Goal: Task Accomplishment & Management: Use online tool/utility

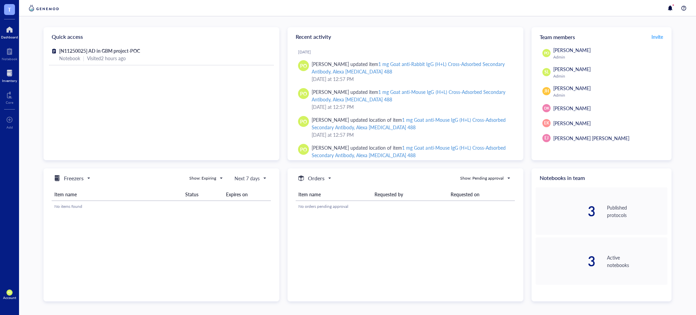
click at [5, 78] on div at bounding box center [9, 73] width 15 height 11
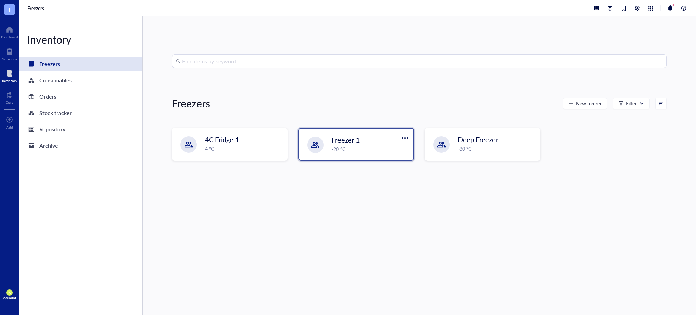
click at [346, 145] on div "-20 °C" at bounding box center [370, 148] width 77 height 7
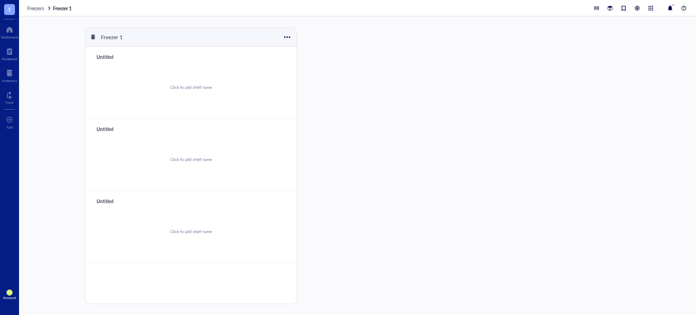
click at [196, 158] on div "Click to add shelf name" at bounding box center [191, 159] width 42 height 6
click at [411, 138] on div "Freezer 1 Untitled Click to add shelf name Click to add shelf name Untitled Cli…" at bounding box center [357, 165] width 677 height 298
click at [197, 160] on div "Click to add shelf name" at bounding box center [191, 159] width 42 height 6
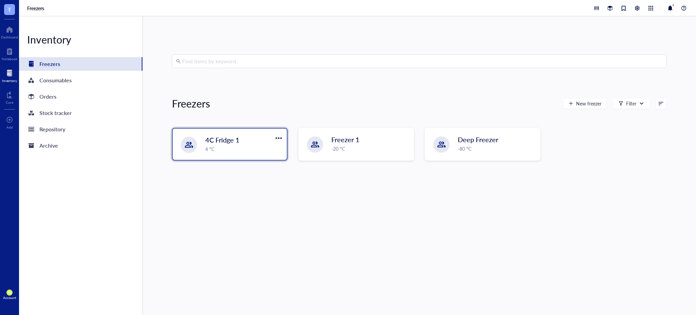
click at [237, 141] on span "4C Fridge 1" at bounding box center [222, 140] width 34 height 10
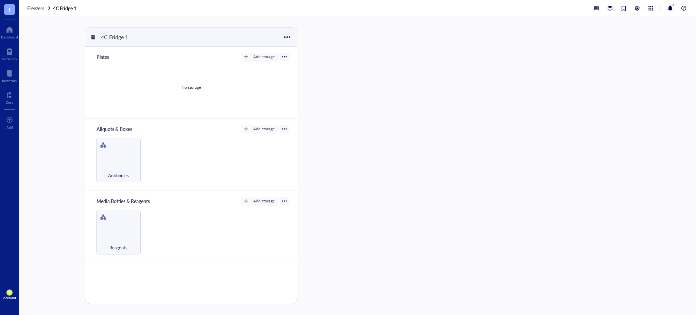
click at [130, 127] on div "Aliquots & Boxes" at bounding box center [114, 129] width 42 height 10
drag, startPoint x: 134, startPoint y: 129, endPoint x: 93, endPoint y: 125, distance: 41.7
click at [93, 125] on div "Aliquots & Boxes Add storage Antibodies" at bounding box center [190, 155] width 211 height 72
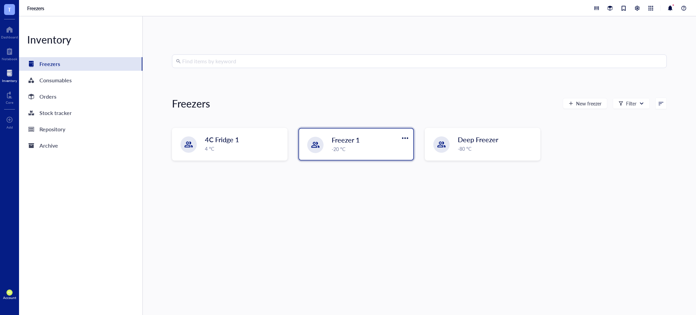
click at [372, 149] on div "-20 °C" at bounding box center [370, 148] width 77 height 7
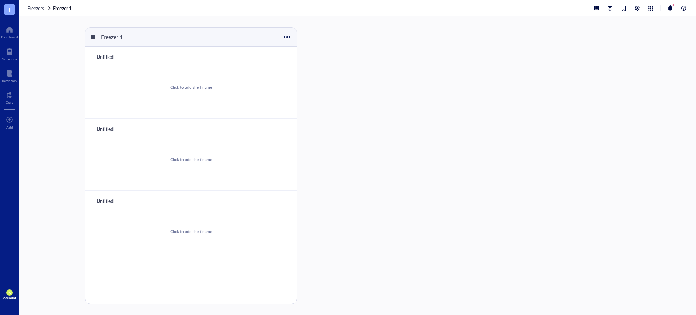
click at [103, 128] on div "Untitled" at bounding box center [113, 129] width 41 height 10
type input "Aliquots & Boxes"
click at [430, 171] on div "Freezer 1 Untitled Click to add shelf name Aliquots & Boxes Click to add shelf …" at bounding box center [357, 165] width 677 height 298
click at [211, 155] on div "Click to add shelf name" at bounding box center [190, 159] width 195 height 51
click at [256, 126] on div "Add storage" at bounding box center [263, 129] width 21 height 6
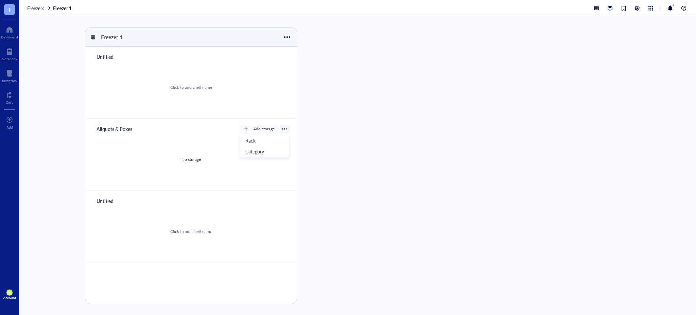
click at [281, 127] on div at bounding box center [284, 129] width 8 height 8
click at [283, 129] on div at bounding box center [284, 128] width 5 height 5
drag, startPoint x: 283, startPoint y: 129, endPoint x: 277, endPoint y: 129, distance: 5.8
click at [282, 129] on div at bounding box center [284, 128] width 5 height 5
drag, startPoint x: 392, startPoint y: 148, endPoint x: 374, endPoint y: 148, distance: 17.7
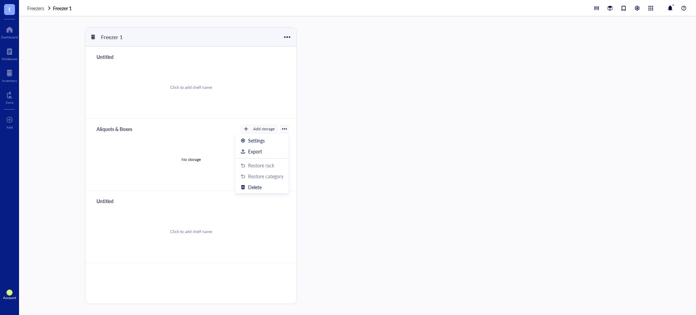
click at [392, 148] on div "Freezer 1 Untitled Click to add shelf name Aliquots & Boxes Add storage Rack Ca…" at bounding box center [357, 165] width 677 height 298
click at [260, 131] on div "Add storage" at bounding box center [263, 129] width 21 height 6
click at [263, 139] on span "Rack" at bounding box center [264, 140] width 39 height 7
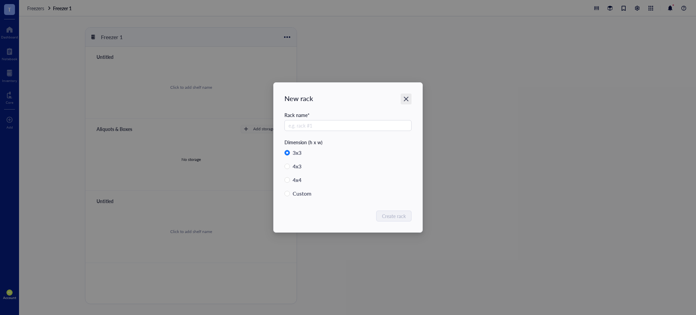
click at [406, 96] on icon "Close" at bounding box center [406, 99] width 6 height 6
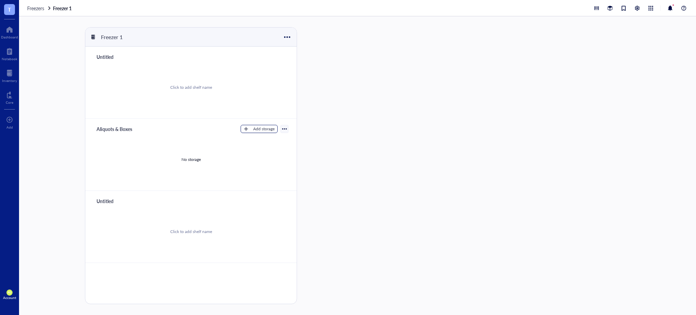
click at [249, 126] on button "Add storage" at bounding box center [259, 129] width 37 height 8
click at [262, 148] on span "Category" at bounding box center [264, 151] width 39 height 7
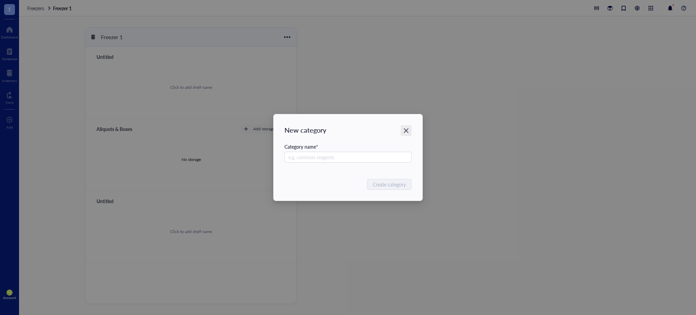
click at [405, 132] on icon "Close" at bounding box center [406, 130] width 6 height 6
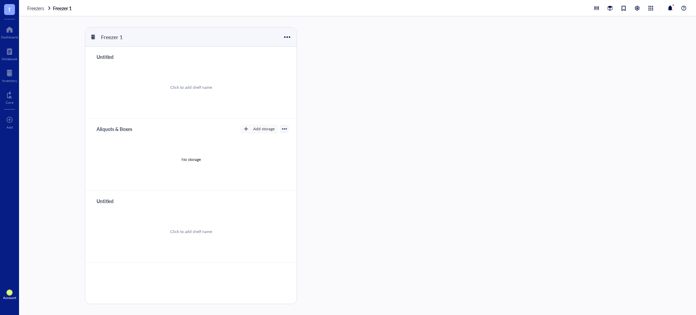
drag, startPoint x: 540, startPoint y: 123, endPoint x: 287, endPoint y: 152, distance: 255.3
click at [540, 123] on div "Freezer 1 Untitled Click to add shelf name Aliquots & Boxes Add storage Rack Ca…" at bounding box center [357, 165] width 677 height 298
click at [198, 154] on div "No storage" at bounding box center [190, 159] width 195 height 51
click at [193, 161] on div "No storage" at bounding box center [190, 159] width 19 height 6
click at [262, 130] on div "Add storage" at bounding box center [263, 129] width 21 height 6
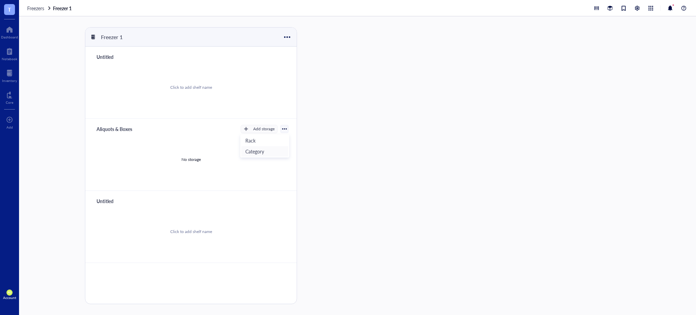
click at [261, 151] on span "Category" at bounding box center [264, 151] width 39 height 7
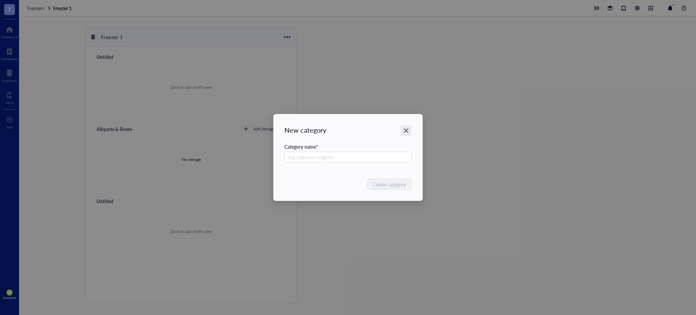
click at [410, 130] on div "Close" at bounding box center [406, 130] width 11 height 11
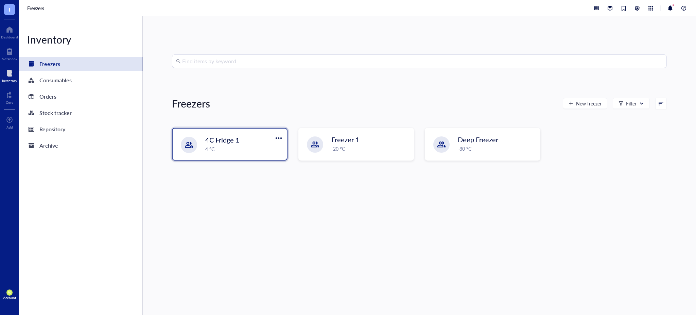
click at [249, 154] on div "4C Fridge 1 4 °C" at bounding box center [230, 143] width 114 height 31
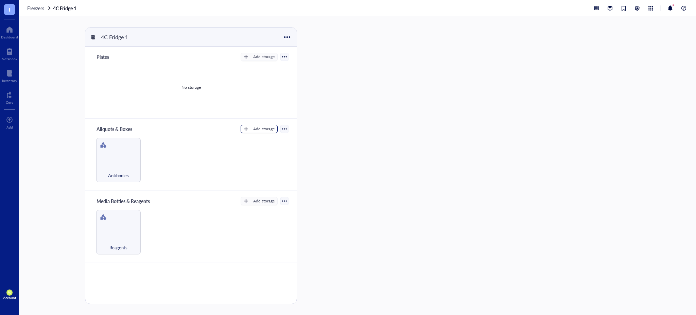
click at [272, 128] on div "Add storage" at bounding box center [263, 129] width 21 height 6
click at [109, 152] on div "Antibodies" at bounding box center [118, 160] width 45 height 45
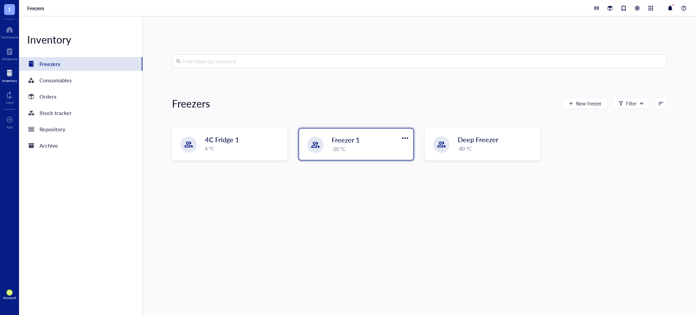
click at [339, 152] on div "-20 °C" at bounding box center [370, 148] width 77 height 7
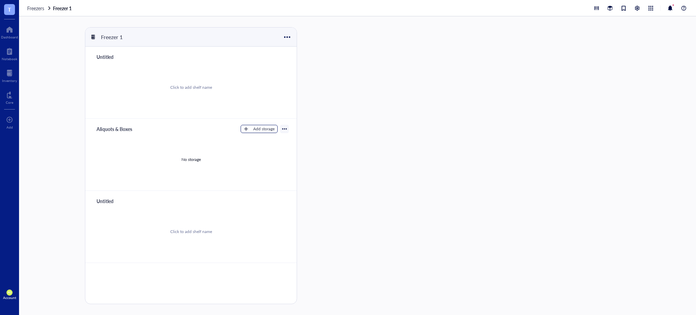
click at [264, 131] on div "Add storage" at bounding box center [263, 129] width 21 height 6
click at [266, 141] on span "Rack" at bounding box center [264, 140] width 39 height 7
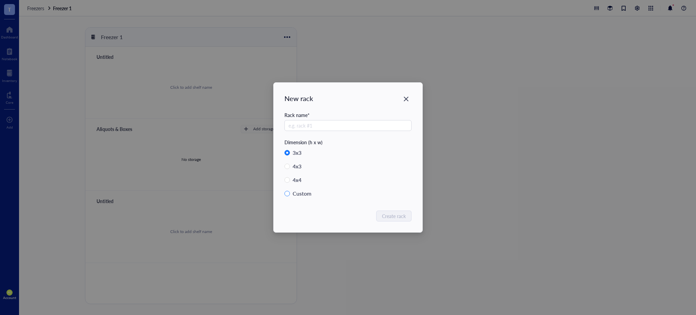
click at [284, 193] on input "Custom" at bounding box center [286, 193] width 5 height 5
radio input "true"
radio input "false"
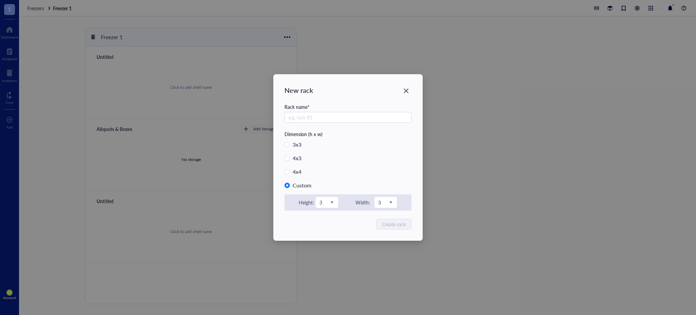
click at [408, 91] on icon "Close" at bounding box center [406, 91] width 6 height 6
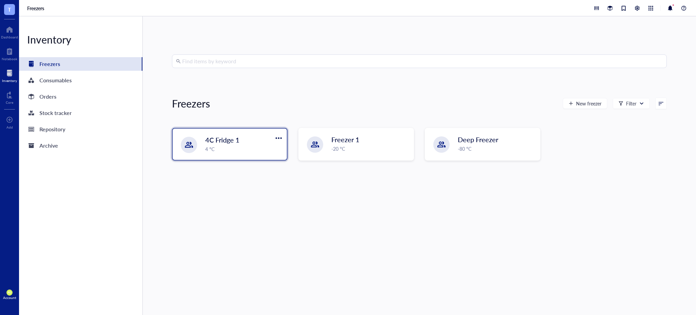
click at [242, 156] on div "4C Fridge 1 4 °C" at bounding box center [230, 143] width 114 height 31
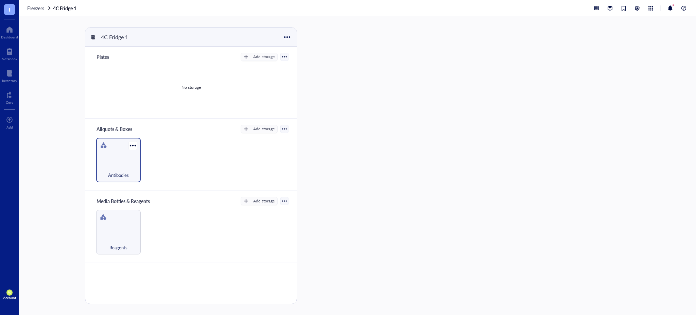
click at [120, 172] on span "Antibodies" at bounding box center [118, 174] width 21 height 7
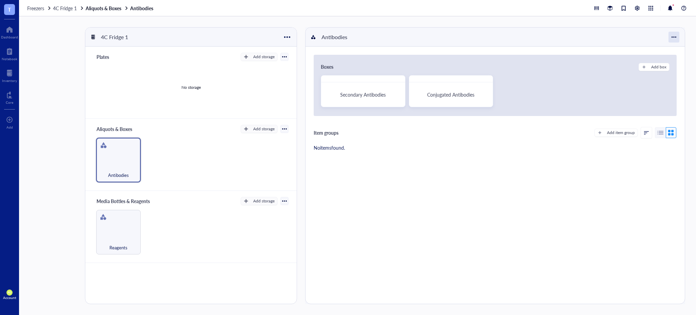
click at [671, 38] on div at bounding box center [674, 37] width 11 height 11
click at [658, 63] on div "Settings" at bounding box center [649, 64] width 49 height 6
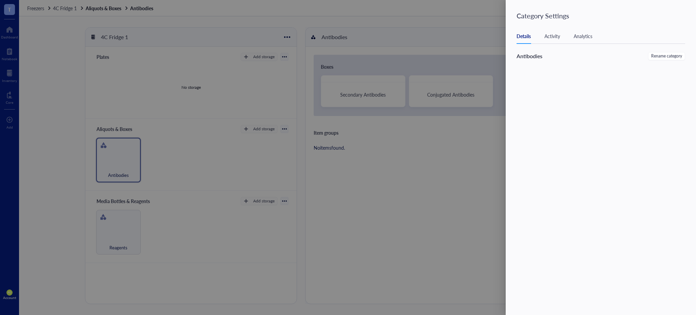
click at [557, 37] on div "Activity" at bounding box center [552, 35] width 16 height 7
click at [522, 39] on div "Details" at bounding box center [524, 35] width 14 height 7
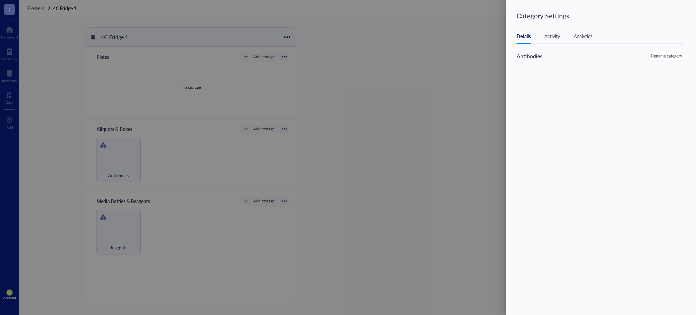
click at [355, 77] on div at bounding box center [348, 157] width 696 height 315
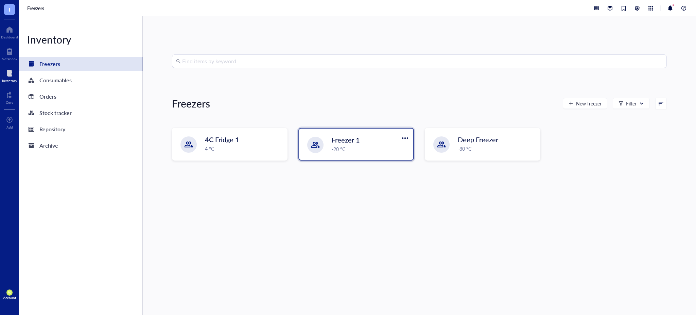
click at [354, 148] on div "-20 °C" at bounding box center [370, 148] width 77 height 7
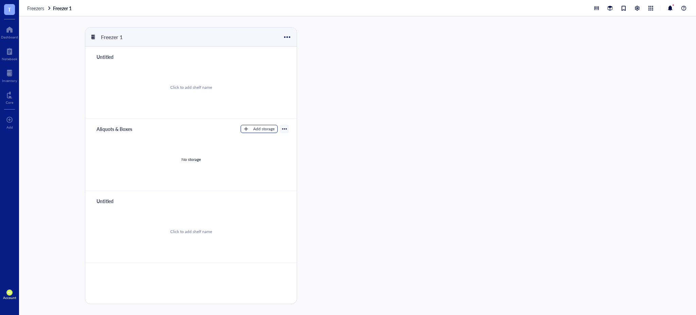
click at [256, 128] on div "Add storage" at bounding box center [263, 129] width 21 height 6
click at [270, 152] on span "Category" at bounding box center [264, 151] width 39 height 7
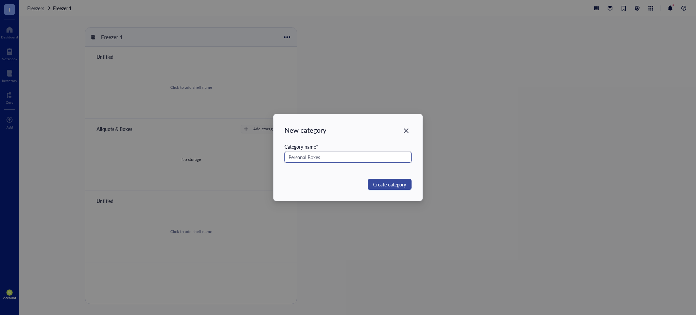
type input "Personal Boxes"
click at [392, 181] on span "Create category" at bounding box center [389, 183] width 33 height 7
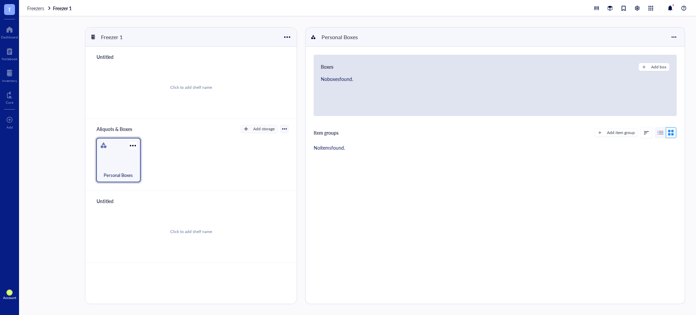
click at [116, 161] on div "Personal Boxes" at bounding box center [118, 160] width 45 height 45
click at [654, 70] on div "Add box" at bounding box center [658, 67] width 15 height 6
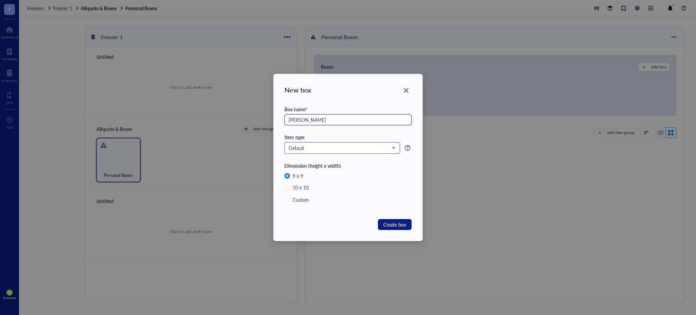
click at [395, 147] on span at bounding box center [342, 148] width 107 height 10
type input "[PERSON_NAME]"
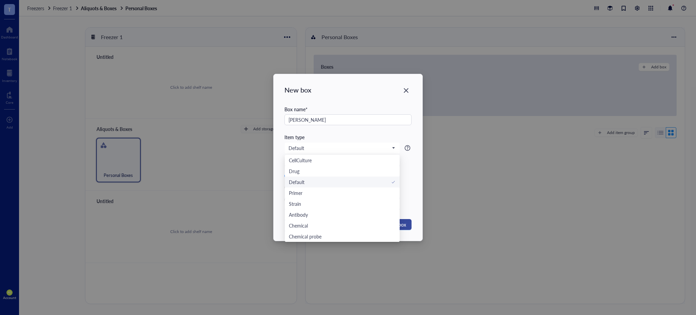
drag, startPoint x: 397, startPoint y: 182, endPoint x: 400, endPoint y: 220, distance: 38.2
click at [400, 220] on div "New box Box name * Paola Item type Default CellCulture Drug Default Primer Stra…" at bounding box center [348, 157] width 149 height 167
click at [302, 170] on div "Drug" at bounding box center [342, 170] width 107 height 7
click at [400, 225] on span "Create box" at bounding box center [394, 224] width 23 height 7
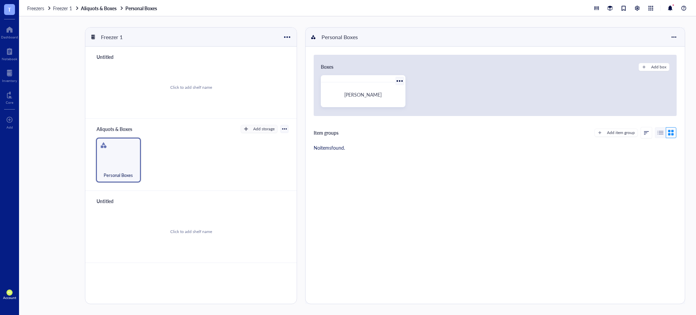
click at [353, 99] on div "[PERSON_NAME]" at bounding box center [363, 94] width 79 height 19
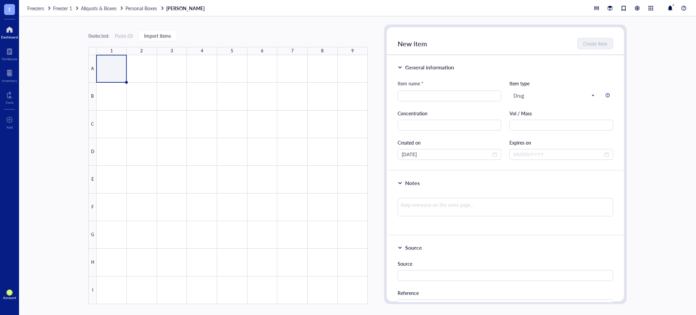
click at [10, 34] on div at bounding box center [9, 29] width 17 height 11
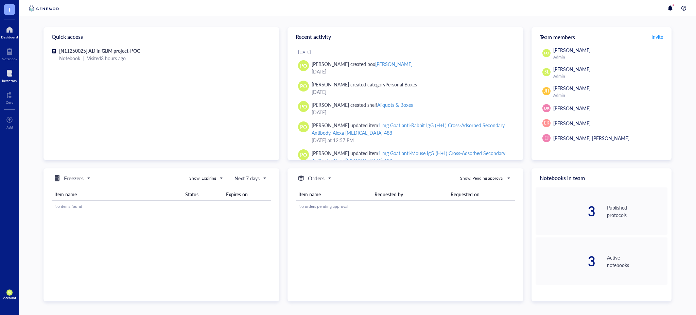
click at [13, 73] on div at bounding box center [9, 73] width 15 height 11
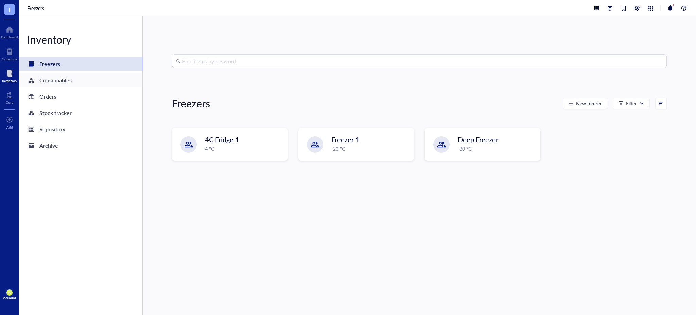
click at [68, 82] on div "Consumables" at bounding box center [55, 80] width 32 height 10
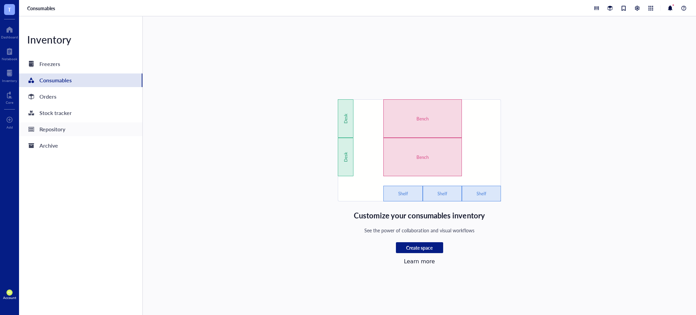
click at [65, 133] on div "Repository" at bounding box center [52, 129] width 26 height 10
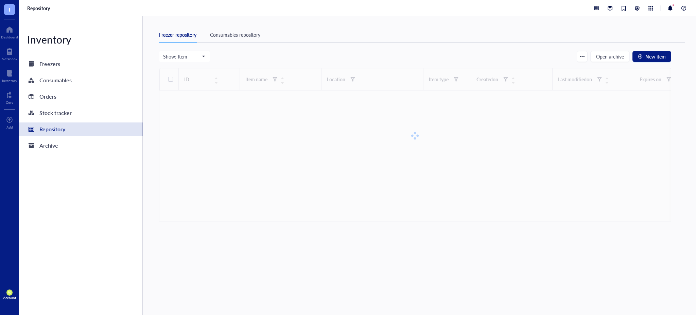
click at [242, 33] on div "Consumables repository" at bounding box center [235, 34] width 50 height 7
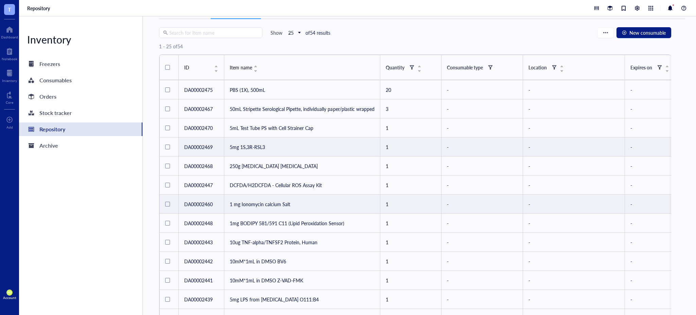
scroll to position [298, 0]
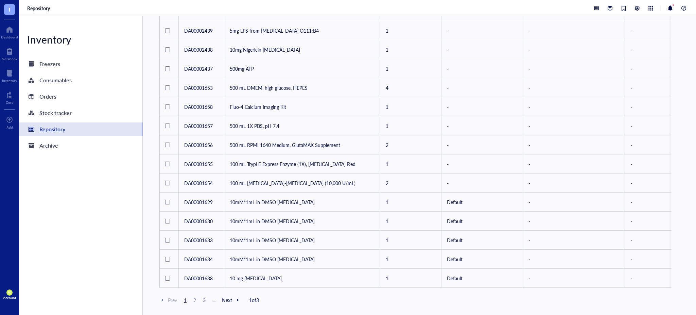
click at [202, 298] on span "3" at bounding box center [204, 300] width 8 height 6
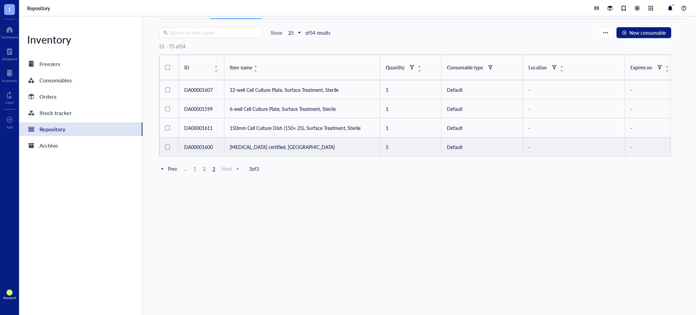
scroll to position [23, 0]
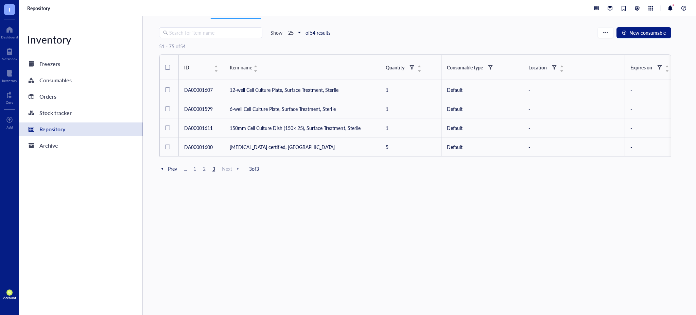
click at [206, 172] on span "2" at bounding box center [204, 169] width 8 height 6
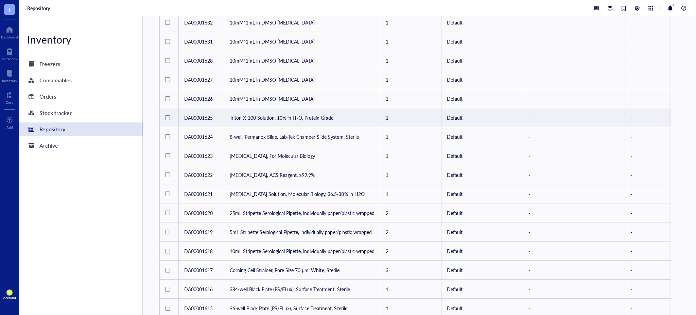
scroll to position [148, 0]
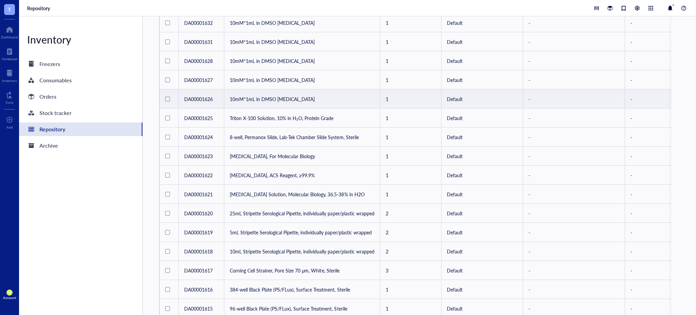
click at [333, 99] on td "10mM*1mL in DMSO [MEDICAL_DATA]" at bounding box center [302, 98] width 156 height 19
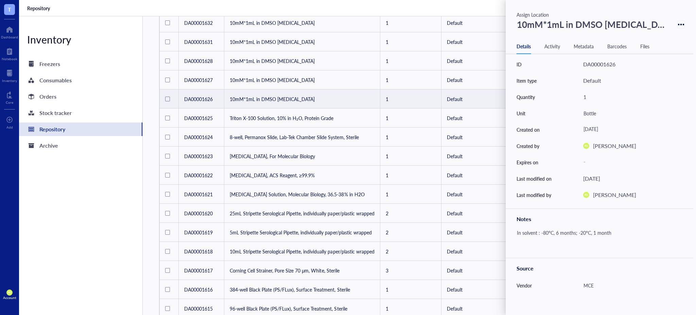
click at [681, 23] on icon at bounding box center [681, 24] width 6 height 6
click at [683, 24] on icon at bounding box center [684, 25] width 2 height 2
click at [551, 49] on div "Activity" at bounding box center [552, 45] width 16 height 7
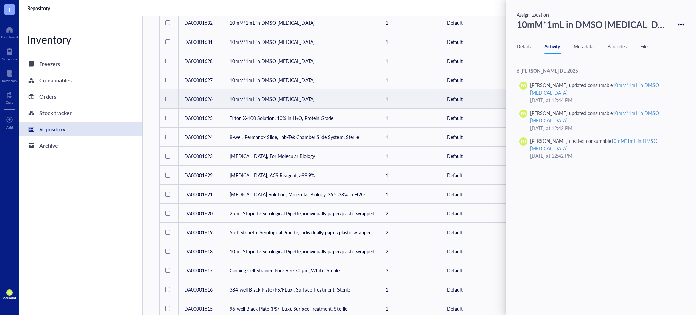
click at [523, 47] on div "Details" at bounding box center [524, 45] width 14 height 7
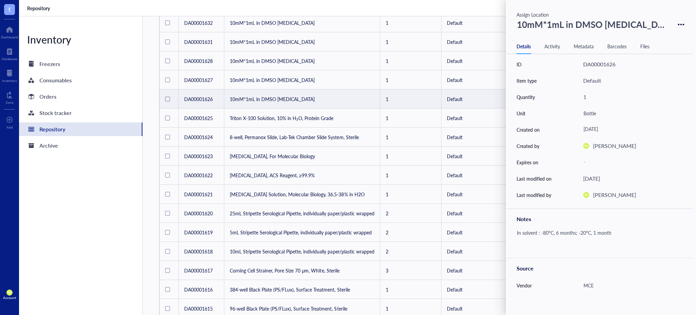
click at [682, 22] on div at bounding box center [681, 24] width 10 height 10
click at [681, 22] on icon at bounding box center [681, 24] width 6 height 6
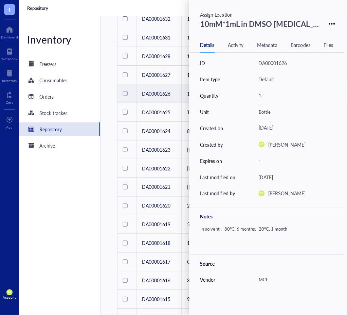
click at [241, 25] on div "10mM*1mL in DMSO [MEDICAL_DATA]" at bounding box center [261, 24] width 126 height 16
drag, startPoint x: 317, startPoint y: 23, endPoint x: 164, endPoint y: 22, distance: 152.6
click at [164, 22] on div "T Dashboard Notebook Inventory Core To pick up a draggable item, press the spac…" at bounding box center [173, 157] width 347 height 315
click at [301, 24] on input "10mM*1mL in DMSO [MEDICAL_DATA]" at bounding box center [261, 24] width 126 height 16
drag, startPoint x: 318, startPoint y: 25, endPoint x: 157, endPoint y: 21, distance: 161.5
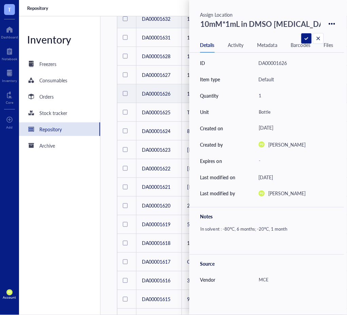
click at [157, 21] on div "T Dashboard Notebook Inventory Core To pick up a draggable item, press the spac…" at bounding box center [173, 157] width 347 height 315
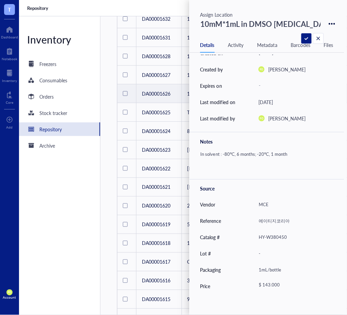
click at [265, 202] on div "MCE" at bounding box center [293, 204] width 75 height 14
drag, startPoint x: 267, startPoint y: 204, endPoint x: 249, endPoint y: 204, distance: 18.7
click at [249, 204] on div "Vendor MCE" at bounding box center [267, 204] width 155 height 16
click at [274, 222] on div "에이티지코리아" at bounding box center [293, 221] width 75 height 14
drag, startPoint x: 291, startPoint y: 221, endPoint x: 251, endPoint y: 222, distance: 39.4
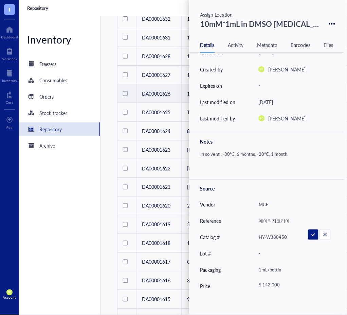
click at [251, 222] on div "Reference 에이티지코리아" at bounding box center [267, 221] width 155 height 16
click at [282, 238] on div "HY-W380450" at bounding box center [293, 237] width 75 height 14
drag, startPoint x: 288, startPoint y: 237, endPoint x: 226, endPoint y: 238, distance: 62.2
click at [226, 238] on div "Catalog # HY-W380450" at bounding box center [267, 237] width 155 height 16
click at [269, 269] on div "1mL/bottle" at bounding box center [293, 270] width 75 height 14
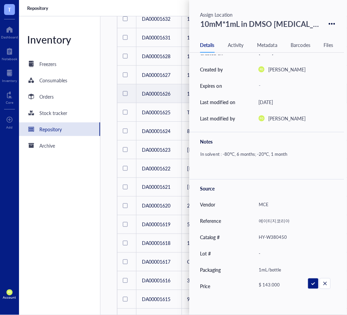
drag, startPoint x: 279, startPoint y: 269, endPoint x: 246, endPoint y: 272, distance: 33.1
click at [246, 272] on div "Packaging 1mL/bottle" at bounding box center [267, 270] width 155 height 16
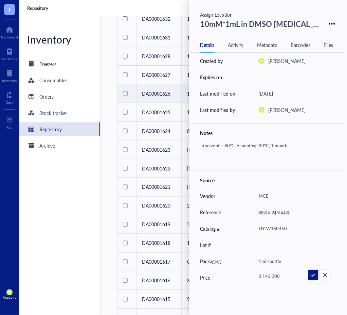
scroll to position [85, 0]
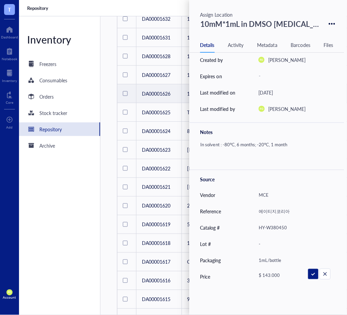
click at [285, 141] on div "In solvent : -80°C, 6 months; -20°C, 1 month" at bounding box center [264, 152] width 133 height 24
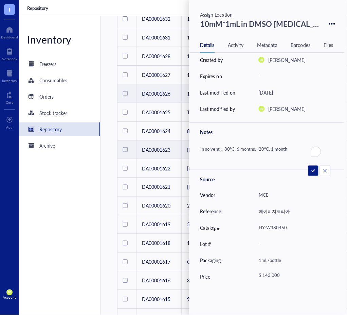
drag, startPoint x: 293, startPoint y: 146, endPoint x: 141, endPoint y: 151, distance: 152.3
click at [141, 151] on div "T Dashboard Notebook Inventory Core To pick up a draggable item, press the spac…" at bounding box center [173, 157] width 347 height 315
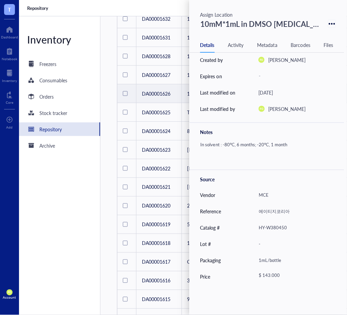
click at [330, 25] on icon at bounding box center [332, 24] width 6 height 6
click at [46, 228] on div "Inventory Freezers Consumables Orders Stock tracker Repository Archive" at bounding box center [60, 165] width 82 height 298
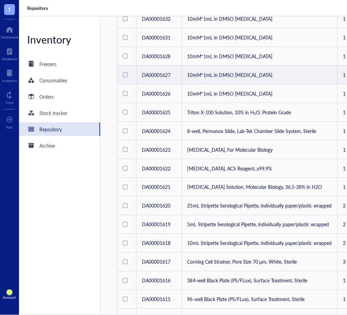
click at [265, 76] on td "10mM*1mL in DMSO [MEDICAL_DATA]" at bounding box center [260, 75] width 156 height 19
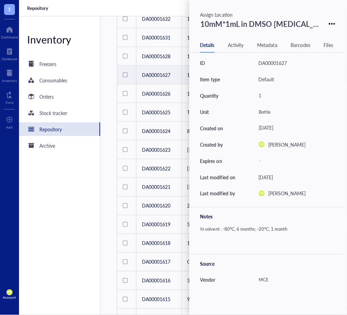
click at [292, 23] on div "10mM*1mL in DMSO [MEDICAL_DATA]" at bounding box center [261, 24] width 126 height 16
drag, startPoint x: 318, startPoint y: 24, endPoint x: 174, endPoint y: 33, distance: 144.1
click at [174, 33] on div "T Dashboard Notebook Inventory Core To pick up a draggable item, press the spac…" at bounding box center [173, 157] width 347 height 315
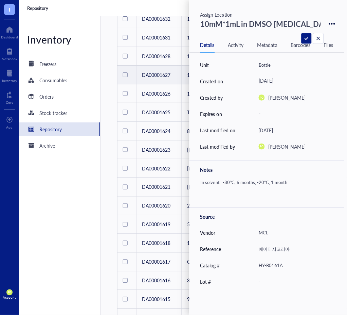
scroll to position [85, 0]
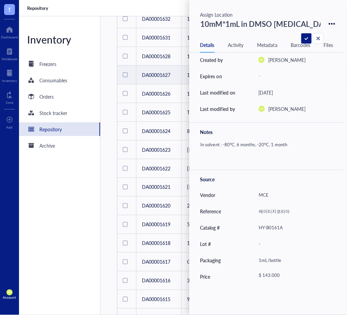
click at [273, 194] on div "MCE" at bounding box center [293, 195] width 75 height 14
drag, startPoint x: 273, startPoint y: 194, endPoint x: 256, endPoint y: 196, distance: 16.8
click at [256, 196] on div "Vendor MCE" at bounding box center [267, 195] width 155 height 16
click at [273, 212] on div "에이티지코리아" at bounding box center [293, 211] width 75 height 14
drag, startPoint x: 290, startPoint y: 213, endPoint x: 247, endPoint y: 211, distance: 43.2
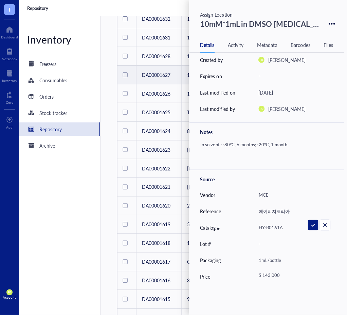
click at [247, 211] on div "Reference 에이티지코리아" at bounding box center [267, 211] width 155 height 16
click at [269, 227] on div "HY-B0161A" at bounding box center [293, 228] width 75 height 14
drag, startPoint x: 286, startPoint y: 228, endPoint x: 256, endPoint y: 227, distance: 30.6
click at [256, 227] on div "Catalog # HY-B0161A" at bounding box center [267, 228] width 155 height 16
click at [273, 259] on div "1mL/bottle" at bounding box center [293, 260] width 75 height 14
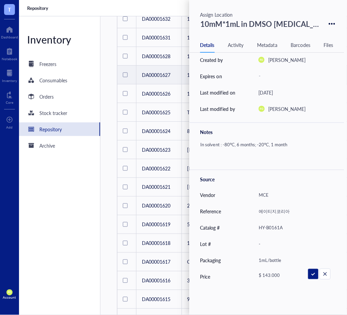
drag, startPoint x: 284, startPoint y: 260, endPoint x: 279, endPoint y: 250, distance: 10.8
click at [245, 259] on div "Packaging 1mL/bottle" at bounding box center [267, 260] width 155 height 16
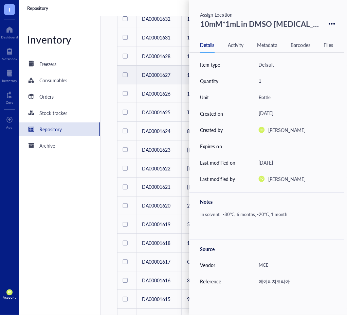
scroll to position [0, 0]
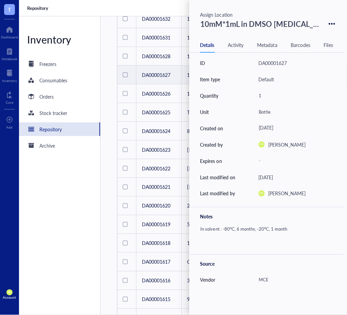
click at [274, 228] on div "In solvent : -80°C, 6 months; -20°C, 1 month" at bounding box center [264, 236] width 133 height 24
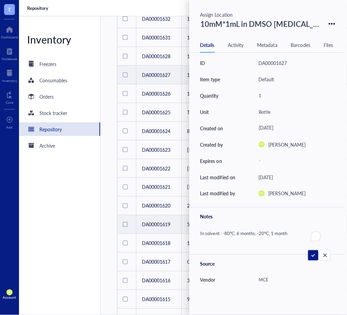
drag, startPoint x: 291, startPoint y: 240, endPoint x: 189, endPoint y: 232, distance: 102.2
click at [189, 232] on div "T Dashboard Notebook Inventory Core To pick up a draggable item, press the spac…" at bounding box center [173, 157] width 347 height 315
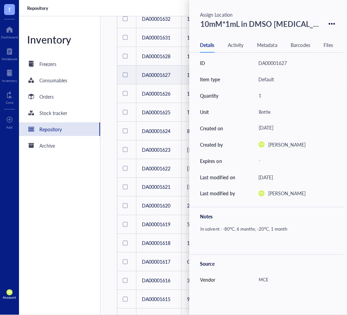
click at [5, 246] on div "T Dashboard Notebook Inventory Core To pick up a draggable item, press the spac…" at bounding box center [9, 157] width 19 height 315
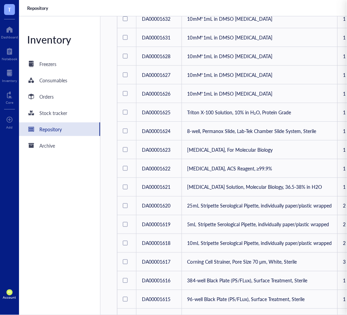
click at [56, 214] on div "Inventory Freezers Consumables Orders Stock tracker Repository Archive" at bounding box center [60, 165] width 82 height 298
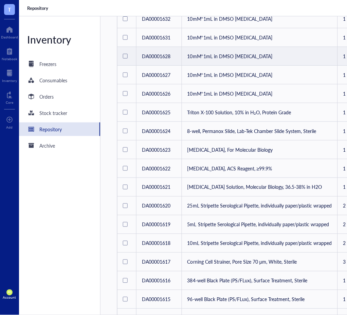
click at [262, 54] on td "10mM*1mL in DMSO [MEDICAL_DATA]" at bounding box center [260, 56] width 156 height 19
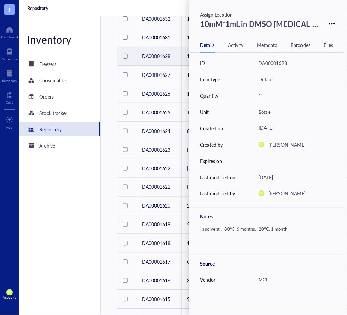
click at [300, 24] on div "10mM*1mL in DMSO [MEDICAL_DATA]" at bounding box center [261, 24] width 126 height 16
drag, startPoint x: 318, startPoint y: 24, endPoint x: 180, endPoint y: 24, distance: 137.6
click at [180, 24] on div "T Dashboard Notebook Inventory Core To pick up a draggable item, press the spac…" at bounding box center [173, 157] width 347 height 315
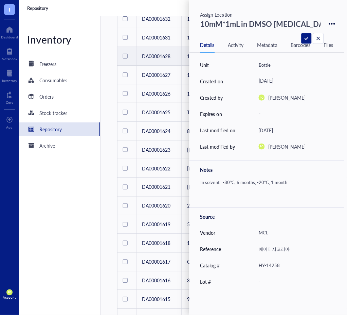
scroll to position [75, 0]
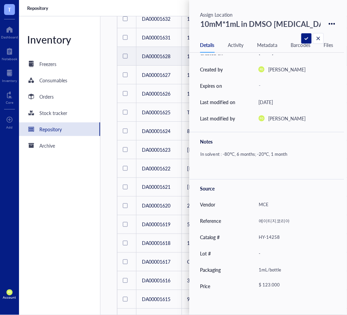
click at [280, 154] on div "In solvent : -80°C, 6 months; -20°C, 1 month" at bounding box center [264, 161] width 133 height 24
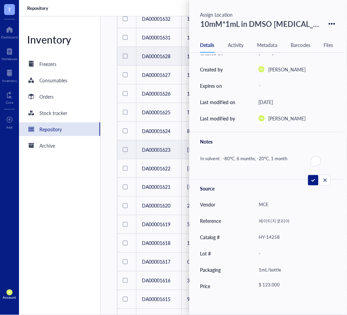
drag, startPoint x: 294, startPoint y: 159, endPoint x: 157, endPoint y: 156, distance: 137.0
click at [157, 156] on div "T Dashboard Notebook Inventory Core To pick up a draggable item, press the spac…" at bounding box center [173, 157] width 347 height 315
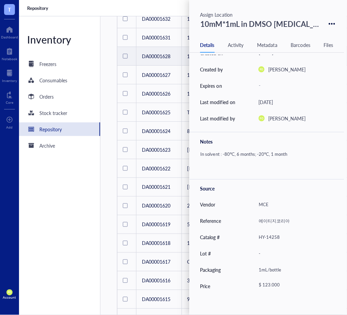
click at [272, 204] on div "MCE" at bounding box center [293, 204] width 75 height 14
drag, startPoint x: 272, startPoint y: 204, endPoint x: 253, endPoint y: 204, distance: 19.0
click at [253, 204] on div "Vendor MCE" at bounding box center [267, 204] width 155 height 16
click at [285, 224] on div "에이티지코리아" at bounding box center [293, 221] width 75 height 14
drag, startPoint x: 292, startPoint y: 221, endPoint x: 236, endPoint y: 218, distance: 55.8
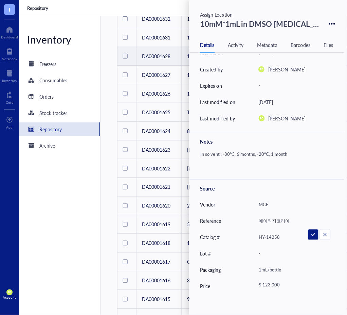
click at [236, 218] on div "Reference 에이티지코리아" at bounding box center [267, 221] width 155 height 16
click at [281, 240] on div "HY-14258" at bounding box center [293, 237] width 75 height 14
drag, startPoint x: 284, startPoint y: 237, endPoint x: 235, endPoint y: 238, distance: 49.6
click at [235, 238] on div "Catalog # HY-14258" at bounding box center [267, 237] width 155 height 16
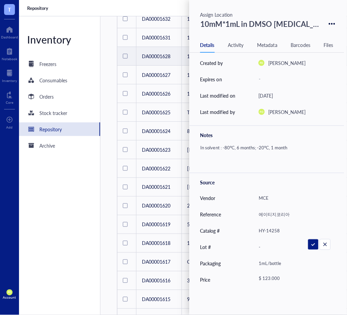
scroll to position [85, 0]
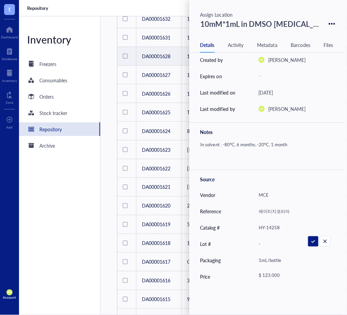
click at [281, 262] on div "1mL/bottle" at bounding box center [293, 260] width 75 height 14
drag, startPoint x: 288, startPoint y: 264, endPoint x: 244, endPoint y: 258, distance: 43.8
click at [244, 258] on div "Packaging 1mL/bottle" at bounding box center [267, 260] width 155 height 16
click at [47, 238] on div "Inventory Freezers Consumables Orders Stock tracker Repository Archive" at bounding box center [60, 165] width 82 height 298
drag, startPoint x: 49, startPoint y: 218, endPoint x: 231, endPoint y: 104, distance: 214.8
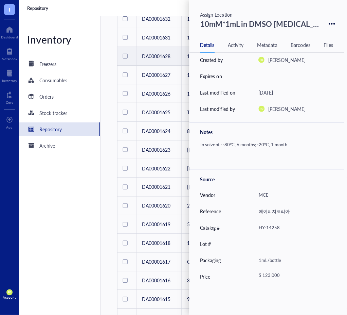
click at [49, 218] on div "Inventory Freezers Consumables Orders Stock tracker Repository Archive" at bounding box center [60, 165] width 82 height 298
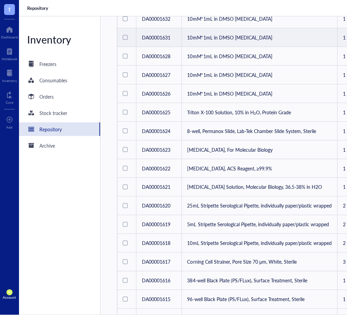
click at [235, 36] on td "10mM*1mL in DMSO [MEDICAL_DATA]" at bounding box center [260, 37] width 156 height 19
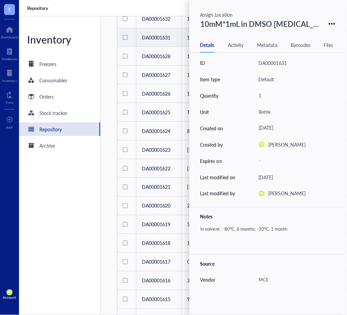
click at [256, 22] on div "10mM*1mL in DMSO [MEDICAL_DATA]" at bounding box center [261, 24] width 126 height 16
drag, startPoint x: 314, startPoint y: 25, endPoint x: 161, endPoint y: 30, distance: 153.0
click at [161, 30] on div "T Dashboard Notebook Inventory Core To pick up a draggable item, press the spac…" at bounding box center [173, 157] width 347 height 315
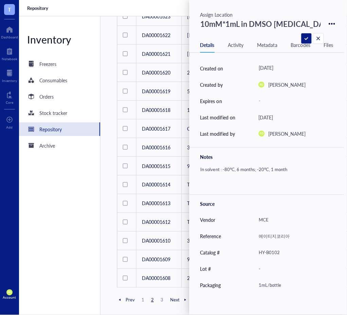
scroll to position [85, 0]
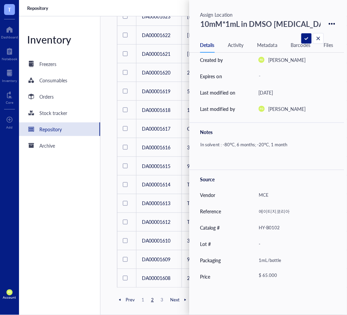
click at [273, 195] on div "MCE" at bounding box center [293, 195] width 75 height 14
drag, startPoint x: 274, startPoint y: 195, endPoint x: 253, endPoint y: 194, distance: 21.4
click at [253, 194] on div "Vendor MCE" at bounding box center [267, 195] width 155 height 16
click at [279, 210] on div "에이티지코리아" at bounding box center [293, 211] width 75 height 14
drag, startPoint x: 292, startPoint y: 212, endPoint x: 239, endPoint y: 212, distance: 53.0
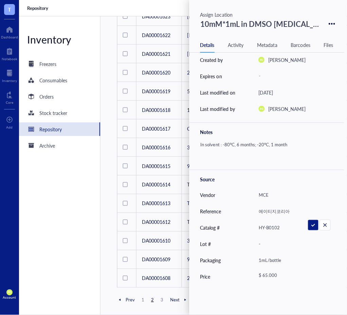
click at [239, 212] on div "Reference 에이티지코리아" at bounding box center [267, 211] width 155 height 16
click at [283, 227] on div "HY-B0102" at bounding box center [293, 228] width 75 height 14
drag, startPoint x: 282, startPoint y: 227, endPoint x: 242, endPoint y: 231, distance: 40.6
click at [242, 231] on div "Catalog # HY-B0102" at bounding box center [267, 228] width 155 height 16
click at [276, 259] on div "1mL/bottle" at bounding box center [293, 260] width 75 height 14
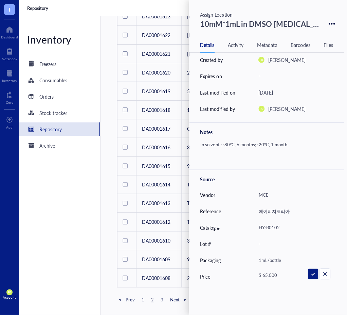
drag, startPoint x: 294, startPoint y: 260, endPoint x: 245, endPoint y: 260, distance: 48.3
click at [245, 260] on div "Packaging 1mL/bottle" at bounding box center [267, 260] width 155 height 16
click at [265, 145] on div "In solvent : -80°C, 6 months; -20°C, 1 month" at bounding box center [264, 152] width 133 height 24
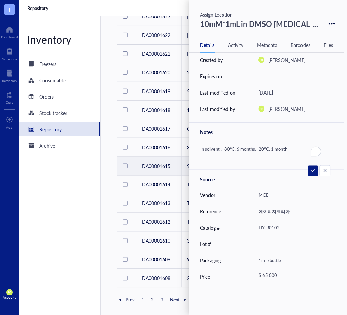
drag, startPoint x: 288, startPoint y: 150, endPoint x: 169, endPoint y: 157, distance: 118.8
click at [169, 157] on div "T Dashboard Notebook Inventory Core To pick up a draggable item, press the spac…" at bounding box center [173, 157] width 347 height 315
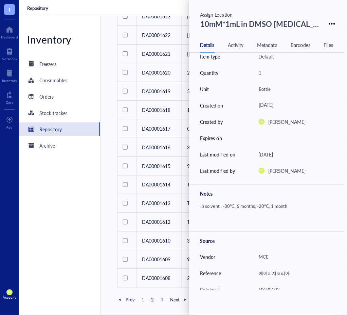
scroll to position [0, 0]
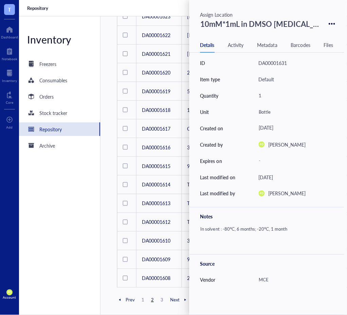
click at [37, 228] on div "Inventory Freezers Consumables Orders Stock tracker Repository Archive" at bounding box center [60, 165] width 82 height 298
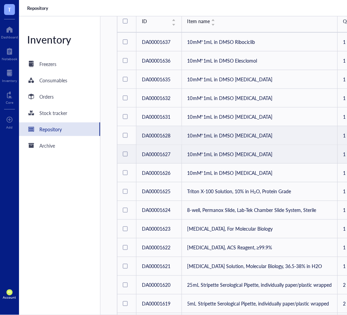
scroll to position [61, 0]
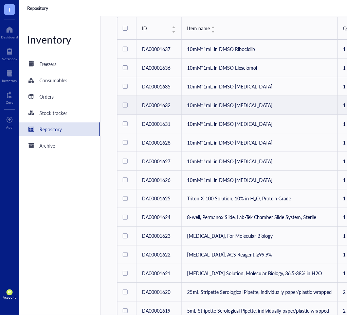
click at [257, 101] on td "10mM*1mL in DMSO [MEDICAL_DATA]" at bounding box center [260, 105] width 156 height 19
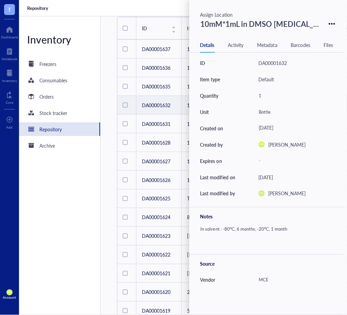
click at [293, 24] on div "10mM*1mL in DMSO [MEDICAL_DATA]" at bounding box center [261, 24] width 126 height 16
drag, startPoint x: 313, startPoint y: 24, endPoint x: 199, endPoint y: 30, distance: 114.0
click at [199, 30] on input "10mM*1mL in DMSO Paroxetine" at bounding box center [261, 24] width 126 height 16
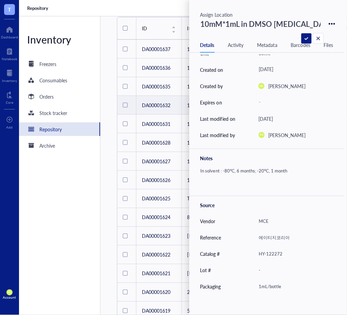
scroll to position [75, 0]
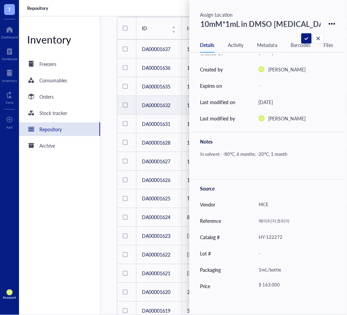
click at [273, 204] on div "MCE" at bounding box center [293, 204] width 75 height 14
drag, startPoint x: 275, startPoint y: 205, endPoint x: 253, endPoint y: 205, distance: 22.8
click at [253, 205] on div "Vendor MCE" at bounding box center [267, 204] width 155 height 16
click at [292, 218] on div "에이티지코리아" at bounding box center [293, 221] width 75 height 14
drag, startPoint x: 263, startPoint y: 219, endPoint x: 247, endPoint y: 219, distance: 15.6
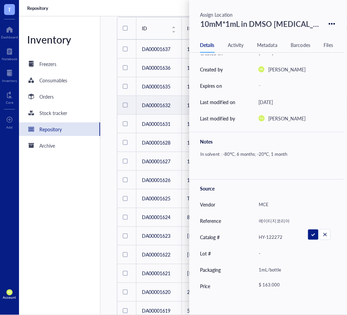
click at [247, 219] on div "Reference 에이티지코리아" at bounding box center [267, 221] width 155 height 16
click at [272, 241] on div "HY-122272" at bounding box center [293, 237] width 75 height 14
drag, startPoint x: 285, startPoint y: 237, endPoint x: 241, endPoint y: 238, distance: 44.2
click at [241, 238] on div "Catalog # HY-122272" at bounding box center [267, 237] width 155 height 16
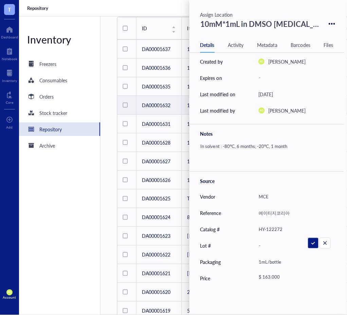
scroll to position [85, 0]
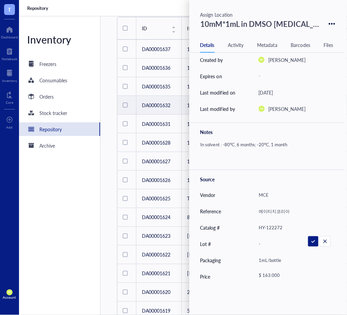
click at [283, 260] on div "1mL/bottle" at bounding box center [293, 260] width 75 height 14
drag, startPoint x: 284, startPoint y: 260, endPoint x: 243, endPoint y: 262, distance: 41.9
click at [233, 261] on div "Packaging 1mL/bottle" at bounding box center [267, 260] width 155 height 16
click at [280, 146] on div "In solvent : -80°C, 6 months; -20°C, 1 month" at bounding box center [264, 152] width 133 height 24
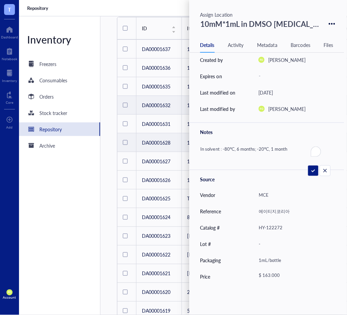
drag, startPoint x: 293, startPoint y: 146, endPoint x: 150, endPoint y: 151, distance: 143.2
click at [150, 151] on div "T Dashboard Notebook Inventory Core To pick up a draggable item, press the spac…" at bounding box center [173, 157] width 347 height 315
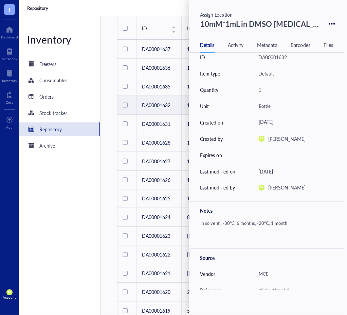
scroll to position [0, 0]
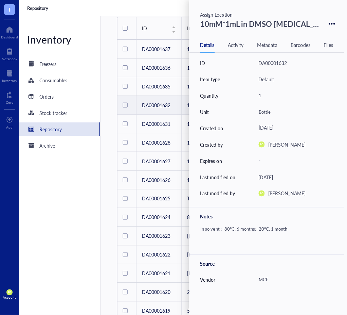
drag, startPoint x: 56, startPoint y: 221, endPoint x: 226, endPoint y: 74, distance: 225.5
click at [56, 221] on div "Inventory Freezers Consumables Orders Stock tracker Repository Archive" at bounding box center [60, 165] width 82 height 298
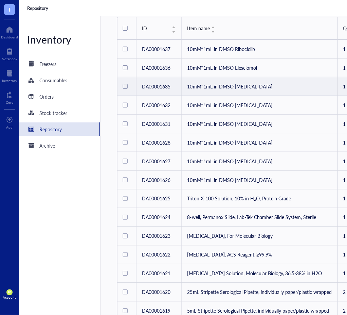
click at [253, 90] on td "10mM*1mL in DMSO [MEDICAL_DATA]" at bounding box center [260, 86] width 156 height 19
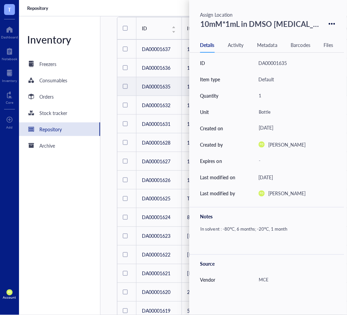
click at [302, 25] on div "10mM*1mL in DMSO [MEDICAL_DATA]" at bounding box center [261, 24] width 126 height 16
drag, startPoint x: 315, startPoint y: 24, endPoint x: 181, endPoint y: 24, distance: 133.6
click at [181, 24] on div "T Dashboard Notebook Inventory Core To pick up a draggable item, press the spac…" at bounding box center [173, 157] width 347 height 315
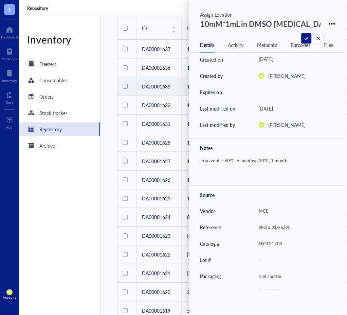
scroll to position [75, 0]
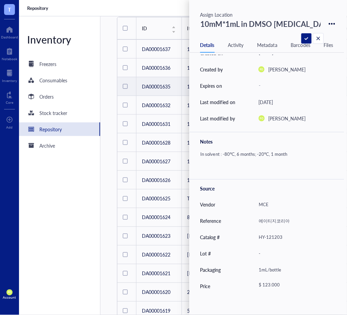
click at [273, 208] on div "MCE" at bounding box center [293, 204] width 75 height 14
drag, startPoint x: 277, startPoint y: 205, endPoint x: 227, endPoint y: 201, distance: 50.1
click at [227, 201] on div "Vendor MCE" at bounding box center [267, 204] width 155 height 16
click at [278, 185] on div "Source" at bounding box center [267, 188] width 133 height 7
click at [281, 222] on div "에이티지코리아" at bounding box center [293, 221] width 75 height 14
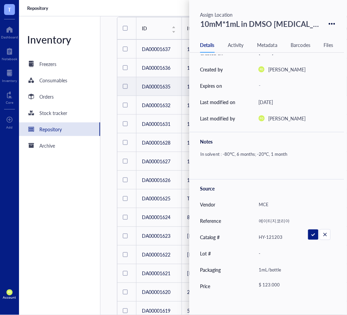
drag, startPoint x: 293, startPoint y: 222, endPoint x: 243, endPoint y: 219, distance: 50.0
click at [243, 219] on div "Reference 에이티지코리아" at bounding box center [267, 221] width 155 height 16
click at [281, 236] on div "HY-121203" at bounding box center [293, 237] width 75 height 14
drag, startPoint x: 286, startPoint y: 240, endPoint x: 229, endPoint y: 236, distance: 56.9
click at [229, 236] on div "Catalog # HY-121203" at bounding box center [267, 237] width 155 height 16
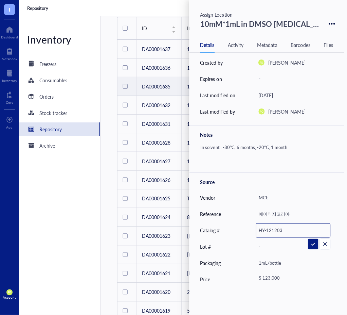
scroll to position [85, 0]
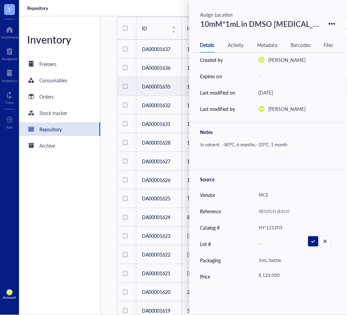
click at [276, 259] on div "1mL/bottle" at bounding box center [293, 260] width 75 height 14
drag, startPoint x: 285, startPoint y: 261, endPoint x: 246, endPoint y: 259, distance: 39.5
click at [246, 259] on div "Packaging 1mL/bottle" at bounding box center [267, 260] width 155 height 16
click at [272, 150] on div "In solvent : -80°C, 6 months; -20°C, 1 month" at bounding box center [264, 152] width 133 height 24
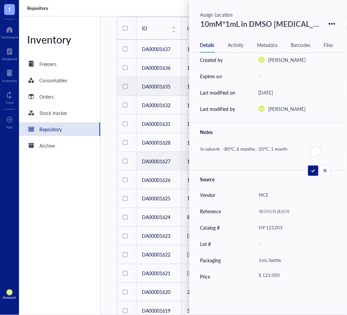
drag, startPoint x: 295, startPoint y: 152, endPoint x: 194, endPoint y: 158, distance: 100.8
click at [183, 152] on div "T Dashboard Notebook Inventory Core To pick up a draggable item, press the spac…" at bounding box center [173, 157] width 347 height 315
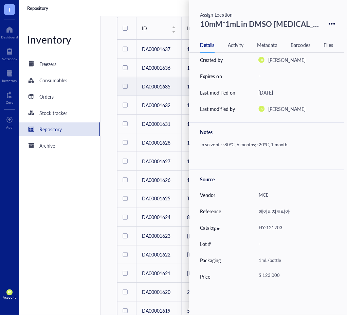
scroll to position [0, 0]
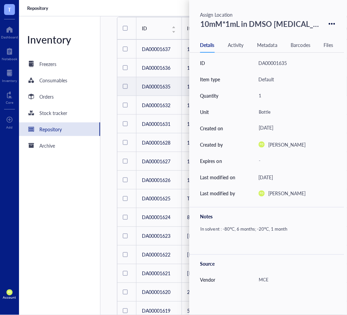
click at [49, 238] on div "Inventory Freezers Consumables Orders Stock tracker Repository Archive" at bounding box center [60, 165] width 82 height 298
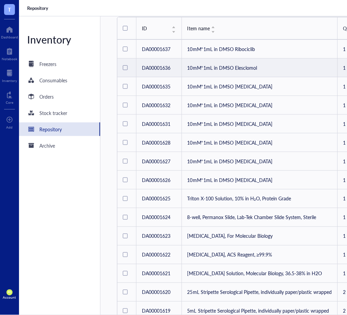
click at [243, 72] on td "10mM*1mL in DMSO Elesclomol" at bounding box center [260, 67] width 156 height 19
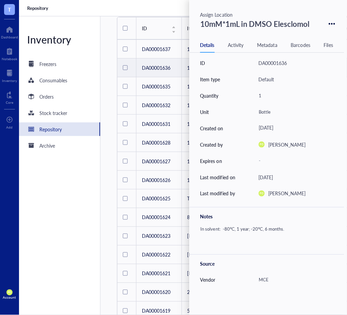
click at [278, 25] on div "10mM*1mL in DMSO Elesclomol" at bounding box center [255, 24] width 115 height 16
drag, startPoint x: 316, startPoint y: 23, endPoint x: 194, endPoint y: 26, distance: 121.7
click at [194, 26] on div "10mM*1mL in DMSO Elesclomol" at bounding box center [267, 24] width 155 height 16
click at [270, 279] on div "MCE" at bounding box center [293, 280] width 75 height 14
drag, startPoint x: 263, startPoint y: 280, endPoint x: 241, endPoint y: 279, distance: 21.8
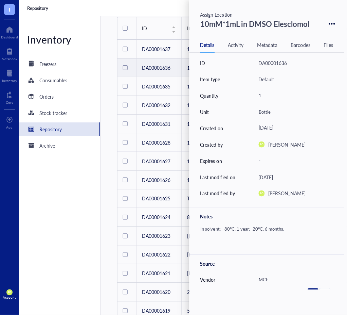
click at [241, 279] on div "Vendor MCE" at bounding box center [267, 280] width 155 height 16
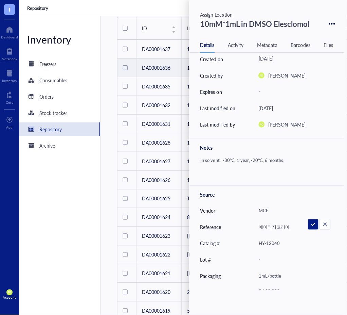
scroll to position [85, 0]
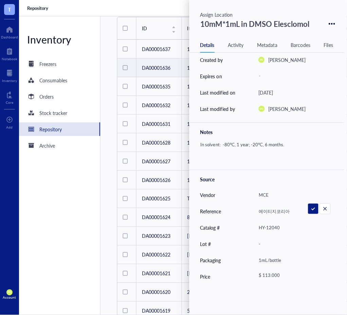
click at [290, 211] on div "에이티지코리아" at bounding box center [293, 211] width 75 height 14
drag, startPoint x: 290, startPoint y: 211, endPoint x: 251, endPoint y: 217, distance: 39.5
click at [251, 217] on div "Reference 에이티지코리아" at bounding box center [267, 211] width 155 height 16
click at [280, 225] on div "HY-12040" at bounding box center [293, 228] width 75 height 14
drag, startPoint x: 281, startPoint y: 228, endPoint x: 264, endPoint y: 219, distance: 19.5
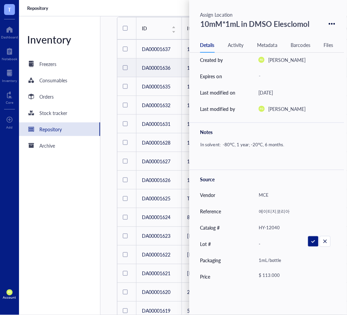
click at [248, 229] on div "Catalog # HY-12040" at bounding box center [267, 228] width 155 height 16
click at [280, 260] on div "1mL/bottle" at bounding box center [293, 260] width 75 height 14
drag, startPoint x: 289, startPoint y: 261, endPoint x: 334, endPoint y: 234, distance: 52.5
click at [249, 262] on div "Packaging 1mL/bottle" at bounding box center [267, 260] width 155 height 16
click at [282, 141] on div "In solvent: -80°C, 1 year; -20°C, 6 months." at bounding box center [264, 152] width 133 height 24
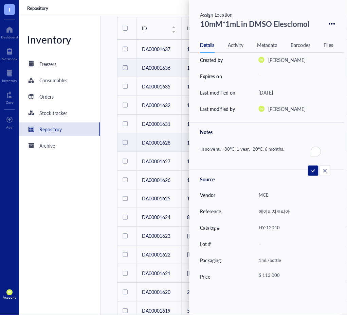
drag, startPoint x: 290, startPoint y: 148, endPoint x: 146, endPoint y: 148, distance: 143.8
click at [146, 148] on div "T Dashboard Notebook Inventory Core To pick up a draggable item, press the spac…" at bounding box center [173, 157] width 347 height 315
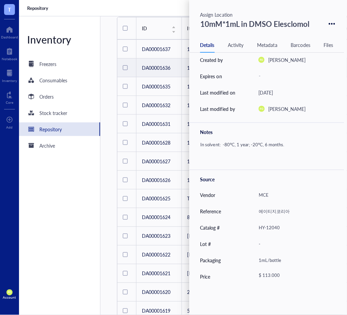
click at [50, 241] on div "Inventory Freezers Consumables Orders Stock tracker Repository Archive" at bounding box center [60, 165] width 82 height 298
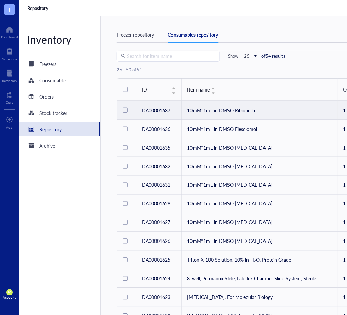
click at [236, 111] on td "10mM*1mL in DMSO Ribociclib" at bounding box center [260, 110] width 156 height 19
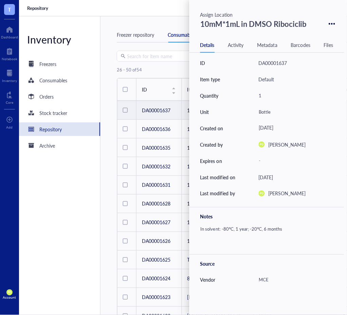
click at [258, 26] on div "10mM*1mL in DMSO Ribociclib" at bounding box center [254, 24] width 112 height 16
drag, startPoint x: 309, startPoint y: 24, endPoint x: 140, endPoint y: 24, distance: 169.3
click at [140, 24] on div "T Dashboard Notebook Inventory Core To pick up a draggable item, press the spac…" at bounding box center [173, 157] width 347 height 315
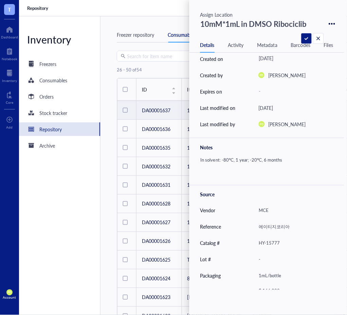
scroll to position [75, 0]
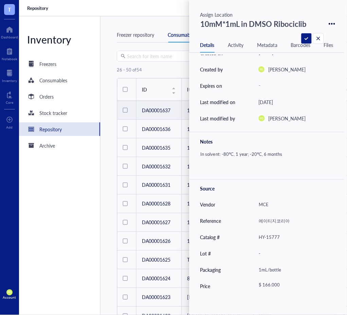
click at [276, 153] on div "In solvent: -80°C, 1 year; -20°C, 6 months" at bounding box center [264, 161] width 133 height 24
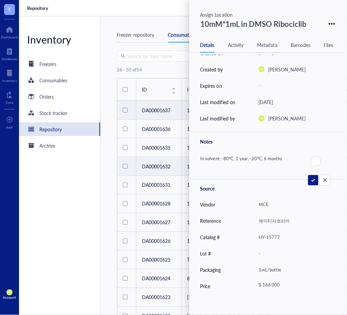
drag, startPoint x: 213, startPoint y: 159, endPoint x: 188, endPoint y: 159, distance: 25.2
click at [188, 159] on div "T Dashboard Notebook Inventory Core To pick up a draggable item, press the spac…" at bounding box center [173, 157] width 347 height 315
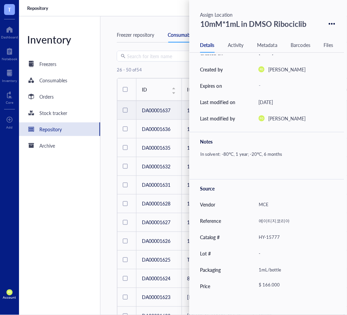
click at [269, 207] on div "MCE" at bounding box center [293, 204] width 75 height 14
drag, startPoint x: 272, startPoint y: 204, endPoint x: 248, endPoint y: 203, distance: 23.8
click at [248, 203] on div "Vendor MCE" at bounding box center [267, 204] width 155 height 16
click at [282, 216] on div "에이티지코리아" at bounding box center [293, 221] width 75 height 14
drag, startPoint x: 290, startPoint y: 219, endPoint x: 236, endPoint y: 220, distance: 54.7
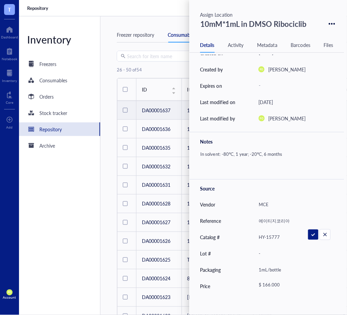
click at [236, 220] on div "Reference 에이티지코리아" at bounding box center [267, 221] width 155 height 16
click at [280, 237] on div "HY-15777" at bounding box center [293, 237] width 75 height 14
drag, startPoint x: 288, startPoint y: 237, endPoint x: 240, endPoint y: 234, distance: 48.3
click at [240, 234] on div "Catalog # HY-15777" at bounding box center [267, 237] width 155 height 16
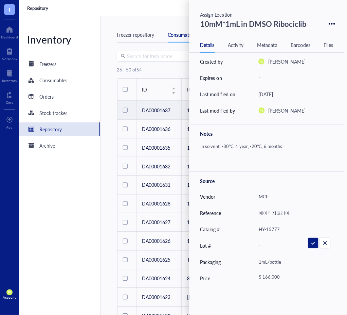
scroll to position [85, 0]
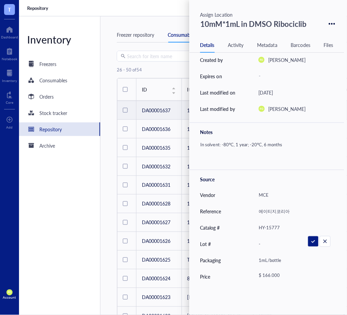
click at [280, 261] on div "1mL/bottle" at bounding box center [293, 260] width 75 height 14
drag, startPoint x: 286, startPoint y: 260, endPoint x: 237, endPoint y: 253, distance: 49.2
click at [237, 253] on div "Packaging 1mL/bottle" at bounding box center [267, 260] width 155 height 16
drag, startPoint x: 73, startPoint y: 218, endPoint x: 127, endPoint y: 205, distance: 55.3
click at [73, 218] on div "Inventory Freezers Consumables Orders Stock tracker Repository Archive" at bounding box center [60, 165] width 82 height 298
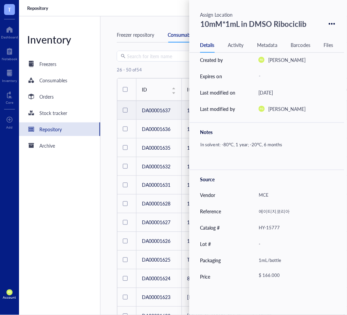
click at [61, 228] on div "Inventory Freezers Consumables Orders Stock tracker Repository Archive" at bounding box center [60, 165] width 82 height 298
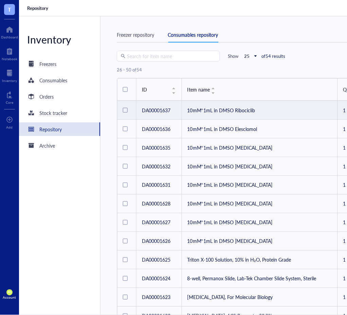
click at [124, 109] on div at bounding box center [125, 110] width 5 height 5
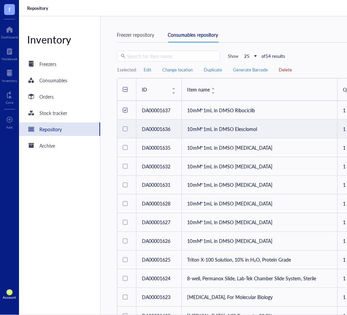
click at [125, 128] on div at bounding box center [125, 128] width 5 height 5
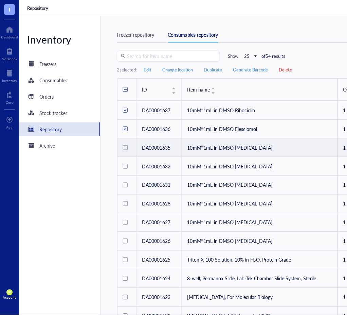
click at [125, 148] on div at bounding box center [125, 147] width 5 height 5
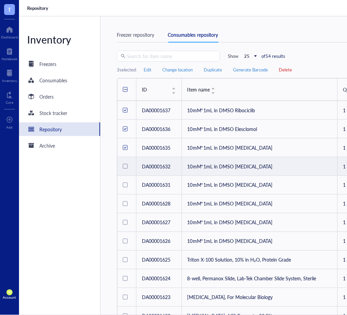
click at [127, 166] on div at bounding box center [125, 166] width 5 height 5
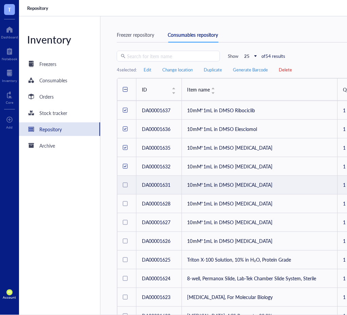
click at [127, 183] on div at bounding box center [125, 185] width 5 height 5
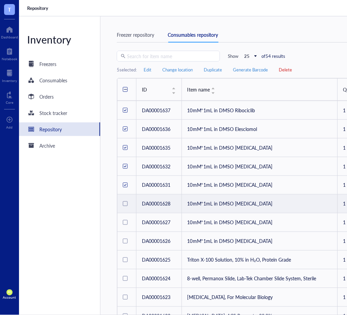
click at [126, 203] on div at bounding box center [125, 203] width 5 height 5
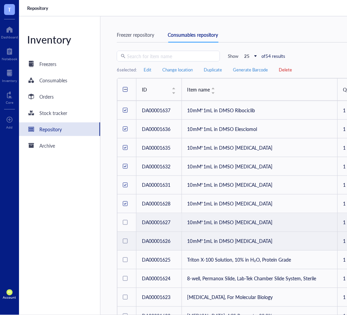
drag, startPoint x: 127, startPoint y: 222, endPoint x: 128, endPoint y: 238, distance: 15.3
click at [128, 223] on div at bounding box center [127, 222] width 8 height 14
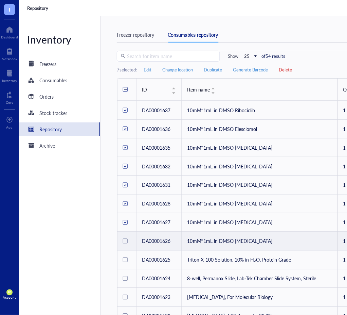
click at [126, 241] on div at bounding box center [125, 241] width 5 height 5
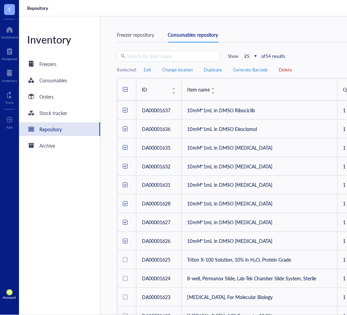
click at [290, 68] on span "Delete" at bounding box center [285, 70] width 13 height 6
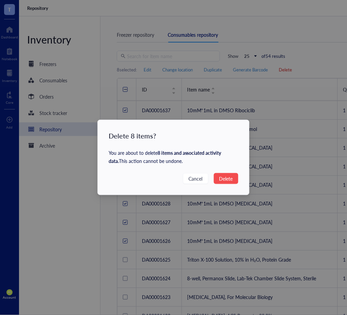
click at [232, 179] on span "Delete" at bounding box center [227, 178] width 14 height 7
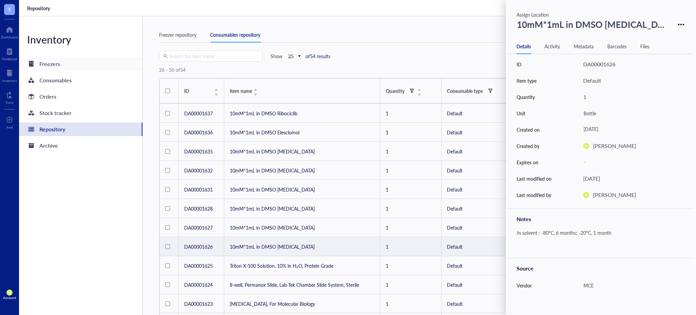
click at [66, 65] on div "Freezers" at bounding box center [80, 64] width 123 height 14
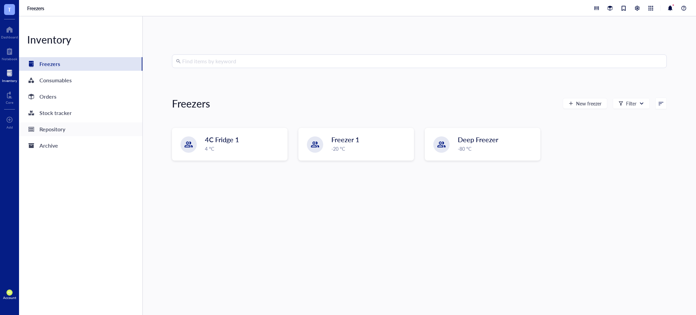
click at [75, 129] on div "Repository" at bounding box center [80, 129] width 123 height 14
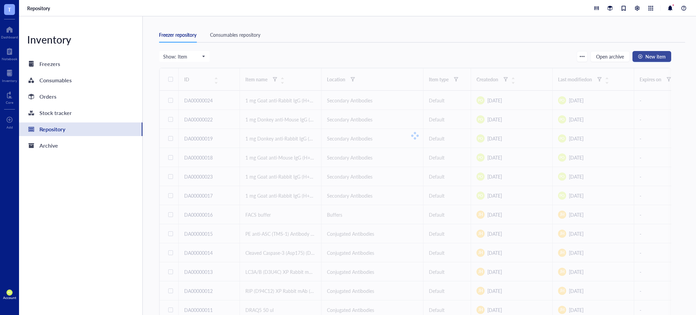
click at [651, 57] on span "New item" at bounding box center [655, 56] width 20 height 5
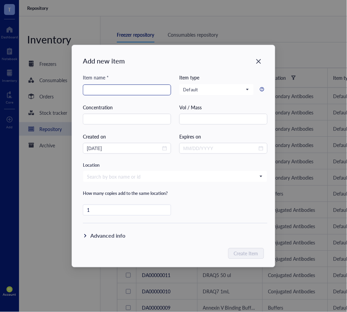
click at [122, 90] on input "search" at bounding box center [127, 90] width 80 height 10
paste input "10mM*1mL in DMSO [MEDICAL_DATA]"
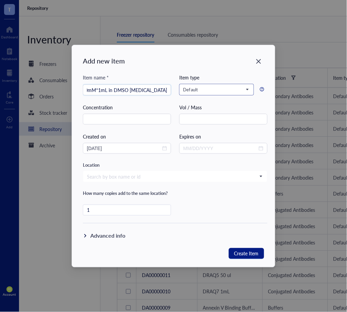
click at [225, 89] on span "Default" at bounding box center [216, 90] width 65 height 6
type input "10mM*1mL in DMSO [MEDICAL_DATA]"
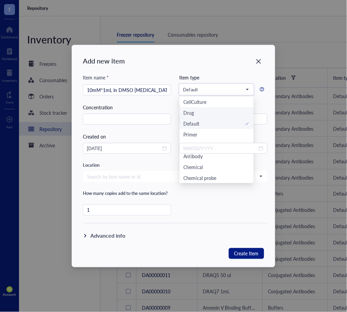
click at [209, 111] on div "Drug" at bounding box center [217, 112] width 66 height 7
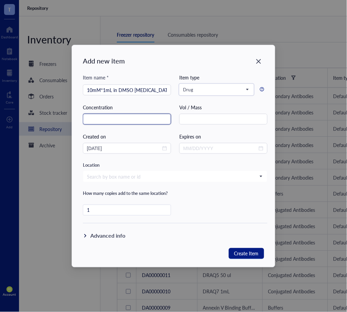
click at [117, 116] on input "text" at bounding box center [127, 119] width 88 height 11
type input "10 mM"
click at [204, 127] on div "Item name * 10mM*1mL in DMSO Viloxazine Hydrochloride Item type Drug CellCultur…" at bounding box center [175, 149] width 185 height 150
click at [203, 120] on input "text" at bounding box center [223, 119] width 88 height 11
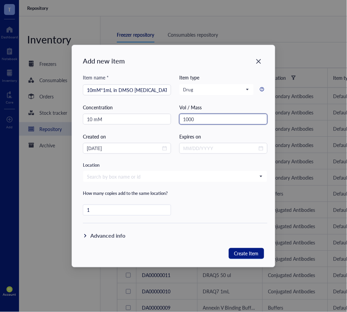
click at [208, 118] on input "1000" at bounding box center [223, 119] width 88 height 11
paste input "μ"
type input "1000 μL"
drag, startPoint x: 192, startPoint y: 112, endPoint x: 165, endPoint y: 112, distance: 26.9
click at [164, 112] on div "Item name * 10mM*1mL in DMSO Viloxazine Hydrochloride Item type Drug CellCultur…" at bounding box center [175, 149] width 185 height 150
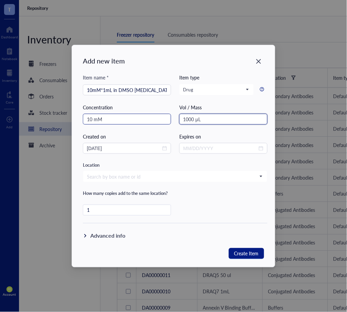
drag, startPoint x: 213, startPoint y: 119, endPoint x: 165, endPoint y: 120, distance: 47.9
click at [166, 120] on div "Item name * 10mM*1mL in DMSO Viloxazine Hydrochloride Item type Drug CellCultur…" at bounding box center [175, 149] width 185 height 150
click at [157, 158] on div "Item name * 10mM*1mL in DMSO Viloxazine Hydrochloride Item type Drug CellCultur…" at bounding box center [175, 149] width 185 height 150
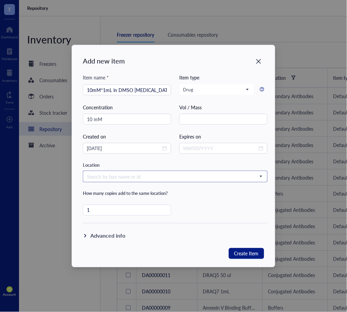
click at [151, 175] on input "search" at bounding box center [172, 177] width 171 height 10
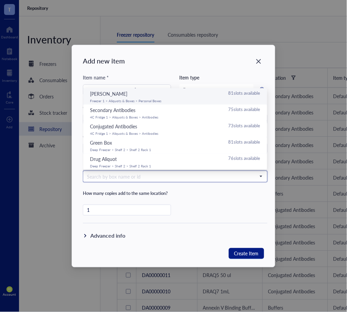
click at [140, 95] on div "Paola 81 slots available" at bounding box center [175, 93] width 171 height 7
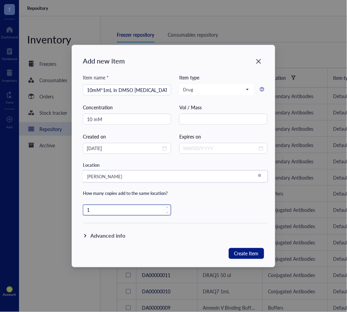
click at [143, 211] on input "1" at bounding box center [127, 210] width 88 height 10
click at [215, 202] on div "Item name * 10mM*1mL in DMSO Viloxazine Hydrochloride Item type Drug CellCultur…" at bounding box center [175, 149] width 185 height 150
click at [96, 237] on div "Advanced info" at bounding box center [107, 236] width 35 height 8
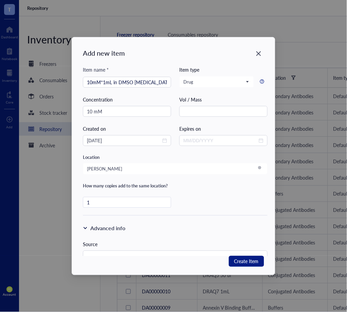
scroll to position [75, 0]
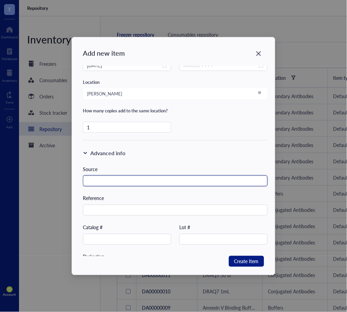
click at [115, 180] on input "text" at bounding box center [175, 181] width 185 height 11
paste input "MCE"
type input "MCE"
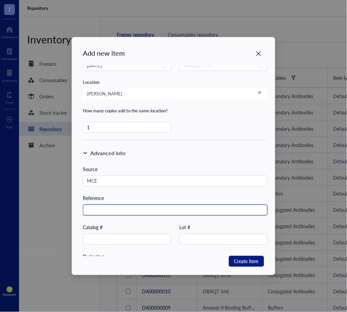
click at [113, 212] on input "text" at bounding box center [175, 210] width 185 height 11
paste input "에이티지코리아"
type input "에이티지코리아"
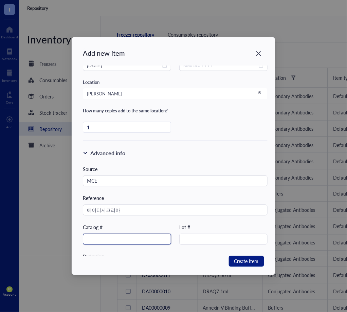
click at [96, 238] on input "text" at bounding box center [127, 239] width 88 height 11
paste input "HY-W380450"
type input "HY-W380450"
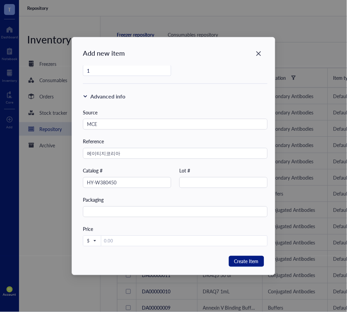
scroll to position [167, 0]
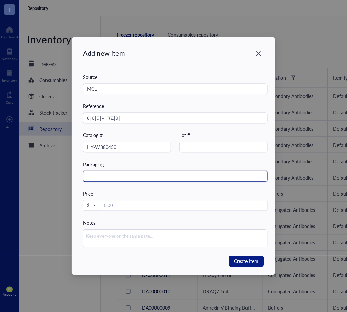
click at [118, 177] on input "text" at bounding box center [175, 176] width 185 height 11
paste input "1mL/bottle"
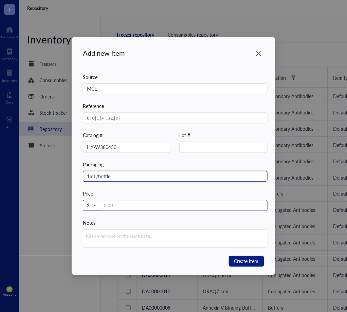
click at [98, 206] on div "$" at bounding box center [92, 206] width 18 height 11
type input "1mL/bottle"
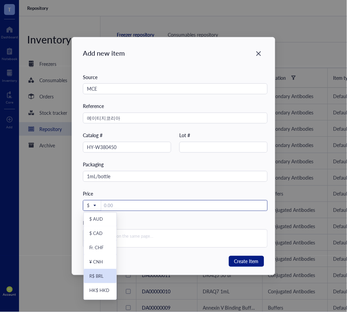
scroll to position [70, 0]
click at [101, 292] on div "₩ KRW" at bounding box center [97, 293] width 16 height 6
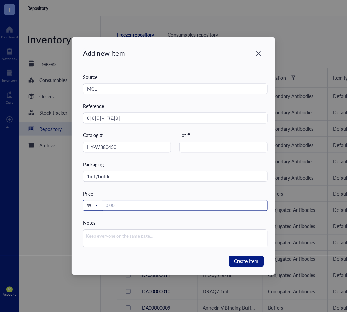
click at [118, 208] on input "number" at bounding box center [185, 206] width 164 height 11
type input "143.000"
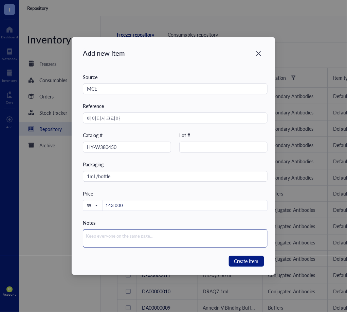
click at [105, 239] on textarea at bounding box center [175, 239] width 185 height 18
paste textarea "In solvent : -80°C, 6 months; -20°C, 1 month"
type textarea "In solvent : -80°C, 6 months; -20°C, 1 month"
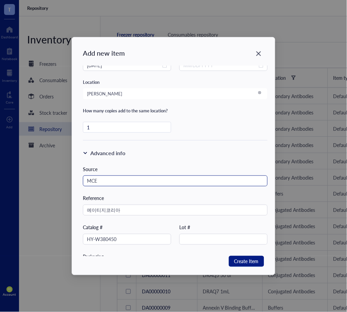
scroll to position [0, 0]
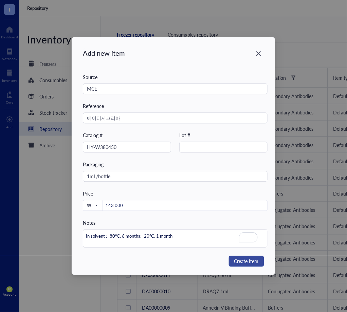
click at [250, 259] on span "Create Item" at bounding box center [247, 262] width 24 height 8
type textarea "Keep everyone on the same page…"
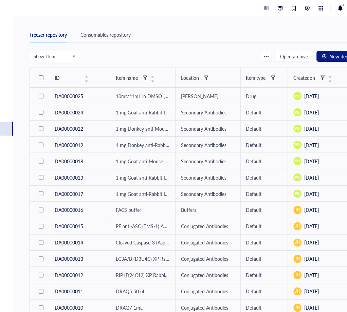
scroll to position [0, 85]
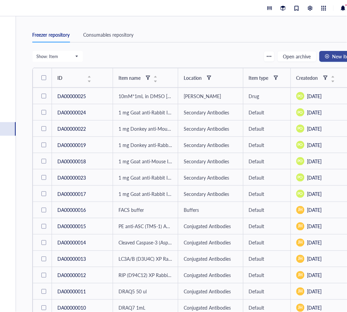
click at [335, 59] on span "New item" at bounding box center [343, 56] width 20 height 5
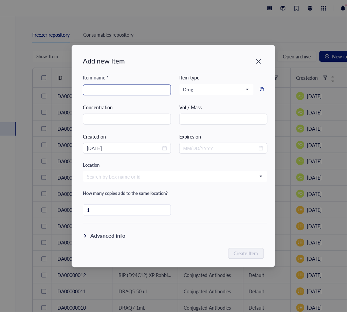
click at [107, 88] on input "search" at bounding box center [127, 90] width 80 height 10
paste input "10mM*1mL in DMSO [MEDICAL_DATA]"
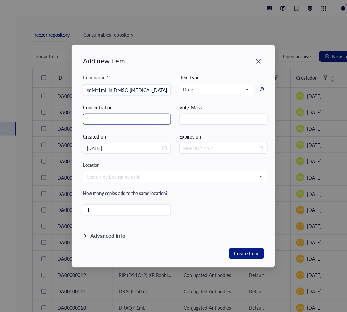
type input "10mM*1mL in DMSO [MEDICAL_DATA]"
click at [114, 116] on input "text" at bounding box center [127, 119] width 88 height 11
type input "10 mM"
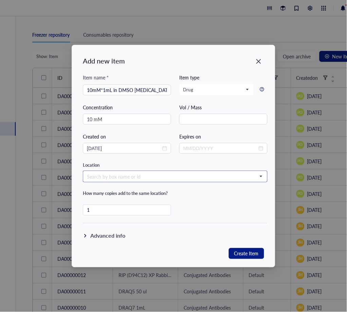
click at [156, 177] on input "search" at bounding box center [172, 177] width 171 height 10
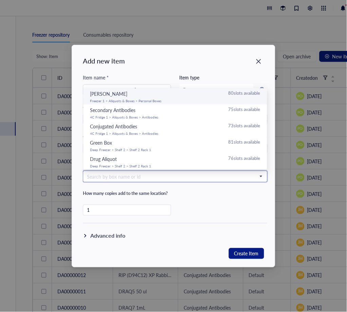
click at [192, 95] on div "Paola 80 slots available" at bounding box center [175, 93] width 171 height 7
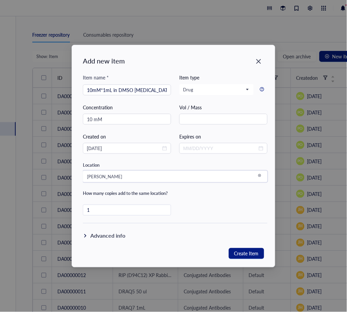
click at [93, 236] on div "Advanced info" at bounding box center [107, 236] width 35 height 8
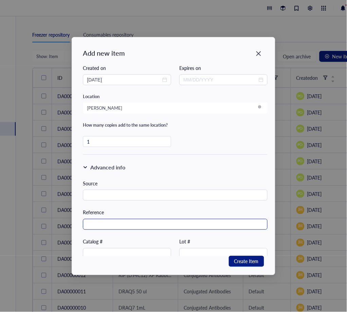
scroll to position [75, 0]
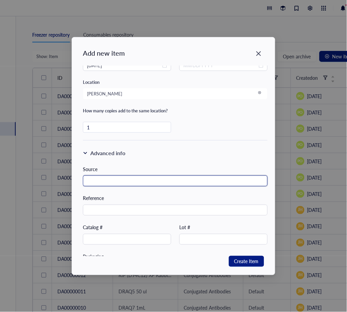
click at [106, 179] on input "text" at bounding box center [175, 181] width 185 height 11
paste input "MCE"
type input "MCE"
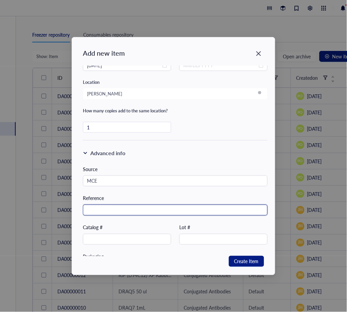
click at [117, 211] on input "text" at bounding box center [175, 210] width 185 height 11
paste input "에이티지코리아"
type input "에이티지코리아"
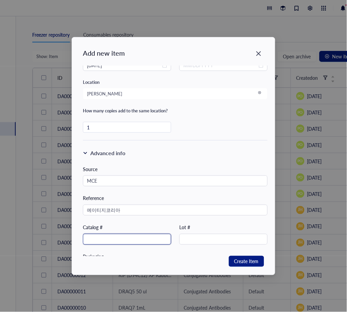
click at [134, 242] on input "text" at bounding box center [127, 239] width 88 height 11
paste input "HY-B0161A"
type input "HY-B0161A"
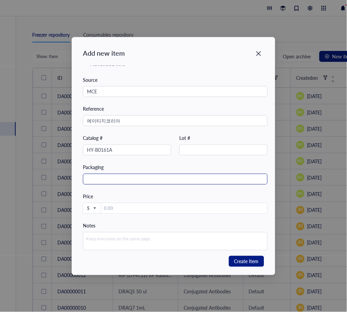
scroll to position [167, 0]
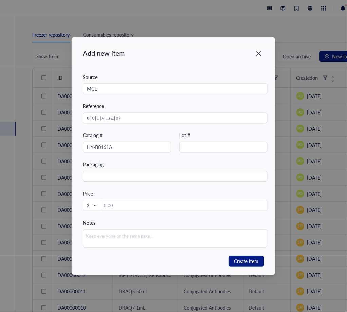
click at [118, 183] on div "Source MCE Reference 에이티지코리아 Catalog # HY-B0161A Lot # Packaging Price $ Notes" at bounding box center [175, 164] width 185 height 183
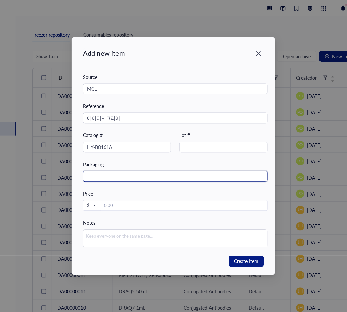
click at [118, 179] on input "text" at bounding box center [175, 176] width 185 height 11
paste input "1mL/bottle"
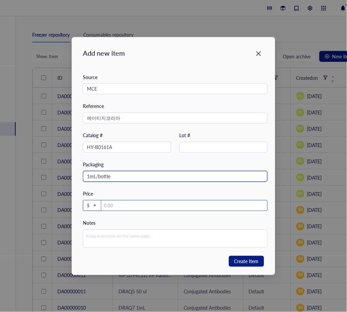
click at [94, 210] on span at bounding box center [92, 206] width 10 height 11
type input "1mL/bottle"
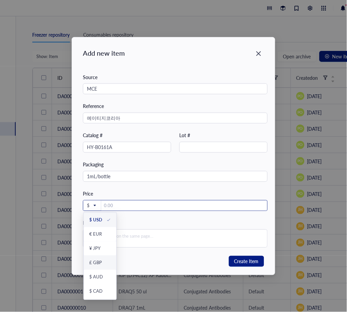
scroll to position [70, 0]
click at [105, 292] on div "₩ KRW" at bounding box center [100, 293] width 22 height 6
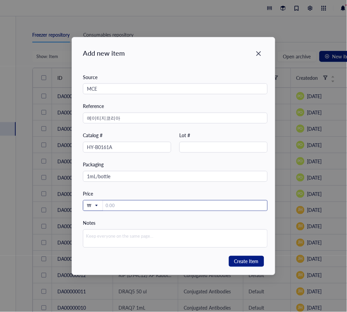
click at [118, 201] on input "number" at bounding box center [185, 206] width 164 height 11
type input "143"
type input "143.0"
type input "143.000"
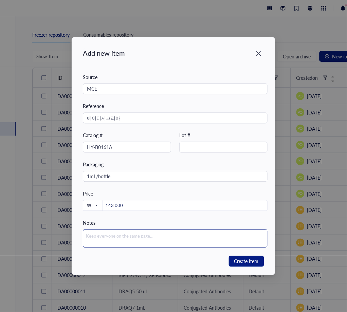
click at [135, 241] on textarea at bounding box center [175, 239] width 185 height 18
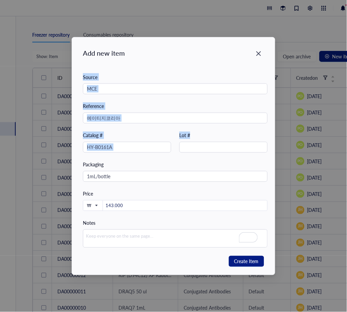
drag, startPoint x: 191, startPoint y: 46, endPoint x: 188, endPoint y: 131, distance: 85.0
click at [188, 131] on div "Add new item Item name * 10mM*1mL in DMSO Duloxetine Hydrochloride Item type Dr…" at bounding box center [173, 156] width 203 height 238
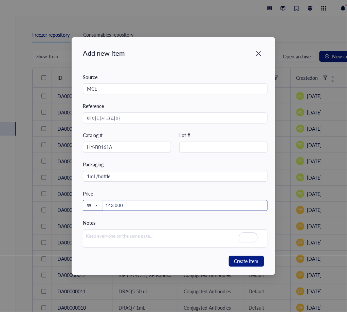
click at [116, 205] on input "143.000" at bounding box center [185, 206] width 164 height 11
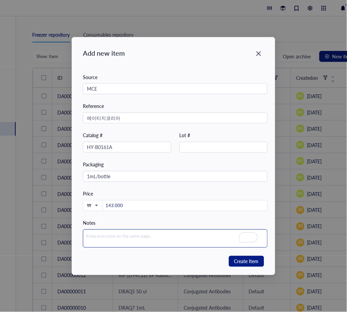
click at [156, 237] on textarea "To enrich screen reader interactions, please activate Accessibility in Grammarl…" at bounding box center [175, 239] width 185 height 18
paste textarea "In solvent : -80°C, 6 months; -20°C, 1 month"
type textarea "In solvent : -80°C, 6 months; -20°C, 1 month"
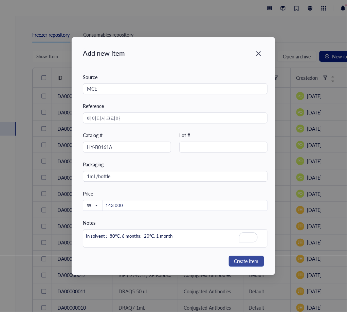
click at [246, 262] on span "Create Item" at bounding box center [247, 262] width 24 height 8
type textarea "Keep everyone on the same page…"
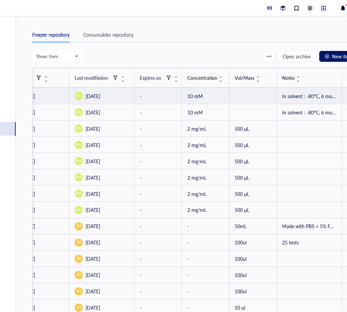
scroll to position [0, 139]
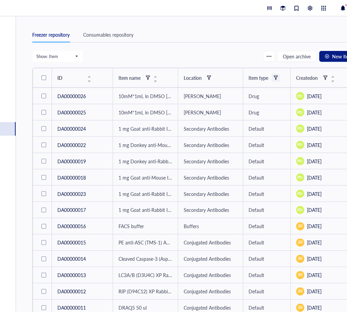
click at [276, 77] on div at bounding box center [276, 77] width 5 height 5
click at [238, 48] on div "Freezer repository Consumables repository" at bounding box center [195, 38] width 326 height 23
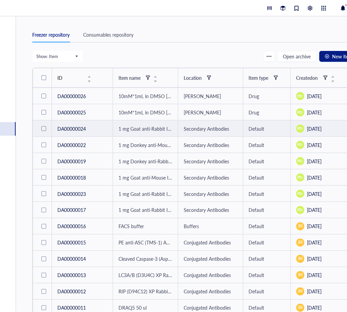
click at [277, 130] on div "Default" at bounding box center [267, 128] width 36 height 7
click at [254, 125] on div "Default" at bounding box center [267, 128] width 36 height 7
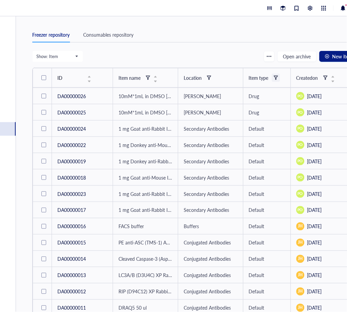
click at [279, 75] on span at bounding box center [276, 78] width 8 height 8
click at [278, 75] on div at bounding box center [276, 77] width 5 height 5
click at [195, 41] on div "Freezer repository Consumables repository" at bounding box center [195, 34] width 326 height 15
click at [336, 58] on span "New item" at bounding box center [343, 56] width 20 height 5
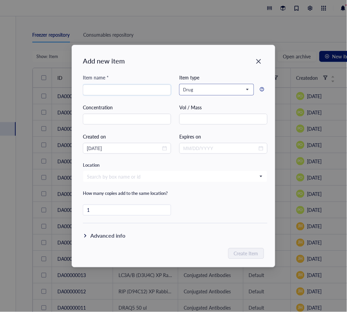
click at [248, 87] on span "Drug" at bounding box center [216, 90] width 65 height 6
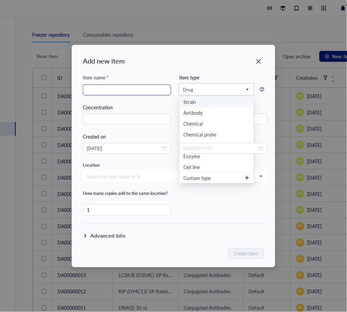
click at [120, 92] on input "search" at bounding box center [127, 90] width 80 height 10
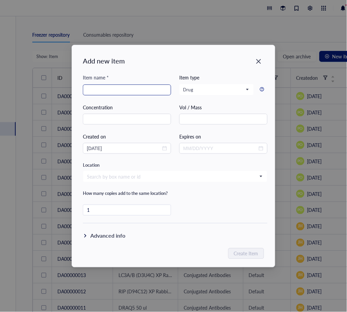
click at [122, 91] on input "search" at bounding box center [127, 90] width 80 height 10
paste input "10mM*1mL in DMSO [MEDICAL_DATA]"
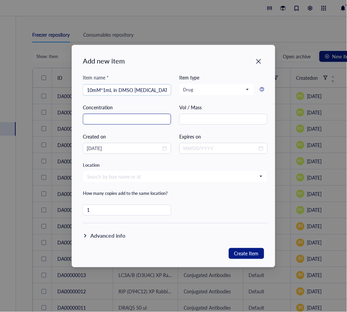
type input "10mM*1mL in DMSO [MEDICAL_DATA]"
click at [128, 120] on input "text" at bounding box center [127, 119] width 88 height 11
type input "10 mM"
click at [141, 179] on input "search" at bounding box center [172, 177] width 171 height 10
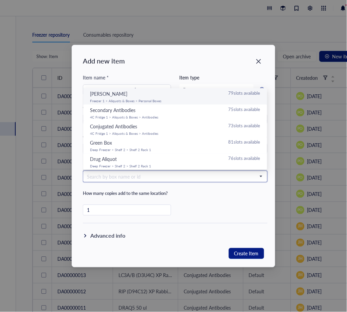
click at [148, 97] on div "Paola 79 slots available" at bounding box center [175, 93] width 171 height 7
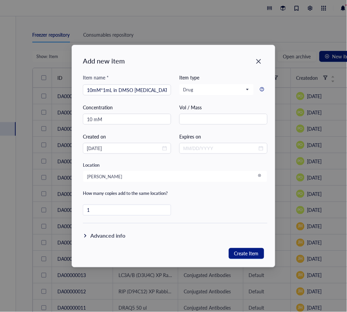
click at [94, 237] on div "Advanced info" at bounding box center [107, 236] width 35 height 8
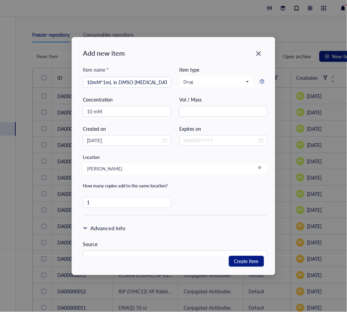
scroll to position [167, 0]
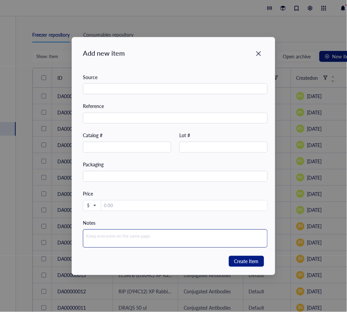
click at [113, 238] on textarea at bounding box center [175, 239] width 185 height 18
paste textarea "In solvent : -80°C, 6 months; -20°C, 1 month"
type textarea "In solvent : -80°C, 6 months; -20°C, 1 month"
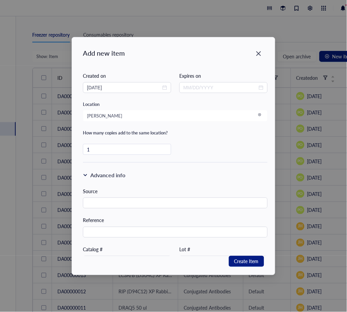
scroll to position [75, 0]
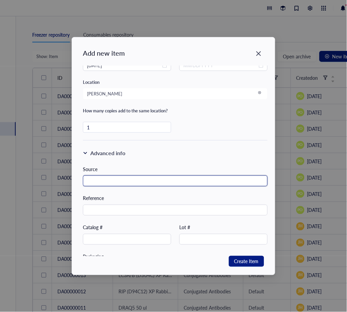
click at [123, 181] on input "text" at bounding box center [175, 181] width 185 height 11
paste input "MCE"
type input "MCE"
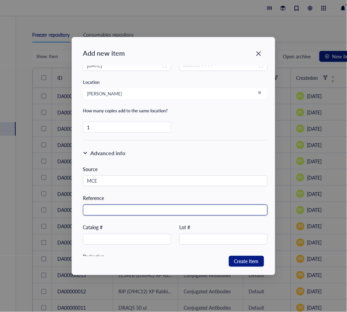
click at [116, 209] on input "text" at bounding box center [175, 210] width 185 height 11
paste input "에이티지코리아"
type input "에이티지코리아"
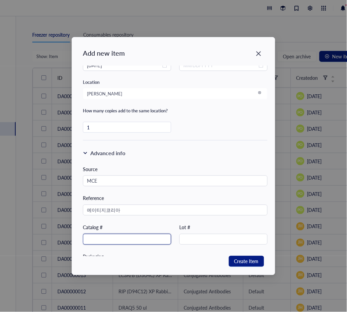
click at [109, 243] on input "text" at bounding box center [127, 239] width 88 height 11
paste input "HY-14258"
type input "HY-14258"
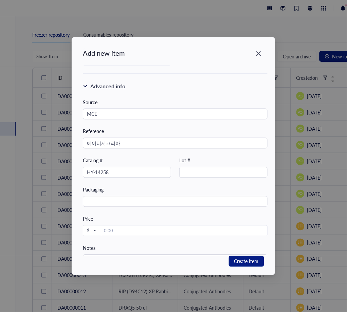
scroll to position [167, 0]
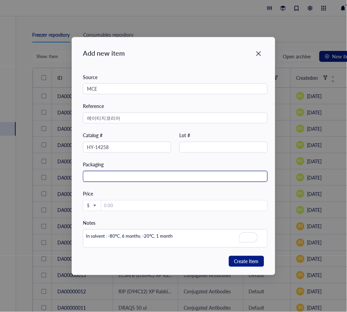
click at [124, 174] on input "text" at bounding box center [175, 176] width 185 height 11
paste input "1mL/bottle"
type input "1mL/bottle"
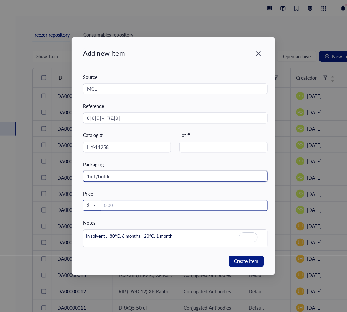
click at [94, 209] on span at bounding box center [92, 206] width 10 height 11
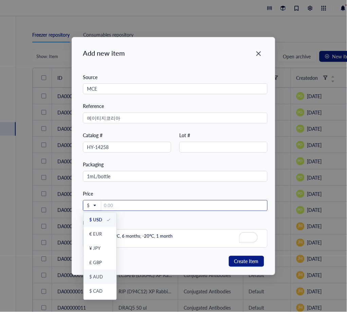
scroll to position [70, 0]
click at [98, 294] on div "₩ KRW" at bounding box center [97, 293] width 16 height 6
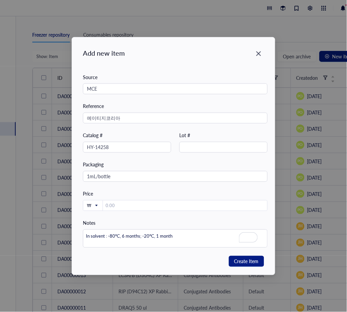
click at [125, 198] on div "Price ₩ ₩" at bounding box center [175, 200] width 185 height 21
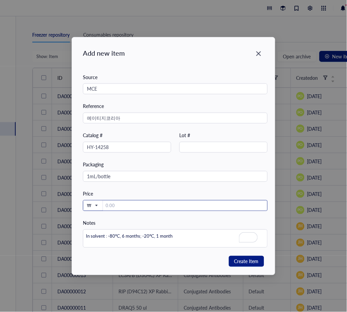
click at [127, 206] on input "number" at bounding box center [185, 206] width 164 height 11
type input "123"
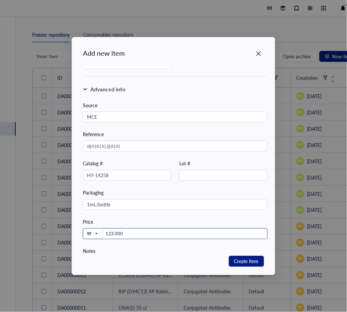
scroll to position [167, 0]
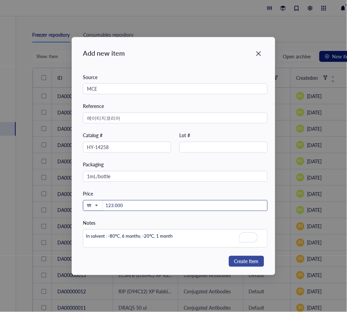
type input "123.000"
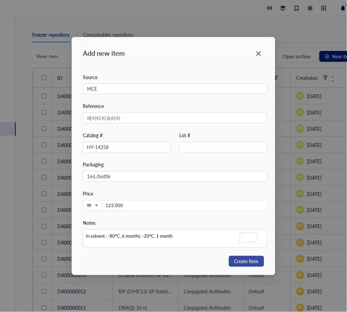
click at [238, 264] on span "Create Item" at bounding box center [247, 262] width 24 height 8
type textarea "Keep everyone on the same page…"
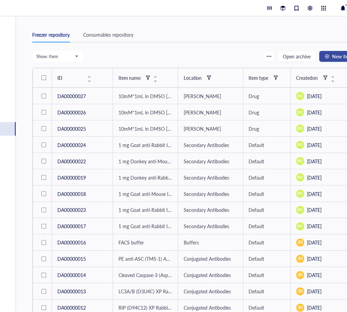
click at [333, 56] on span "New item" at bounding box center [343, 56] width 20 height 5
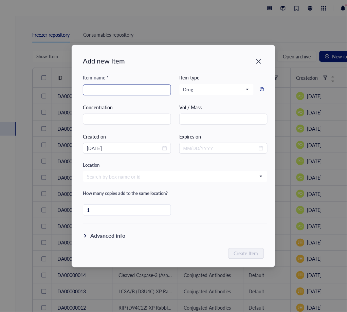
click at [146, 89] on input "search" at bounding box center [127, 90] width 80 height 10
paste input "10mM*1mL in DMSO [MEDICAL_DATA]"
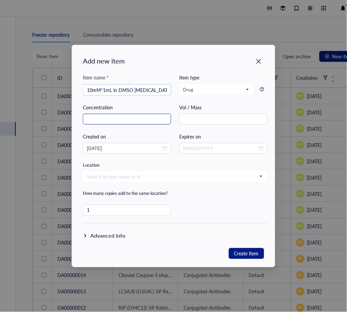
type input "10mM*1mL in DMSO [MEDICAL_DATA]"
click at [101, 120] on input "text" at bounding box center [127, 119] width 88 height 11
type input "10 mM"
click at [154, 180] on input "search" at bounding box center [172, 177] width 171 height 10
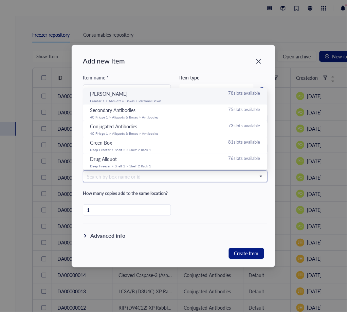
click at [177, 97] on div "Paola 78 slots available" at bounding box center [175, 93] width 171 height 7
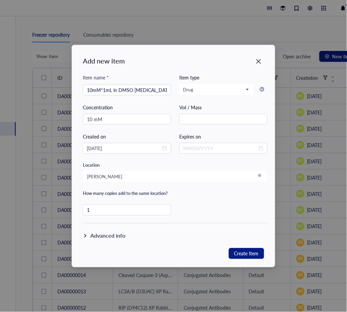
click at [103, 237] on div "Advanced info" at bounding box center [107, 236] width 35 height 8
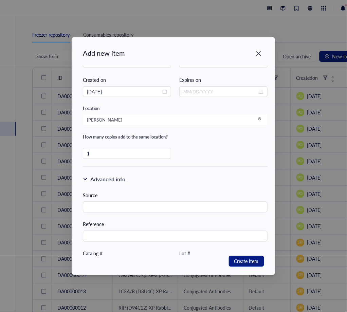
scroll to position [75, 0]
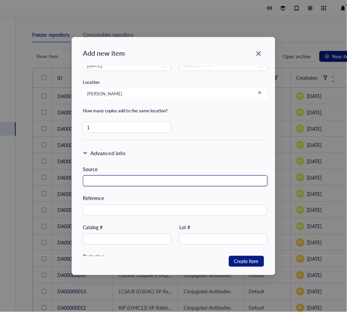
click at [113, 177] on input "text" at bounding box center [175, 181] width 185 height 11
paste input "MCE"
type input "MCE"
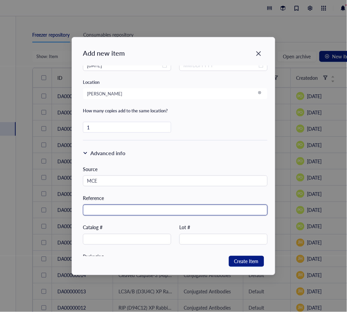
click at [102, 210] on input "text" at bounding box center [175, 210] width 185 height 11
paste input "에이티지코리아"
type input "에이티지코리아"
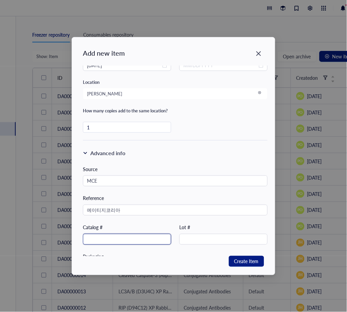
click at [112, 243] on input "text" at bounding box center [127, 239] width 88 height 11
paste input "HY-B0102"
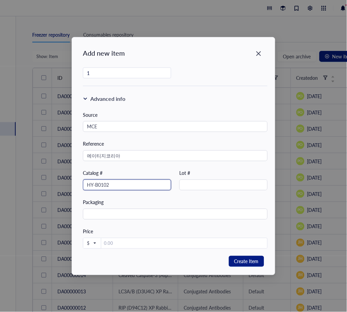
scroll to position [167, 0]
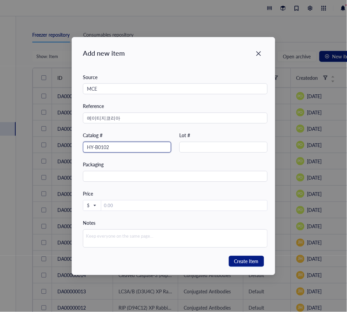
type input "HY-B0102"
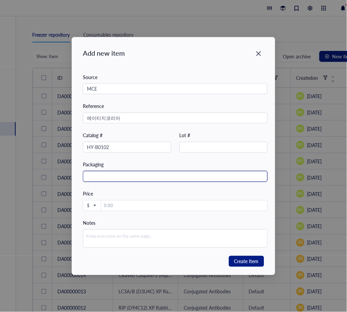
click at [168, 177] on input "text" at bounding box center [175, 176] width 185 height 11
paste input "1mL/bottle"
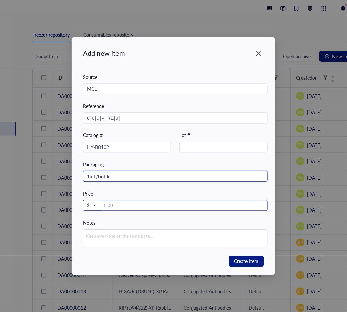
click at [97, 205] on span at bounding box center [92, 206] width 10 height 11
type input "1mL/bottle"
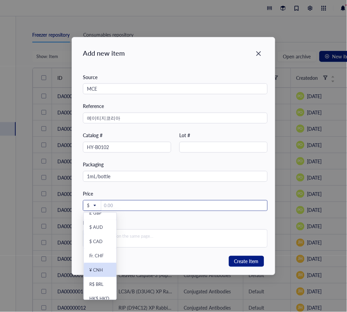
scroll to position [70, 0]
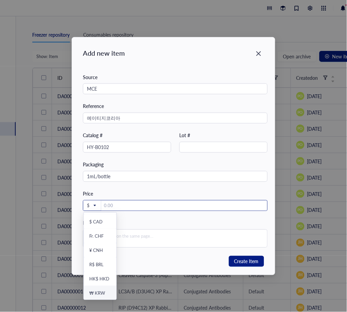
drag, startPoint x: 102, startPoint y: 291, endPoint x: 106, endPoint y: 266, distance: 25.1
click at [102, 292] on div "₩ KRW" at bounding box center [97, 293] width 16 height 6
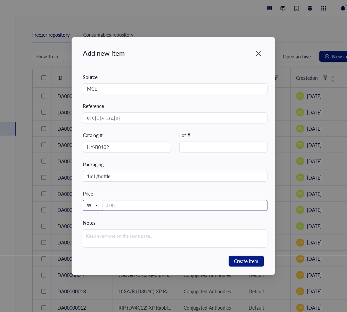
click at [122, 205] on input "number" at bounding box center [185, 206] width 164 height 11
type input "65.000"
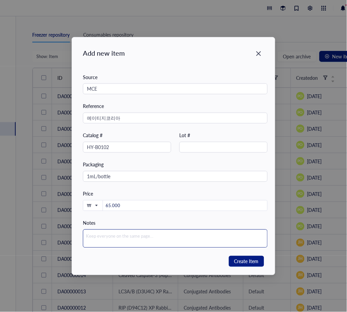
click at [129, 241] on textarea at bounding box center [175, 239] width 185 height 18
paste textarea "In solvent : -80°C, 6 months; -20°C, 1 month"
type textarea "In solvent : -80°C, 6 months; -20°C, 1 month"
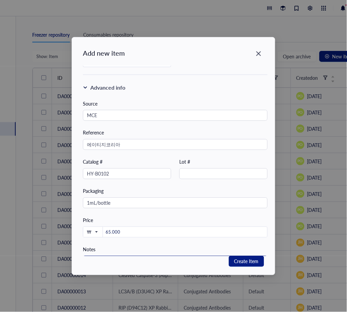
scroll to position [167, 0]
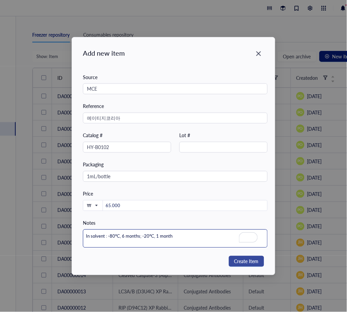
type textarea "In solvent : -80°C, 6 months; -20°C, 1 month"
click at [242, 263] on span "Create Item" at bounding box center [247, 262] width 24 height 8
type textarea "Keep everyone on the same page…"
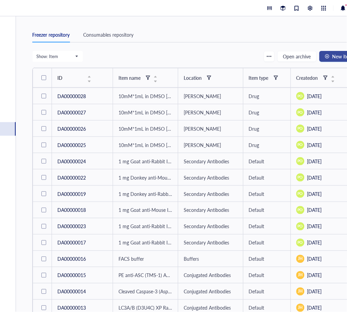
click at [333, 56] on span "New item" at bounding box center [343, 56] width 20 height 5
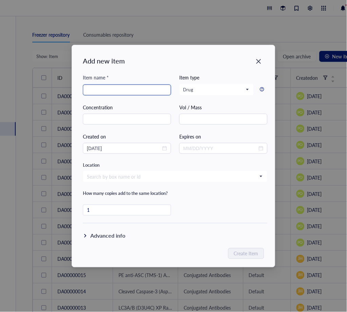
paste input "10mM*1mL in DMSO [MEDICAL_DATA]"
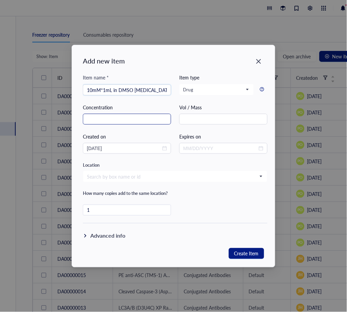
type input "10mM*1mL in DMSO [MEDICAL_DATA]"
click at [140, 118] on input "text" at bounding box center [127, 119] width 88 height 11
type input "10 mM"
click at [188, 174] on input "search" at bounding box center [172, 177] width 171 height 10
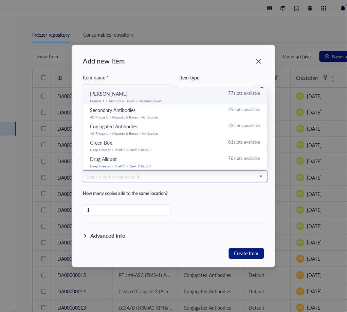
click at [146, 98] on div "Paola 77 slots available Freezer 1 > Aliquots & Boxes > Personal Boxes" at bounding box center [175, 96] width 176 height 13
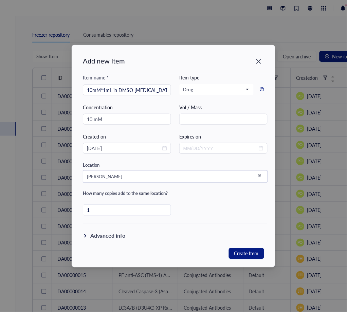
click at [106, 233] on div "Advanced info" at bounding box center [107, 236] width 35 height 8
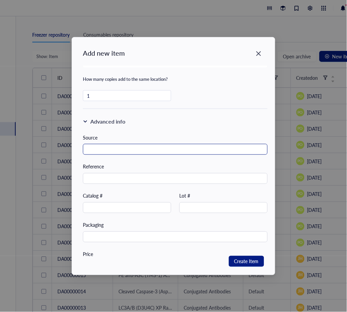
scroll to position [92, 0]
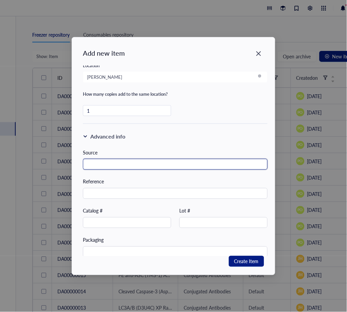
click at [160, 164] on input "text" at bounding box center [175, 164] width 185 height 11
paste input "MCE"
type input "MCE"
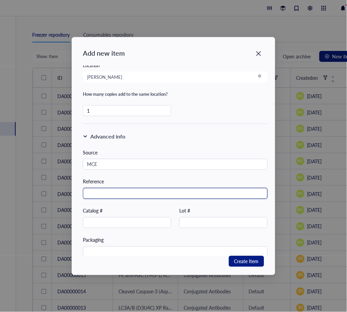
click at [105, 190] on input "text" at bounding box center [175, 193] width 185 height 11
paste input "에이티지코리아"
type input "에이티지코리아"
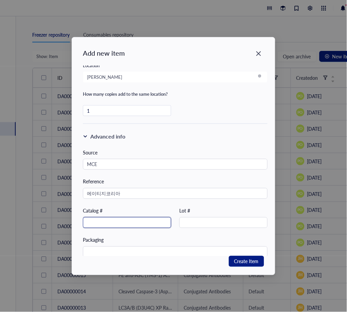
click at [113, 225] on input "text" at bounding box center [127, 223] width 88 height 11
paste input "HY-122272"
type input "HY-122272"
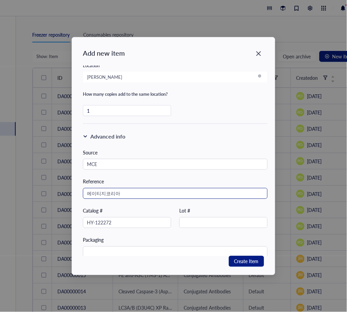
scroll to position [167, 0]
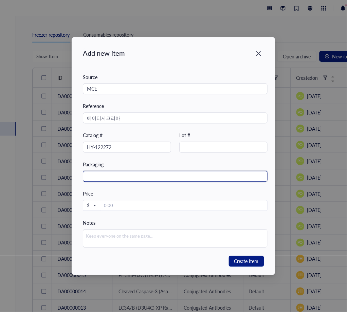
click at [127, 179] on input "text" at bounding box center [175, 176] width 185 height 11
paste input "1mL/bottle"
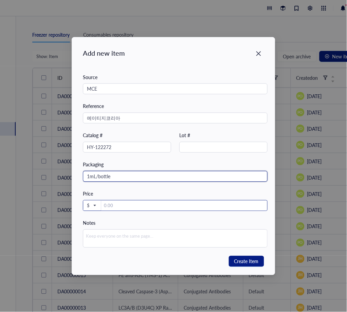
type input "1mL/bottle"
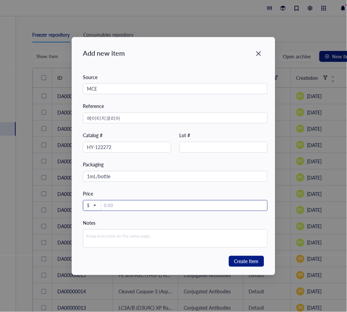
click at [119, 203] on input "number" at bounding box center [184, 206] width 166 height 11
click at [91, 209] on span at bounding box center [92, 206] width 10 height 11
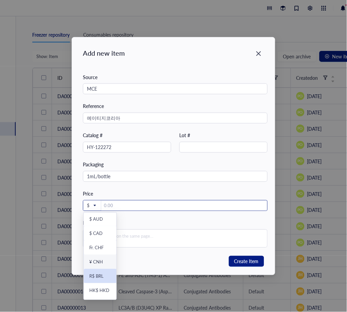
scroll to position [70, 0]
click at [101, 293] on div "₩ KRW" at bounding box center [97, 293] width 16 height 6
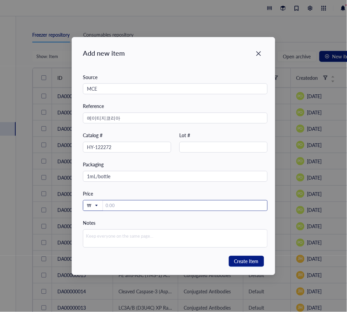
click at [123, 201] on input "number" at bounding box center [185, 206] width 164 height 11
type input "163.000"
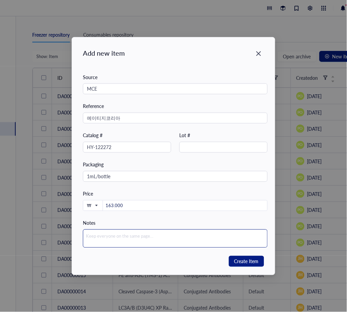
click at [110, 233] on textarea at bounding box center [175, 239] width 185 height 18
paste textarea "In solvent : -80°C, 6 months; -20°C, 1 month"
type textarea "In solvent : -80°C, 6 months; -20°C, 1 month"
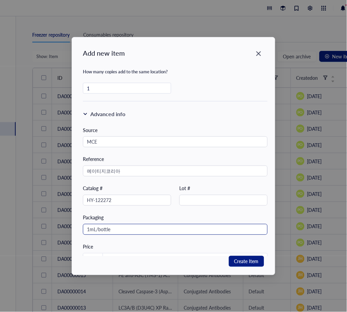
scroll to position [167, 0]
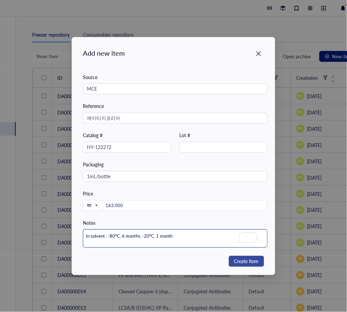
type textarea "In solvent : -80°C, 6 months; -20°C, 1 month"
click at [241, 262] on span "Create Item" at bounding box center [247, 262] width 24 height 8
type textarea "Keep everyone on the same page…"
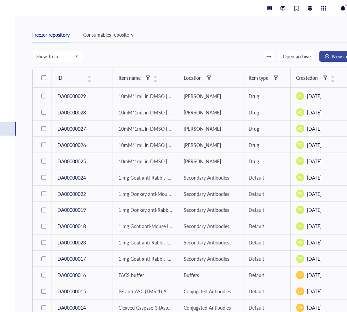
click at [338, 54] on span "New item" at bounding box center [343, 56] width 20 height 5
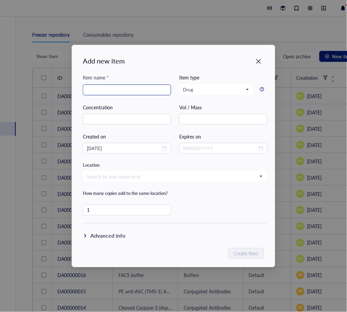
click at [118, 93] on input "search" at bounding box center [127, 90] width 80 height 10
paste input "10mM*1mL in DMSO Citalopram"
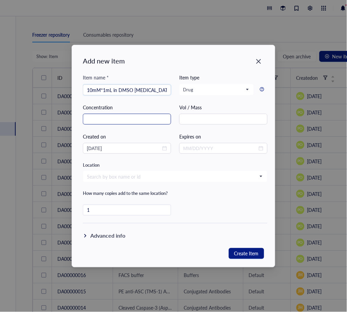
type input "10mM*1mL in DMSO Citalopram"
click at [118, 118] on input "text" at bounding box center [127, 119] width 88 height 11
type input "10 mM"
click at [148, 174] on input "search" at bounding box center [172, 177] width 171 height 10
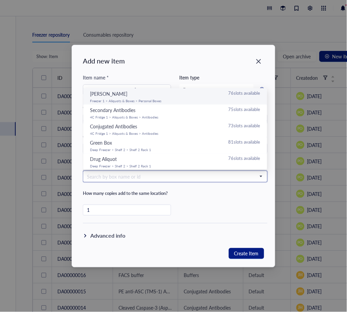
click at [169, 99] on div "Freezer 1 > Aliquots & Boxes > Personal Boxes" at bounding box center [175, 101] width 171 height 4
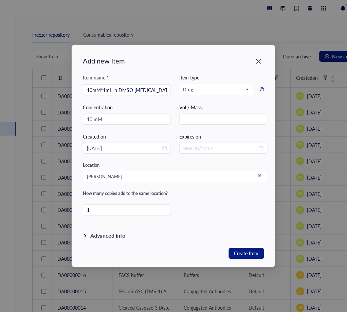
click at [93, 233] on div "Advanced info" at bounding box center [107, 236] width 35 height 8
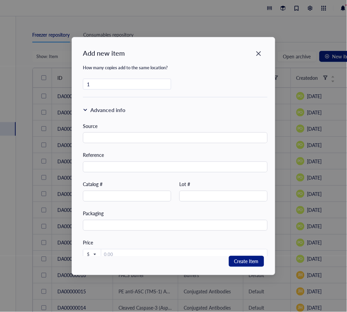
scroll to position [92, 0]
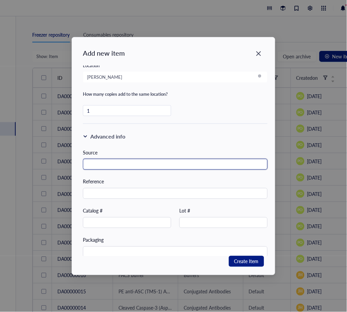
click at [144, 167] on input "text" at bounding box center [175, 164] width 185 height 11
paste input "MCE"
type input "MCE"
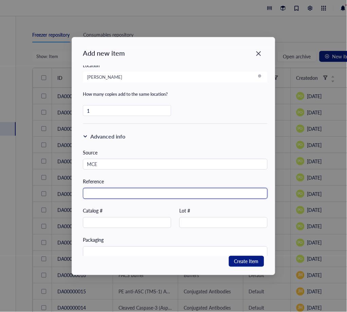
click at [134, 196] on input "text" at bounding box center [175, 193] width 185 height 11
paste input "에이티지코리아"
type input "에이티지코리아"
click at [149, 174] on div "Source MCE Reference 에이티지코리아 Catalog # Lot # Packaging Price $ Notes" at bounding box center [175, 240] width 185 height 183
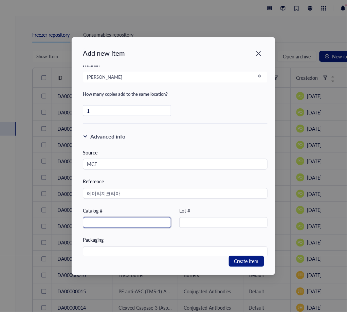
click at [128, 222] on input "text" at bounding box center [127, 223] width 88 height 11
paste input "HY-121203"
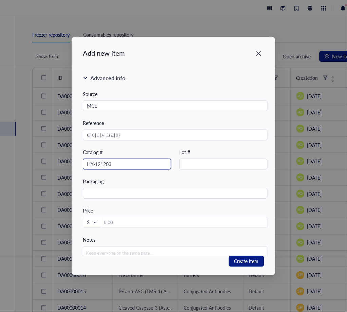
scroll to position [167, 0]
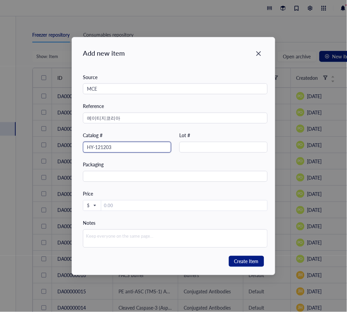
type input "HY-121203"
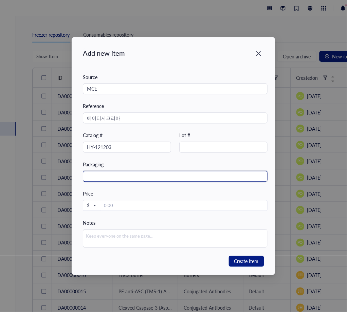
click at [114, 177] on input "text" at bounding box center [175, 176] width 185 height 11
paste input "1mL/bottle"
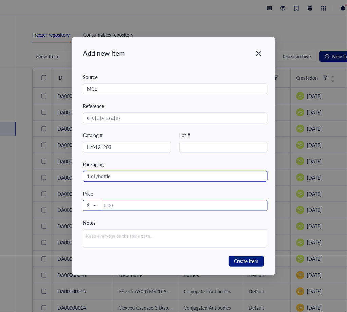
click at [94, 205] on span "$" at bounding box center [91, 206] width 9 height 6
type input "1mL/bottle"
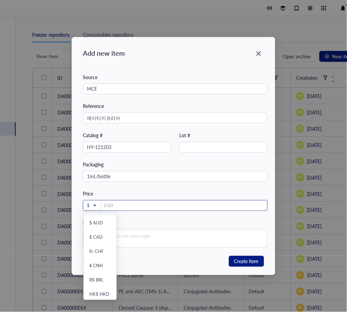
scroll to position [70, 0]
click at [98, 294] on div "₩ KRW" at bounding box center [97, 293] width 16 height 6
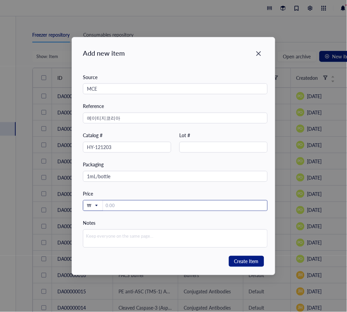
click at [112, 204] on input "number" at bounding box center [185, 206] width 164 height 11
type input "123.000"
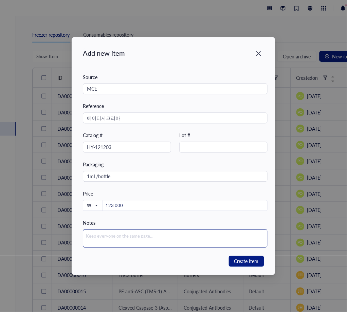
click at [120, 240] on textarea at bounding box center [175, 239] width 185 height 18
paste textarea "In solvent : -80°C, 6 months; -20°C, 1 month"
type textarea "In solvent : -80°C, 6 months; -20°C, 1 month"
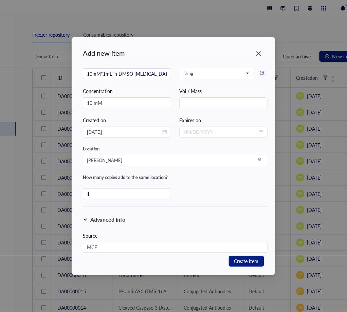
scroll to position [0, 0]
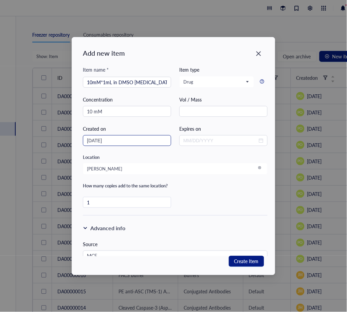
click at [164, 141] on icon "close-circle" at bounding box center [164, 140] width 5 height 5
click at [164, 138] on div at bounding box center [127, 140] width 80 height 7
type textarea "In solvent : -80°C, 6 months; -20°C, 1 month"
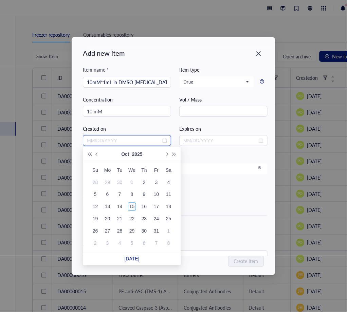
click at [164, 142] on div at bounding box center [127, 140] width 80 height 7
click at [225, 157] on div "Location" at bounding box center [175, 157] width 185 height 6
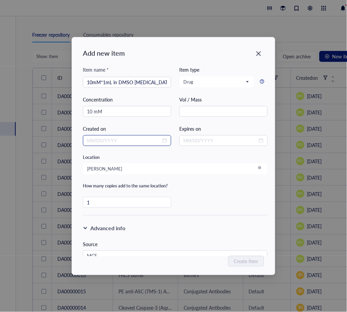
click at [165, 140] on div at bounding box center [127, 140] width 80 height 7
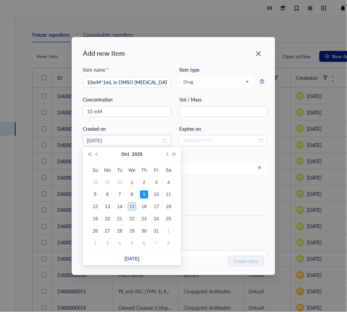
type input "10/15/2025"
click at [132, 205] on div "15" at bounding box center [132, 207] width 8 height 8
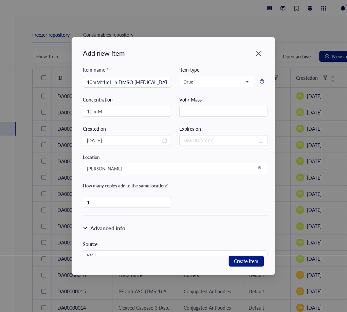
scroll to position [167, 0]
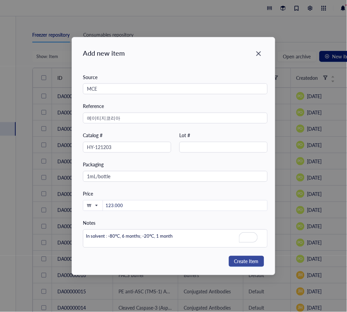
click at [247, 262] on span "Create Item" at bounding box center [247, 262] width 24 height 8
type textarea "Keep everyone on the same page…"
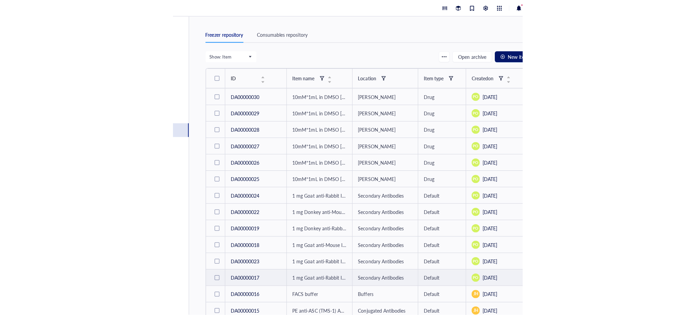
scroll to position [0, 0]
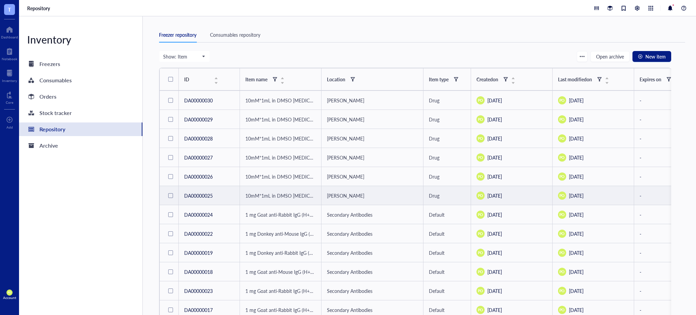
click at [533, 194] on div "PO October 16, 2025" at bounding box center [511, 195] width 70 height 8
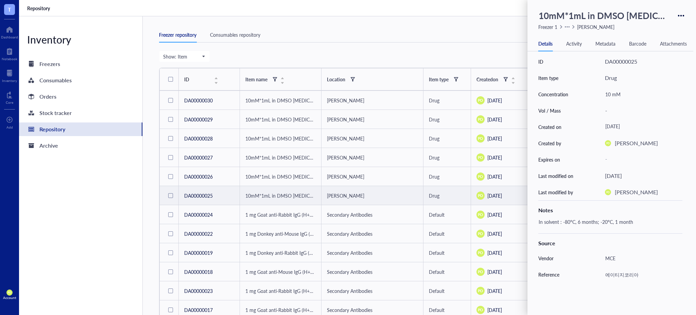
click at [632, 127] on div "[DATE]" at bounding box center [640, 127] width 77 height 12
type input "2025-10-16"
click at [624, 124] on div "[DATE]" at bounding box center [640, 127] width 77 height 12
click at [589, 139] on button "Previous month (PageUp)" at bounding box center [590, 141] width 7 height 14
click at [591, 143] on button "Previous month (PageUp)" at bounding box center [590, 141] width 7 height 14
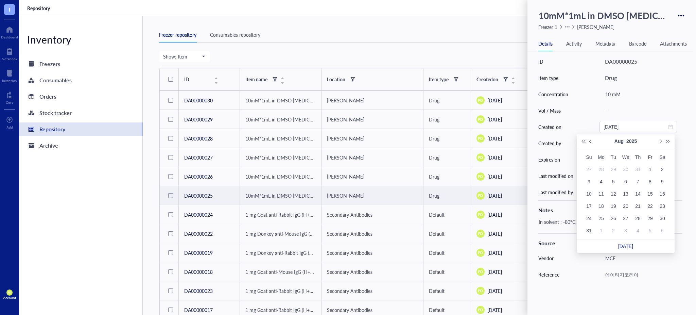
click at [591, 143] on button "Previous month (PageUp)" at bounding box center [590, 141] width 7 height 14
type input "2025-05-06"
click at [617, 181] on div "6" at bounding box center [613, 181] width 8 height 8
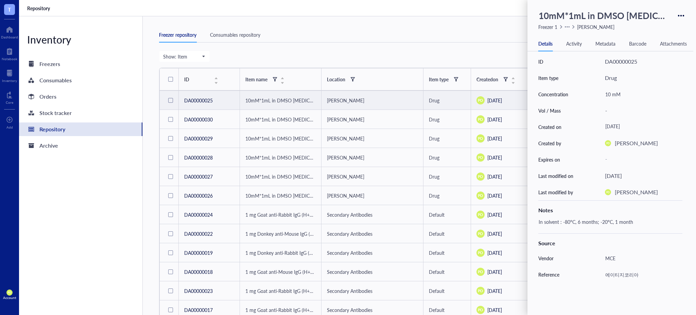
click at [98, 211] on div "Inventory Freezers Consumables Orders Stock tracker Repository Archive" at bounding box center [81, 165] width 124 height 298
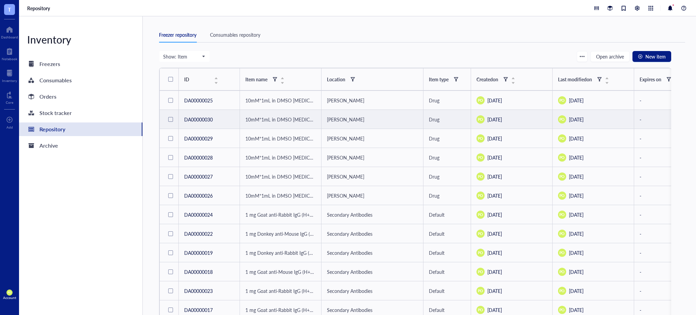
click at [505, 115] on td "PO October 15, 2025" at bounding box center [512, 119] width 82 height 19
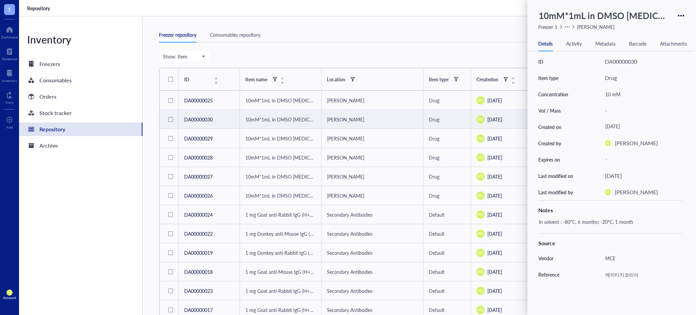
click at [621, 125] on div "[DATE]" at bounding box center [640, 127] width 77 height 12
click at [590, 142] on button "Previous month (PageUp)" at bounding box center [590, 141] width 7 height 14
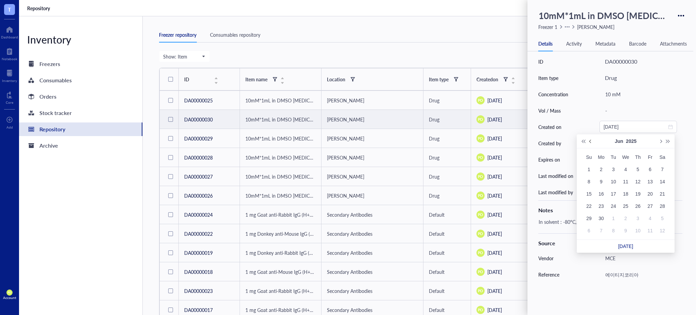
click at [590, 142] on button "Previous month (PageUp)" at bounding box center [590, 141] width 7 height 14
type input "2025-05-06"
click at [612, 185] on div "6" at bounding box center [613, 181] width 8 height 8
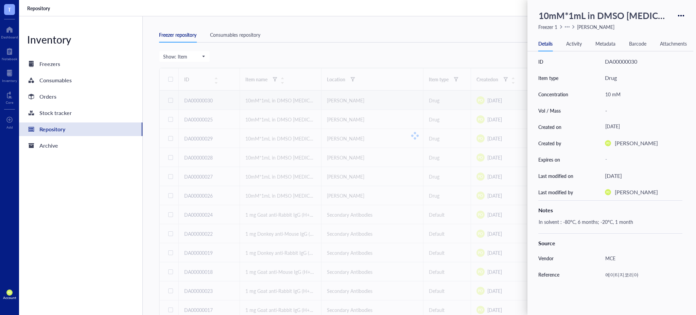
click at [608, 45] on div "Metadata" at bounding box center [605, 43] width 20 height 7
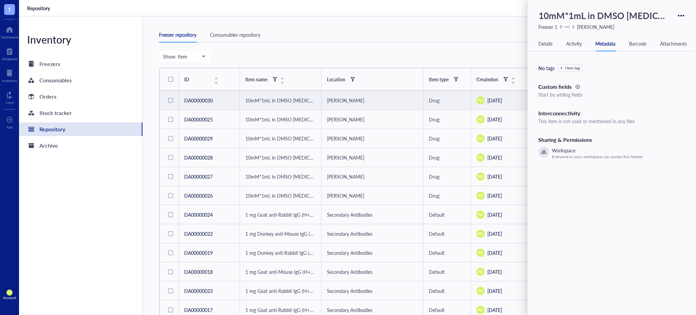
click at [575, 89] on div at bounding box center [578, 87] width 6 height 6
click at [576, 87] on icon at bounding box center [578, 87] width 4 height 4
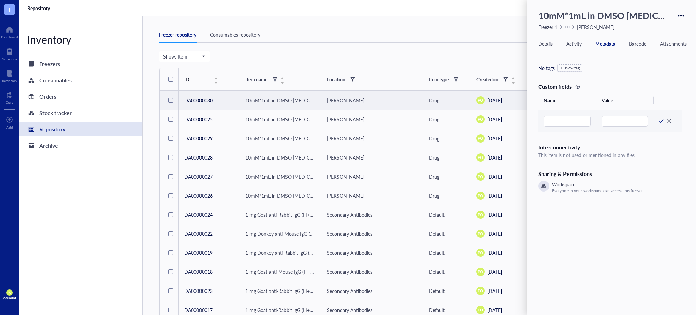
click at [671, 122] on icon at bounding box center [668, 121] width 5 height 5
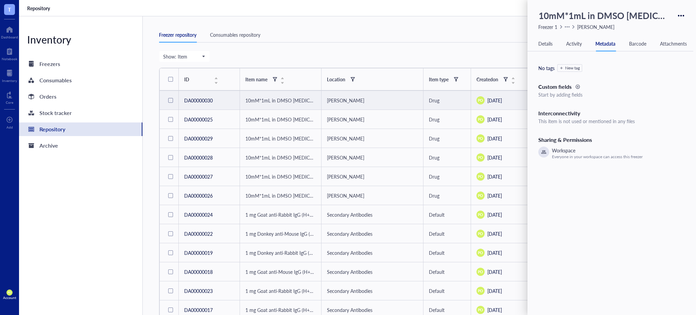
click at [570, 66] on div "New tag" at bounding box center [572, 68] width 15 height 5
click at [578, 87] on icon at bounding box center [577, 87] width 5 height 5
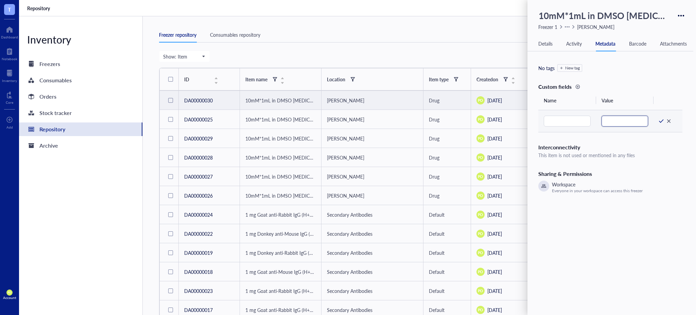
click at [608, 117] on input "text" at bounding box center [625, 121] width 47 height 11
click at [669, 120] on icon at bounding box center [669, 121] width 4 height 4
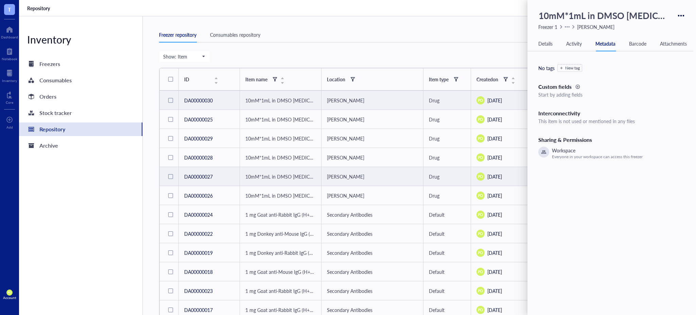
drag, startPoint x: 85, startPoint y: 215, endPoint x: 252, endPoint y: 171, distance: 172.5
click at [85, 214] on div "Inventory Freezers Consumables Orders Stock tracker Repository Archive" at bounding box center [81, 165] width 124 height 298
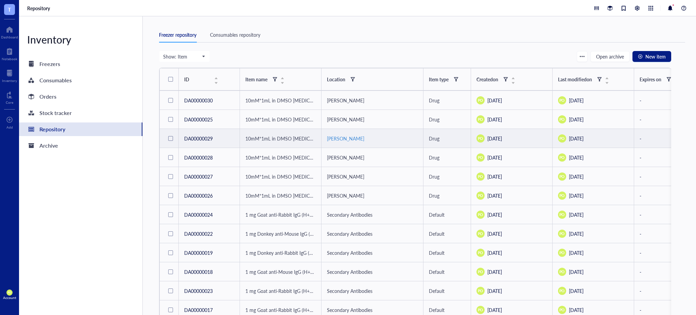
click at [341, 138] on div "[PERSON_NAME]" at bounding box center [372, 138] width 91 height 7
click at [417, 140] on div "[PERSON_NAME]" at bounding box center [372, 138] width 91 height 7
click at [534, 140] on div "PO October 16, 2025" at bounding box center [511, 138] width 70 height 8
click at [518, 140] on div "PO October 16, 2025" at bounding box center [511, 138] width 70 height 8
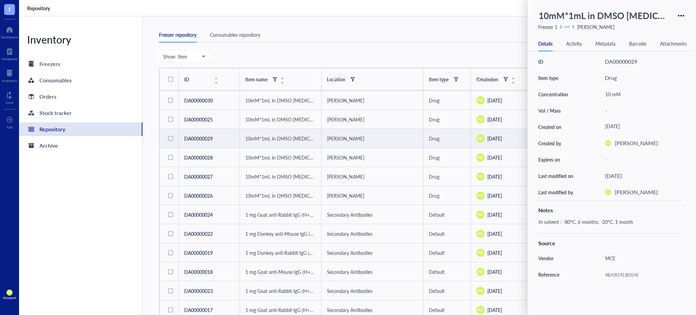
click at [532, 136] on div "ID DA00000029 Item type Drug Concentration 10 mM Vol / Mass - Created on Octobe…" at bounding box center [610, 200] width 166 height 294
click at [631, 127] on div "[DATE]" at bounding box center [640, 127] width 77 height 12
click at [589, 141] on button "Previous month (PageUp)" at bounding box center [590, 141] width 7 height 14
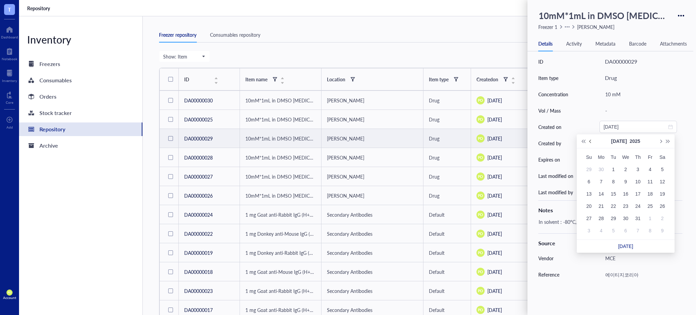
click at [589, 141] on button "Previous month (PageUp)" at bounding box center [590, 141] width 7 height 14
type input "2025-05-06"
click at [615, 179] on div "6" at bounding box center [613, 181] width 8 height 8
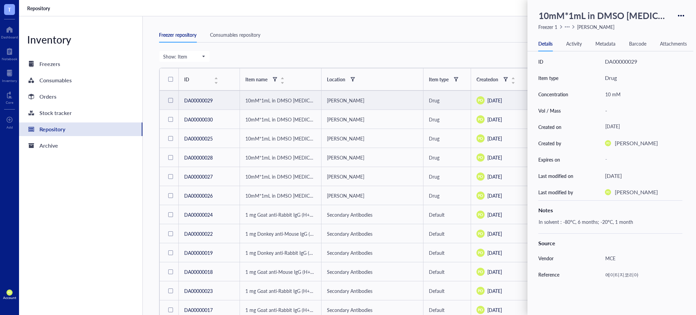
click at [97, 195] on div "Inventory Freezers Consumables Orders Stock tracker Repository Archive" at bounding box center [81, 165] width 124 height 298
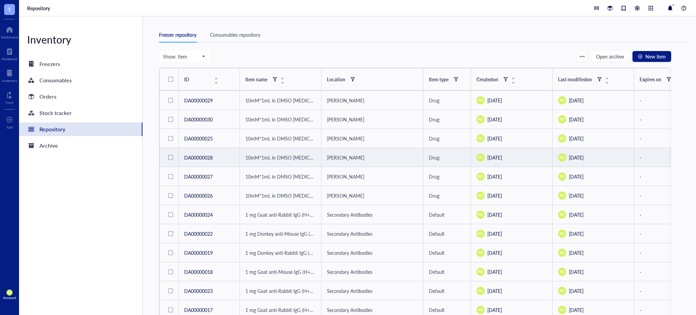
click at [499, 161] on div "PO October 16, 2025" at bounding box center [511, 157] width 70 height 8
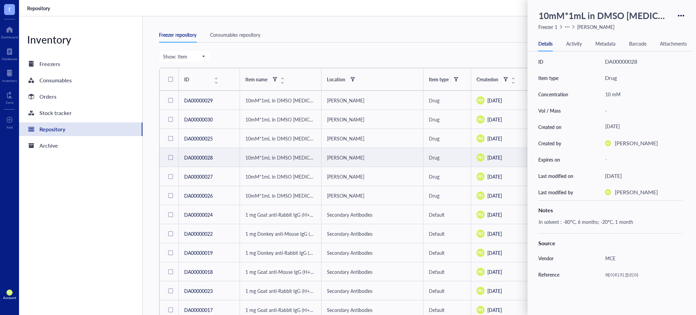
click at [617, 123] on div "[DATE]" at bounding box center [640, 127] width 77 height 12
click at [594, 143] on button "Previous month (PageUp)" at bounding box center [590, 141] width 7 height 14
click at [594, 142] on button "Previous month (PageUp)" at bounding box center [590, 141] width 7 height 14
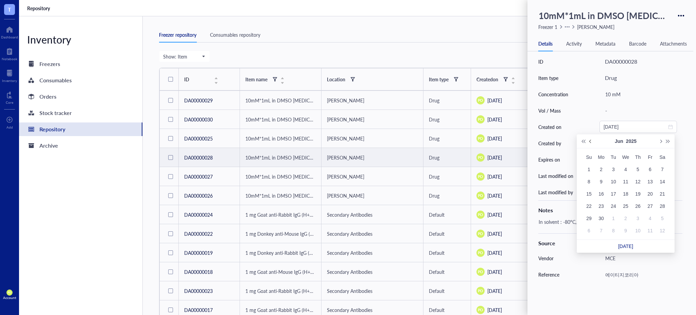
click at [594, 142] on button "Previous month (PageUp)" at bounding box center [590, 141] width 7 height 14
type input "2025-05-06"
click at [614, 183] on div "6" at bounding box center [613, 181] width 8 height 8
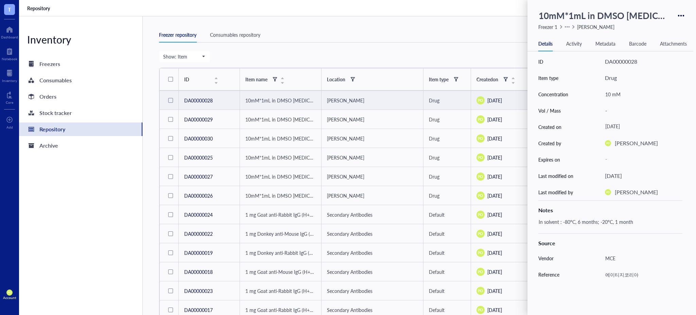
click at [101, 224] on div "Inventory Freezers Consumables Orders Stock tracker Repository Archive" at bounding box center [81, 165] width 124 height 298
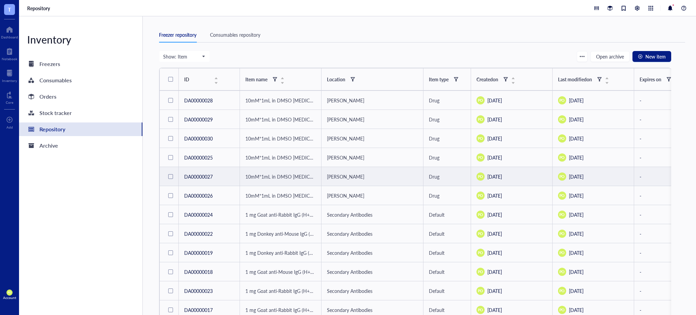
click at [510, 175] on div "PO October 16, 2025" at bounding box center [511, 176] width 70 height 8
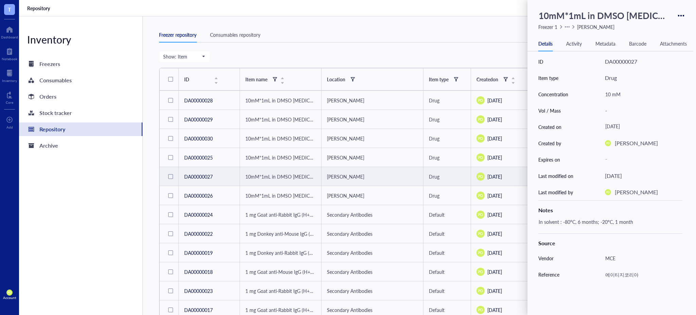
click at [631, 127] on div "[DATE]" at bounding box center [640, 127] width 77 height 12
click at [591, 141] on span "Previous month (PageUp)" at bounding box center [590, 140] width 3 height 3
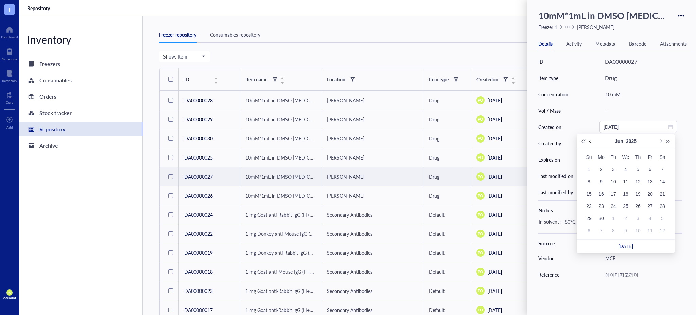
click at [591, 141] on span "Previous month (PageUp)" at bounding box center [590, 140] width 3 height 3
click at [660, 140] on span "Next month (PageDown)" at bounding box center [660, 140] width 3 height 3
type input "2025-05-06"
click at [614, 183] on div "6" at bounding box center [613, 181] width 8 height 8
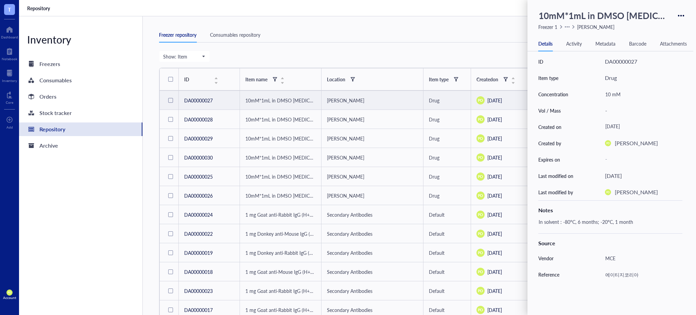
click at [77, 224] on div "Inventory Freezers Consumables Orders Stock tracker Repository Archive" at bounding box center [81, 165] width 124 height 298
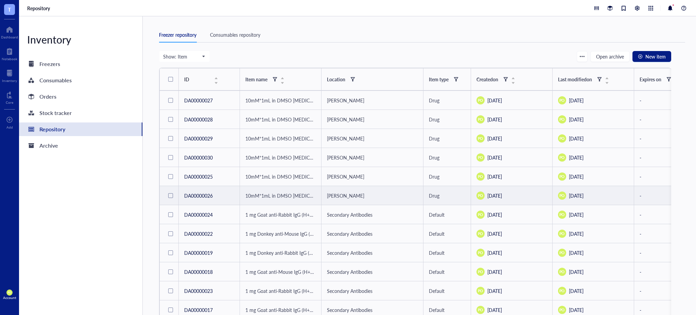
click at [504, 198] on div "PO October 16, 2025" at bounding box center [511, 195] width 70 height 8
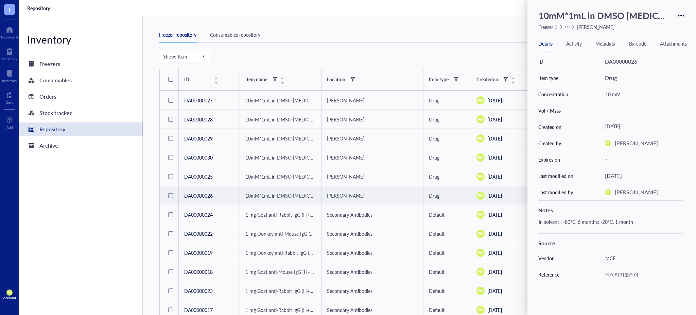
click at [624, 126] on div "[DATE]" at bounding box center [640, 127] width 77 height 12
click at [590, 143] on button "Previous month (PageUp)" at bounding box center [590, 141] width 7 height 14
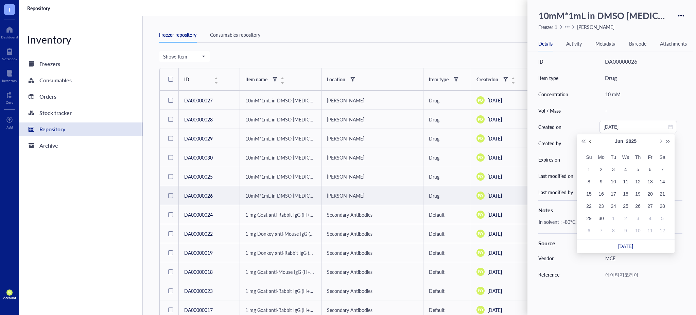
click at [590, 143] on button "Previous month (PageUp)" at bounding box center [590, 141] width 7 height 14
type input "2025-05-06"
click at [614, 183] on div "6" at bounding box center [613, 181] width 8 height 8
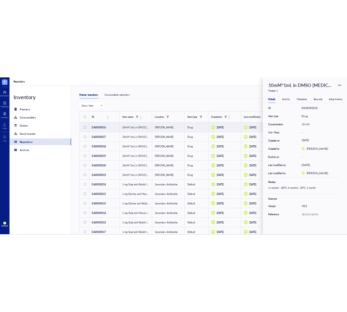
scroll to position [0, 87]
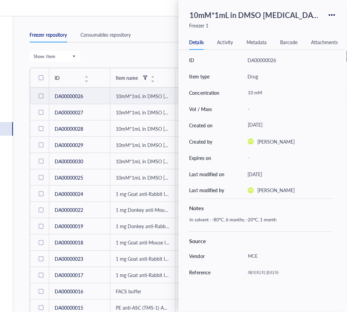
click at [151, 35] on div "Freezer repository Consumables repository" at bounding box center [193, 34] width 326 height 15
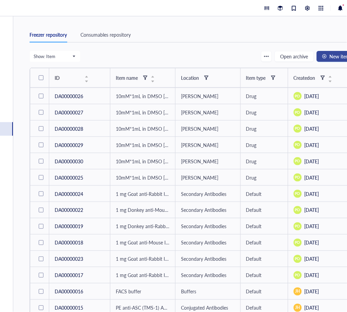
click at [333, 57] on span "New item" at bounding box center [340, 56] width 20 height 5
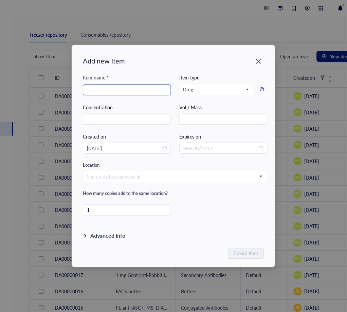
click at [128, 94] on input "search" at bounding box center [127, 90] width 80 height 10
paste input "10mM*1mL in DMSO Elesclomol"
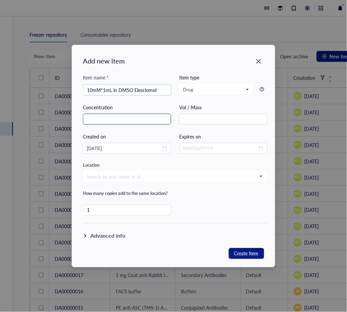
type input "10mM*1mL in DMSO Elesclomol"
click at [124, 117] on input "text" at bounding box center [127, 119] width 88 height 11
type input "10 mM"
click at [164, 149] on icon "close-circle" at bounding box center [164, 148] width 5 height 5
click at [162, 148] on div at bounding box center [127, 148] width 80 height 7
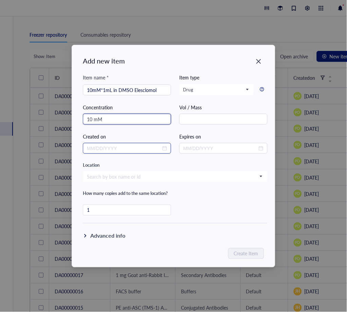
type input "10 mM"
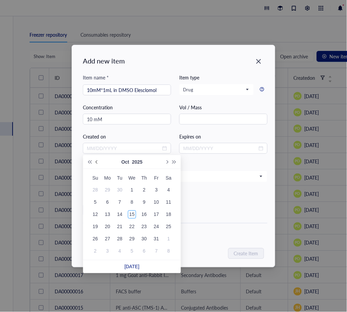
click at [100, 163] on button "Previous month (PageUp)" at bounding box center [96, 162] width 7 height 14
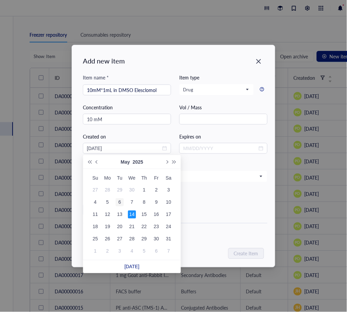
type input "05/06/2025"
click at [120, 202] on div "6" at bounding box center [120, 202] width 8 height 8
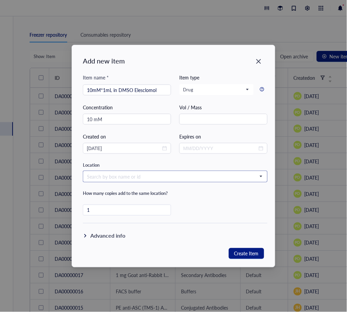
click at [208, 176] on input "search" at bounding box center [172, 177] width 171 height 10
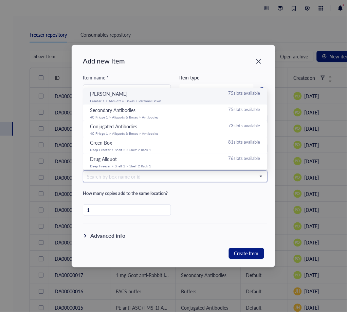
click at [145, 97] on div "Paola 75 slots available" at bounding box center [175, 93] width 171 height 7
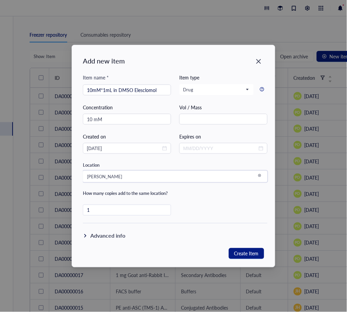
click at [101, 237] on div "Advanced info" at bounding box center [107, 236] width 35 height 8
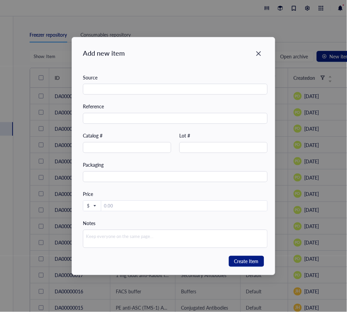
scroll to position [167, 0]
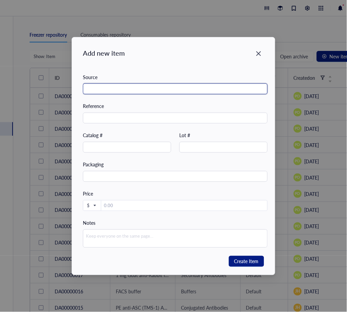
click at [130, 92] on input "text" at bounding box center [175, 89] width 185 height 11
paste input "MCE"
type input "MCE"
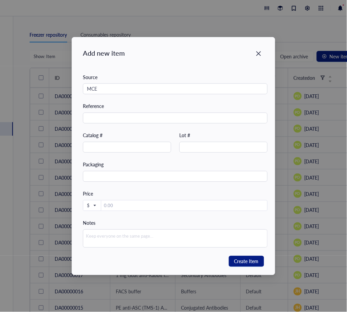
click at [116, 126] on div "Source MCE Reference Catalog # Lot # Packaging Price $ Notes" at bounding box center [175, 164] width 185 height 183
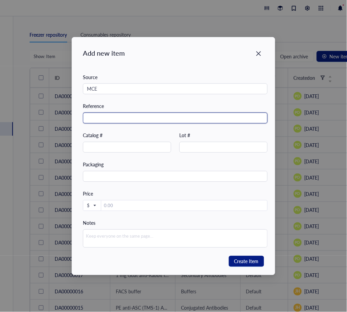
click at [115, 120] on input "text" at bounding box center [175, 118] width 185 height 11
paste input "에이티지코리아"
type input "에이티지코리아"
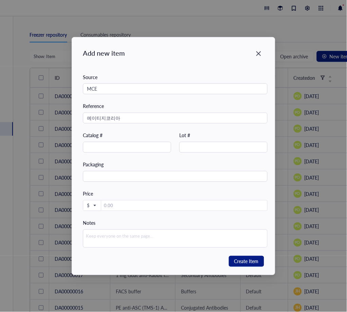
click at [107, 141] on div "Catalog #" at bounding box center [127, 142] width 88 height 21
click at [108, 146] on input "text" at bounding box center [127, 147] width 88 height 11
paste input "HY-12040"
type input "HY-12040"
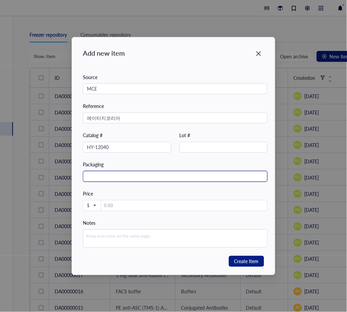
click at [112, 174] on input "text" at bounding box center [175, 176] width 185 height 11
paste input "1mL/bottle"
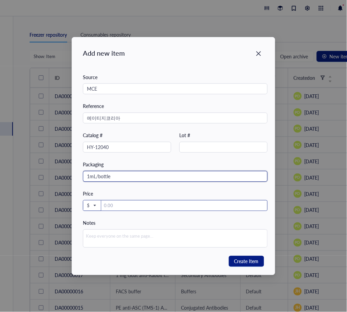
click at [91, 207] on span "$" at bounding box center [91, 206] width 9 height 6
type input "1mL/bottle"
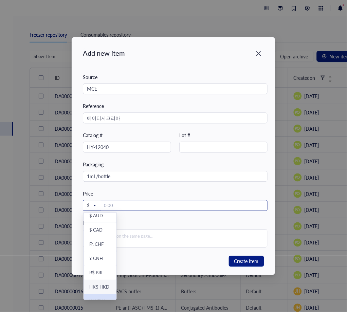
scroll to position [70, 0]
click at [98, 295] on div "₩ KRW" at bounding box center [97, 293] width 16 height 6
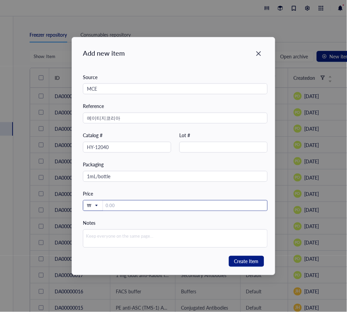
click at [116, 205] on input "number" at bounding box center [185, 206] width 164 height 11
type input "113.000"
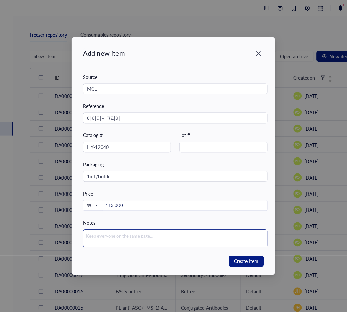
click at [126, 245] on textarea at bounding box center [175, 239] width 185 height 18
paste textarea "In solvent: -80°C, 1 year; -20°C, 6 months."
type textarea "In solvent: -80°C, 1 year; -20°C, 6 months."
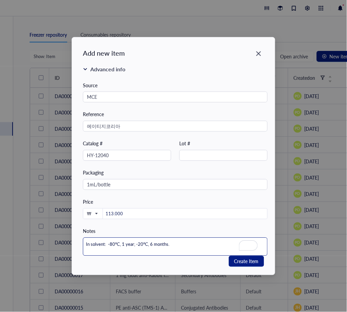
scroll to position [167, 0]
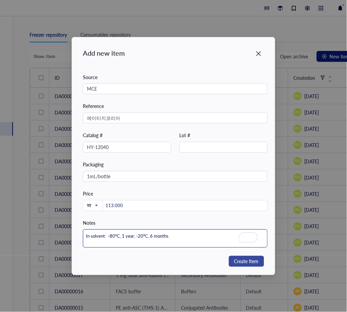
type textarea "In solvent: -80°C, 1 year; -20°C, 6 months."
click at [241, 262] on span "Create Item" at bounding box center [247, 262] width 24 height 8
type textarea "Keep everyone on the same page…"
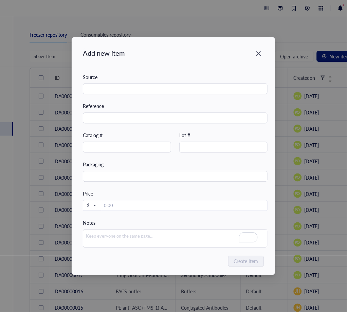
type input "10/15/2025"
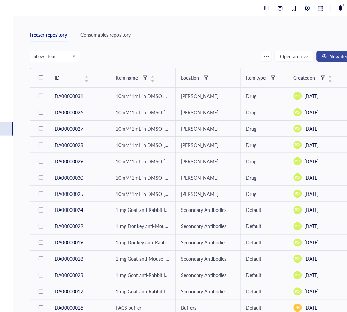
click at [330, 58] on span "New item" at bounding box center [340, 56] width 20 height 5
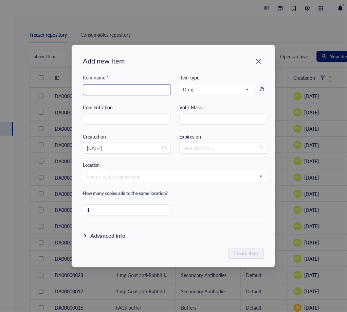
click at [135, 90] on input "search" at bounding box center [127, 90] width 80 height 10
paste input "10mM*1mL in DMSO Ribociclib"
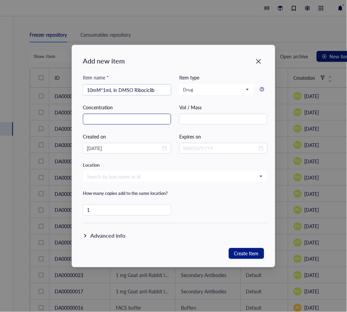
type input "10mM*1mL in DMSO Ribociclib"
click at [96, 120] on input "text" at bounding box center [127, 119] width 88 height 11
click at [168, 149] on div "10/15/2025" at bounding box center [127, 148] width 88 height 11
type input "10 mM"
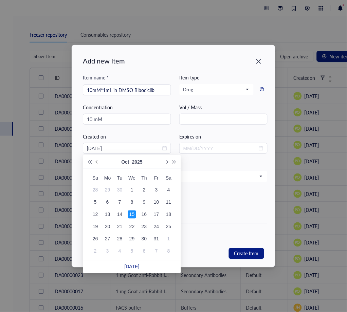
click at [97, 162] on span "Previous month (PageUp)" at bounding box center [97, 161] width 3 height 3
click at [97, 163] on span "Previous month (PageUp)" at bounding box center [97, 161] width 3 height 3
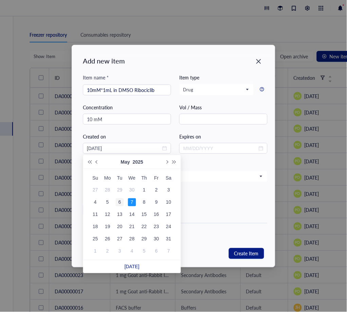
type input "05/06/2025"
click at [123, 201] on div "6" at bounding box center [120, 202] width 8 height 8
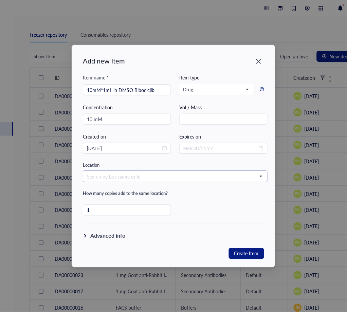
click at [115, 177] on input "search" at bounding box center [172, 177] width 171 height 10
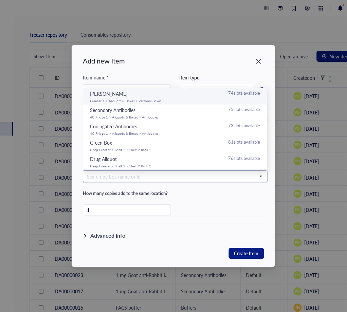
click at [142, 101] on div "Freezer 1 > Aliquots & Boxes > Personal Boxes" at bounding box center [175, 101] width 171 height 4
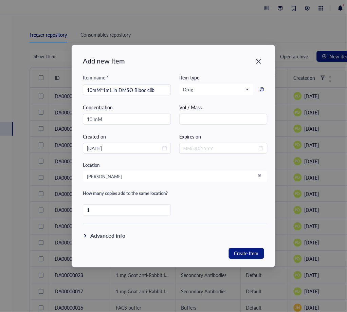
drag, startPoint x: 107, startPoint y: 238, endPoint x: 106, endPoint y: 234, distance: 3.5
click at [107, 238] on div "Advanced info" at bounding box center [107, 236] width 35 height 8
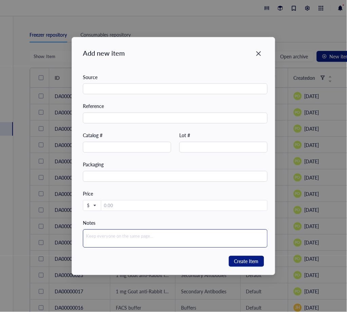
click at [124, 239] on textarea at bounding box center [175, 239] width 185 height 18
paste textarea "In solvent: -80°C, 1 year; -20°C, 6 months"
type textarea "In solvent: -80°C, 1 year; -20°C, 6 months"
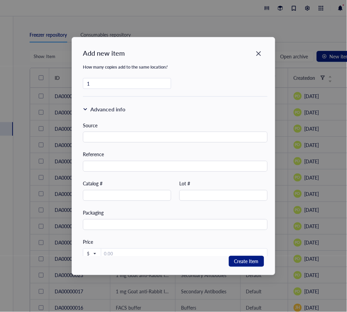
scroll to position [92, 0]
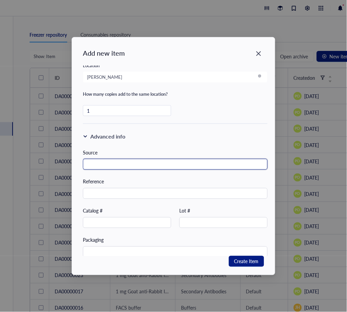
click at [121, 165] on input "text" at bounding box center [175, 164] width 185 height 11
paste input "MCE"
type input "MCE"
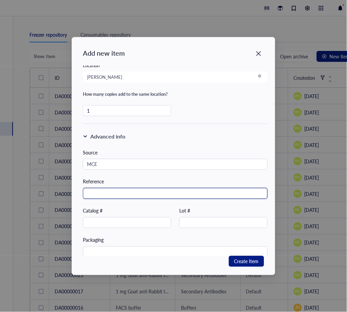
click at [105, 190] on input "text" at bounding box center [175, 193] width 185 height 11
paste input "에이티지코리아"
type input "에이티지코리아"
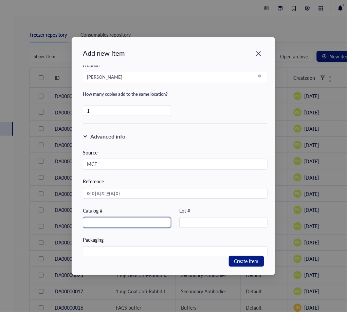
click at [91, 222] on input "text" at bounding box center [127, 223] width 88 height 11
paste input "HY-15777"
type input "HY-15777"
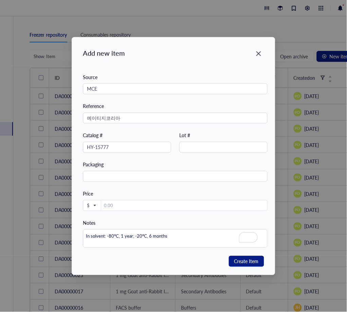
scroll to position [167, 0]
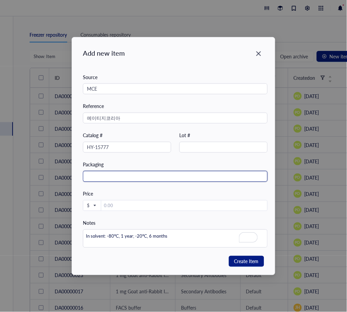
click at [117, 180] on input "text" at bounding box center [175, 176] width 185 height 11
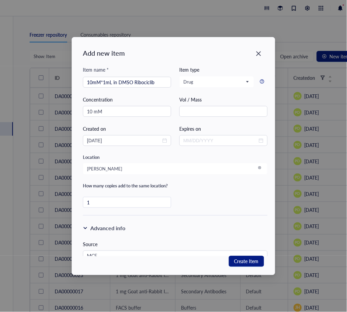
scroll to position [167, 0]
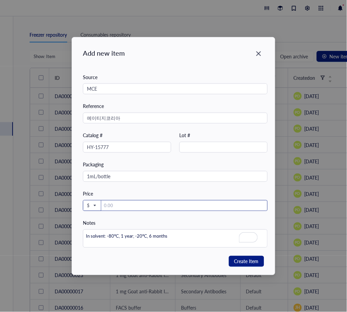
click at [94, 205] on span "$" at bounding box center [91, 206] width 9 height 6
type input "1mL/bottle"
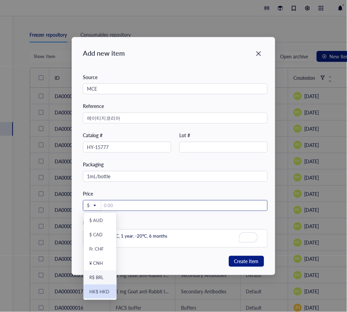
scroll to position [70, 0]
click at [99, 294] on div "₩ KRW" at bounding box center [97, 293] width 16 height 6
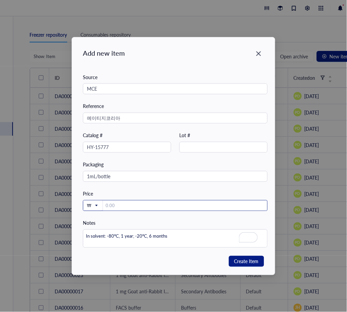
click at [123, 207] on input "number" at bounding box center [185, 206] width 164 height 11
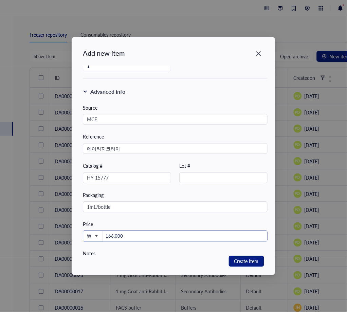
scroll to position [167, 0]
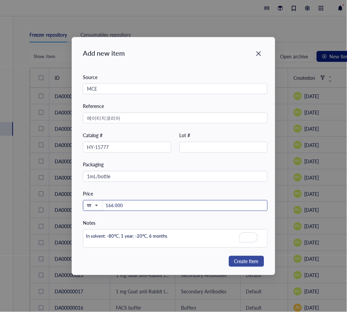
type input "166.000"
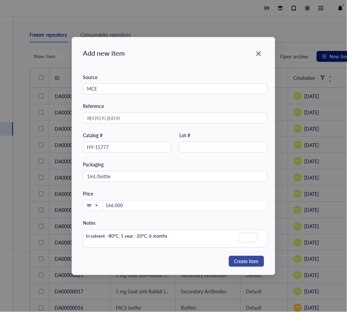
click at [249, 260] on span "Create Item" at bounding box center [247, 262] width 24 height 8
type textarea "Keep everyone on the same page…"
type input "[DATE]"
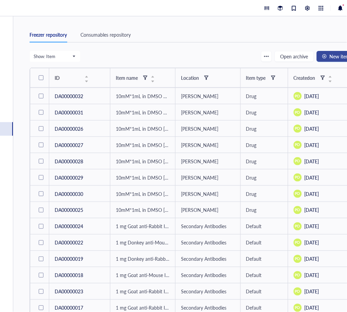
click at [330, 55] on span "New item" at bounding box center [340, 56] width 20 height 5
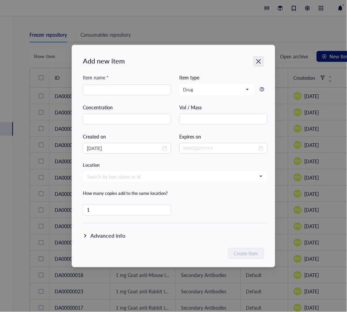
click at [262, 60] on icon "Close" at bounding box center [259, 61] width 6 height 6
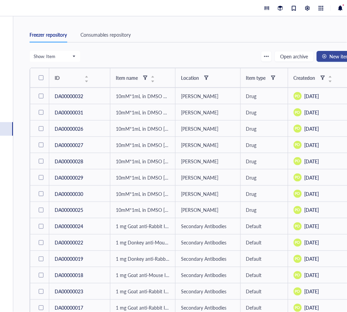
click at [330, 56] on span "New item" at bounding box center [340, 56] width 20 height 5
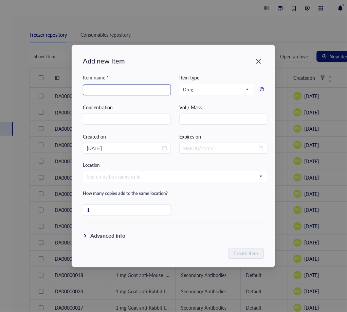
click at [131, 91] on input "search" at bounding box center [127, 90] width 80 height 10
paste input "10 mg [MEDICAL_DATA]"
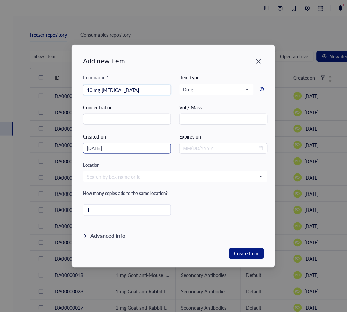
click at [169, 148] on div "[DATE]" at bounding box center [127, 148] width 88 height 11
type input "10 mg [MEDICAL_DATA]"
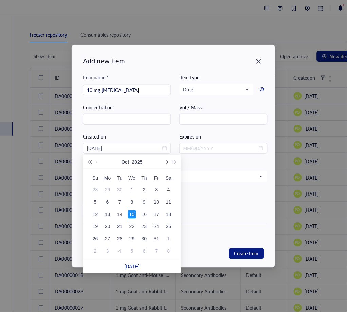
click at [99, 164] on button "Previous month (PageUp)" at bounding box center [96, 162] width 7 height 14
click at [99, 162] on button "Previous month (PageUp)" at bounding box center [96, 162] width 7 height 14
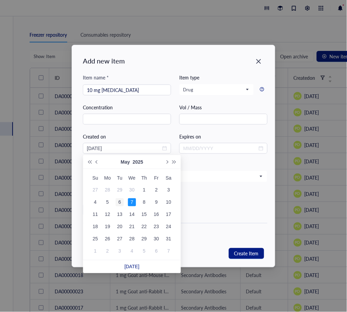
type input "05/06/2025"
click at [119, 203] on div "6" at bounding box center [120, 202] width 8 height 8
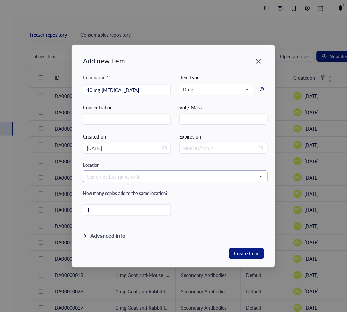
click at [140, 179] on input "search" at bounding box center [172, 177] width 171 height 10
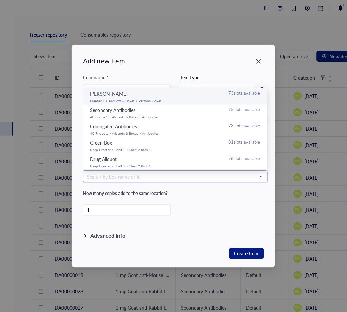
click at [151, 95] on div "Paola 73 slots available" at bounding box center [175, 93] width 171 height 7
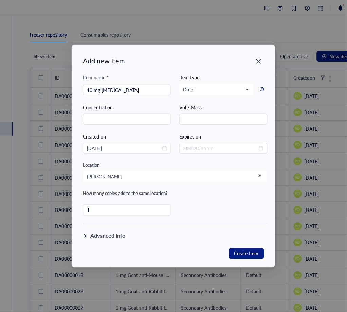
click at [99, 234] on div "Advanced info" at bounding box center [107, 236] width 35 height 8
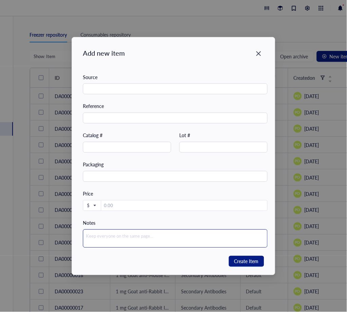
click at [106, 237] on textarea at bounding box center [175, 239] width 185 height 18
paste textarea "Solid: -20°C, protect from light"
type textarea "Solid: -20°C, protect from light"
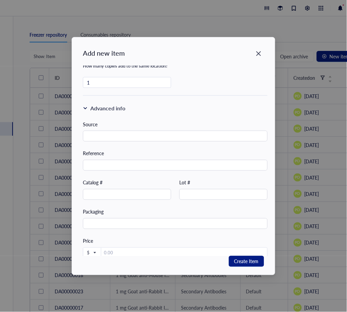
scroll to position [92, 0]
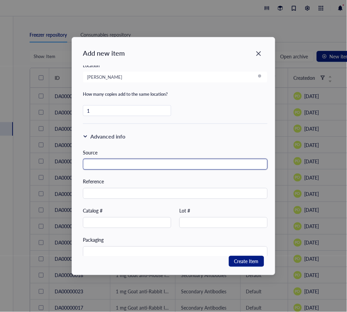
click at [105, 164] on input "text" at bounding box center [175, 164] width 185 height 11
paste input "MCE"
type input "MCE"
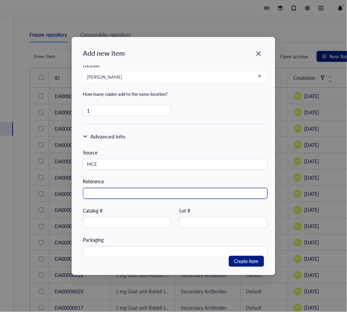
click at [93, 192] on input "text" at bounding box center [175, 193] width 185 height 11
paste input "에이티지코리아"
type input "에이티지코리아"
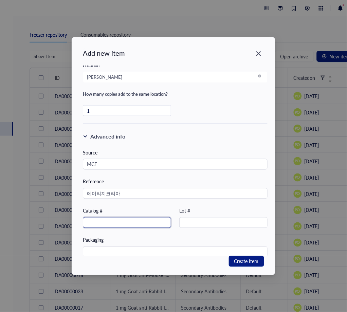
click at [87, 218] on input "text" at bounding box center [127, 223] width 88 height 11
paste input "HY-17364"
type input "HY-17364"
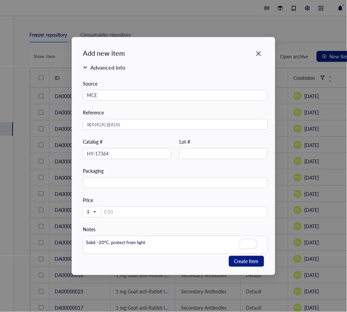
scroll to position [167, 0]
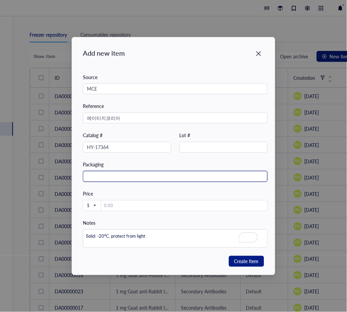
click at [126, 177] on input "text" at bounding box center [175, 176] width 185 height 11
paste input "10mg/bottle"
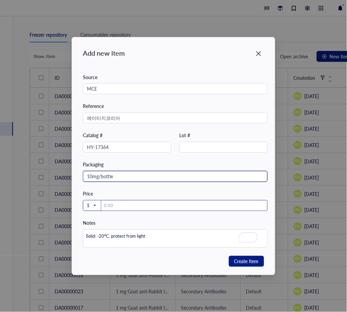
click at [92, 210] on span at bounding box center [92, 206] width 10 height 11
type input "10mg/bottle"
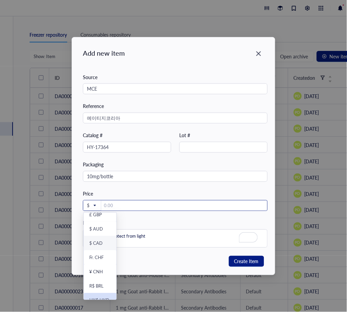
scroll to position [70, 0]
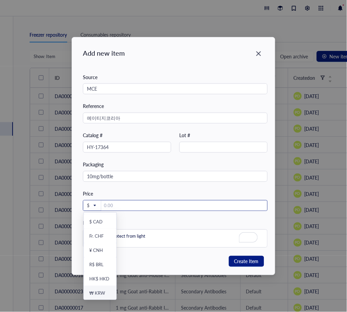
click at [98, 294] on div "₩ KRW" at bounding box center [97, 293] width 16 height 6
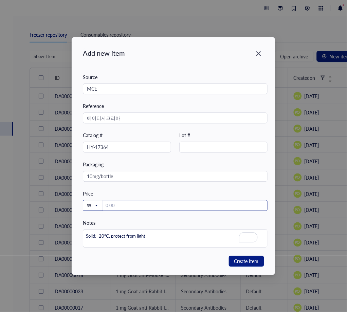
click at [127, 206] on input "number" at bounding box center [185, 206] width 164 height 11
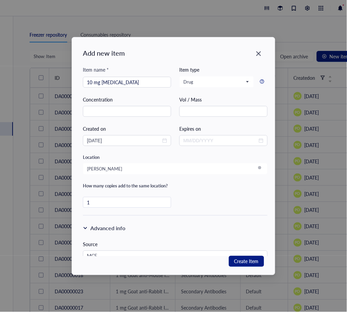
scroll to position [167, 0]
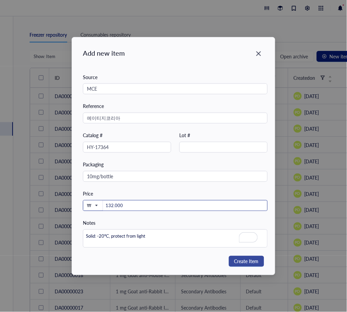
type input "132.000"
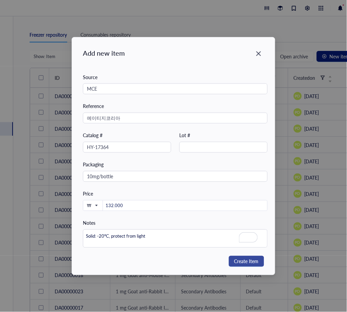
click at [242, 261] on span "Create Item" at bounding box center [247, 262] width 24 height 8
type textarea "Keep everyone on the same page…"
type input "[DATE]"
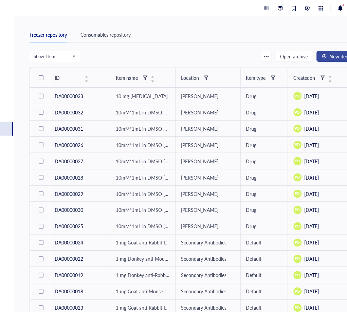
click at [330, 58] on span "New item" at bounding box center [340, 56] width 20 height 5
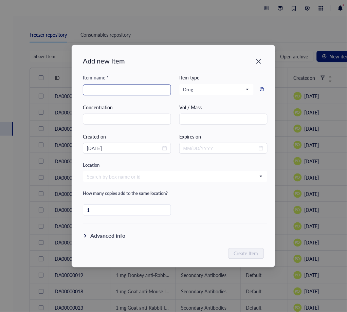
click at [107, 89] on input "search" at bounding box center [127, 90] width 80 height 10
paste input "10mM*1mL in DMSO [MEDICAL_DATA]"
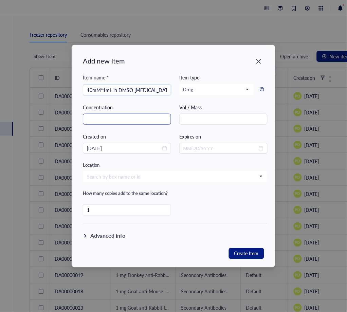
type input "10mM*1mL in DMSO [MEDICAL_DATA]"
click at [119, 121] on input "text" at bounding box center [127, 119] width 88 height 11
click at [169, 150] on div "[DATE]" at bounding box center [127, 148] width 88 height 11
type input "10 mM"
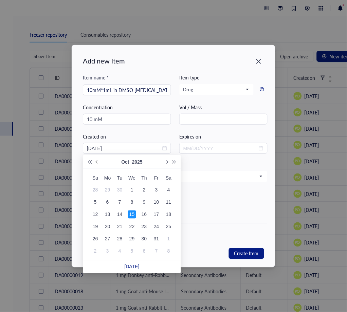
click at [95, 161] on button "Previous month (PageUp)" at bounding box center [96, 162] width 7 height 14
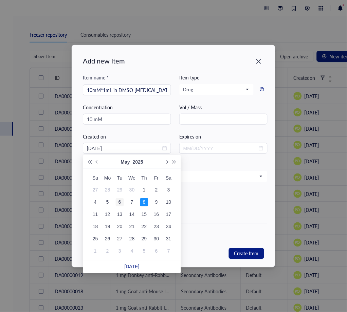
type input "05/06/2025"
click at [123, 200] on div "6" at bounding box center [120, 202] width 8 height 8
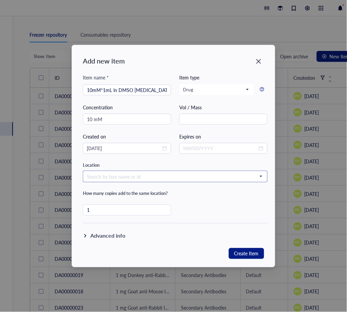
click at [119, 175] on input "search" at bounding box center [172, 177] width 171 height 10
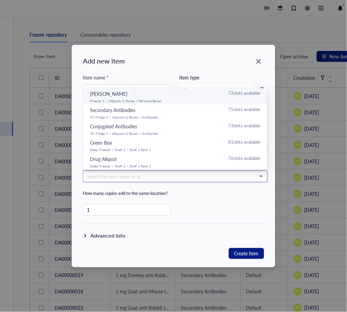
click at [143, 94] on div "Paola 72 slots available" at bounding box center [175, 93] width 171 height 7
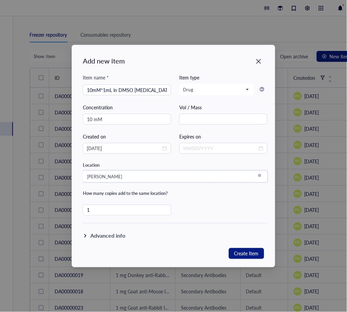
click at [97, 234] on div "Advanced info" at bounding box center [107, 236] width 35 height 8
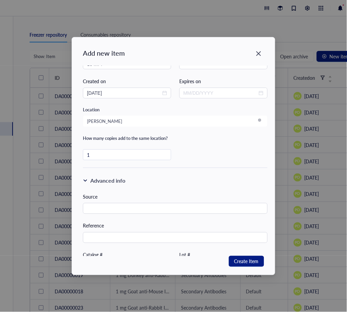
scroll to position [75, 0]
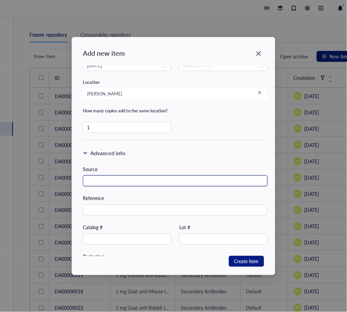
click at [158, 181] on input "text" at bounding box center [175, 181] width 185 height 11
paste input "MCE"
type input "MCE"
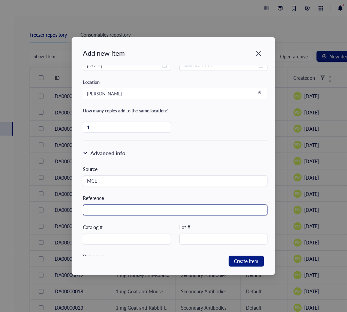
click at [107, 211] on input "text" at bounding box center [175, 210] width 185 height 11
paste input "에이티지코리아"
type input "에이티지코리아"
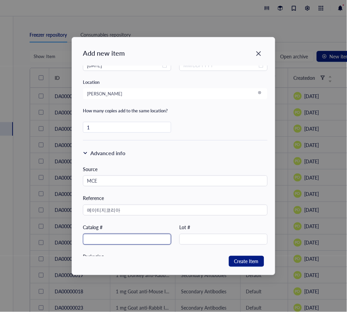
click at [122, 237] on input "text" at bounding box center [127, 239] width 88 height 11
paste input "HY-10331"
type input "HY-10331"
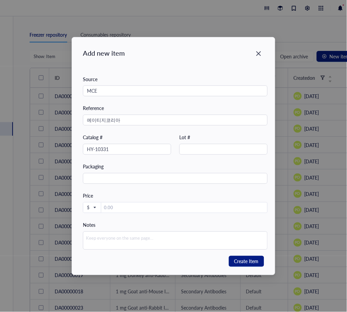
scroll to position [167, 0]
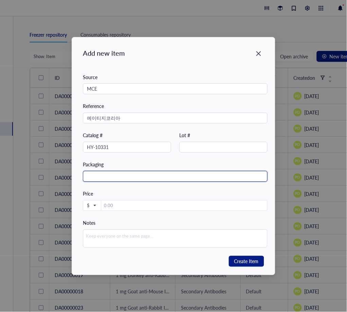
click at [117, 176] on input "text" at bounding box center [175, 176] width 185 height 11
paste input "1mL/bottle"
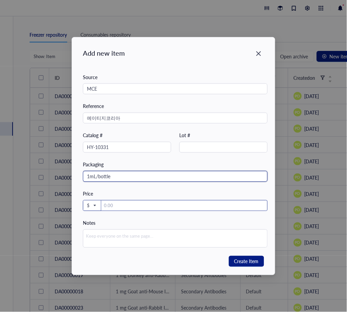
click at [90, 205] on span "$" at bounding box center [91, 206] width 9 height 6
type input "1mL/bottle"
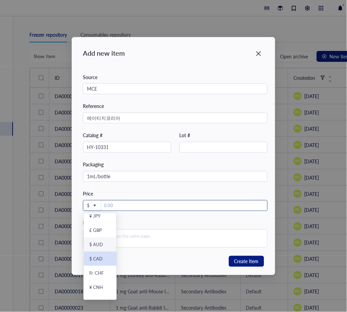
scroll to position [70, 0]
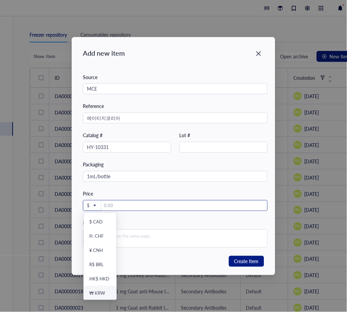
click at [102, 292] on div "₩ KRW" at bounding box center [97, 293] width 16 height 6
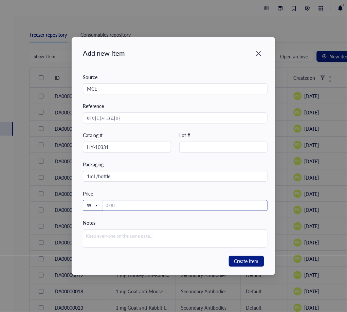
click at [127, 204] on input "number" at bounding box center [185, 206] width 164 height 11
type input "143.000"
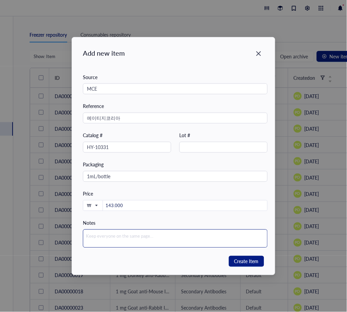
click at [113, 244] on textarea at bounding box center [175, 239] width 185 height 18
paste textarea "In solvent :-80°C, 2 years; -20°C, 1 year"
type textarea "In solvent :-80°C, 2 years; -20°C, 1 year"
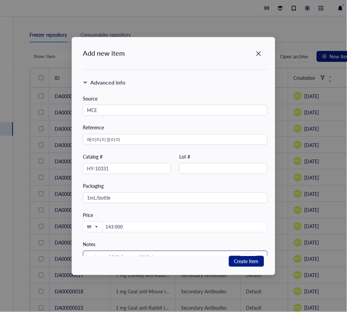
scroll to position [167, 0]
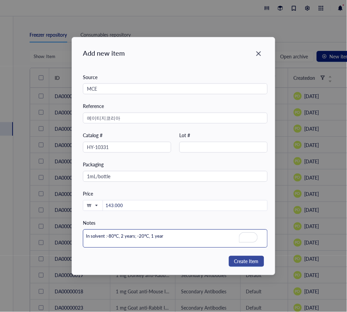
type textarea "In solvent :-80°C, 2 years; -20°C, 1 year"
click at [251, 260] on span "Create Item" at bounding box center [247, 262] width 24 height 8
type textarea "Keep everyone on the same page…"
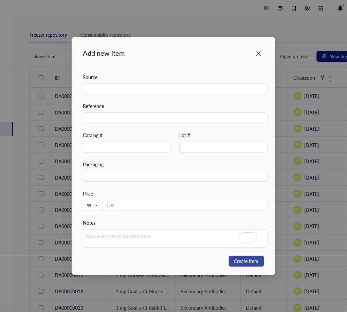
type input "[DATE]"
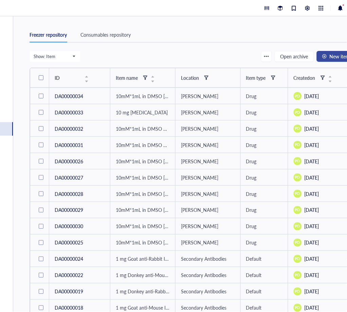
click at [339, 55] on span "New item" at bounding box center [340, 56] width 20 height 5
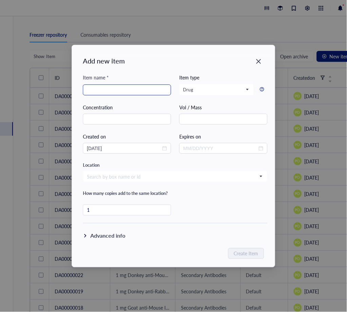
click at [106, 94] on input "search" at bounding box center [127, 90] width 80 height 10
paste input "10mM*1mL in DMSO [MEDICAL_DATA]"
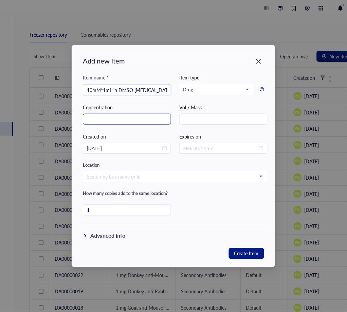
type input "10mM*1mL in DMSO [MEDICAL_DATA]"
click at [113, 122] on input "text" at bounding box center [127, 119] width 88 height 11
type input "10 mM"
click at [163, 149] on icon "close-circle" at bounding box center [164, 148] width 5 height 5
click at [165, 148] on div at bounding box center [127, 148] width 80 height 7
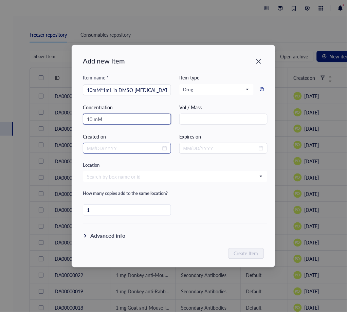
type input "10 mM"
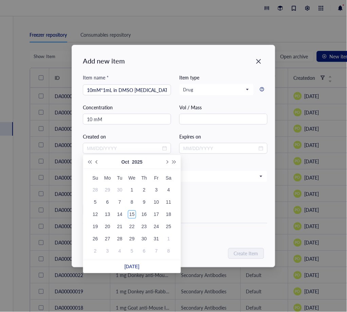
click at [98, 163] on button "Previous month (PageUp)" at bounding box center [96, 162] width 7 height 14
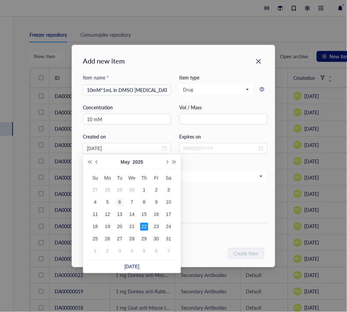
type input "05/06/2025"
click at [122, 202] on div "6" at bounding box center [120, 202] width 8 height 8
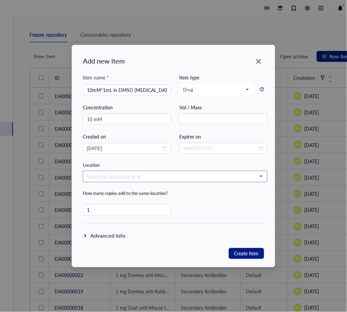
click at [151, 177] on input "search" at bounding box center [172, 177] width 171 height 10
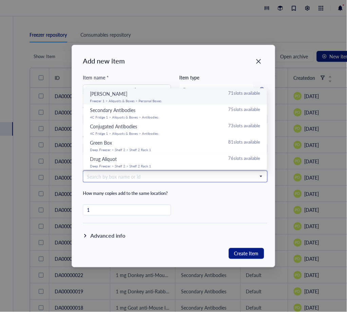
click at [147, 92] on div "Paola 71 slots available" at bounding box center [175, 93] width 171 height 7
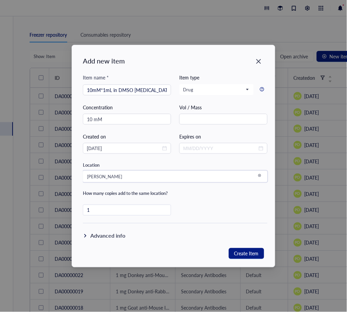
click at [109, 235] on div "Advanced info" at bounding box center [107, 236] width 35 height 8
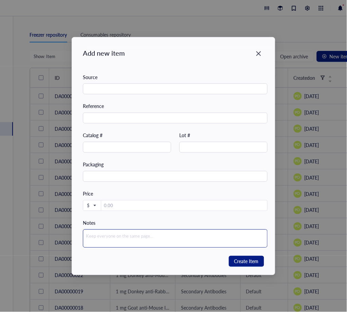
click at [126, 239] on textarea at bounding box center [175, 239] width 185 height 18
paste textarea "In solvent : -80°C, 2 years; -20°C, 1 year"
type textarea "In solvent : -80°C, 2 years; -20°C, 1 year"
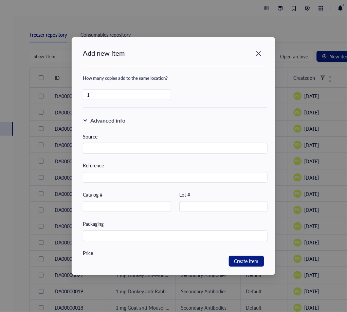
scroll to position [92, 0]
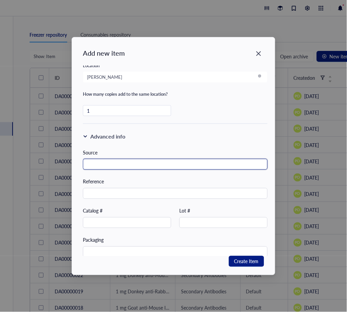
click at [98, 163] on input "text" at bounding box center [175, 164] width 185 height 11
paste input "MCE"
type input "MCE"
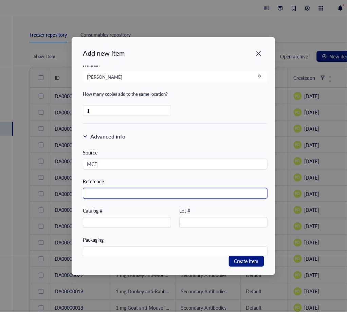
click at [102, 192] on input "text" at bounding box center [175, 193] width 185 height 11
paste input "에이티지코리아"
type input "에이티지코리아"
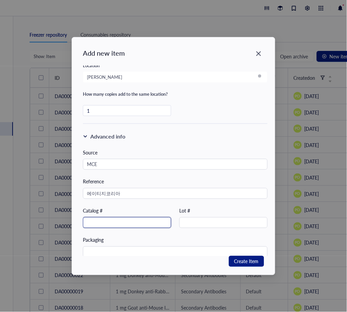
click at [120, 227] on input "text" at bounding box center [127, 223] width 88 height 11
paste input "HY-B0352"
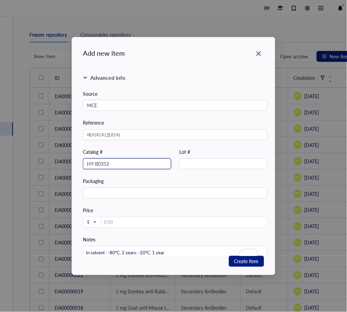
scroll to position [167, 0]
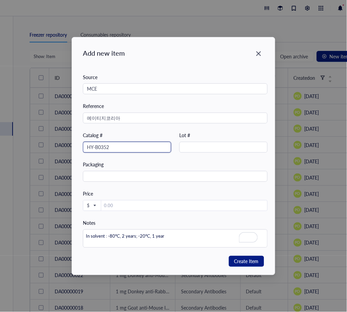
type input "HY-B0352"
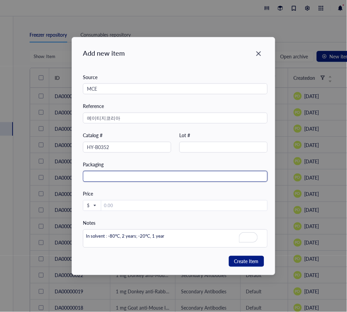
click at [131, 178] on input "text" at bounding box center [175, 176] width 185 height 11
paste input "1mL/bottle"
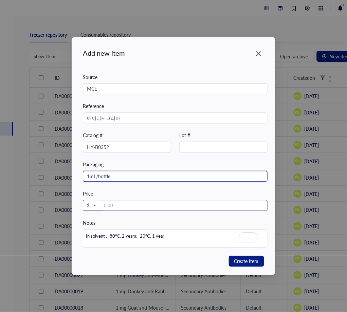
type input "1mL/bottle"
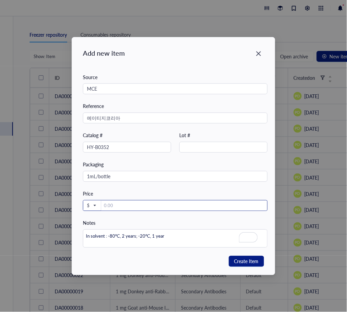
click at [101, 211] on input "number" at bounding box center [184, 206] width 166 height 11
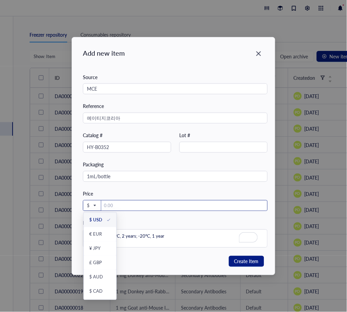
click at [97, 207] on div "$" at bounding box center [92, 206] width 18 height 11
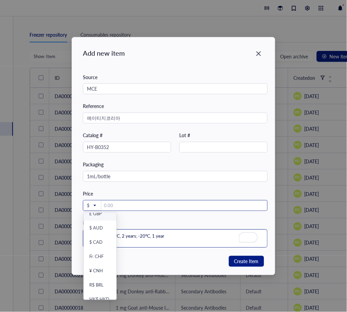
scroll to position [70, 0]
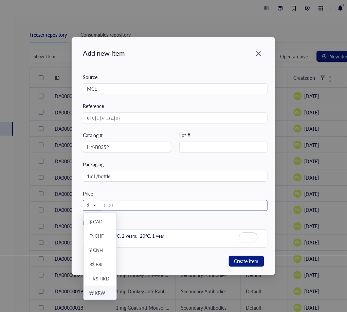
click at [100, 292] on div "₩ KRW" at bounding box center [97, 293] width 16 height 6
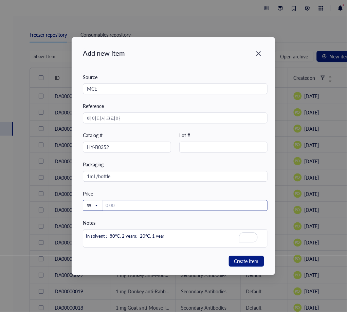
click at [123, 202] on input "number" at bounding box center [185, 206] width 164 height 11
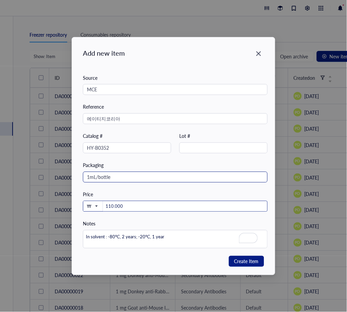
scroll to position [167, 0]
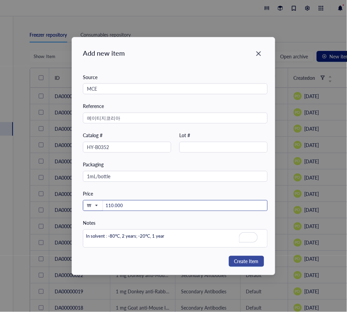
type input "110.000"
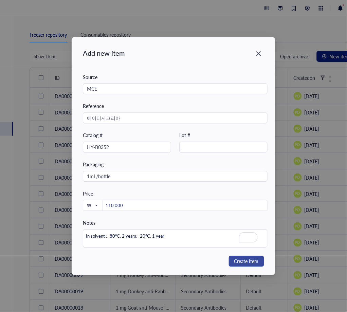
click at [241, 263] on span "Create Item" at bounding box center [247, 262] width 24 height 8
type textarea "Keep everyone on the same page…"
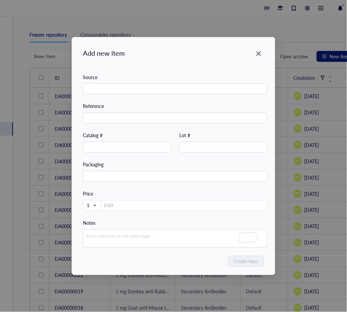
type input "[DATE]"
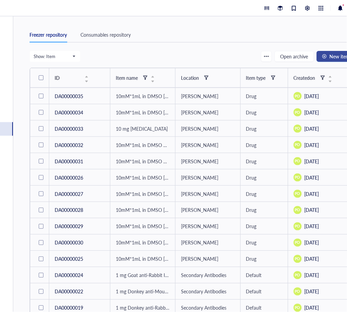
click at [330, 57] on span "New item" at bounding box center [340, 56] width 20 height 5
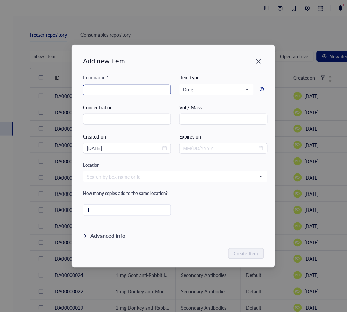
click at [99, 92] on input "search" at bounding box center [127, 90] width 80 height 10
paste input "10mM*1mL in DMSO [MEDICAL_DATA]"
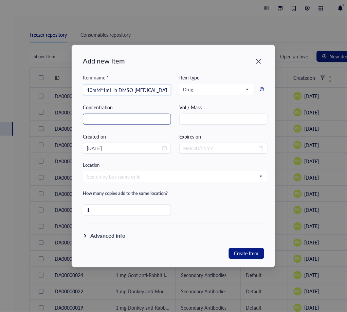
type input "10mM*1mL in DMSO [MEDICAL_DATA]"
click at [126, 120] on input "text" at bounding box center [127, 119] width 88 height 11
type input "10 mM"
click at [166, 146] on icon "close-circle" at bounding box center [164, 148] width 5 height 5
click at [164, 150] on div at bounding box center [127, 148] width 80 height 7
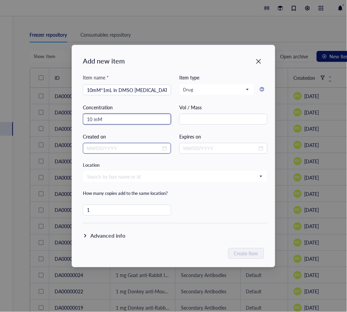
type input "10 mM"
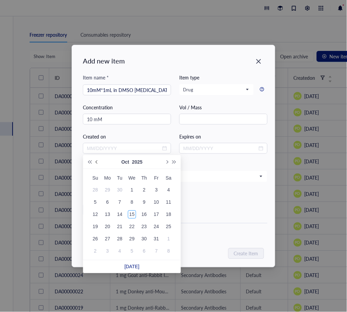
click at [99, 160] on button "Previous month (PageUp)" at bounding box center [96, 162] width 7 height 14
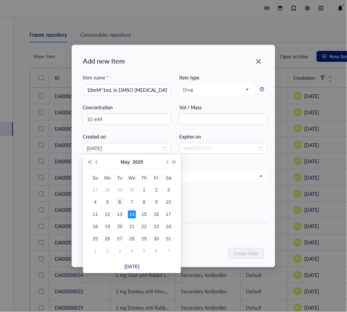
type input "05/06/2025"
click at [119, 202] on div "6" at bounding box center [120, 202] width 8 height 8
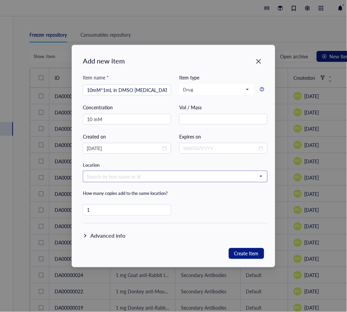
click at [168, 175] on input "search" at bounding box center [172, 177] width 171 height 10
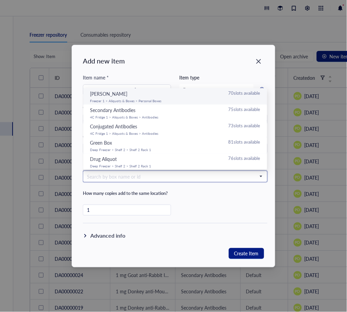
click at [143, 95] on div "Paola 70 slots available" at bounding box center [175, 93] width 171 height 7
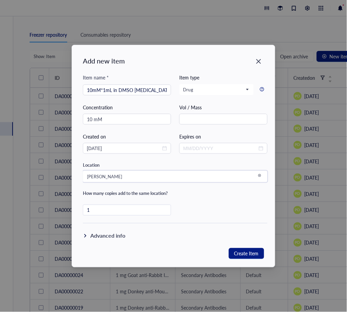
click at [109, 239] on div "Advanced info" at bounding box center [107, 236] width 35 height 8
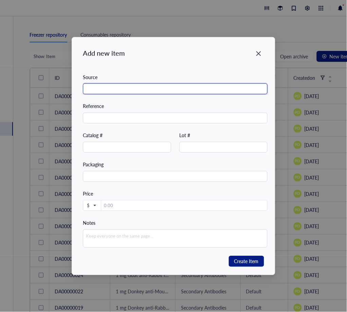
click at [111, 86] on input "text" at bounding box center [175, 89] width 185 height 11
paste input "MCE"
type input "MCE"
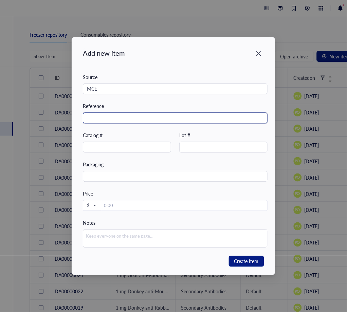
click at [138, 114] on input "text" at bounding box center [175, 118] width 185 height 11
paste input "에이티지코리아"
type input "에이티지코리아"
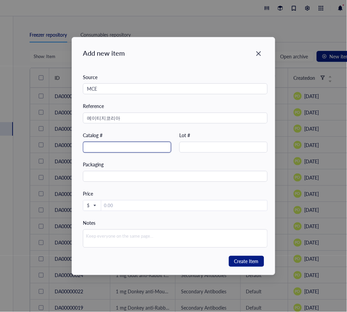
click at [120, 147] on input "text" at bounding box center [127, 147] width 88 height 11
paste input "HY-15414"
type input "HY-15414"
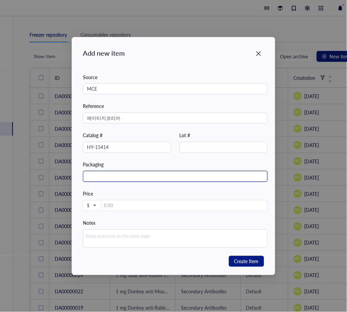
click at [117, 177] on input "text" at bounding box center [175, 176] width 185 height 11
paste input "1mL/bottle"
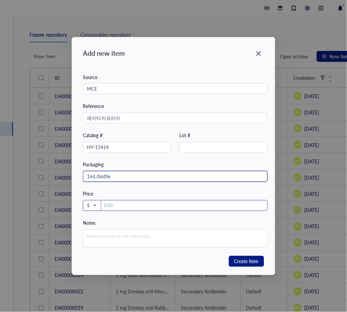
click at [90, 205] on span "$" at bounding box center [91, 206] width 9 height 6
type input "1mL/bottle"
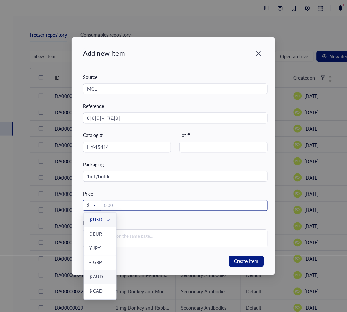
scroll to position [70, 0]
click at [103, 294] on div "₩ KRW" at bounding box center [97, 293] width 16 height 6
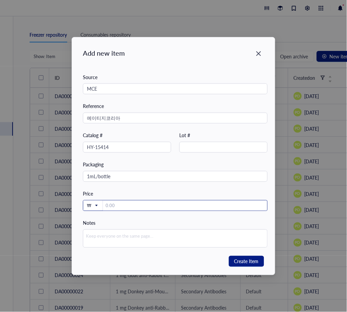
click at [116, 207] on input "number" at bounding box center [185, 206] width 164 height 11
type input "133.000"
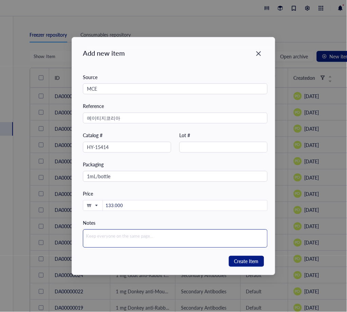
click at [121, 243] on textarea at bounding box center [175, 239] width 185 height 18
paste textarea "In solvent : -80°C, 2 years; -20°C, 1 year"
type textarea "In solvent : -80°C, 2 years; -20°C, 1 year"
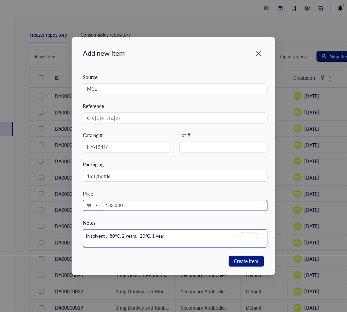
scroll to position [167, 0]
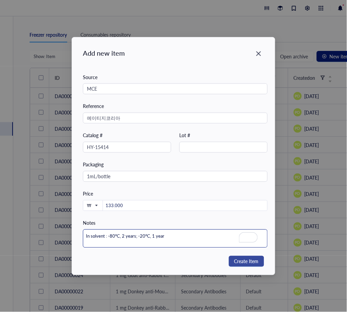
type textarea "In solvent : -80°C, 2 years; -20°C, 1 year"
click at [251, 265] on span "Create Item" at bounding box center [247, 262] width 24 height 8
type textarea "Keep everyone on the same page…"
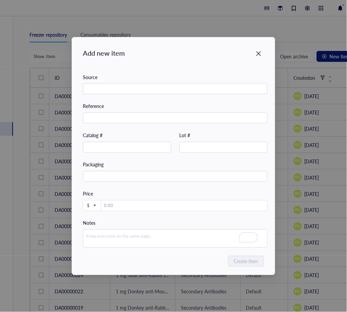
type input "[DATE]"
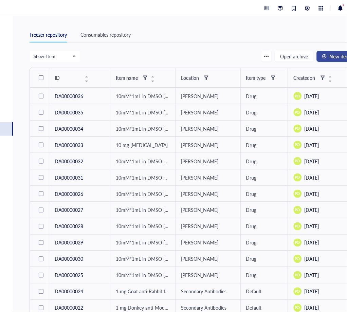
click at [335, 56] on span "New item" at bounding box center [340, 56] width 20 height 5
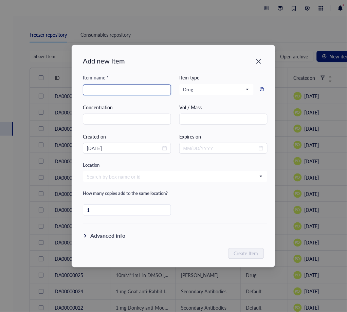
paste input "10mM*1mL in DMSO [MEDICAL_DATA]"
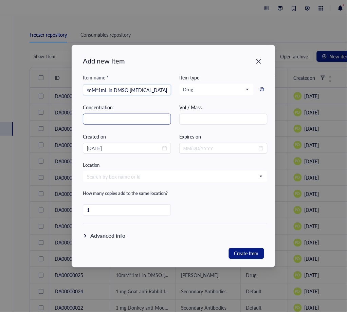
type input "10mM*1mL in DMSO [MEDICAL_DATA]"
click at [119, 119] on input "text" at bounding box center [127, 119] width 88 height 11
click at [168, 150] on div "[DATE]" at bounding box center [127, 148] width 88 height 11
type input "10 mM"
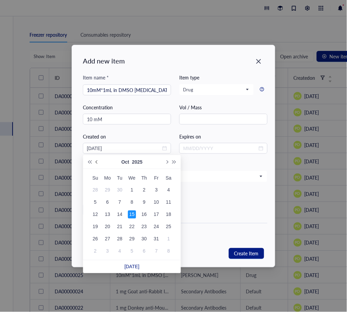
click at [99, 167] on button "Previous month (PageUp)" at bounding box center [96, 162] width 7 height 14
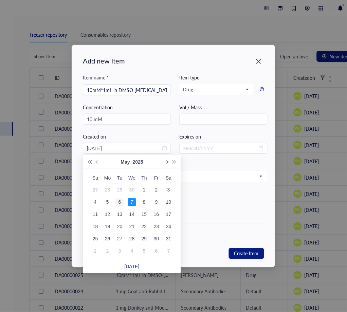
type input "05/06/2025"
click at [118, 204] on div "6" at bounding box center [120, 202] width 8 height 8
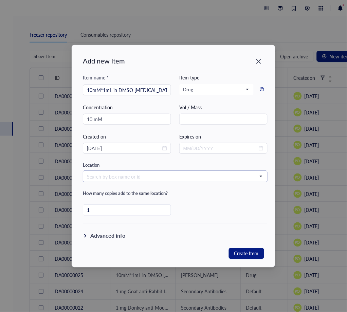
click at [138, 176] on input "search" at bounding box center [172, 177] width 171 height 10
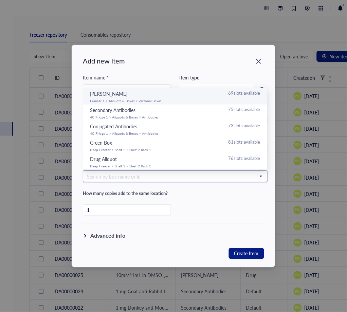
click at [136, 96] on div "Paola 69 slots available" at bounding box center [175, 93] width 171 height 7
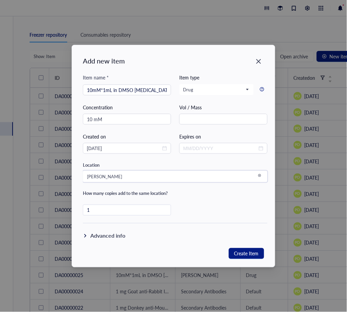
click at [94, 239] on div "Advanced info" at bounding box center [107, 236] width 35 height 8
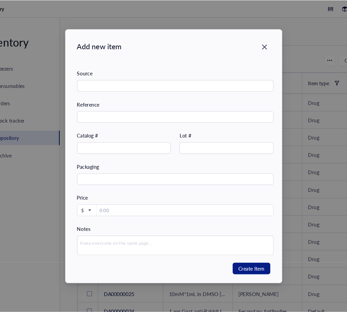
scroll to position [166, 0]
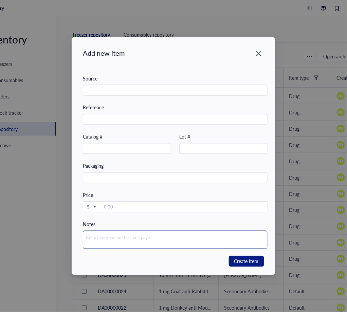
click at [138, 241] on textarea at bounding box center [175, 240] width 185 height 18
paste textarea "In solvent : -80°C, 1 year; -20°C, 6 months"
type textarea "In solvent : -80°C, 1 year; -20°C, 6 months"
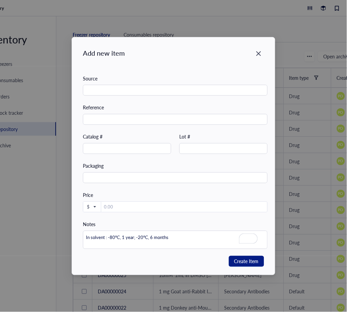
scroll to position [15, 0]
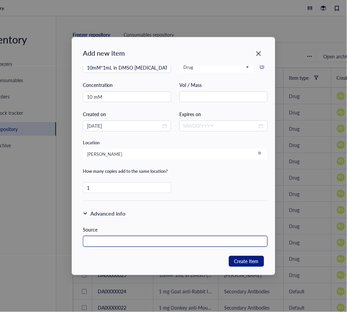
click at [114, 240] on input "text" at bounding box center [175, 241] width 185 height 11
paste input "MCE"
type input "MCE"
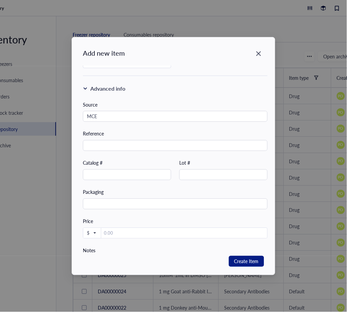
scroll to position [167, 0]
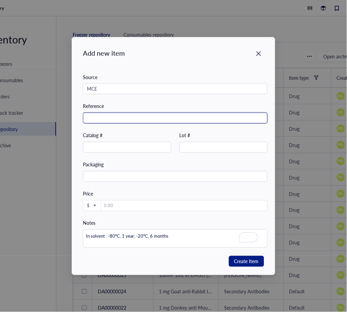
click at [107, 118] on input "text" at bounding box center [175, 118] width 185 height 11
paste input "에이티지코리아"
type input "에이티지코리아"
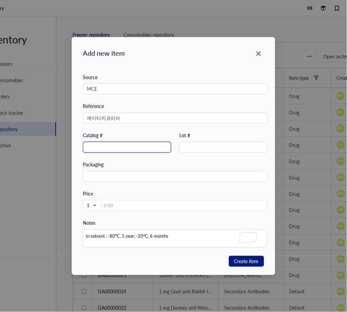
click at [127, 148] on input "text" at bounding box center [127, 147] width 88 height 11
paste input "HY-B0176A"
type input "HY-B0176A"
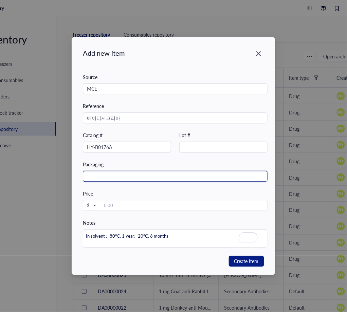
click at [142, 177] on input "text" at bounding box center [175, 176] width 185 height 11
paste input "1mL/bottle"
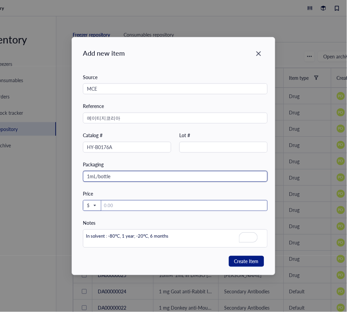
click at [97, 206] on span at bounding box center [92, 206] width 10 height 11
type input "1mL/bottle"
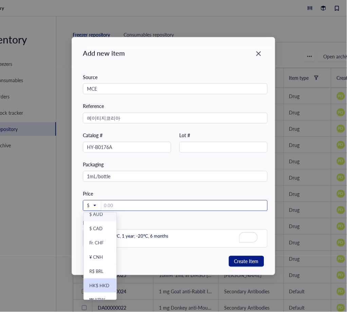
scroll to position [70, 0]
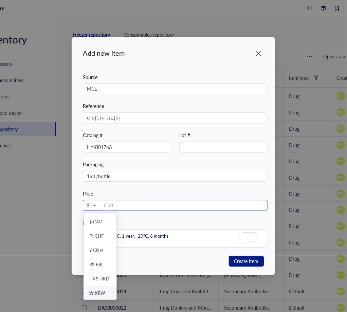
drag, startPoint x: 101, startPoint y: 296, endPoint x: 109, endPoint y: 257, distance: 40.3
click at [101, 296] on div "₩ KRW" at bounding box center [100, 293] width 33 height 14
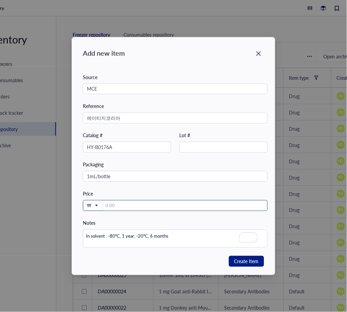
click at [122, 210] on input "number" at bounding box center [185, 206] width 164 height 11
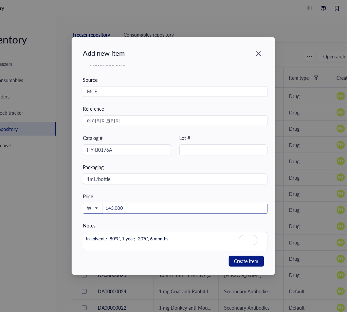
scroll to position [0, 0]
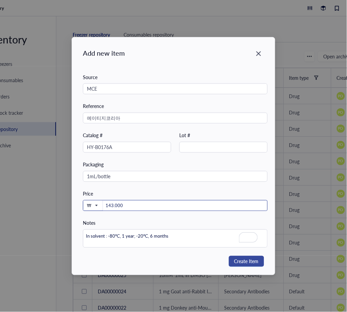
type input "143.000"
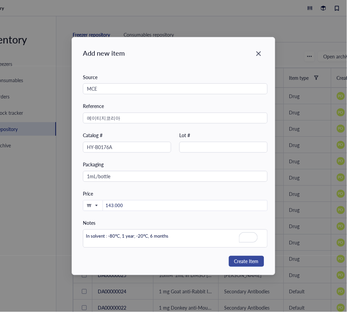
click at [254, 263] on span "Create Item" at bounding box center [247, 262] width 24 height 8
type textarea "Keep everyone on the same page…"
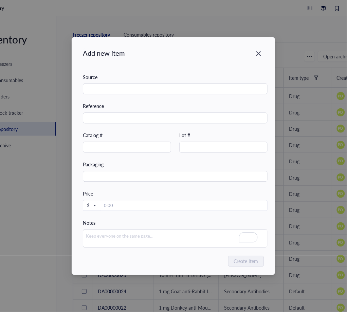
type input "[DATE]"
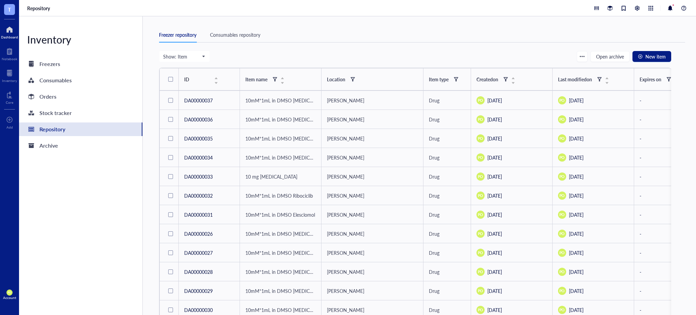
click at [8, 37] on div "Dashboard" at bounding box center [9, 37] width 17 height 4
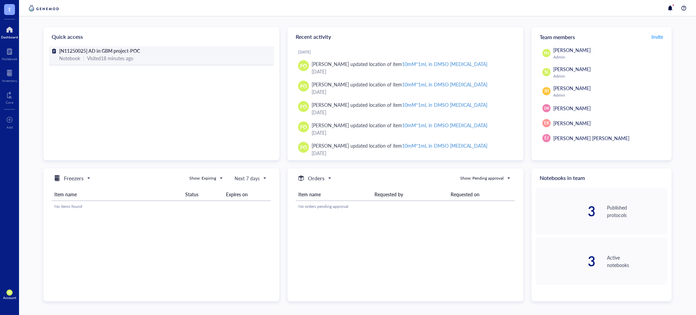
click at [164, 54] on div "Notebook | Visited 18 minutes ago" at bounding box center [161, 57] width 205 height 7
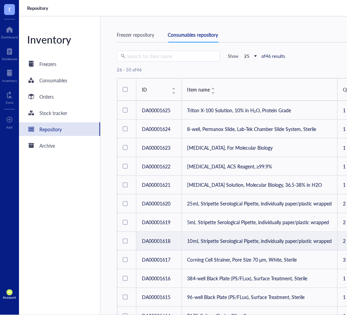
scroll to position [213, 0]
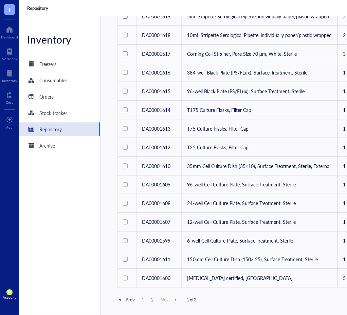
click at [143, 303] on div "Prev 1 2 Next 2 of 2" at bounding box center [280, 300] width 326 height 8
click at [143, 300] on span "1" at bounding box center [143, 300] width 8 height 6
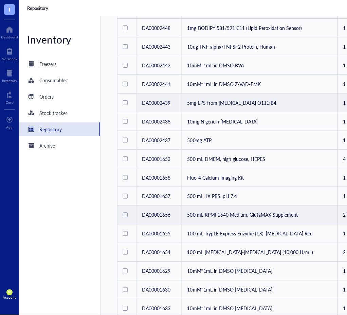
scroll to position [288, 0]
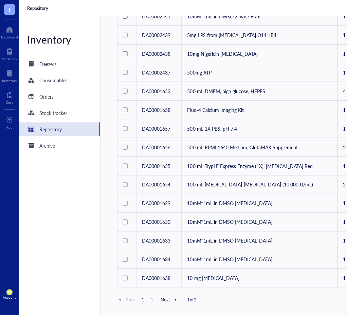
click at [69, 250] on div "Inventory Freezers Consumables Orders Stock tracker Repository Archive" at bounding box center [60, 165] width 82 height 298
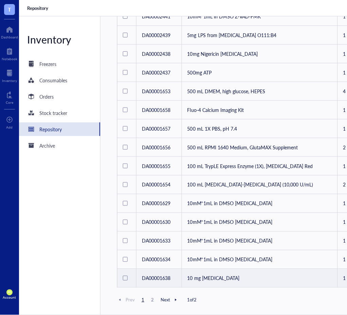
drag, startPoint x: 222, startPoint y: 274, endPoint x: 239, endPoint y: 269, distance: 17.7
click at [222, 274] on td "10 mg [MEDICAL_DATA]" at bounding box center [260, 278] width 156 height 19
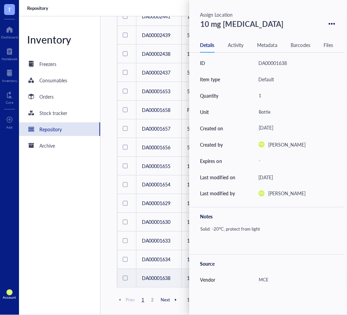
click at [271, 25] on div "10 mg [MEDICAL_DATA]" at bounding box center [242, 24] width 89 height 16
drag, startPoint x: 275, startPoint y: 25, endPoint x: 171, endPoint y: 27, distance: 104.7
click at [171, 27] on div "T Dashboard Notebook Inventory Core To pick up a draggable item, press the spac…" at bounding box center [173, 157] width 347 height 315
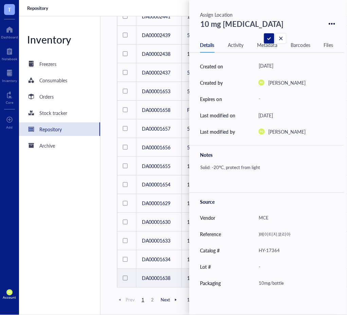
scroll to position [75, 0]
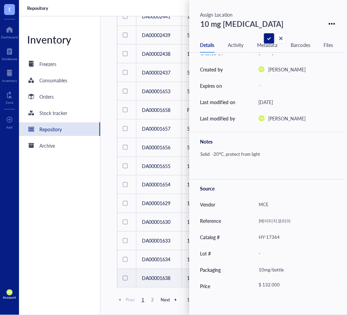
click at [262, 156] on div "Solid: -20°C, protect from light" at bounding box center [264, 161] width 133 height 24
drag, startPoint x: 267, startPoint y: 157, endPoint x: 197, endPoint y: 157, distance: 69.7
click at [197, 157] on div "Solid: -20°C, protect from light" at bounding box center [267, 161] width 155 height 24
click at [269, 203] on div "MCE" at bounding box center [293, 204] width 75 height 14
drag, startPoint x: 272, startPoint y: 205, endPoint x: 252, endPoint y: 205, distance: 20.1
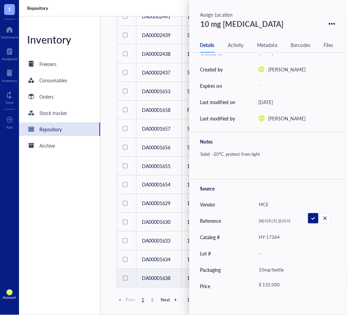
click at [252, 205] on div "Vendor MCE" at bounding box center [267, 204] width 155 height 16
click at [276, 222] on div ")에이티지코리아" at bounding box center [293, 221] width 75 height 14
drag, startPoint x: 292, startPoint y: 220, endPoint x: 255, endPoint y: 218, distance: 37.8
click at [255, 218] on div "Reference )에이티지코리아" at bounding box center [267, 221] width 155 height 16
click at [264, 218] on input ")에이티지코리아" at bounding box center [294, 221] width 74 height 14
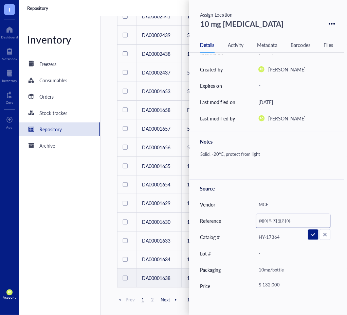
click at [262, 221] on input ")에이티지코리아" at bounding box center [294, 221] width 74 height 14
drag, startPoint x: 303, startPoint y: 220, endPoint x: 253, endPoint y: 220, distance: 49.6
click at [253, 220] on div "Reference 에이티지코리아" at bounding box center [267, 221] width 155 height 16
type input "에이티지코리아"
click at [281, 241] on div "HY-17364" at bounding box center [293, 237] width 75 height 14
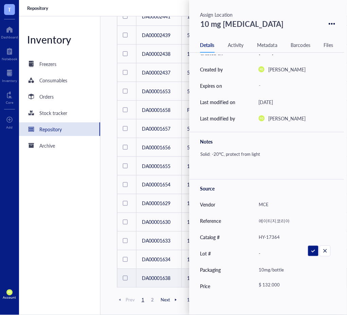
drag, startPoint x: 283, startPoint y: 238, endPoint x: 249, endPoint y: 238, distance: 34.3
click at [249, 238] on div "Catalog # HY-17364" at bounding box center [267, 237] width 155 height 16
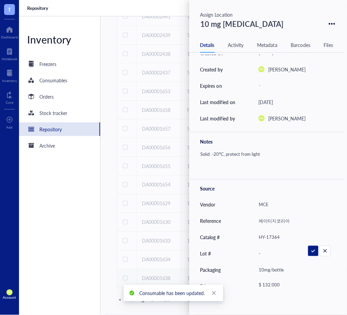
scroll to position [85, 0]
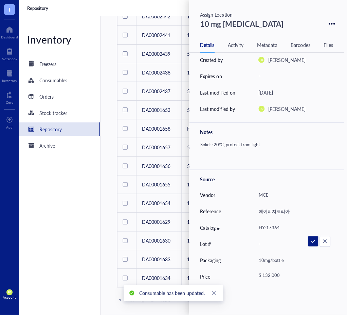
click at [270, 261] on div "10mg/bottle" at bounding box center [293, 260] width 75 height 14
drag, startPoint x: 286, startPoint y: 260, endPoint x: 276, endPoint y: 255, distance: 11.1
click at [259, 260] on input "10mg/bottle" at bounding box center [294, 261] width 74 height 14
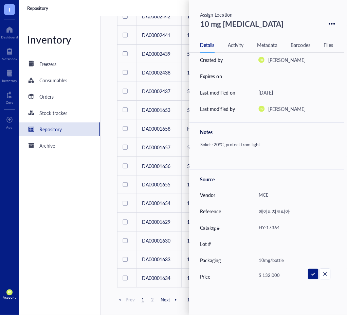
click at [63, 239] on div "Inventory Freezers Consumables Orders Stock tracker Repository Archive" at bounding box center [60, 165] width 82 height 298
click at [62, 241] on div "Inventory Freezers Consumables Orders Stock tracker Repository Archive" at bounding box center [60, 165] width 82 height 298
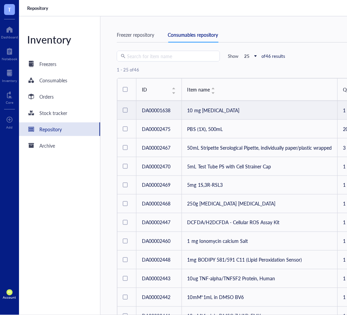
click at [127, 112] on div at bounding box center [125, 110] width 5 height 5
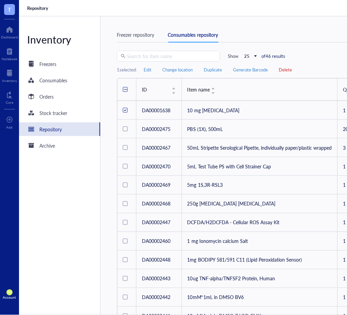
click at [286, 70] on span "Delete" at bounding box center [285, 70] width 13 height 6
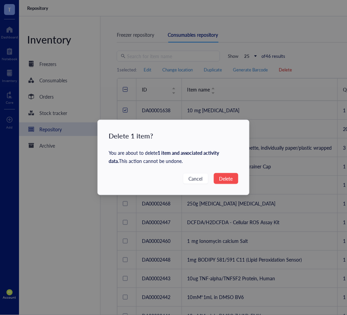
click at [221, 180] on span "Delete" at bounding box center [227, 178] width 14 height 7
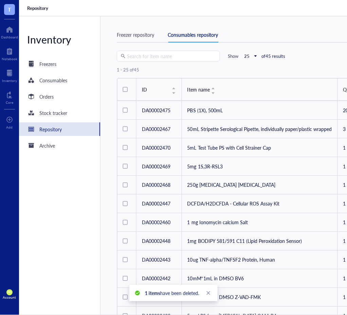
scroll to position [288, 0]
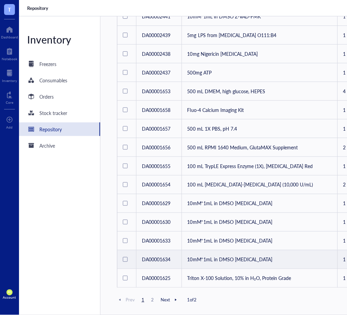
click at [246, 254] on td "10mM*1mL in DMSO [MEDICAL_DATA]" at bounding box center [260, 259] width 156 height 19
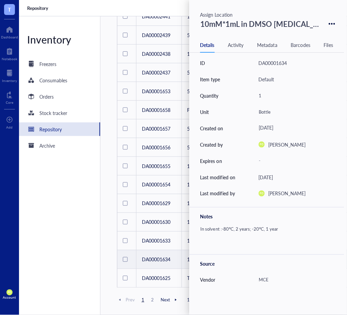
click at [298, 23] on div "10mM*1mL in DMSO [MEDICAL_DATA]" at bounding box center [261, 24] width 126 height 16
drag, startPoint x: 317, startPoint y: 22, endPoint x: 160, endPoint y: 24, distance: 157.0
click at [160, 24] on div "T Dashboard Notebook Inventory Core To pick up a draggable item, press the spac…" at bounding box center [173, 157] width 347 height 315
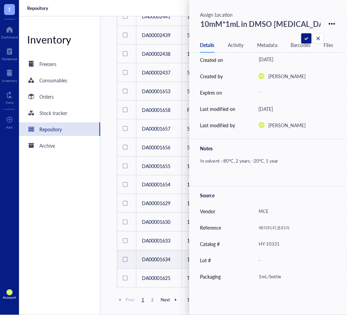
scroll to position [85, 0]
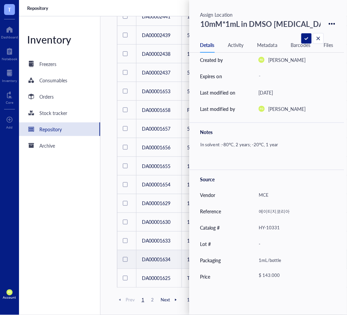
click at [268, 191] on div "MCE" at bounding box center [293, 195] width 75 height 14
drag, startPoint x: 274, startPoint y: 195, endPoint x: 250, endPoint y: 196, distance: 24.2
click at [250, 196] on div "Vendor MCE" at bounding box center [267, 195] width 155 height 16
click at [288, 210] on div "에이티지코리아" at bounding box center [293, 211] width 75 height 14
drag, startPoint x: 288, startPoint y: 210, endPoint x: 242, endPoint y: 209, distance: 45.9
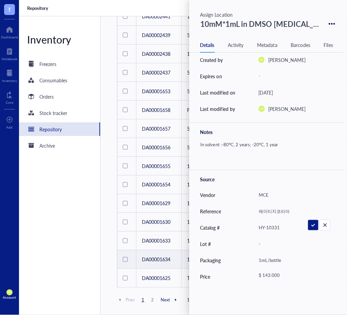
click at [242, 209] on div "Reference 에이티지코리아" at bounding box center [267, 211] width 155 height 16
click at [279, 229] on div "HY-10331" at bounding box center [293, 228] width 75 height 14
drag, startPoint x: 290, startPoint y: 228, endPoint x: 245, endPoint y: 225, distance: 44.6
click at [245, 225] on div "Catalog # HY-10331" at bounding box center [267, 228] width 155 height 16
click at [283, 255] on div "1mL/bottle" at bounding box center [293, 260] width 75 height 14
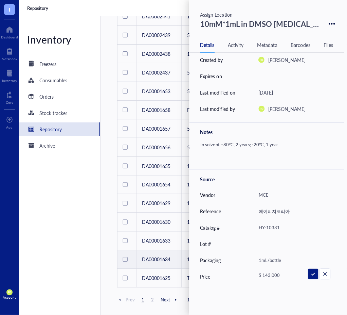
drag, startPoint x: 284, startPoint y: 258, endPoint x: 239, endPoint y: 254, distance: 45.8
click at [239, 254] on div "Packaging 1mL/bottle" at bounding box center [267, 260] width 155 height 16
click at [261, 142] on div "In solvent :-80°C, 2 years; -20°C, 1 year" at bounding box center [264, 152] width 133 height 24
drag, startPoint x: 259, startPoint y: 149, endPoint x: 193, endPoint y: 149, distance: 66.3
click at [193, 149] on div "In solvent :-80°C, 2 years; -20°C, 1 year" at bounding box center [267, 152] width 155 height 24
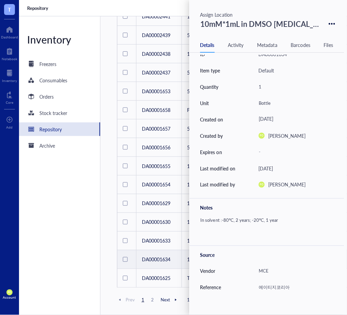
scroll to position [0, 0]
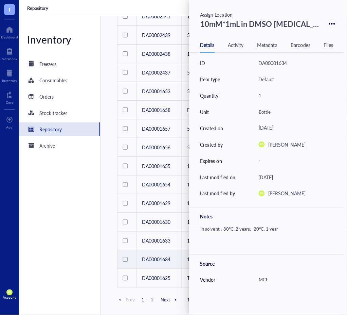
click at [334, 23] on icon at bounding box center [335, 24] width 2 height 2
click at [310, 38] on div "Delete" at bounding box center [309, 35] width 39 height 7
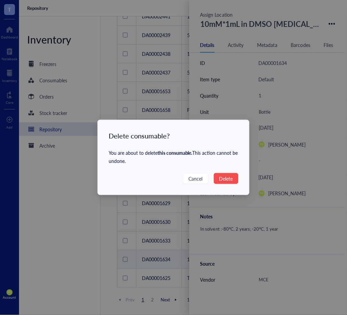
click at [228, 179] on span "Delete" at bounding box center [227, 178] width 14 height 7
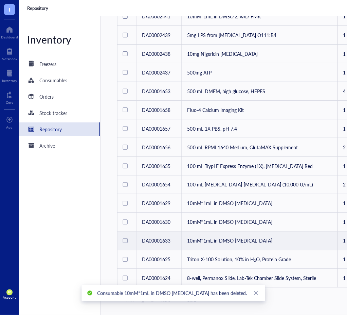
click at [234, 231] on td "10mM*1mL in DMSO [MEDICAL_DATA]" at bounding box center [260, 240] width 156 height 19
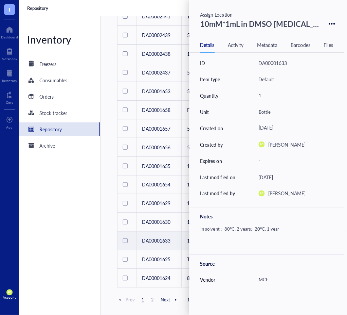
click at [308, 28] on div "10mM*1mL in DMSO [MEDICAL_DATA]" at bounding box center [261, 24] width 126 height 16
drag, startPoint x: 315, startPoint y: 25, endPoint x: 200, endPoint y: 25, distance: 115.6
click at [200, 25] on input "10mM*1mL in DMSO [MEDICAL_DATA]" at bounding box center [261, 24] width 126 height 16
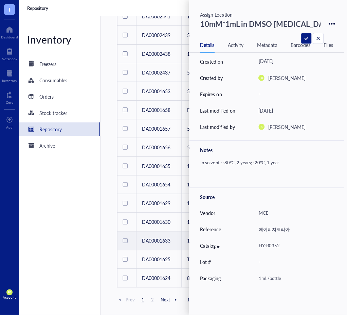
scroll to position [85, 0]
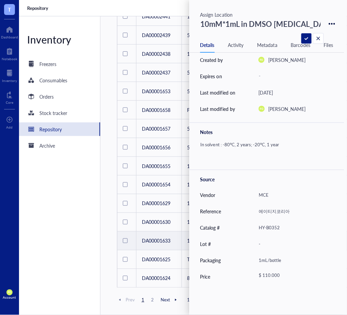
click at [279, 150] on div "In solvent : -80°C, 2 years; -20°C, 1 year" at bounding box center [264, 152] width 133 height 24
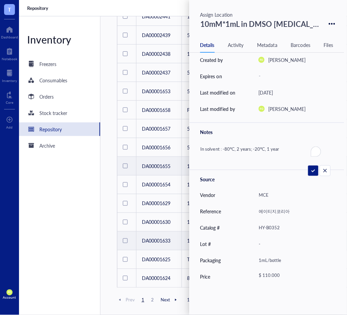
drag, startPoint x: 240, startPoint y: 149, endPoint x: 175, endPoint y: 151, distance: 64.6
click at [175, 151] on div "T Dashboard Notebook Inventory Core To pick up a draggable item, press the spac…" at bounding box center [173, 157] width 347 height 315
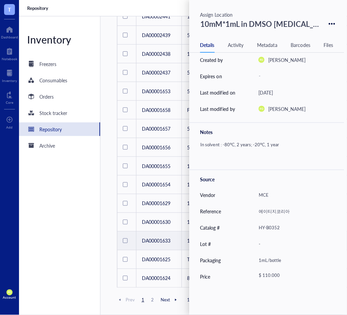
click at [274, 198] on div "MCE" at bounding box center [293, 195] width 75 height 14
drag, startPoint x: 272, startPoint y: 198, endPoint x: 248, endPoint y: 194, distance: 24.9
click at [248, 194] on div "Vendor MCE" at bounding box center [267, 195] width 155 height 16
click at [281, 211] on div "에이티지코리아" at bounding box center [293, 211] width 75 height 14
drag, startPoint x: 290, startPoint y: 213, endPoint x: 238, endPoint y: 214, distance: 52.0
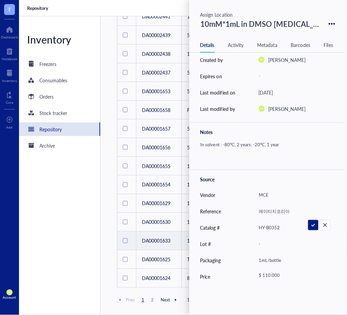
click at [238, 214] on div "Reference 에이티지코리아" at bounding box center [267, 211] width 155 height 16
click at [284, 231] on div "HY-B0352" at bounding box center [293, 228] width 75 height 14
drag, startPoint x: 283, startPoint y: 229, endPoint x: 246, endPoint y: 227, distance: 37.4
click at [246, 227] on div "Catalog # HY-B0352" at bounding box center [267, 228] width 155 height 16
click at [284, 259] on div "1mL/bottle" at bounding box center [293, 260] width 75 height 14
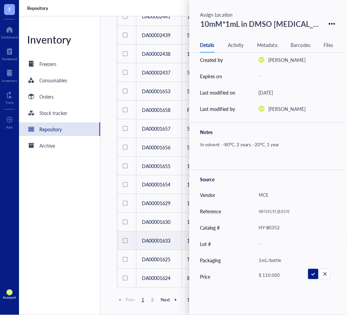
drag, startPoint x: 287, startPoint y: 261, endPoint x: 242, endPoint y: 262, distance: 45.2
click at [242, 262] on div "Packaging 1mL/bottle" at bounding box center [267, 260] width 155 height 16
click at [330, 22] on icon at bounding box center [332, 24] width 6 height 6
click at [306, 33] on div "Delete" at bounding box center [309, 35] width 39 height 7
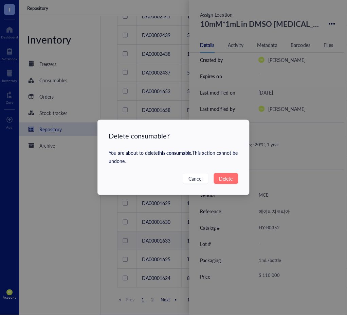
click at [227, 179] on span "Delete" at bounding box center [227, 178] width 14 height 7
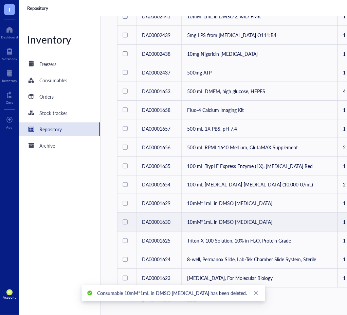
click at [235, 213] on td "10mM*1mL in DMSO [MEDICAL_DATA]" at bounding box center [260, 222] width 156 height 19
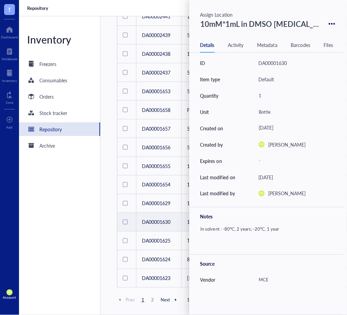
click at [267, 27] on div "10mM*1mL in DMSO [MEDICAL_DATA]" at bounding box center [261, 24] width 126 height 16
drag, startPoint x: 316, startPoint y: 21, endPoint x: 195, endPoint y: 20, distance: 121.7
click at [195, 20] on div "10mM*1mL in DMSO [MEDICAL_DATA]" at bounding box center [267, 24] width 155 height 16
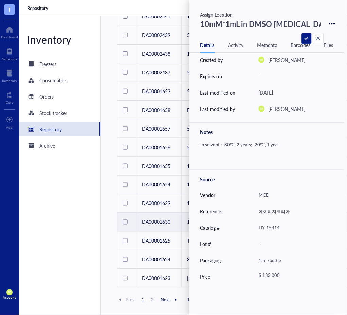
click at [274, 200] on div "MCE" at bounding box center [293, 195] width 75 height 14
drag, startPoint x: 274, startPoint y: 200, endPoint x: 253, endPoint y: 196, distance: 20.7
click at [253, 196] on div "Vendor MCE" at bounding box center [267, 195] width 155 height 16
click at [293, 214] on div "에이티지코리아" at bounding box center [293, 211] width 75 height 14
drag, startPoint x: 294, startPoint y: 212, endPoint x: 245, endPoint y: 209, distance: 49.4
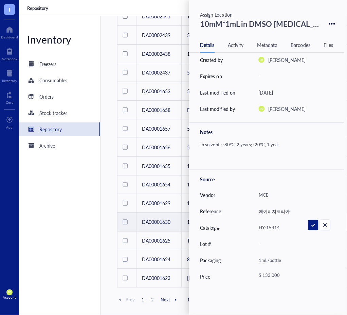
click at [245, 209] on div "Reference 에이티지코리아" at bounding box center [267, 211] width 155 height 16
click at [286, 228] on div "HY-15414" at bounding box center [293, 228] width 75 height 14
drag, startPoint x: 286, startPoint y: 228, endPoint x: 245, endPoint y: 227, distance: 40.8
click at [245, 227] on div "Catalog # HY-15414" at bounding box center [267, 228] width 155 height 16
click at [280, 259] on div "1mL/bottle" at bounding box center [293, 260] width 75 height 14
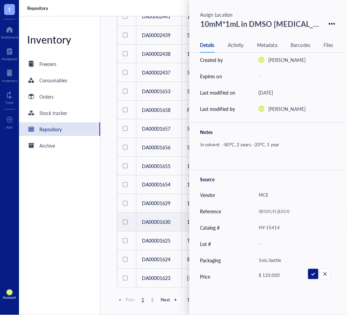
drag, startPoint x: 286, startPoint y: 259, endPoint x: 233, endPoint y: 258, distance: 52.7
click at [233, 258] on div "Packaging 1mL/bottle" at bounding box center [267, 260] width 155 height 16
click at [279, 144] on div "In solvent : -80°C, 2 years; -20°C, 1 year" at bounding box center [264, 152] width 133 height 24
drag, startPoint x: 285, startPoint y: 147, endPoint x: 190, endPoint y: 141, distance: 95.4
click at [190, 141] on div "In solvent : -80°C, 2 years; -20°C, 1 year" at bounding box center [267, 152] width 155 height 24
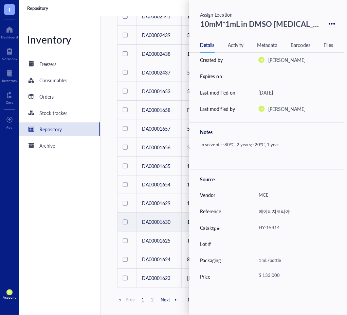
click at [330, 22] on icon at bounding box center [332, 24] width 6 height 6
click at [303, 35] on div "Delete" at bounding box center [297, 35] width 14 height 7
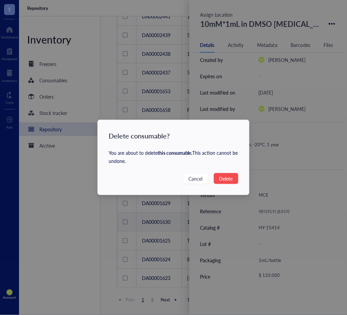
click at [231, 181] on span "Delete" at bounding box center [227, 178] width 14 height 7
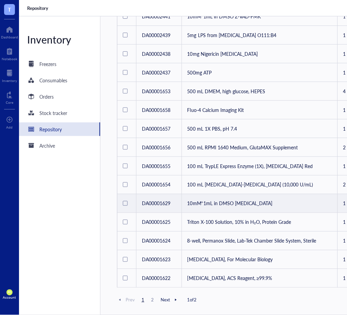
click at [276, 195] on td "10mM*1mL in DMSO [MEDICAL_DATA]" at bounding box center [260, 203] width 156 height 19
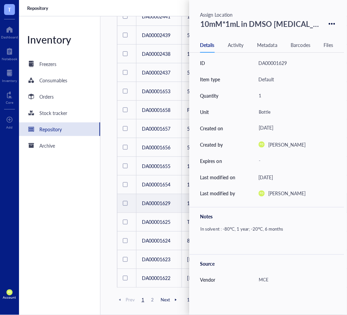
click at [291, 28] on div "10mM*1mL in DMSO [MEDICAL_DATA]" at bounding box center [261, 24] width 126 height 16
drag, startPoint x: 319, startPoint y: 23, endPoint x: 177, endPoint y: 18, distance: 141.8
click at [177, 18] on div "T Dashboard Notebook Inventory Core To pick up a draggable item, press the spac…" at bounding box center [173, 157] width 347 height 315
click at [294, 228] on div "In solvent : -80°C, 1 year; -20°C, 6 months" at bounding box center [264, 236] width 133 height 24
drag, startPoint x: 291, startPoint y: 231, endPoint x: 192, endPoint y: 232, distance: 98.6
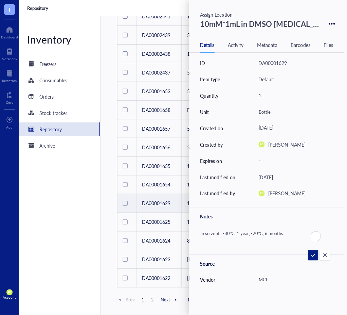
click at [192, 232] on div "In solvent : -80°C, 1 year; -20°C, 6 months" at bounding box center [267, 236] width 155 height 24
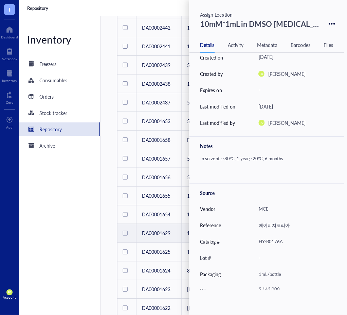
scroll to position [85, 0]
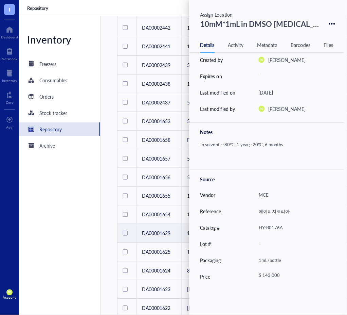
click at [274, 199] on div "MCE" at bounding box center [293, 195] width 75 height 14
drag, startPoint x: 276, startPoint y: 194, endPoint x: 239, endPoint y: 191, distance: 37.2
click at [239, 191] on div "Vendor MCE" at bounding box center [267, 195] width 155 height 16
click at [285, 206] on div "에이티지코리아" at bounding box center [293, 211] width 75 height 14
drag, startPoint x: 292, startPoint y: 211, endPoint x: 225, endPoint y: 204, distance: 67.0
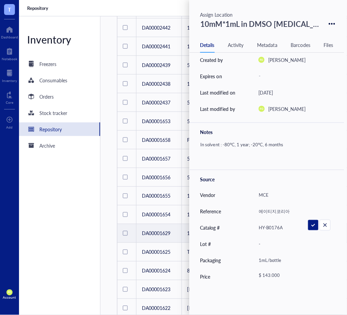
click at [225, 204] on div "Reference 에이티지코리아" at bounding box center [267, 211] width 155 height 16
click at [286, 230] on div "HY-B0176A" at bounding box center [293, 228] width 75 height 14
drag, startPoint x: 273, startPoint y: 227, endPoint x: 253, endPoint y: 227, distance: 20.4
click at [253, 227] on div "Catalog # HY-B0176A" at bounding box center [267, 228] width 155 height 16
click at [281, 264] on div "1mL/bottle" at bounding box center [293, 260] width 75 height 14
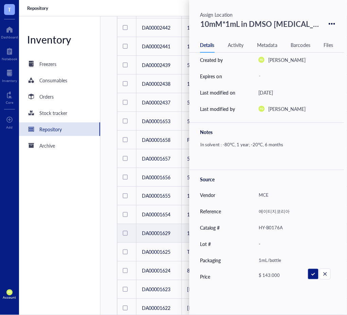
drag, startPoint x: 290, startPoint y: 261, endPoint x: 233, endPoint y: 251, distance: 57.8
click at [233, 251] on div "Source Vendor MCE Reference 에이티지코리아 Catalog # HY-B0176A Lot # - Packaging 1mL/b…" at bounding box center [267, 227] width 155 height 115
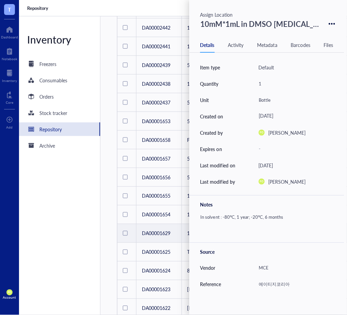
scroll to position [0, 0]
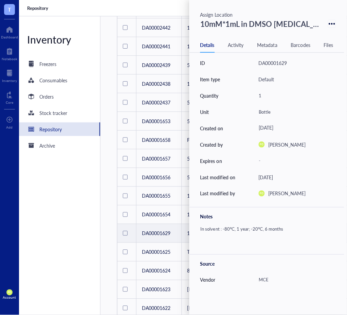
click at [330, 25] on icon at bounding box center [332, 24] width 6 height 6
click at [315, 33] on div "Delete" at bounding box center [309, 35] width 39 height 7
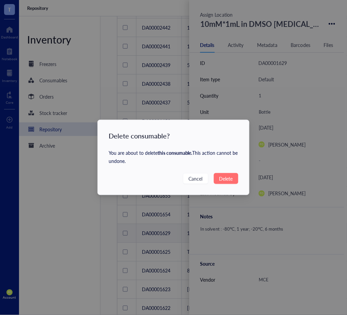
click at [234, 176] on button "Delete" at bounding box center [226, 178] width 24 height 11
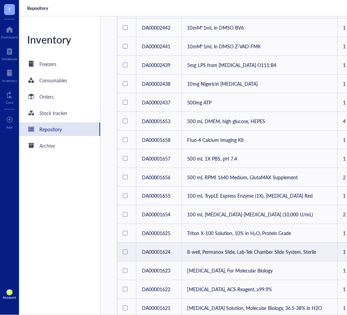
scroll to position [288, 0]
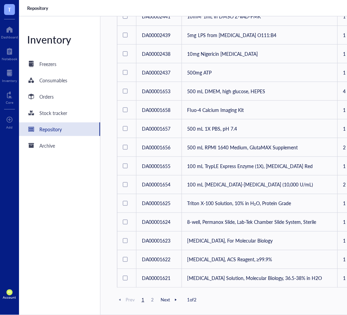
click at [150, 299] on span "2" at bounding box center [153, 300] width 8 height 6
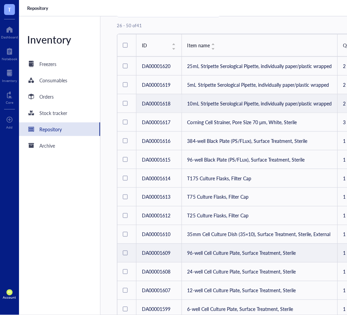
scroll to position [120, 0]
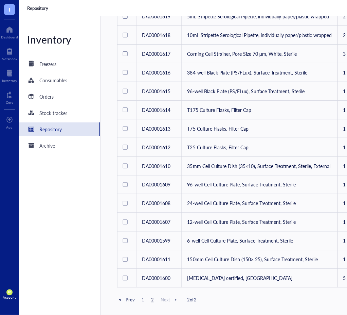
click at [143, 300] on span "1" at bounding box center [143, 300] width 8 height 6
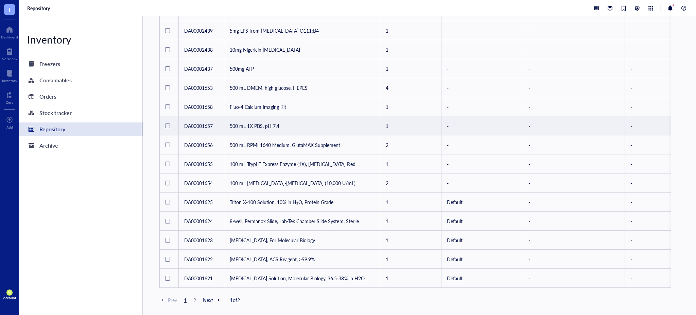
click at [284, 120] on td "500 mL 1X PBS, pH 7.4" at bounding box center [302, 125] width 156 height 19
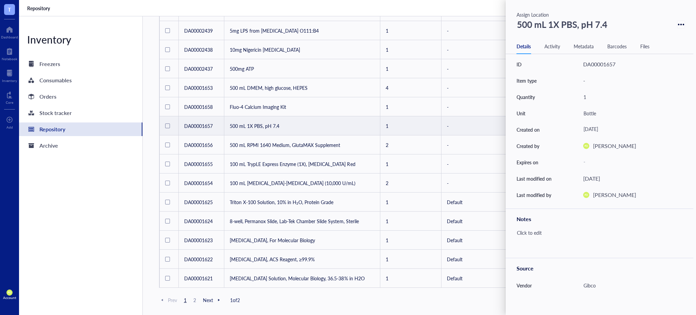
click at [347, 21] on icon at bounding box center [681, 24] width 6 height 6
click at [347, 48] on div "Metadata" at bounding box center [584, 45] width 20 height 7
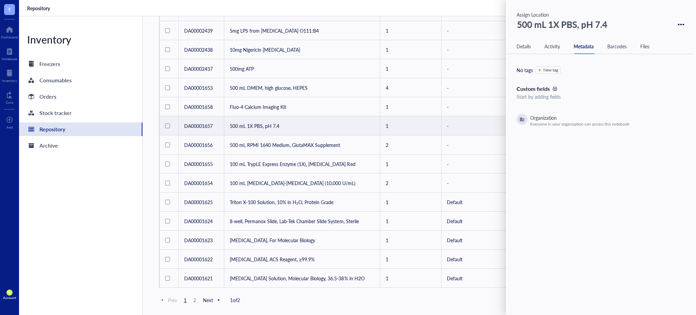
click at [347, 46] on div "Activity" at bounding box center [552, 45] width 16 height 7
click at [347, 45] on div "Files" at bounding box center [644, 45] width 9 height 7
click at [347, 47] on div "Barcodes" at bounding box center [616, 45] width 19 height 7
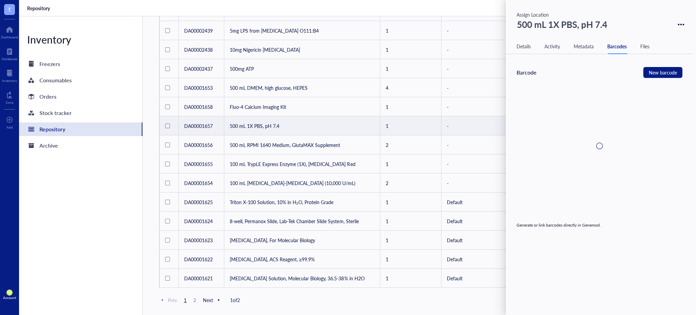
click at [347, 46] on div "Metadata" at bounding box center [584, 45] width 20 height 7
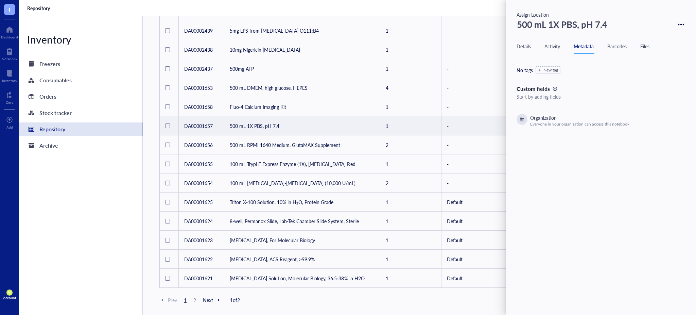
click at [347, 46] on div "Barcodes" at bounding box center [616, 45] width 19 height 7
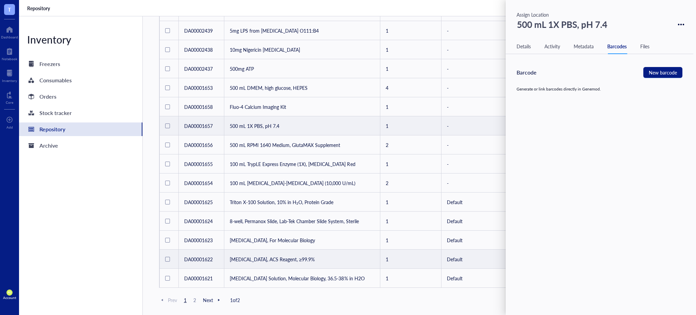
click at [91, 260] on div "Inventory Freezers Consumables Orders Stock tracker Repository Archive" at bounding box center [81, 165] width 124 height 298
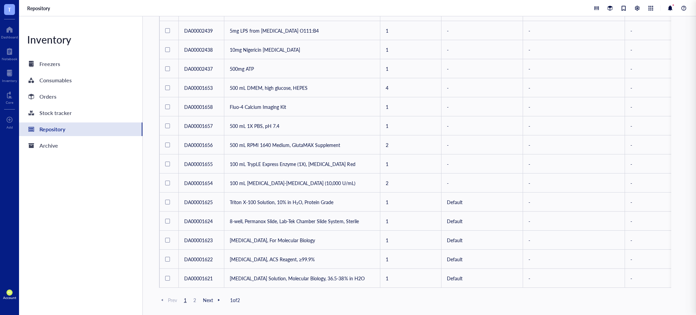
click at [345, 301] on div "Prev 1 2 Next 1 of 2" at bounding box center [415, 300] width 512 height 8
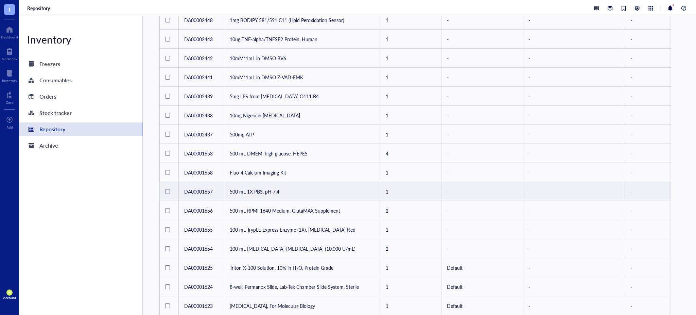
click at [165, 193] on div at bounding box center [169, 192] width 8 height 14
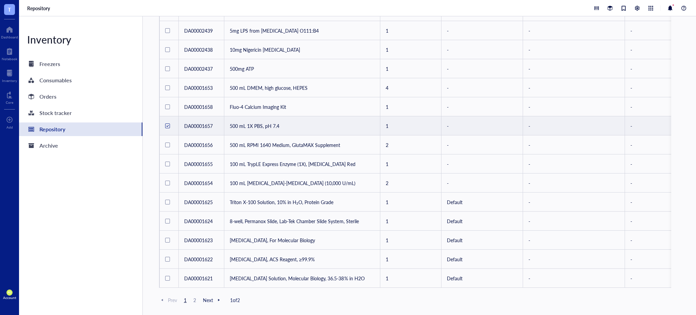
click at [168, 123] on div at bounding box center [167, 125] width 5 height 5
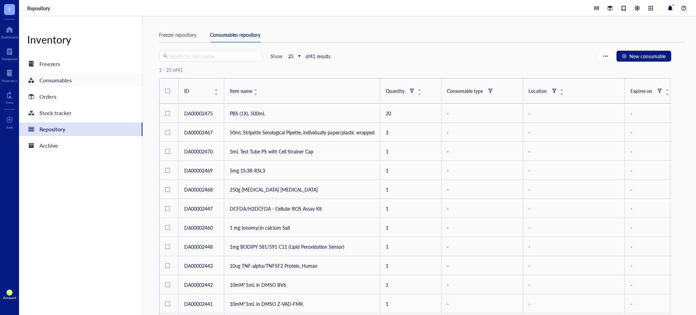
click at [80, 80] on div "Consumables" at bounding box center [80, 80] width 123 height 14
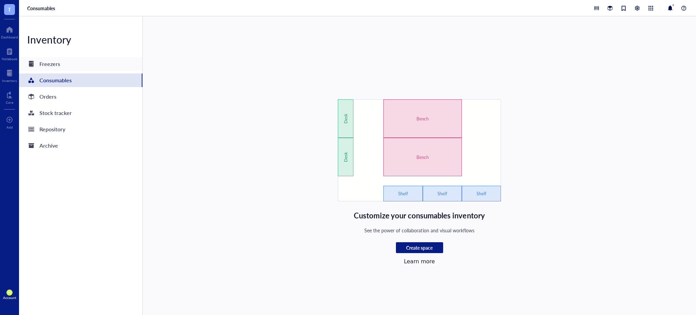
click at [65, 66] on div "Freezers" at bounding box center [80, 64] width 123 height 14
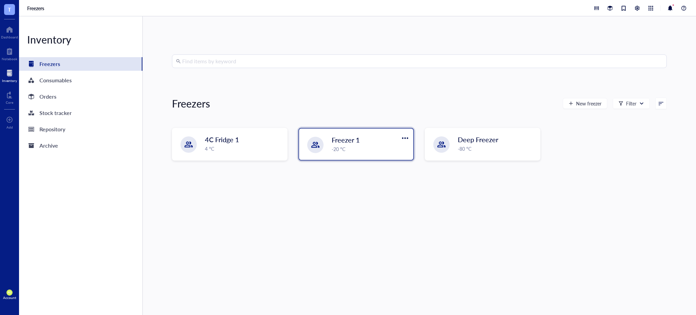
click at [347, 152] on div "-20 °C" at bounding box center [370, 148] width 77 height 7
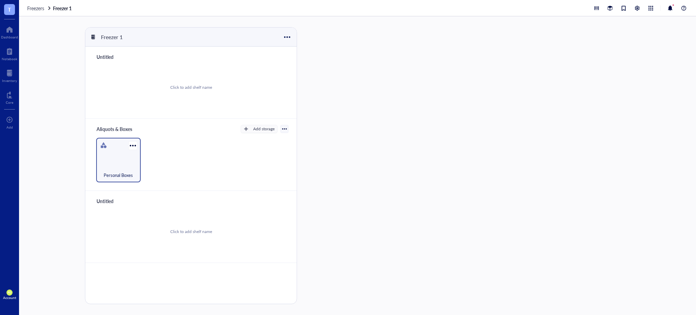
click at [125, 158] on div "Personal Boxes" at bounding box center [118, 160] width 45 height 45
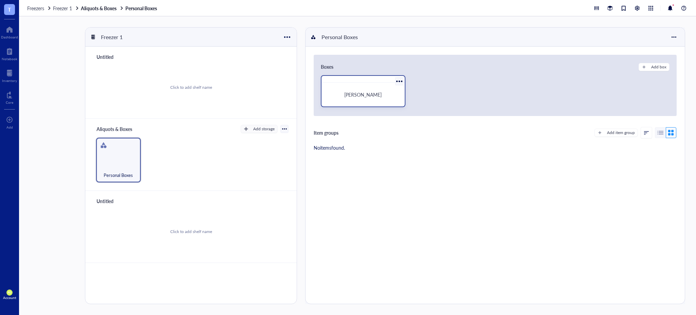
click at [347, 95] on span "[PERSON_NAME]" at bounding box center [362, 94] width 37 height 7
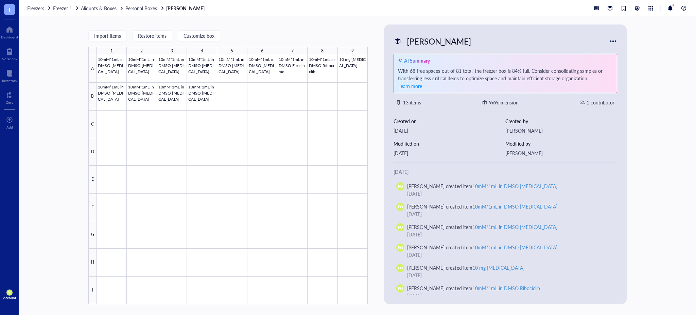
click at [347, 44] on div at bounding box center [613, 41] width 11 height 11
click at [347, 231] on div "Import items Restore items Customize box 1 2 3 4 5 6 7 8 9 A B C D E F G H I 10…" at bounding box center [357, 165] width 677 height 298
click at [108, 72] on div at bounding box center [232, 179] width 271 height 249
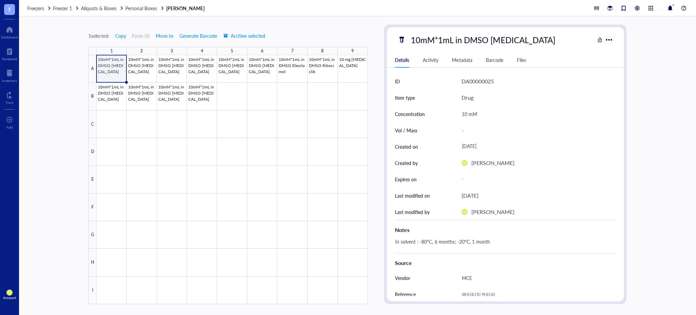
click at [347, 42] on div at bounding box center [609, 40] width 10 height 10
click at [347, 169] on div "1 selected: Copy Paste ( 0 ) Move to Generate Barcode Archive selected 1 2 3 4 …" at bounding box center [357, 165] width 677 height 298
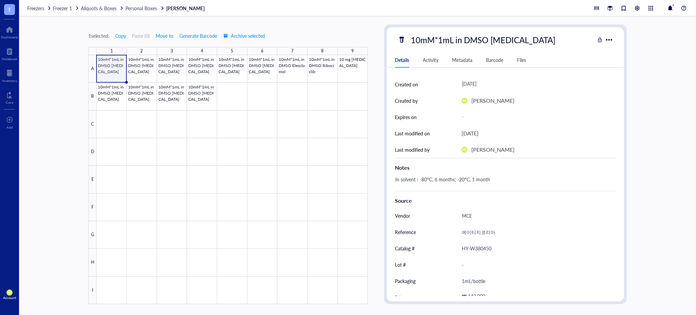
scroll to position [71, 0]
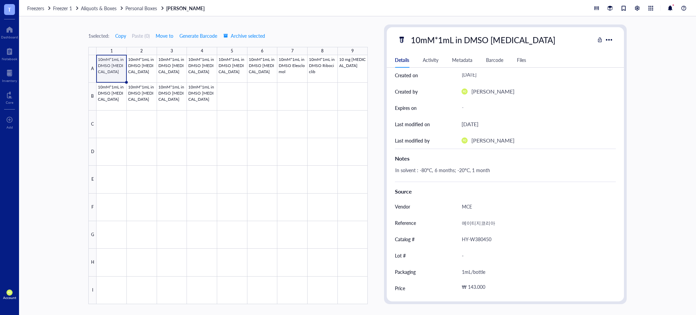
click at [42, 108] on div "1 selected: Copy Paste ( 0 ) Move to Generate Barcode Archive selected 1 2 3 4 …" at bounding box center [357, 165] width 677 height 298
drag, startPoint x: 110, startPoint y: 118, endPoint x: 157, endPoint y: 139, distance: 51.4
click at [110, 118] on div at bounding box center [232, 179] width 271 height 249
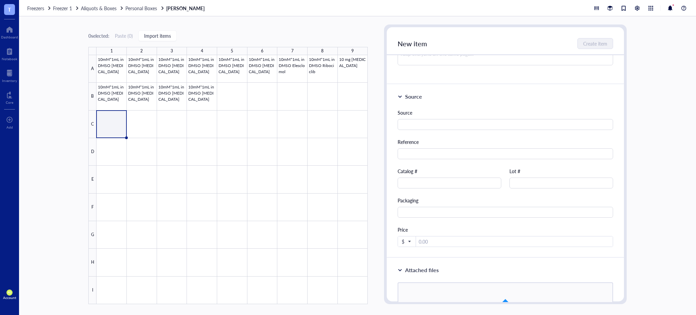
scroll to position [212, 0]
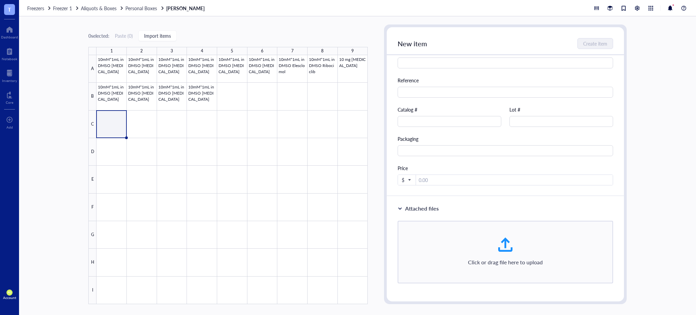
click at [347, 100] on div "0 selected: Paste ( 0 ) Import items 1 2 3 4 5 6 7 8 9 A B C D E F G H I 10mM*1…" at bounding box center [357, 165] width 677 height 298
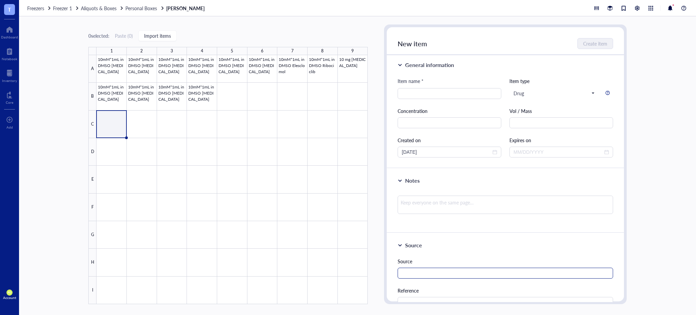
scroll to position [0, 0]
click at [347, 96] on span "Drug" at bounding box center [554, 95] width 81 height 6
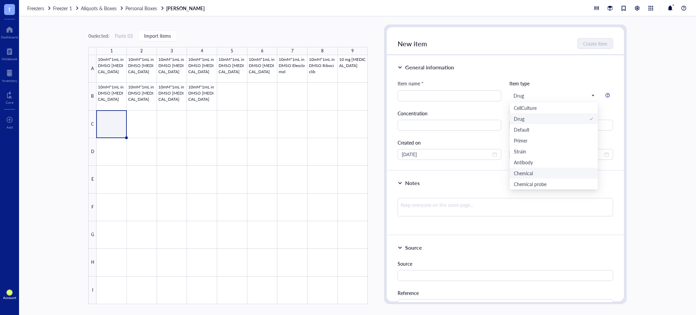
click at [347, 95] on div "0 selected: Paste ( 0 ) Import items 1 2 3 4 5 6 7 8 9 A B C D E F G H I 10mM*1…" at bounding box center [357, 165] width 677 height 298
click at [347, 95] on span "Drug" at bounding box center [554, 95] width 81 height 6
click at [347, 109] on div "0 selected: Paste ( 0 ) Import items 1 2 3 4 5 6 7 8 9 A B C D E F G H I 10mM*1…" at bounding box center [357, 165] width 677 height 298
click at [235, 30] on div "0 selected: Paste ( 0 ) Import items 1 2 3 4 5 6 7 8 9 A B C D E F G H I 10mM*1…" at bounding box center [227, 163] width 279 height 279
click at [116, 74] on div at bounding box center [232, 179] width 271 height 249
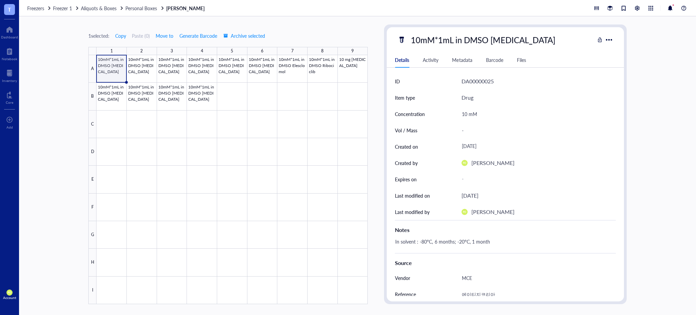
click at [347, 58] on div "Metadata" at bounding box center [462, 59] width 20 height 7
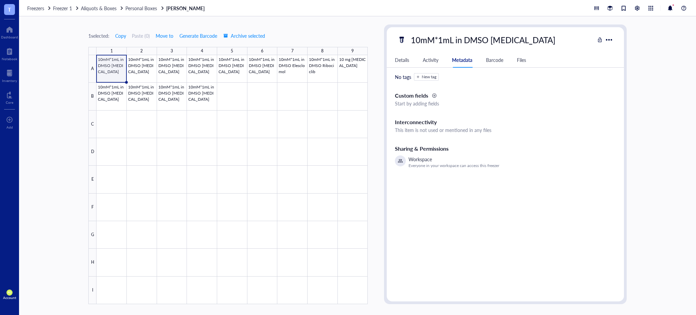
click at [347, 97] on div at bounding box center [434, 95] width 5 height 5
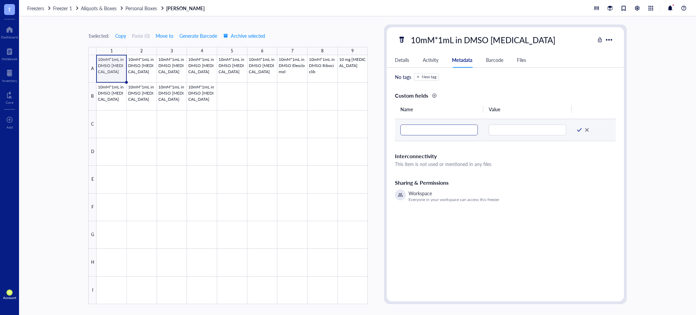
click at [347, 129] on input "text" at bounding box center [438, 129] width 77 height 11
click at [347, 128] on input "text" at bounding box center [527, 129] width 77 height 11
click at [347, 134] on input "text" at bounding box center [438, 129] width 77 height 11
click at [347, 128] on span at bounding box center [593, 129] width 33 height 5
click at [347, 129] on div at bounding box center [583, 129] width 12 height 5
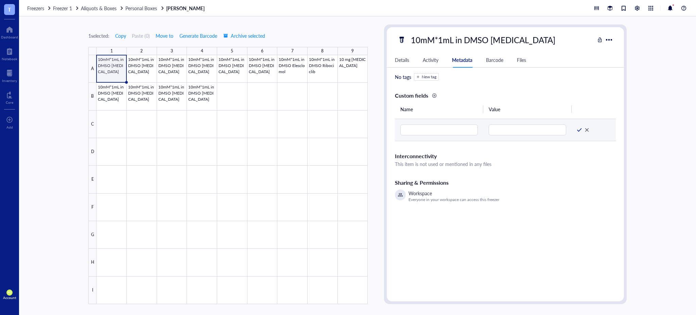
click at [347, 130] on div at bounding box center [587, 129] width 5 height 5
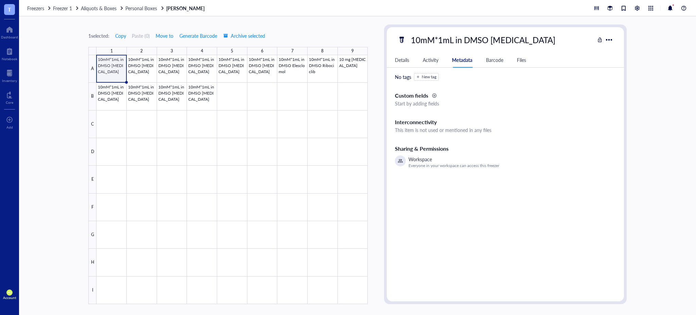
click at [347, 59] on div "Barcode" at bounding box center [494, 59] width 17 height 7
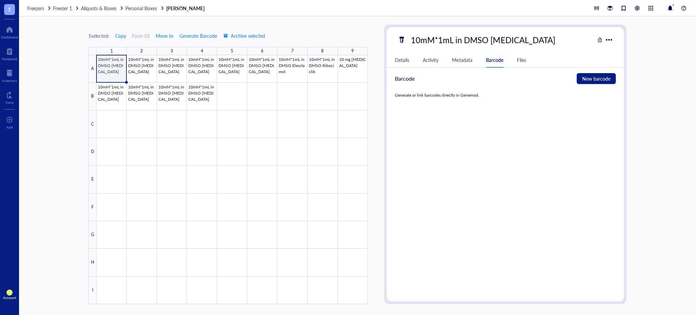
click at [53, 87] on div "1 selected: Copy Paste ( 0 ) Move to Generate Barcode Archive selected 1 2 3 4 …" at bounding box center [357, 165] width 677 height 298
click at [347, 39] on div at bounding box center [609, 40] width 10 height 10
click at [347, 163] on div "1 selected: Copy Paste ( 0 ) Move to Generate Barcode Archive selected 1 2 3 4 …" at bounding box center [357, 165] width 677 height 298
click at [326, 25] on div "1 selected: Copy Paste ( 0 ) Move to Generate Barcode Archive selected 1 2 3 4 …" at bounding box center [227, 163] width 279 height 279
click at [347, 73] on div at bounding box center [232, 179] width 271 height 249
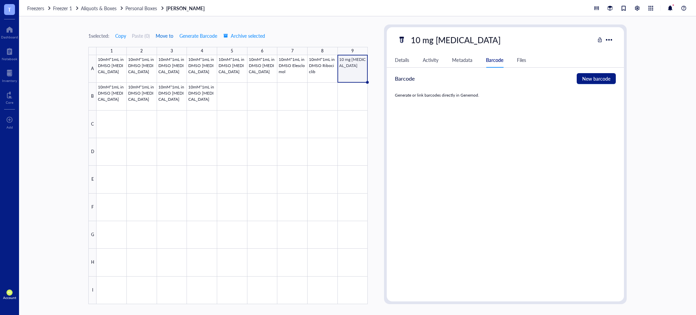
click at [163, 37] on span "Move to" at bounding box center [165, 35] width 18 height 5
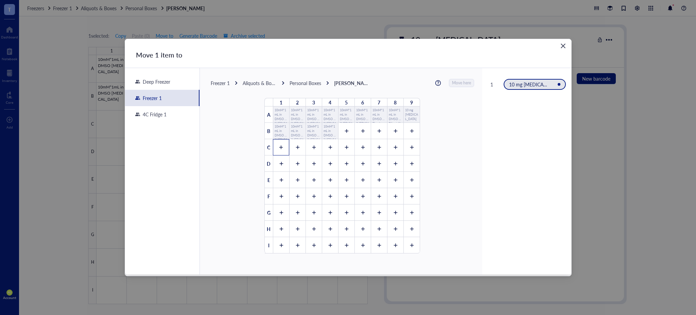
click at [281, 149] on div at bounding box center [281, 147] width 16 height 16
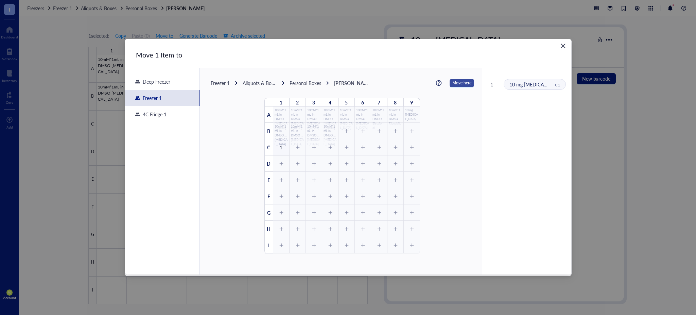
click at [347, 83] on span "Move here" at bounding box center [461, 83] width 19 height 9
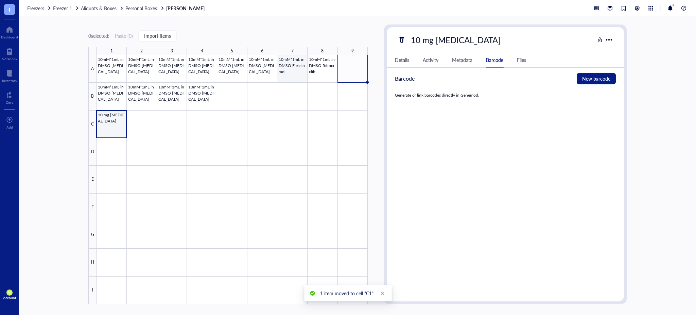
click at [292, 69] on div at bounding box center [232, 179] width 271 height 249
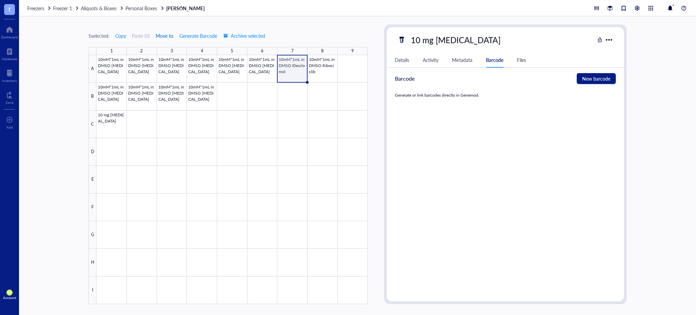
click at [170, 34] on span "Move to" at bounding box center [165, 35] width 18 height 5
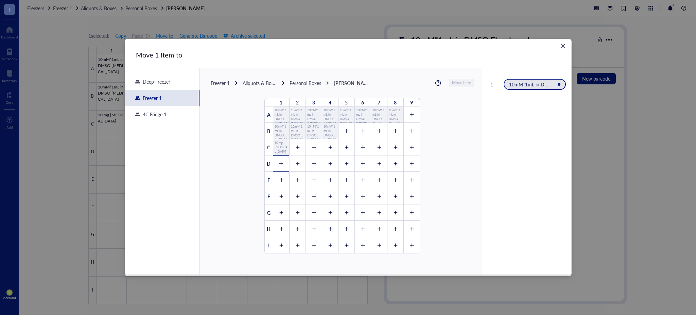
click at [285, 162] on div at bounding box center [281, 163] width 16 height 16
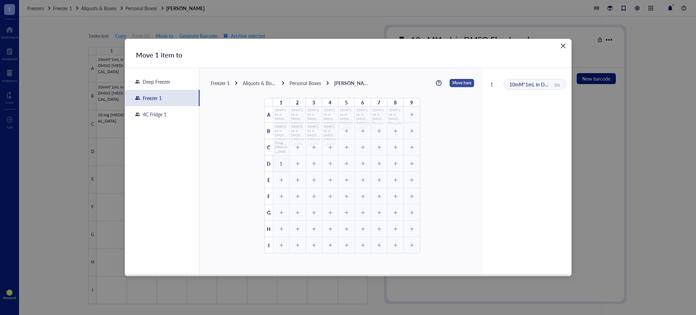
click at [347, 81] on span "Move here" at bounding box center [461, 83] width 19 height 9
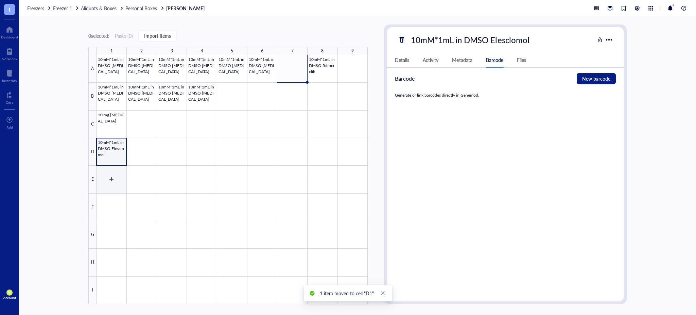
click at [104, 178] on div at bounding box center [232, 179] width 271 height 249
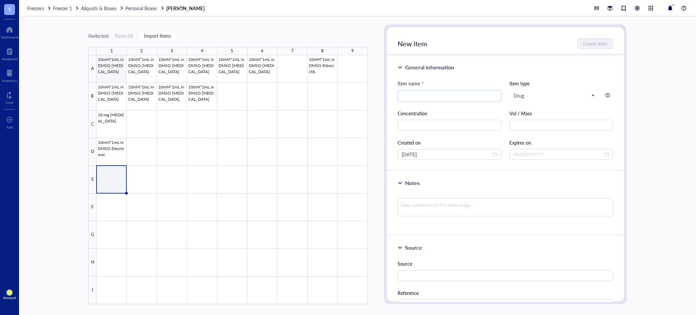
click at [123, 74] on div at bounding box center [232, 179] width 271 height 249
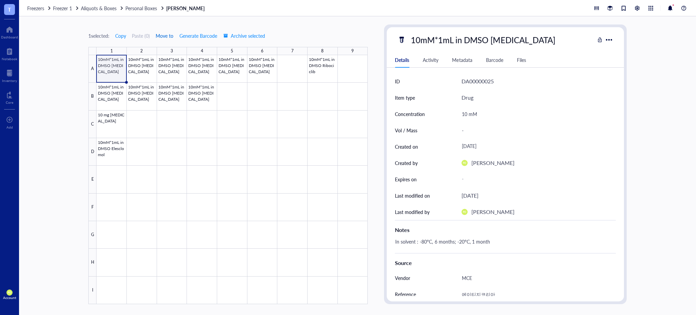
click at [172, 37] on span "Move to" at bounding box center [165, 35] width 18 height 5
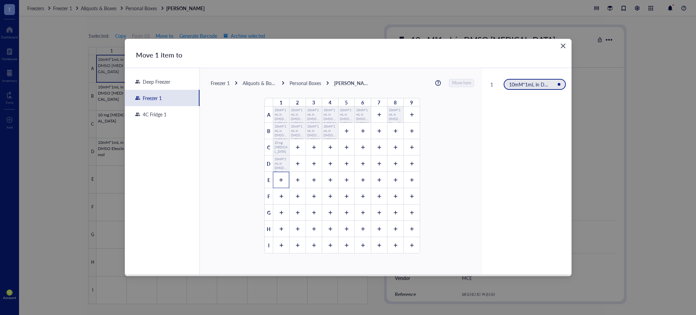
click at [278, 187] on div at bounding box center [281, 180] width 16 height 16
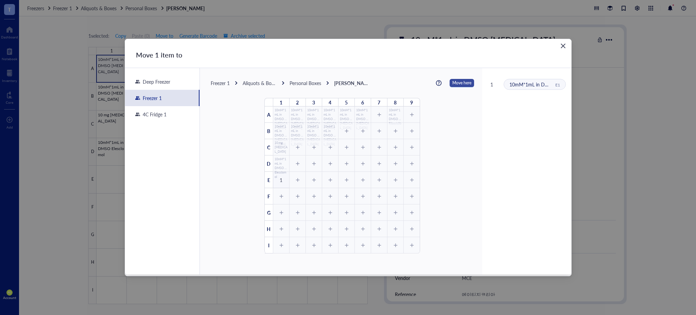
click at [347, 85] on span "Move here" at bounding box center [461, 83] width 19 height 9
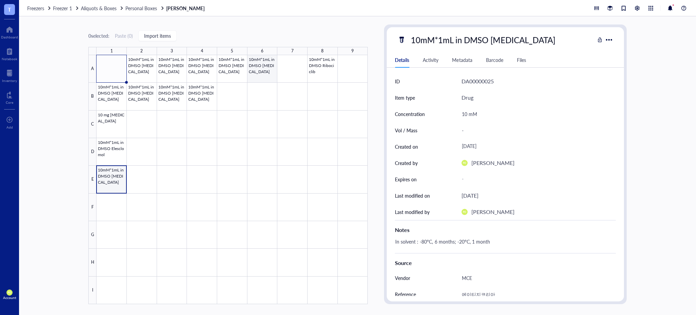
click at [265, 71] on div at bounding box center [232, 179] width 271 height 249
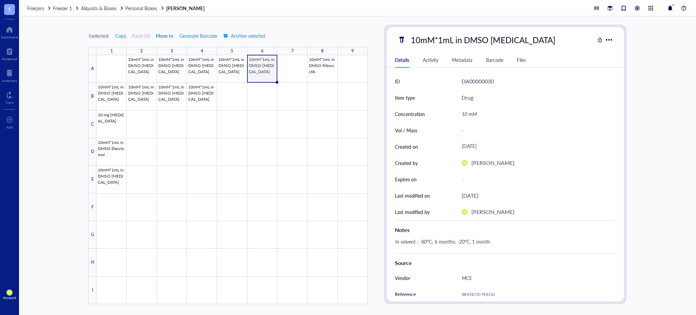
click at [163, 35] on span "Move to" at bounding box center [165, 35] width 18 height 5
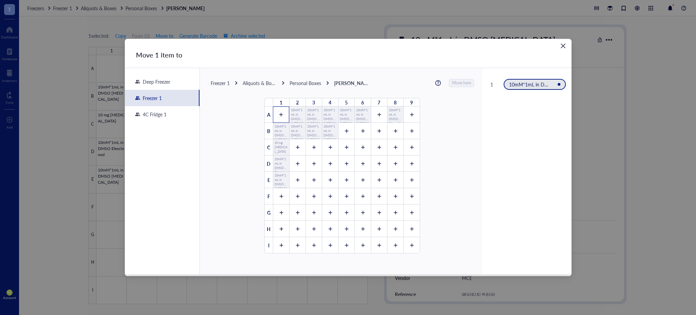
click at [273, 117] on div at bounding box center [281, 114] width 16 height 16
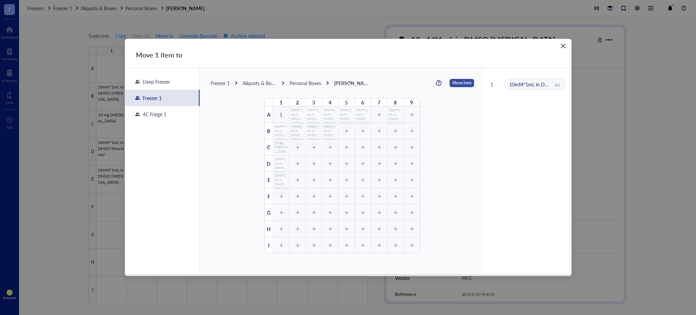
click at [347, 84] on span "Move here" at bounding box center [461, 83] width 19 height 9
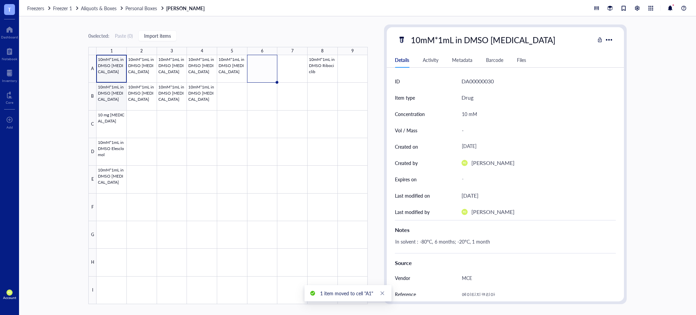
click at [108, 96] on div at bounding box center [232, 179] width 271 height 249
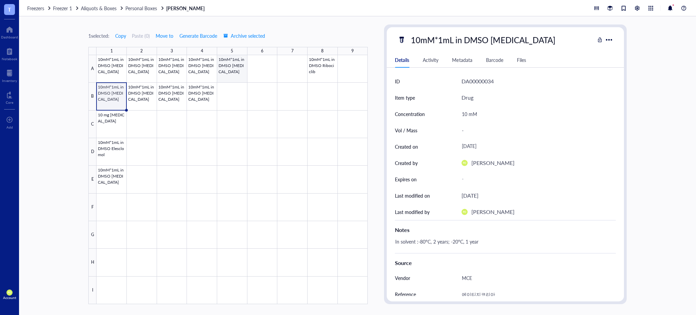
click at [242, 76] on div at bounding box center [232, 179] width 271 height 249
click at [168, 36] on span "Move to" at bounding box center [165, 35] width 18 height 5
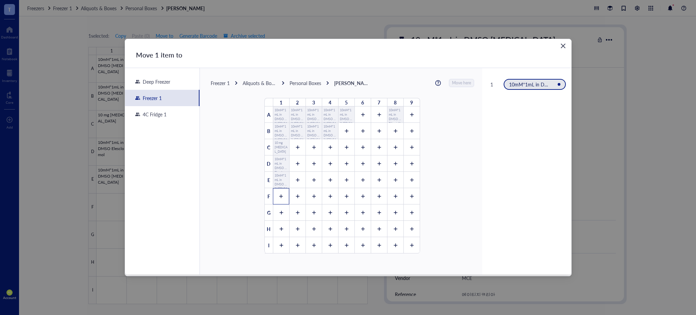
click at [273, 195] on div at bounding box center [281, 196] width 16 height 16
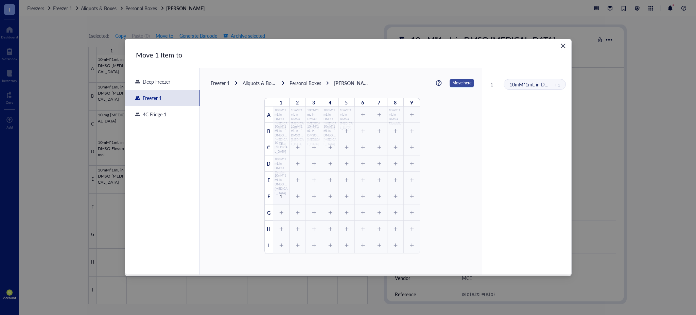
click at [347, 80] on span "Move here" at bounding box center [461, 83] width 19 height 9
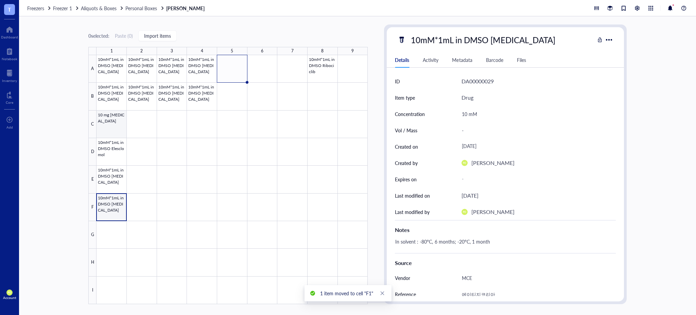
click at [116, 128] on div at bounding box center [232, 179] width 271 height 249
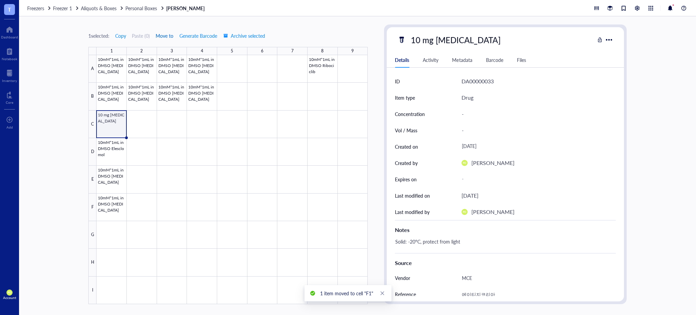
click at [169, 35] on span "Move to" at bounding box center [165, 35] width 18 height 5
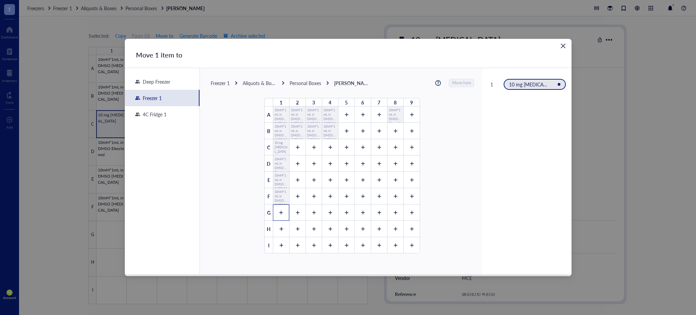
click at [283, 216] on div at bounding box center [281, 212] width 16 height 16
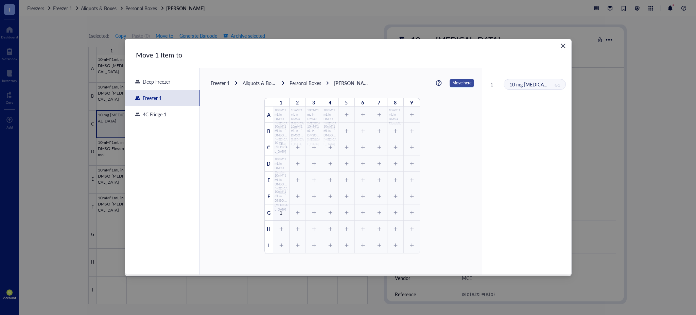
click at [347, 83] on span "Move here" at bounding box center [461, 83] width 19 height 9
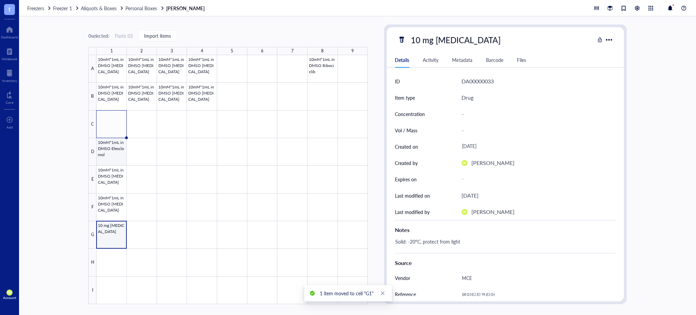
click at [118, 154] on div at bounding box center [232, 179] width 271 height 249
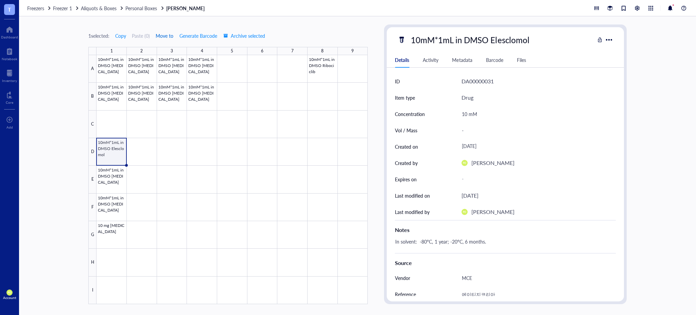
click at [171, 35] on span "Move to" at bounding box center [165, 35] width 18 height 5
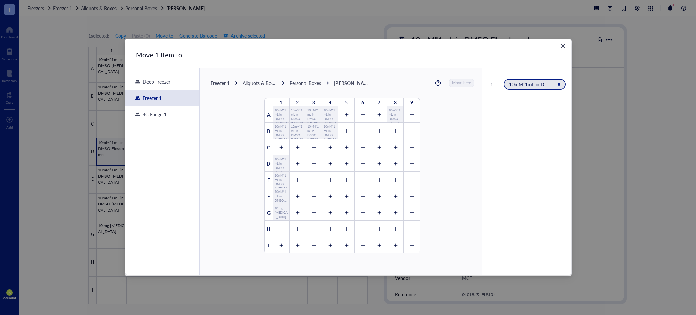
click at [280, 231] on div at bounding box center [281, 229] width 16 height 16
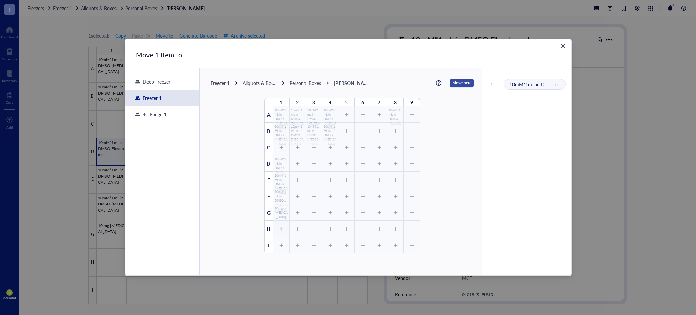
click at [347, 82] on span "Move here" at bounding box center [461, 83] width 19 height 9
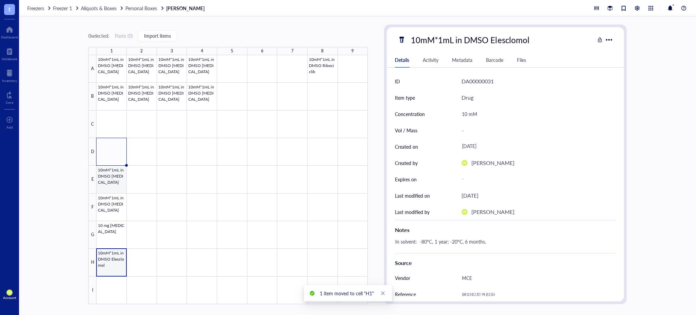
click at [116, 184] on div at bounding box center [232, 179] width 271 height 249
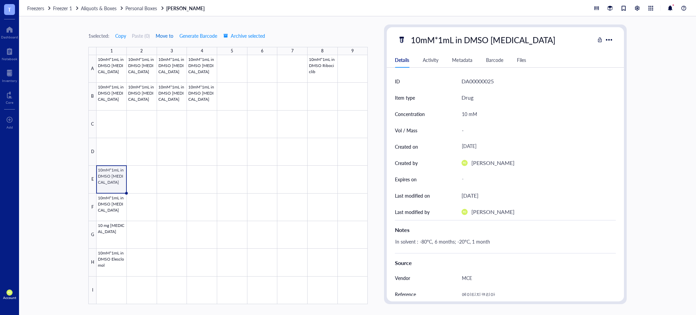
click at [167, 35] on span "Move to" at bounding box center [165, 35] width 18 height 5
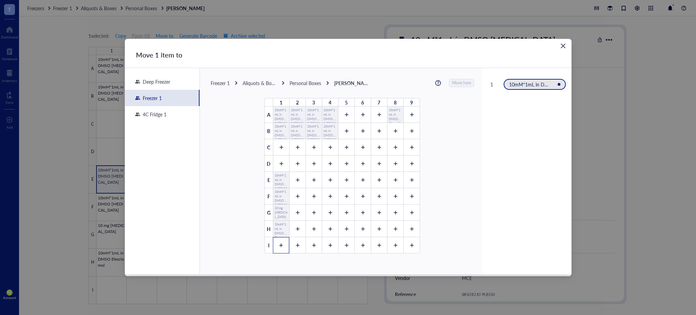
click at [279, 240] on div at bounding box center [281, 245] width 16 height 16
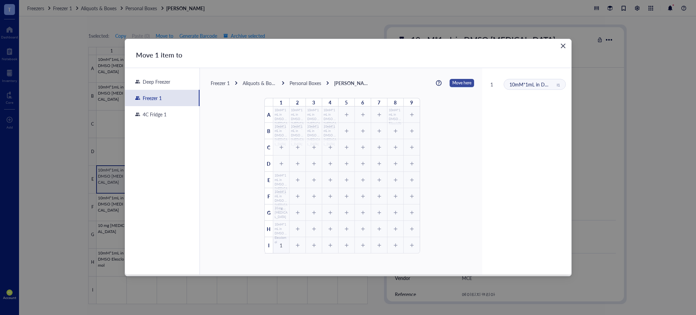
click at [347, 83] on span "Move here" at bounding box center [461, 83] width 19 height 9
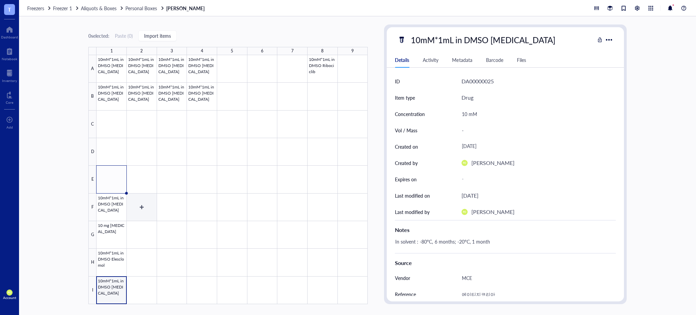
click at [150, 204] on div at bounding box center [232, 179] width 271 height 249
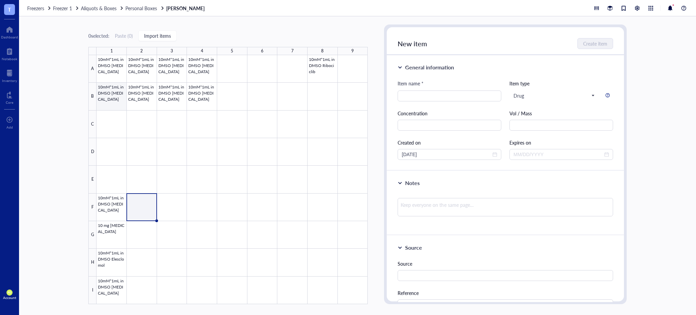
click at [116, 93] on div at bounding box center [232, 179] width 271 height 249
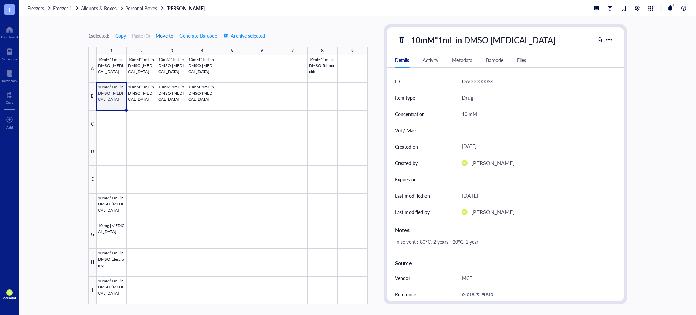
click at [162, 37] on span "Move to" at bounding box center [165, 35] width 18 height 5
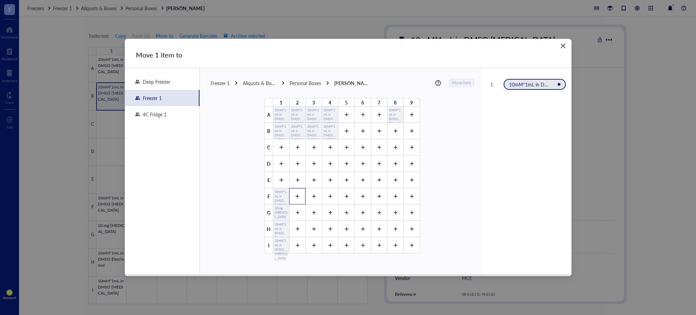
click at [296, 196] on icon at bounding box center [298, 196] width 4 height 4
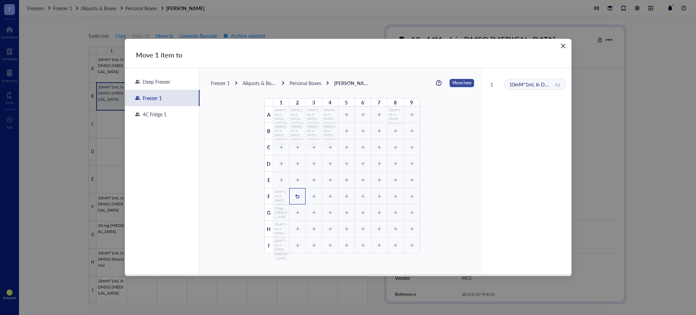
click at [347, 82] on span "Move here" at bounding box center [461, 83] width 19 height 9
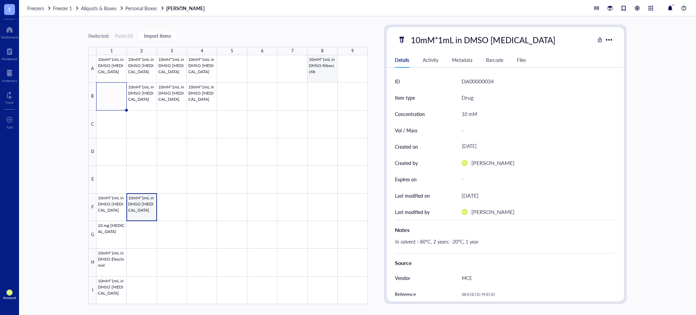
click at [332, 68] on div at bounding box center [232, 179] width 271 height 249
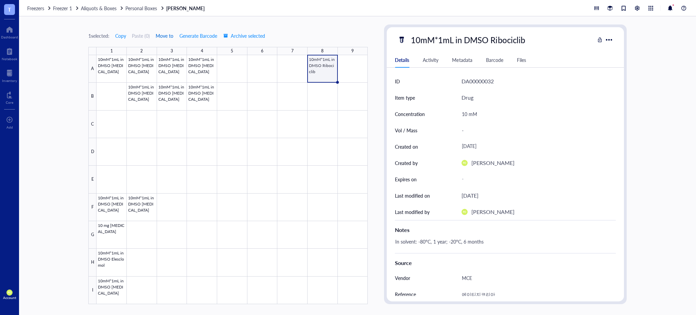
click at [173, 35] on span "Move to" at bounding box center [165, 35] width 18 height 5
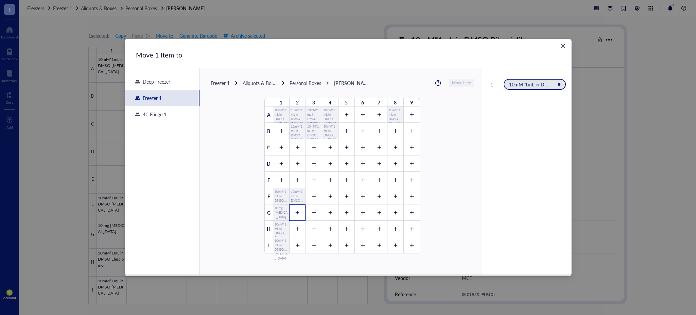
click at [296, 216] on div at bounding box center [297, 212] width 16 height 16
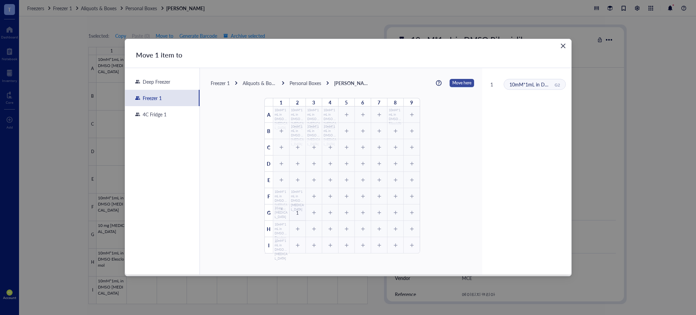
click at [347, 85] on span "Move here" at bounding box center [461, 83] width 19 height 9
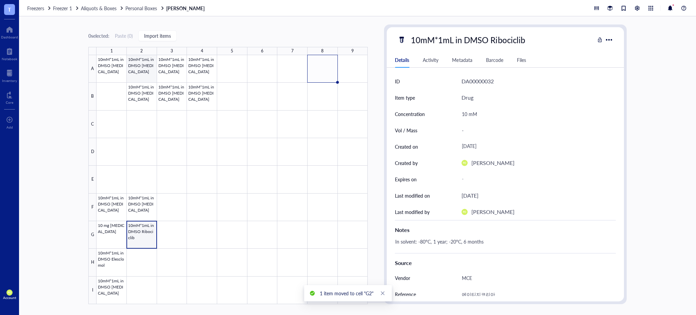
click at [147, 72] on div at bounding box center [232, 179] width 271 height 249
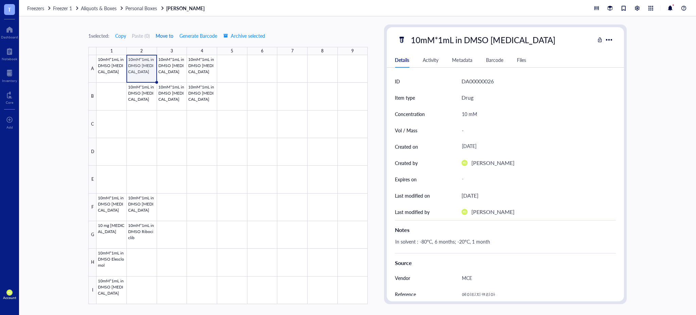
click at [171, 35] on span "Move to" at bounding box center [165, 35] width 18 height 5
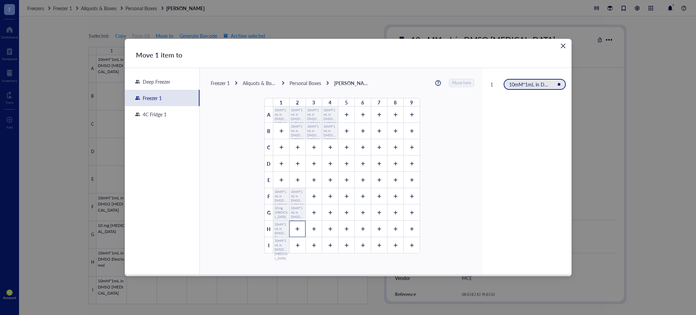
click at [296, 228] on icon at bounding box center [298, 229] width 4 height 4
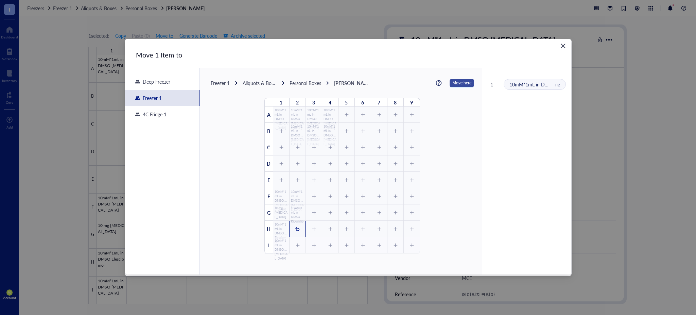
click at [347, 85] on span "Move here" at bounding box center [461, 83] width 19 height 9
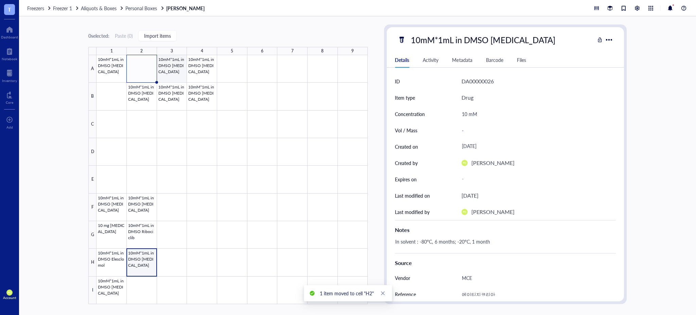
click at [173, 66] on div at bounding box center [232, 179] width 271 height 249
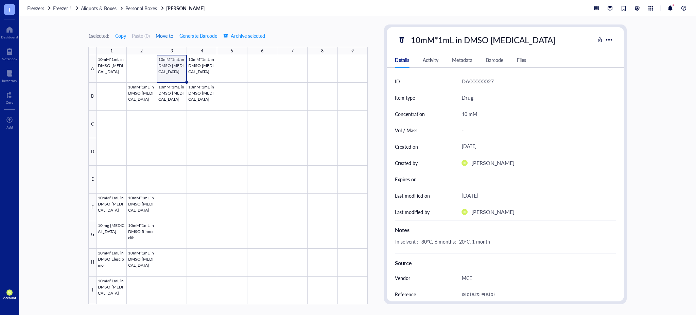
click at [170, 35] on span "Move to" at bounding box center [165, 35] width 18 height 5
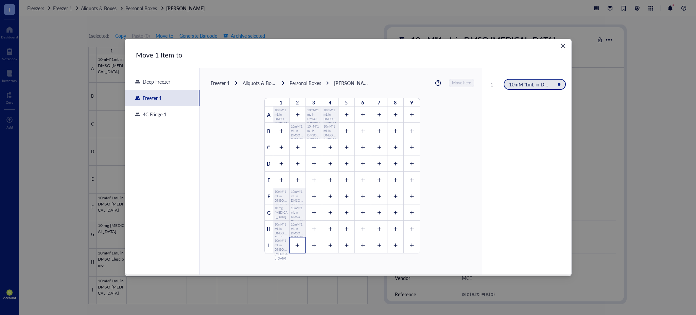
click at [301, 246] on div at bounding box center [297, 245] width 16 height 16
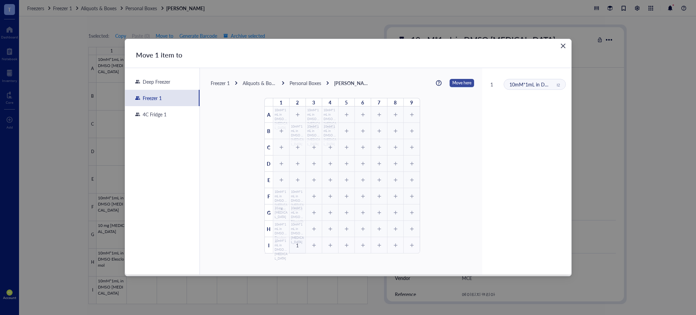
click at [347, 84] on span "Move here" at bounding box center [461, 83] width 19 height 9
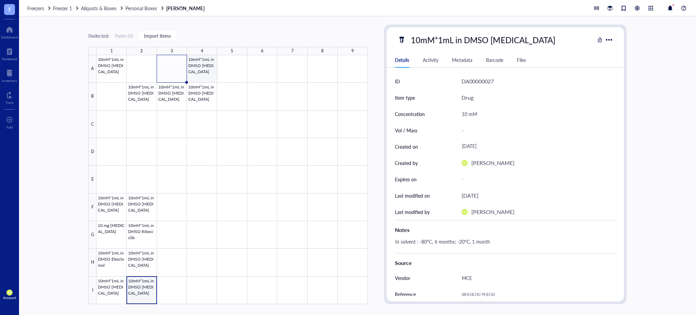
click at [208, 68] on div at bounding box center [232, 179] width 271 height 249
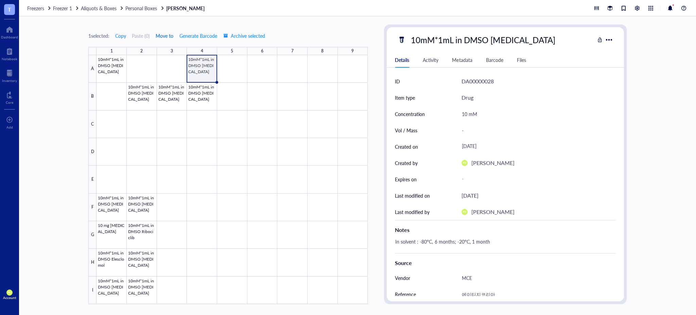
click at [173, 37] on span "Move to" at bounding box center [165, 35] width 18 height 5
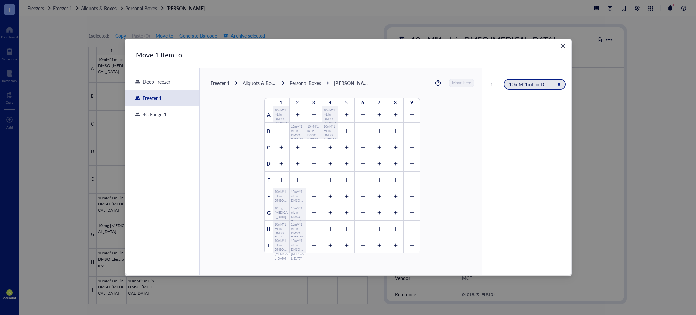
click at [273, 134] on div at bounding box center [281, 131] width 16 height 16
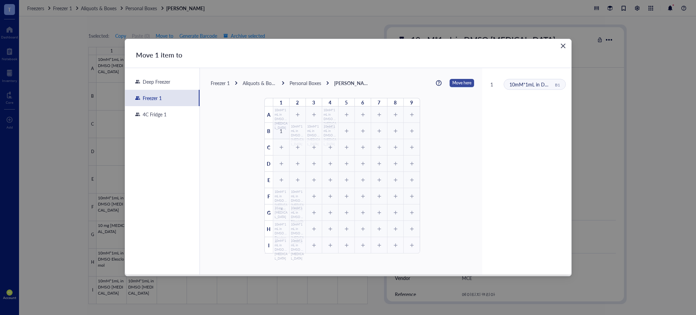
click at [347, 85] on span "Move here" at bounding box center [461, 83] width 19 height 9
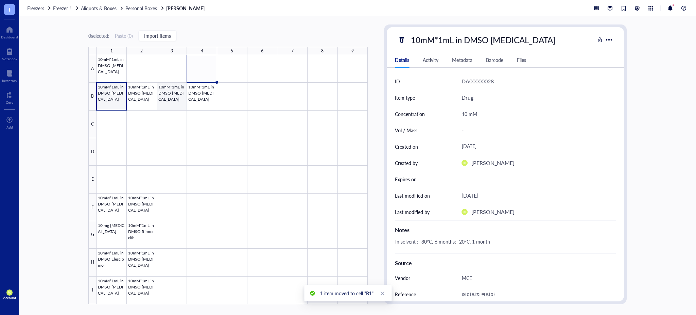
click at [150, 98] on div at bounding box center [232, 179] width 271 height 249
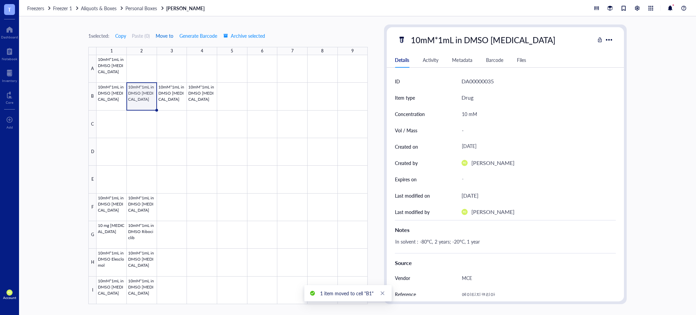
click at [170, 34] on span "Move to" at bounding box center [165, 35] width 18 height 5
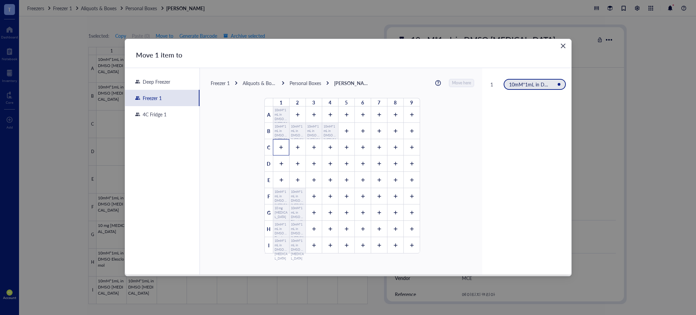
click at [279, 145] on icon at bounding box center [281, 147] width 5 height 5
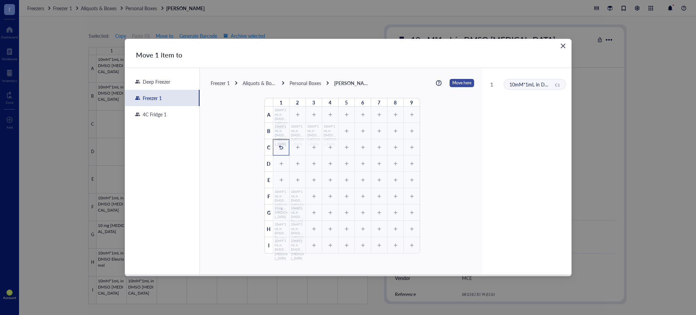
click at [347, 84] on span "Move here" at bounding box center [461, 83] width 19 height 9
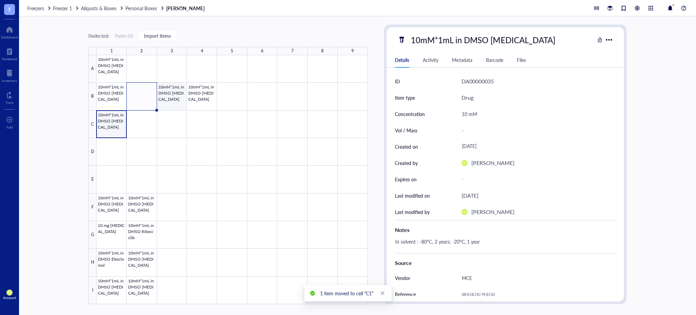
click at [174, 100] on div at bounding box center [232, 179] width 271 height 249
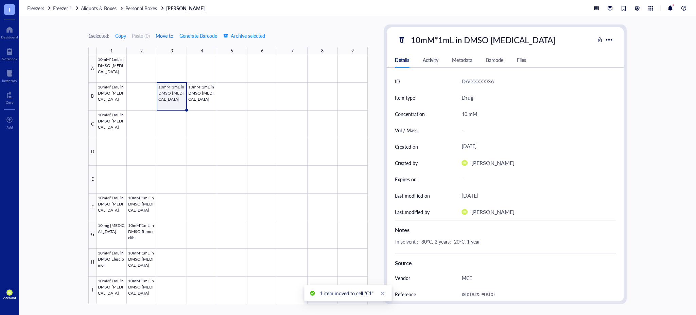
click at [173, 37] on span "Move to" at bounding box center [165, 35] width 18 height 5
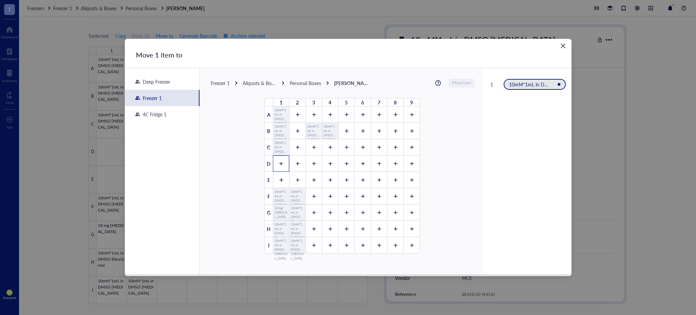
click at [280, 161] on icon at bounding box center [281, 163] width 5 height 5
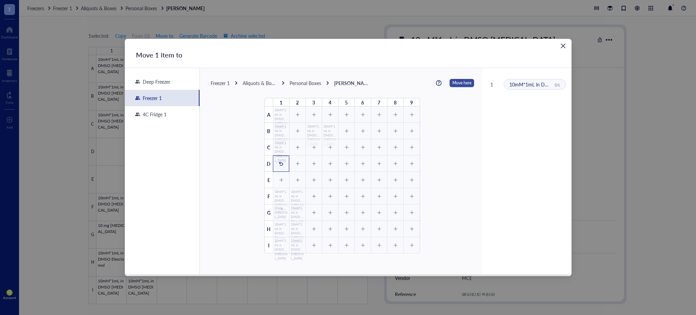
click at [347, 81] on span "Move here" at bounding box center [461, 83] width 19 height 9
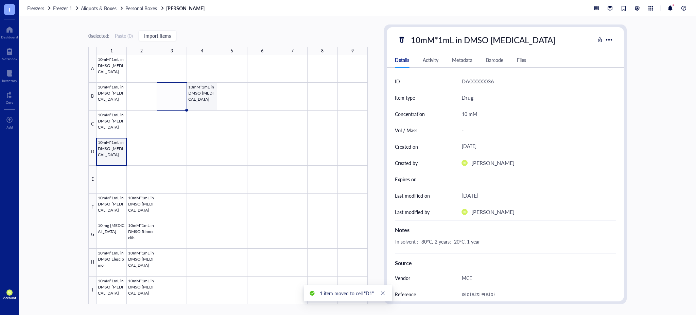
click at [211, 109] on div at bounding box center [232, 179] width 271 height 249
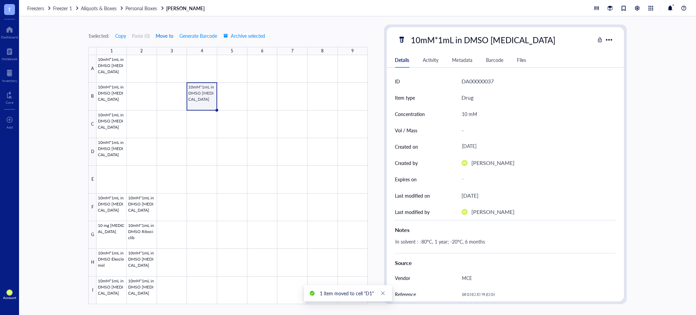
click at [166, 37] on span "Move to" at bounding box center [165, 35] width 18 height 5
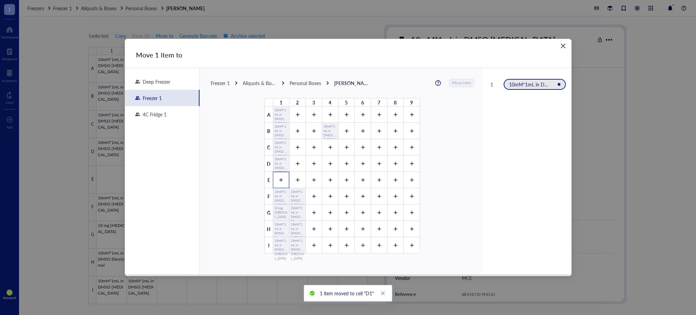
click at [283, 179] on div at bounding box center [281, 180] width 16 height 16
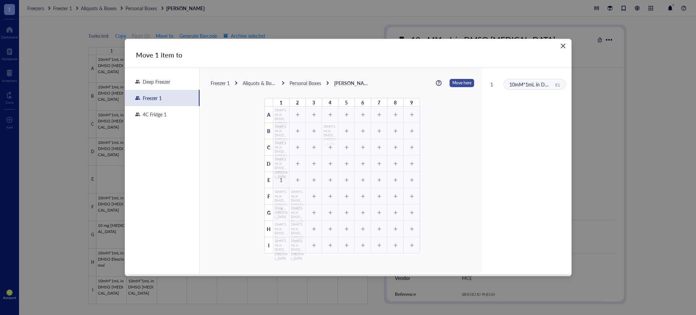
click at [347, 84] on span "Move here" at bounding box center [461, 83] width 19 height 9
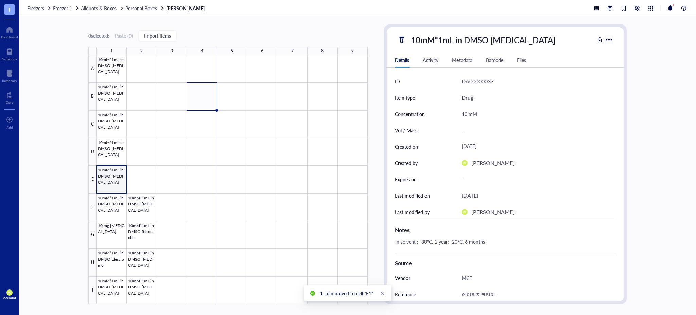
click at [347, 41] on div at bounding box center [609, 40] width 10 height 10
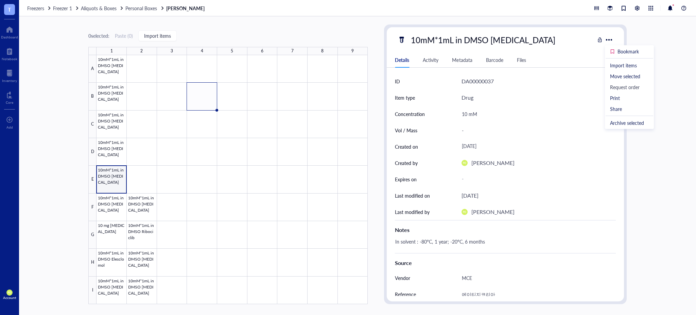
click at [347, 60] on div "Details Activity Metadata Barcode Files" at bounding box center [505, 59] width 237 height 15
click at [347, 63] on div "Files" at bounding box center [521, 59] width 9 height 7
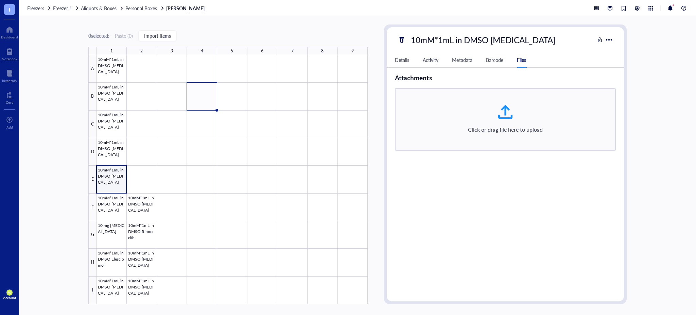
click at [347, 60] on div "Activity" at bounding box center [431, 59] width 16 height 7
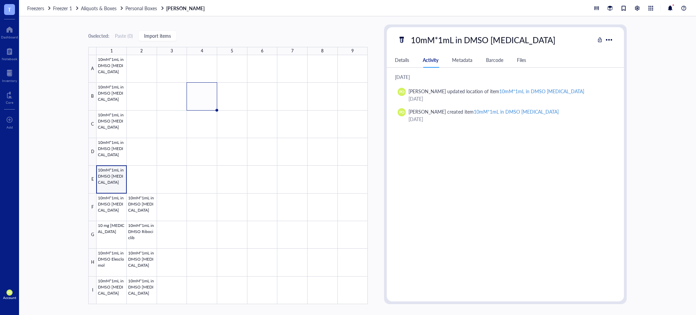
click at [347, 59] on div "Metadata" at bounding box center [462, 59] width 20 height 7
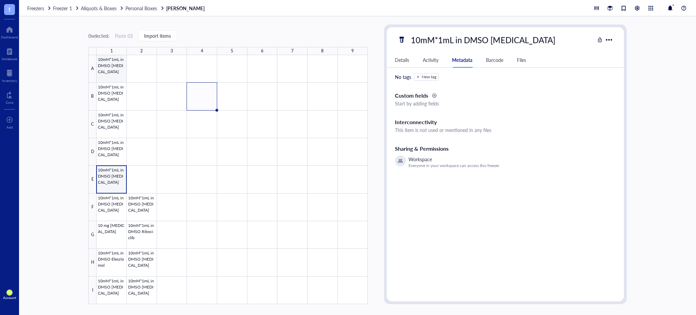
click at [119, 73] on div at bounding box center [232, 179] width 271 height 249
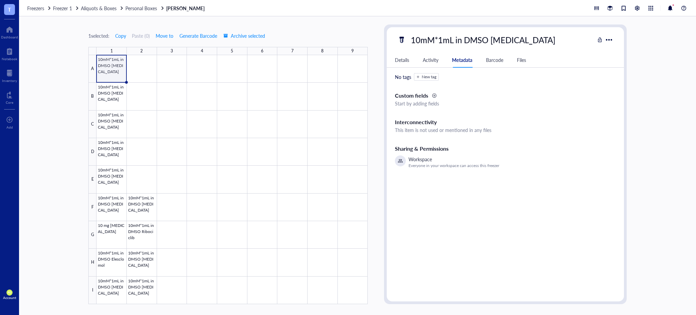
click at [347, 76] on div "New tag" at bounding box center [429, 76] width 15 height 5
click at [347, 77] on span "N" at bounding box center [456, 76] width 16 height 7
click at [347, 76] on div "Close" at bounding box center [457, 76] width 5 height 5
click at [347, 76] on div "New tag" at bounding box center [429, 76] width 15 height 5
click at [347, 75] on input "search" at bounding box center [443, 76] width 58 height 8
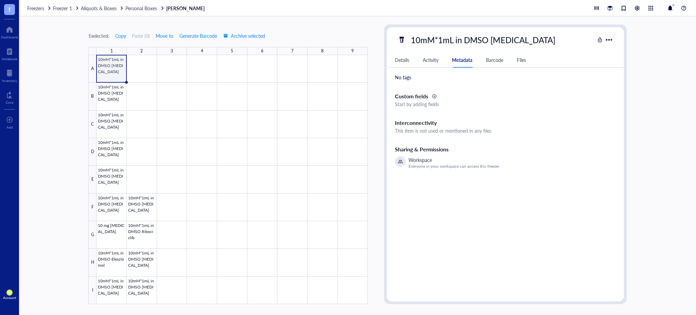
click at [347, 77] on div "No tags" at bounding box center [403, 76] width 16 height 7
click at [347, 101] on div "Start by adding fields" at bounding box center [505, 103] width 221 height 7
click at [347, 96] on div at bounding box center [434, 95] width 5 height 5
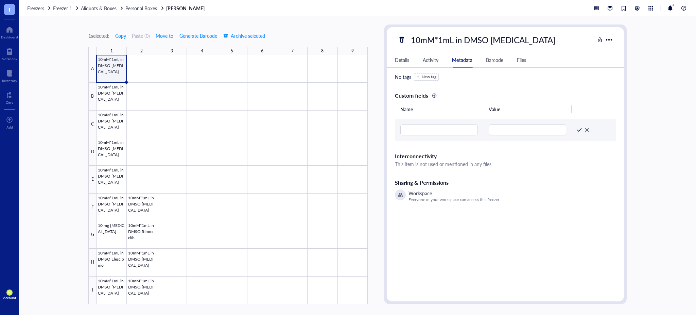
click at [347, 133] on td at bounding box center [594, 130] width 44 height 22
click at [122, 99] on div at bounding box center [232, 179] width 271 height 249
click at [347, 129] on input "text" at bounding box center [438, 129] width 77 height 11
type input "Aliquot"
click at [347, 134] on input "text" at bounding box center [527, 129] width 77 height 11
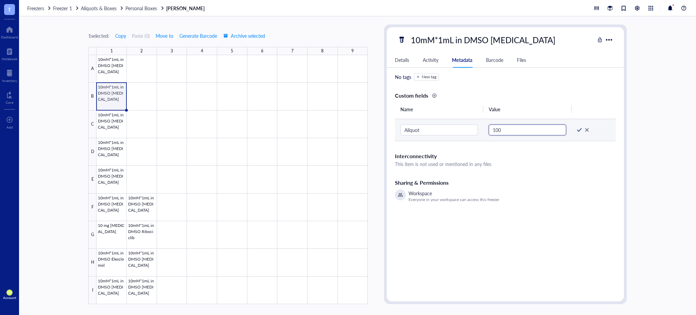
paste input "μ"
type input "100 μL"
click at [347, 131] on div at bounding box center [579, 129] width 5 height 5
click at [347, 129] on div at bounding box center [579, 128] width 5 height 5
drag, startPoint x: 514, startPoint y: 128, endPoint x: 508, endPoint y: 129, distance: 5.8
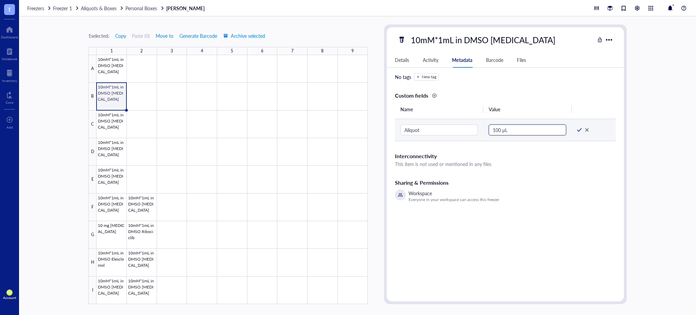
click at [347, 129] on input "100 μL" at bounding box center [527, 129] width 77 height 11
click at [347, 128] on input "100 μL" at bounding box center [527, 129] width 77 height 11
click at [347, 134] on input "Aliquot" at bounding box center [438, 129] width 77 height 11
type input "Aliquot (100 uL each)"
drag, startPoint x: 502, startPoint y: 132, endPoint x: 487, endPoint y: 130, distance: 14.7
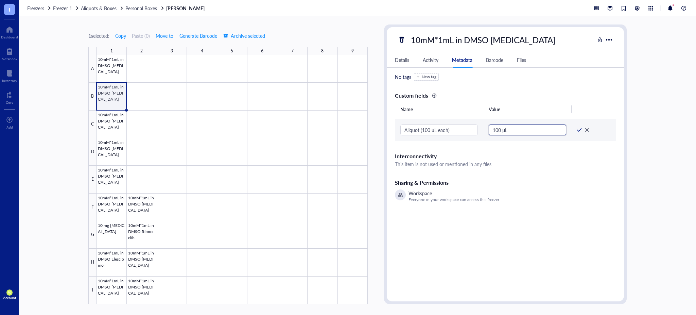
click at [347, 130] on td "100 μL" at bounding box center [527, 130] width 88 height 22
type input "500 μL"
click at [347, 131] on div at bounding box center [579, 129] width 5 height 5
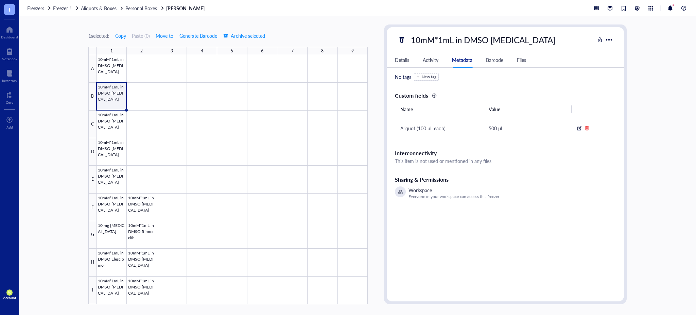
click at [347, 93] on div at bounding box center [434, 95] width 5 height 5
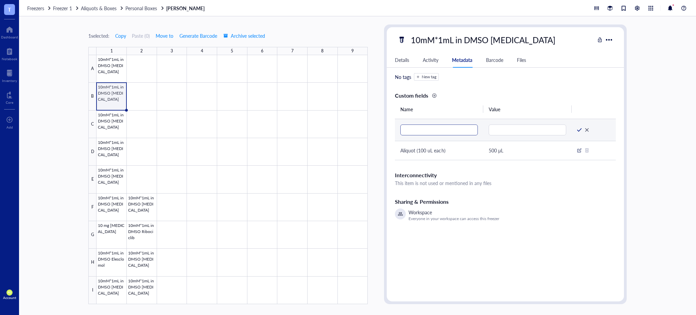
click at [347, 127] on input "text" at bounding box center [438, 129] width 77 height 11
type input "Stock"
click at [347, 134] on input "text" at bounding box center [527, 129] width 77 height 11
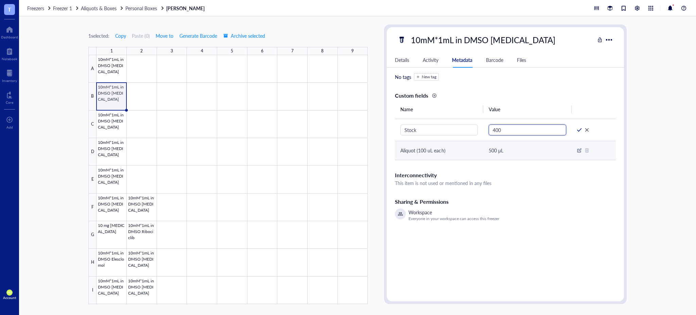
paste input "μ"
type input "400 μL"
click at [347, 131] on div at bounding box center [579, 129] width 5 height 5
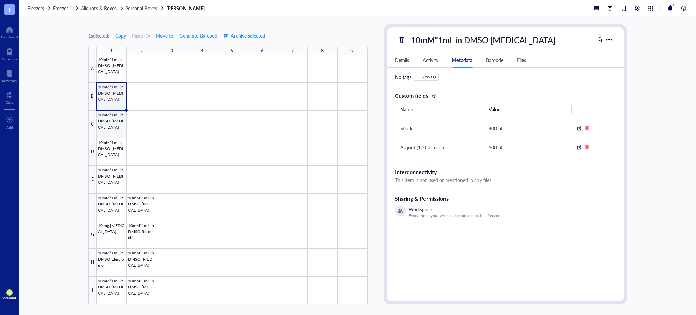
click at [110, 124] on div at bounding box center [232, 179] width 271 height 249
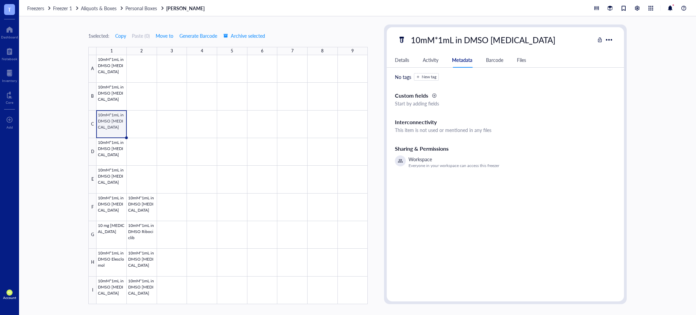
click at [347, 94] on div at bounding box center [434, 95] width 5 height 5
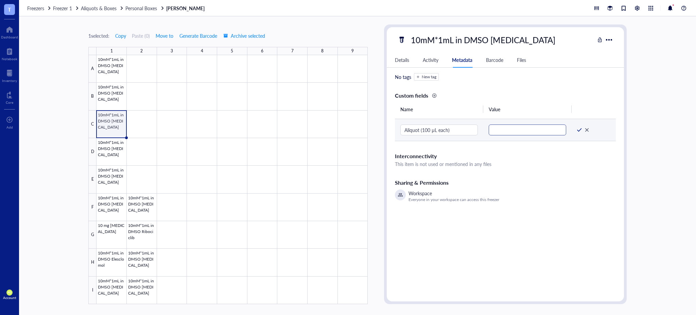
type input "Aliquot (100 μL each)"
click at [347, 129] on input "text" at bounding box center [527, 129] width 77 height 11
paste input "μ"
type input "500 μL"
click at [347, 131] on div at bounding box center [579, 129] width 5 height 5
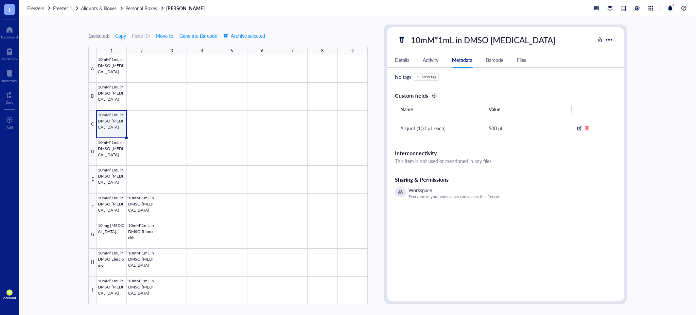
click at [347, 95] on div at bounding box center [434, 95] width 5 height 5
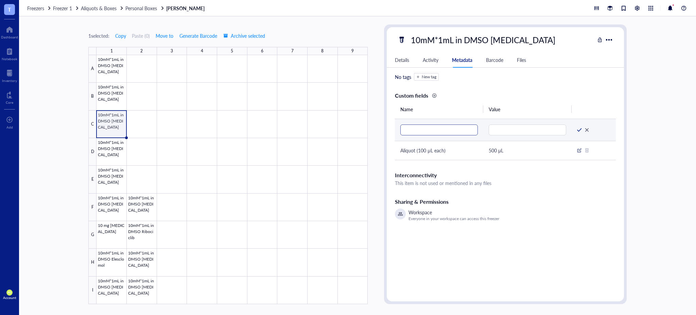
click at [347, 129] on input "text" at bounding box center [438, 129] width 77 height 11
type input "Stock"
click at [347, 131] on input "text" at bounding box center [527, 129] width 77 height 11
paste input "μ"
type input "400 μL"
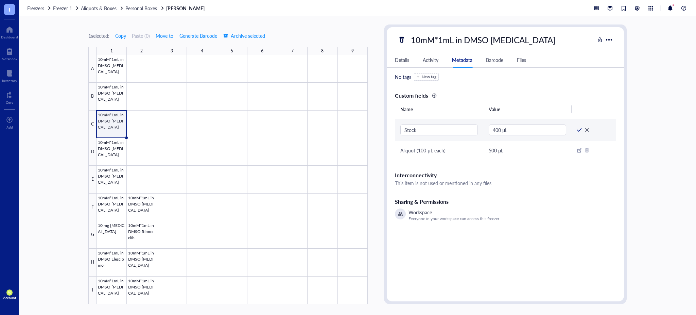
click at [347, 133] on td at bounding box center [594, 130] width 44 height 22
click at [347, 129] on div at bounding box center [579, 129] width 5 height 5
click at [112, 158] on div at bounding box center [232, 179] width 271 height 249
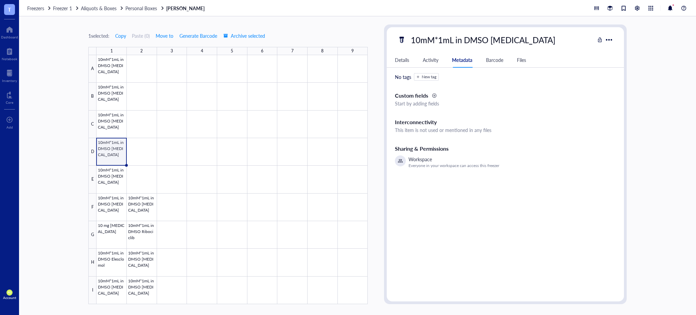
click at [347, 94] on div at bounding box center [434, 95] width 5 height 5
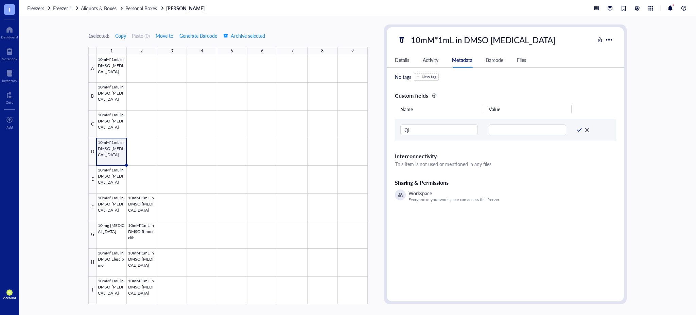
type input "Q"
click at [347, 129] on input "text" at bounding box center [527, 129] width 77 height 11
click at [347, 125] on input "Aliquot (100 uL each" at bounding box center [438, 129] width 77 height 11
type input "Aliquot (100 uL each)"
click at [347, 130] on input "text" at bounding box center [527, 129] width 77 height 11
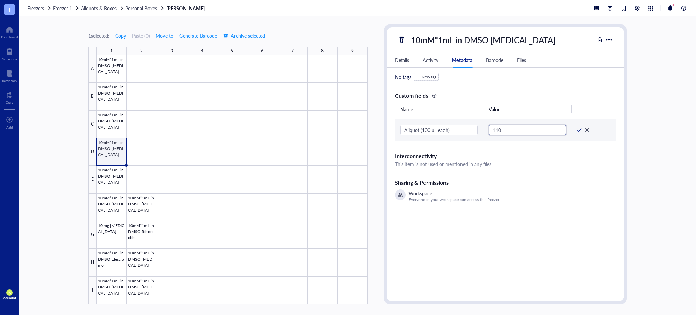
paste input "μ"
type input "110 μL"
click at [347, 95] on div at bounding box center [434, 95] width 5 height 5
click at [347, 130] on div at bounding box center [579, 129] width 5 height 5
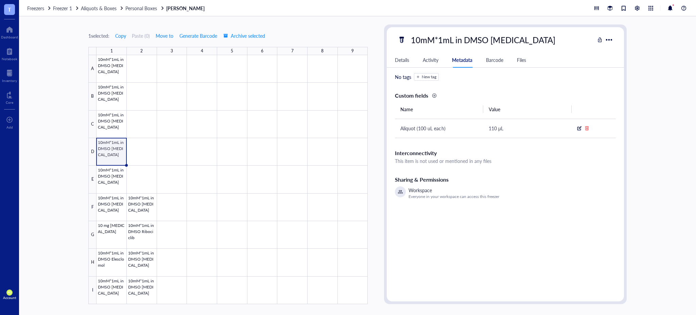
click at [347, 96] on div at bounding box center [434, 95] width 5 height 5
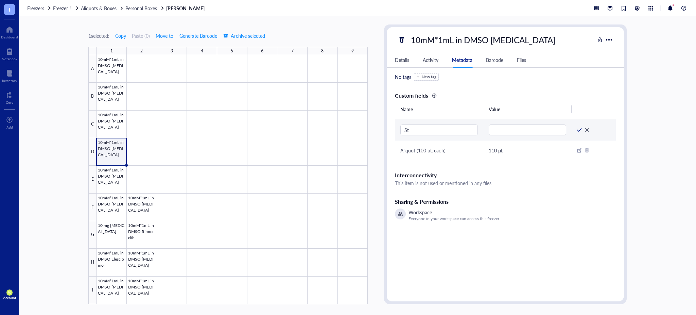
type input "Sto"
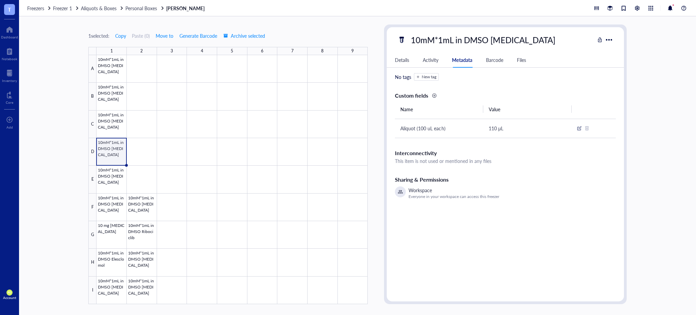
click at [347, 95] on div at bounding box center [434, 95] width 5 height 5
click at [112, 119] on div at bounding box center [232, 179] width 271 height 249
click at [112, 151] on div at bounding box center [232, 179] width 271 height 249
click at [347, 94] on div at bounding box center [434, 95] width 5 height 5
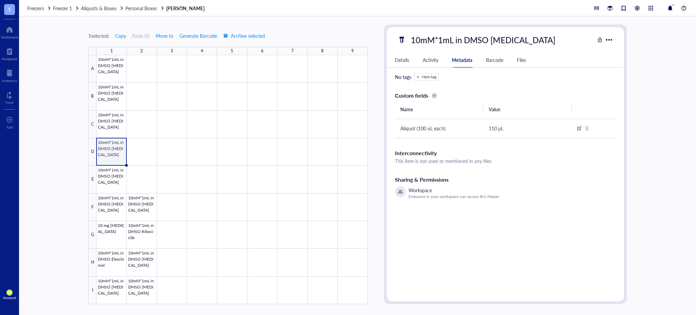
click at [347, 94] on div at bounding box center [434, 95] width 5 height 5
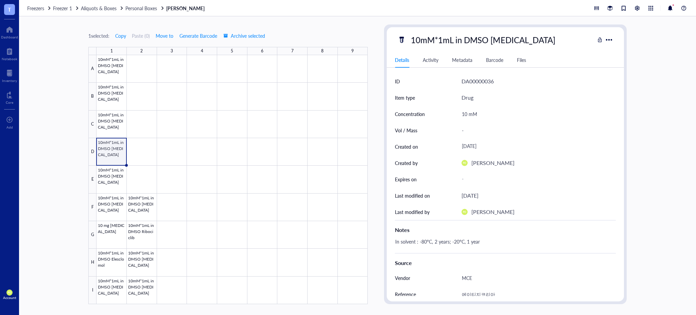
click at [433, 60] on div "Activity" at bounding box center [431, 59] width 16 height 7
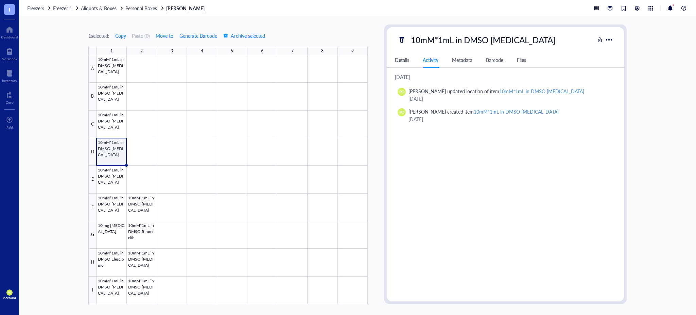
click at [462, 57] on div "Metadata" at bounding box center [462, 59] width 20 height 7
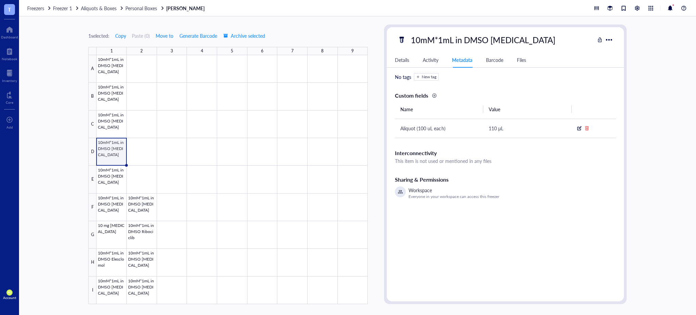
click at [435, 96] on div at bounding box center [434, 95] width 5 height 5
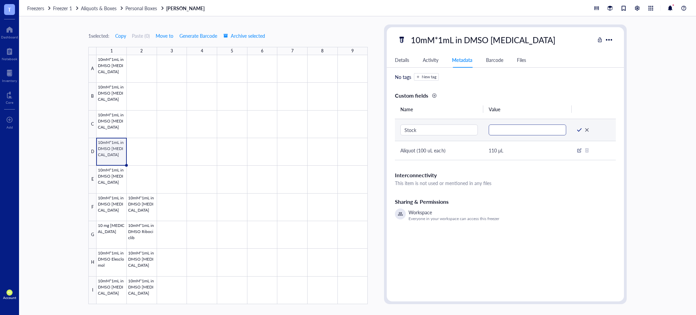
type input "Stock"
click at [496, 132] on input "text" at bounding box center [527, 129] width 77 height 11
paste input "μ"
type input "400 μL"
click at [577, 131] on div at bounding box center [579, 129] width 5 height 5
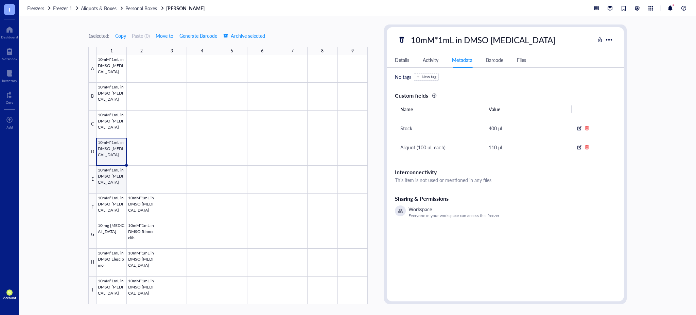
click at [116, 187] on div at bounding box center [232, 179] width 271 height 249
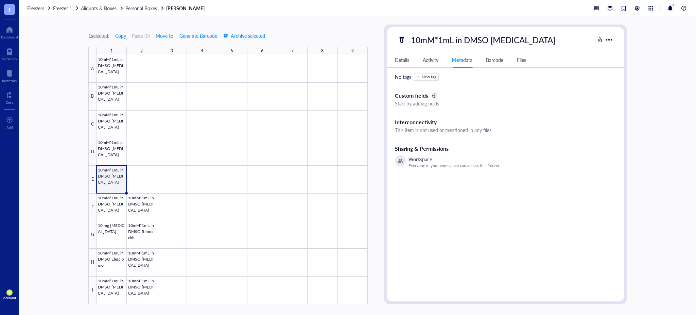
click at [435, 97] on div at bounding box center [434, 95] width 5 height 5
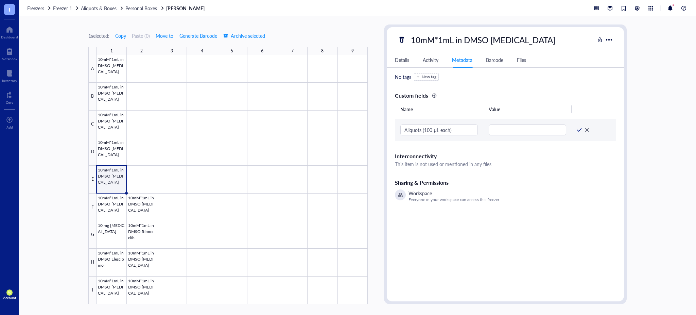
type input "Aliquots (100 μL each)"
click at [498, 124] on td at bounding box center [527, 130] width 88 height 22
click at [502, 132] on input "text" at bounding box center [527, 129] width 77 height 11
paste input "μ"
type input "500 μL"
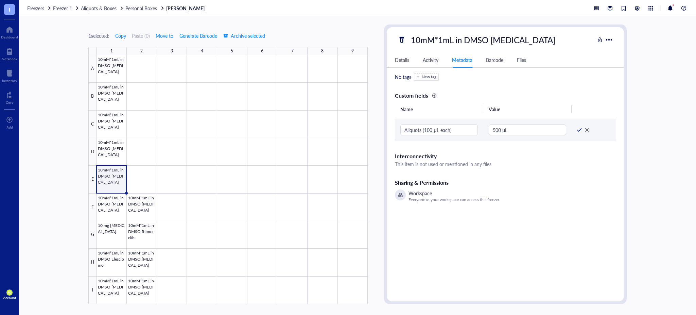
click at [577, 129] on div at bounding box center [579, 129] width 5 height 5
click at [434, 95] on div at bounding box center [434, 95] width 5 height 5
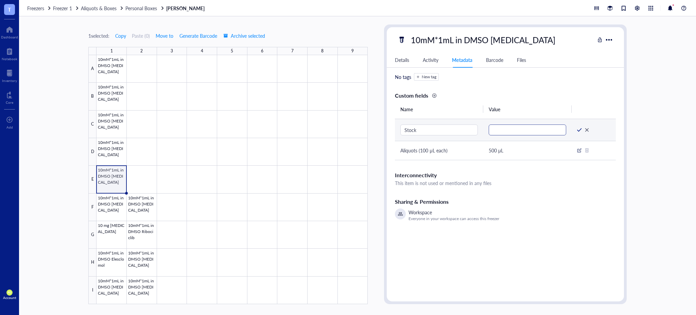
type input "Stock"
click at [519, 132] on input "text" at bounding box center [527, 129] width 77 height 11
type input "5"
paste input "μ"
type input "400 μL"
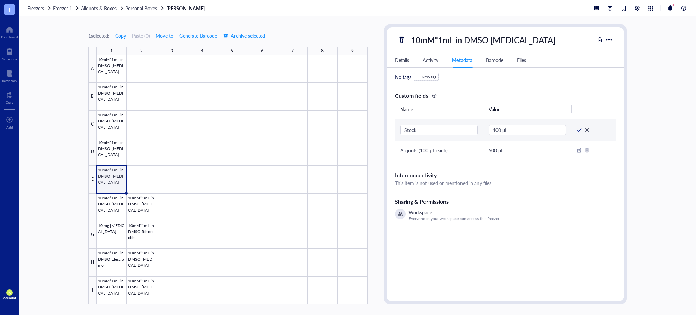
click at [579, 132] on div at bounding box center [579, 129] width 5 height 5
drag, startPoint x: 105, startPoint y: 211, endPoint x: 455, endPoint y: 171, distance: 352.6
click at [105, 211] on div at bounding box center [232, 179] width 271 height 249
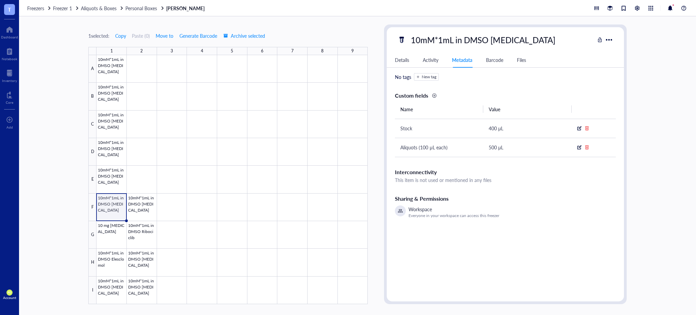
click at [487, 180] on div "This item is not used or mentioned in any files" at bounding box center [505, 179] width 221 height 7
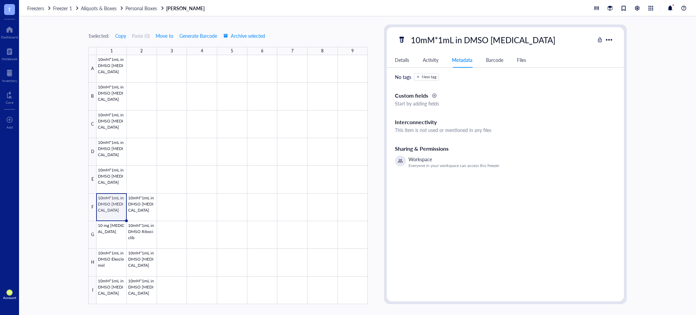
click at [434, 98] on div at bounding box center [434, 95] width 6 height 6
click at [435, 97] on div at bounding box center [434, 95] width 5 height 5
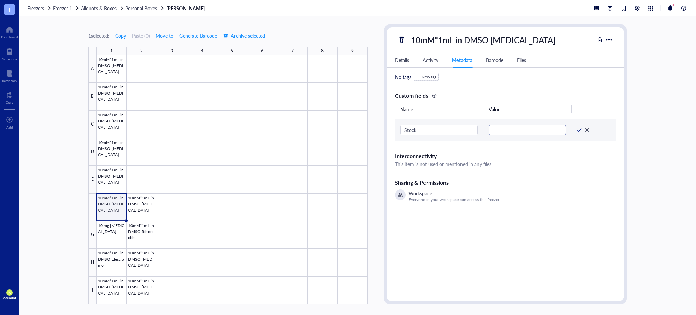
type input "Stock"
click at [533, 131] on input "text" at bounding box center [527, 129] width 77 height 11
type input "9"
paste input "μ"
type input "800 μL"
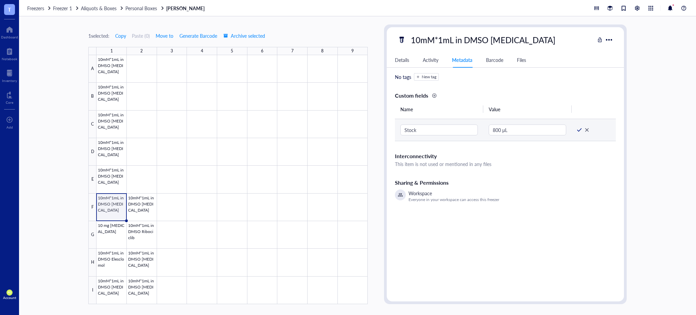
click at [577, 130] on div at bounding box center [579, 129] width 5 height 5
click at [681, 103] on div "1 selected: Copy Paste ( 0 ) Move to Generate Barcode Archive selected 1 2 3 4 …" at bounding box center [357, 165] width 677 height 298
click at [48, 110] on div "1 selected: Copy Paste ( 0 ) Move to Generate Barcode Archive selected 1 2 3 4 …" at bounding box center [357, 165] width 677 height 298
click at [6, 31] on div at bounding box center [9, 29] width 17 height 11
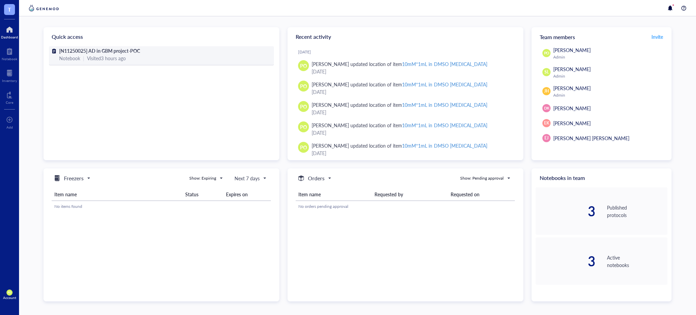
click at [160, 54] on div "Notebook | Visited 3 hours ago" at bounding box center [161, 57] width 205 height 7
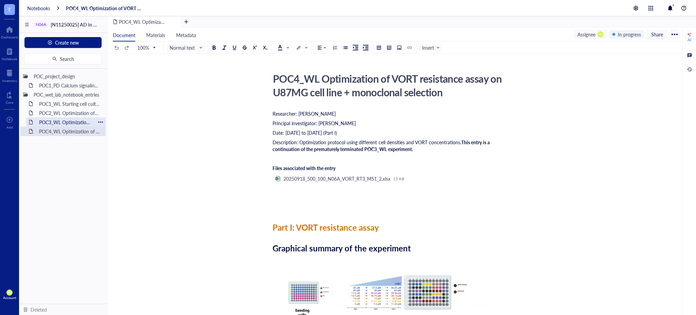
click at [67, 122] on div "POC3_WL Optimization of VORT resistance assay on U87MG cell line" at bounding box center [65, 122] width 59 height 10
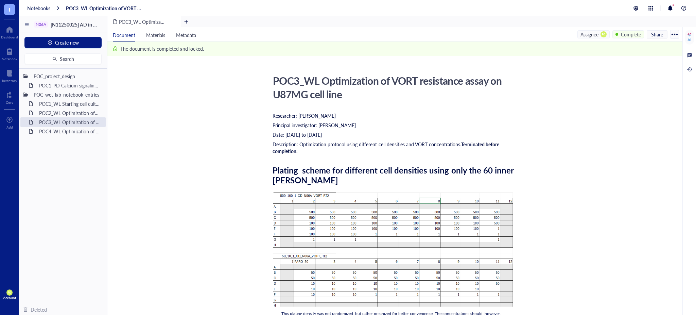
click at [630, 33] on div "Complete" at bounding box center [631, 34] width 20 height 7
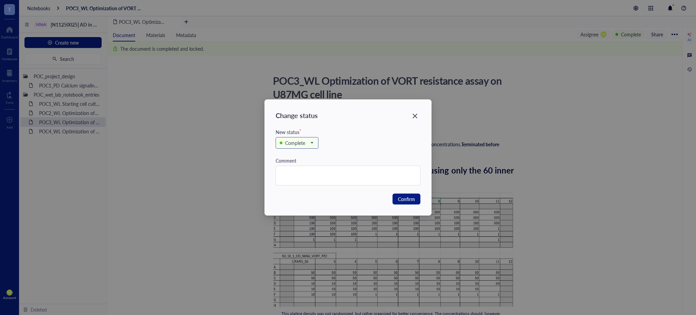
click at [294, 143] on div "Complete" at bounding box center [295, 142] width 20 height 7
click at [308, 167] on div "In progress" at bounding box center [296, 165] width 23 height 7
click at [409, 200] on span "Confirm" at bounding box center [406, 198] width 17 height 7
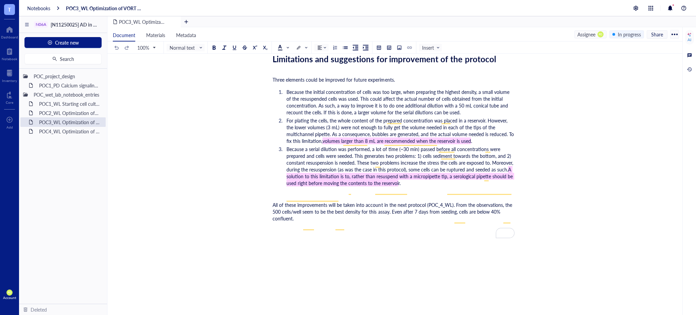
scroll to position [3700, 0]
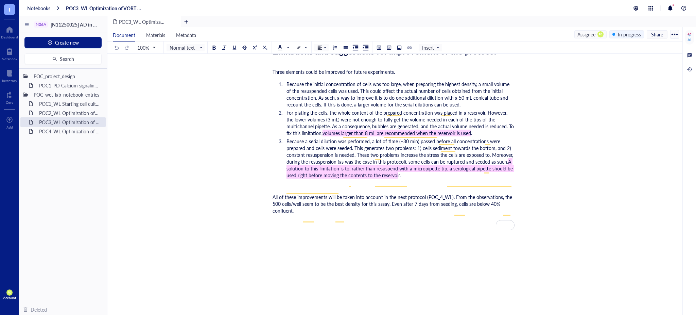
drag, startPoint x: 272, startPoint y: 76, endPoint x: 297, endPoint y: 230, distance: 155.6
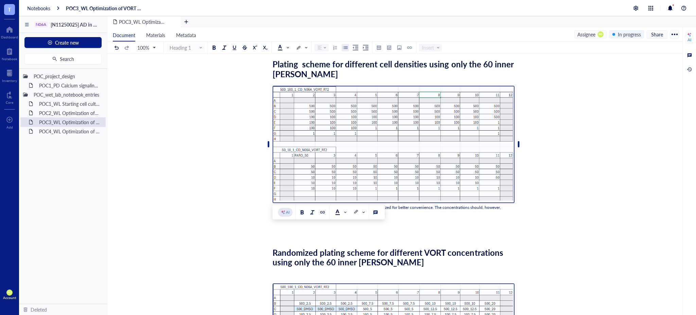
scroll to position [0, 0]
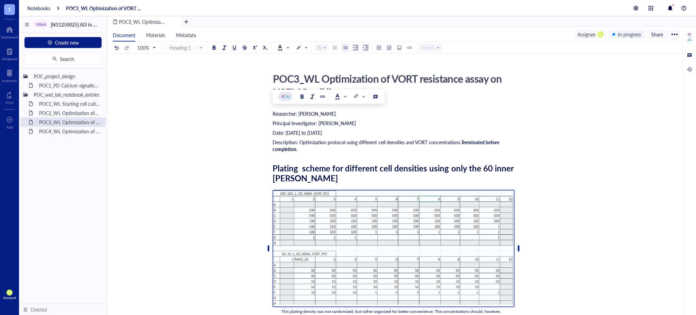
drag, startPoint x: 296, startPoint y: 227, endPoint x: 265, endPoint y: 95, distance: 135.7
copy div "Loremipsum: Dolor Sitam Consect Adipiscin elitseddoeiu: Temporinc Utlabo Etd Ma…"
click at [677, 33] on div at bounding box center [674, 34] width 11 height 11
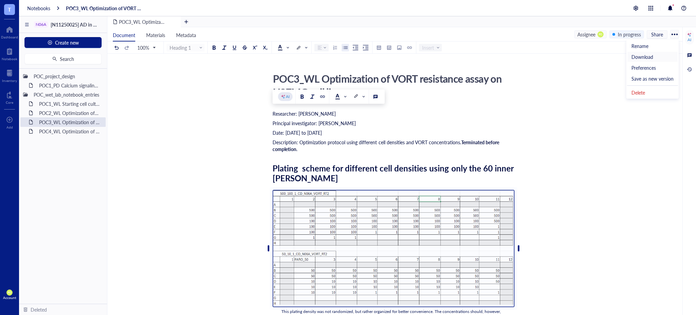
click at [656, 54] on li "Download" at bounding box center [652, 56] width 51 height 11
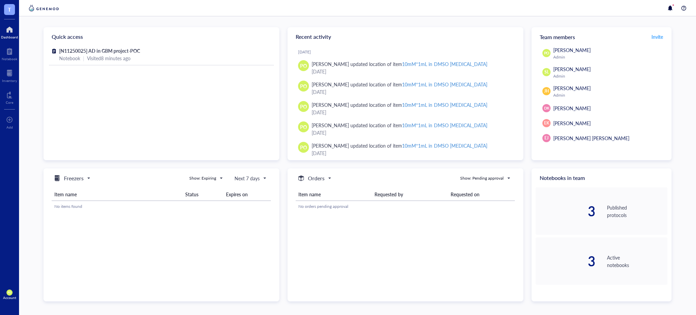
click at [134, 263] on div "Item name Status Expires on No items found" at bounding box center [162, 239] width 220 height 113
click at [169, 53] on div "[N11250025] AD in GBM project-POC" at bounding box center [161, 50] width 205 height 7
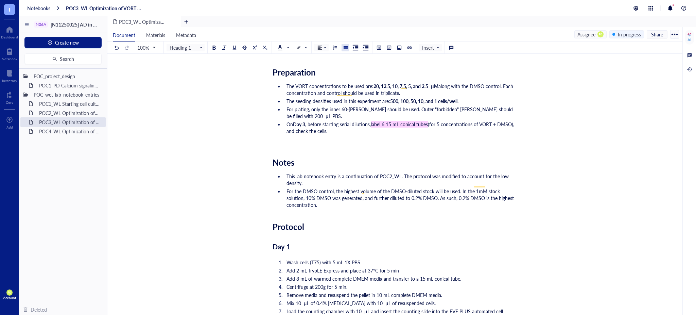
scroll to position [528, 0]
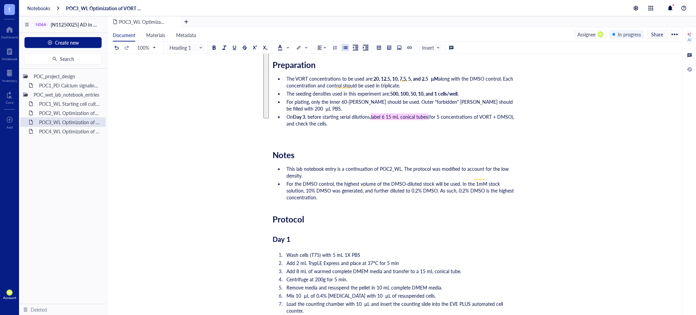
drag, startPoint x: 273, startPoint y: 113, endPoint x: 357, endPoint y: 117, distance: 83.4
copy div "Loremipsum: Dolor Sitam Consect Adipiscin elitseddoeiu: Temporinc Utlabo Etd Ma…"
drag, startPoint x: 654, startPoint y: 148, endPoint x: 639, endPoint y: 145, distance: 15.2
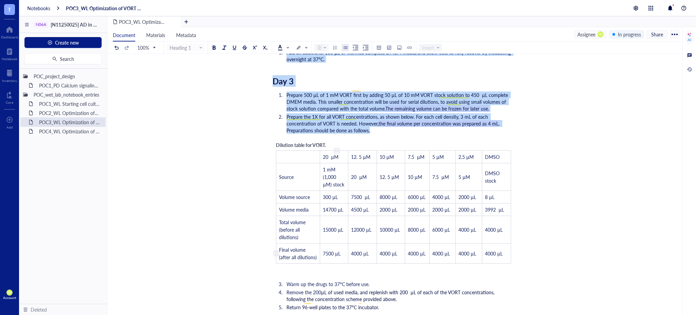
scroll to position [1133, 0]
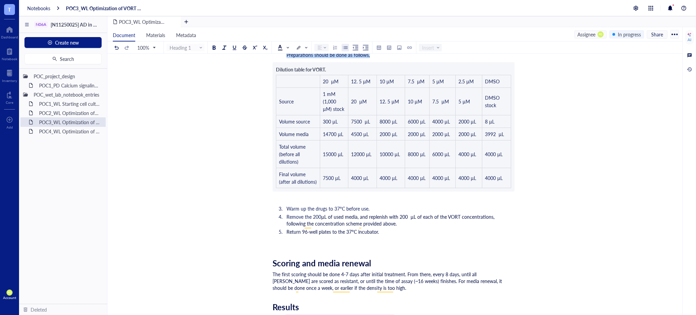
drag, startPoint x: 274, startPoint y: 145, endPoint x: 382, endPoint y: 238, distance: 142.2
copy div "Notes This lab notebook entry is a continuation of POC2_WL. The protocol was mo…"
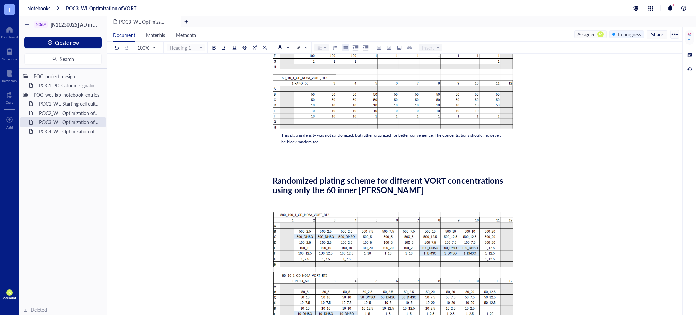
scroll to position [0, 0]
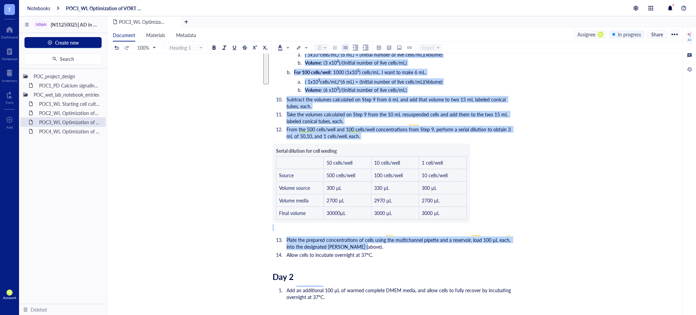
scroll to position [831, 0]
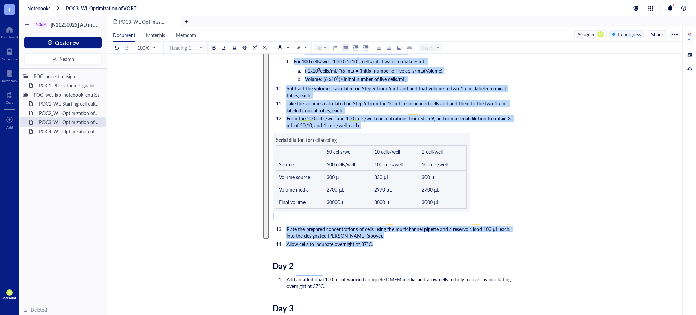
drag, startPoint x: 287, startPoint y: 125, endPoint x: 389, endPoint y: 232, distance: 148.1
copy div "Researcher: Paola Onate Colobon Principal investigator: Professor Sohyon Lee Da…"
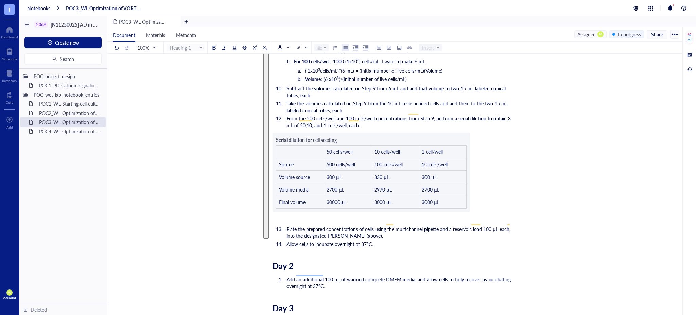
drag, startPoint x: 611, startPoint y: 150, endPoint x: 564, endPoint y: 152, distance: 47.0
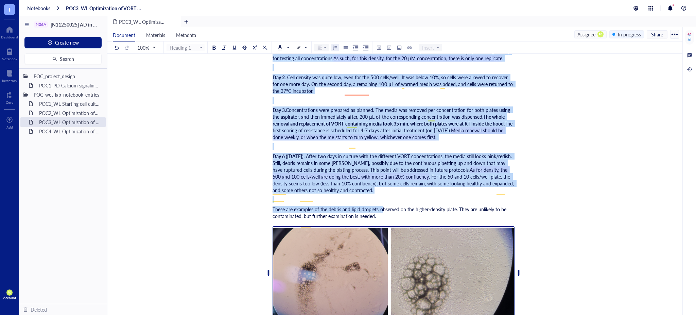
scroll to position [1586, 0]
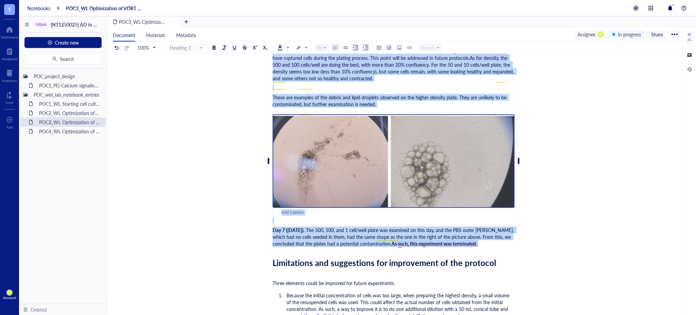
drag, startPoint x: 273, startPoint y: 106, endPoint x: 503, endPoint y: 255, distance: 273.6
copy div "Day 2 Add an additional 100 µL of warmed complete DMEM media, and allow cells t…"
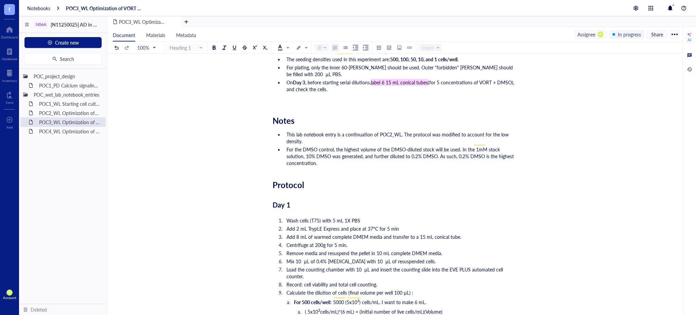
scroll to position [528, 0]
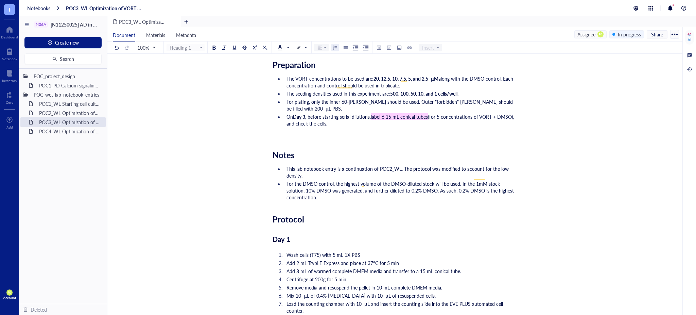
drag, startPoint x: 647, startPoint y: 177, endPoint x: 589, endPoint y: 180, distance: 58.2
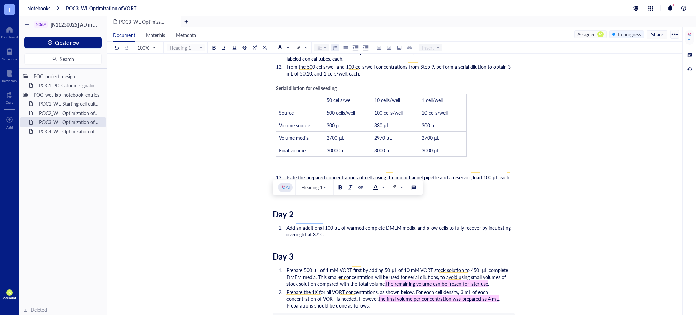
scroll to position [906, 0]
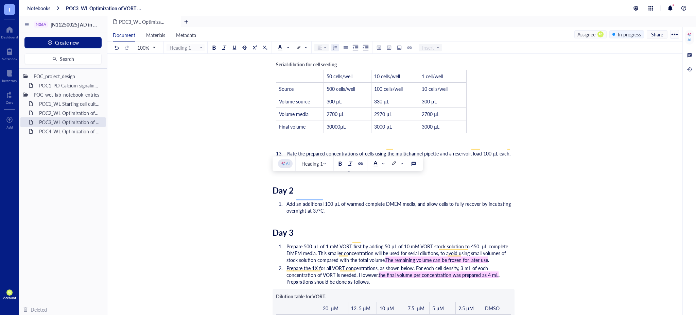
click at [371, 207] on ol "Add an additional 100 µL of warmed complete DMEM media, and allow cells to full…" at bounding box center [394, 207] width 242 height 16
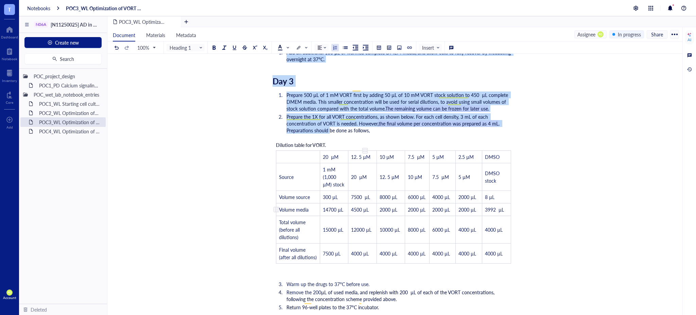
scroll to position [1208, 0]
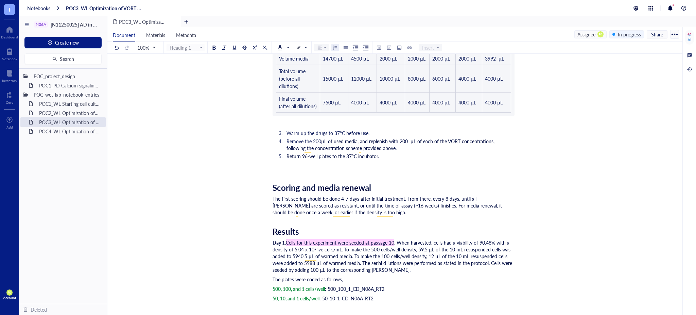
drag, startPoint x: 273, startPoint y: 181, endPoint x: 389, endPoint y: 165, distance: 116.7
copy div "Day 2 Add an additional 100 µL of warmed complete DMEM media, and allow cells t…"
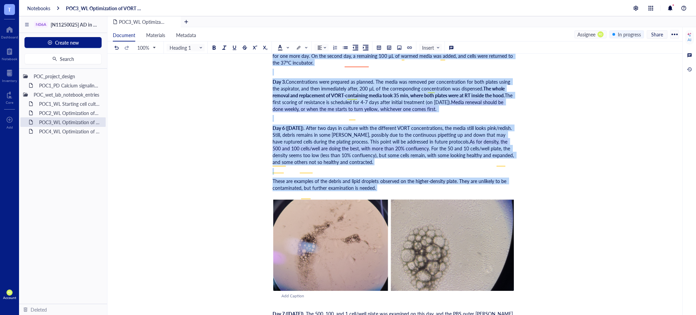
scroll to position [1510, 0]
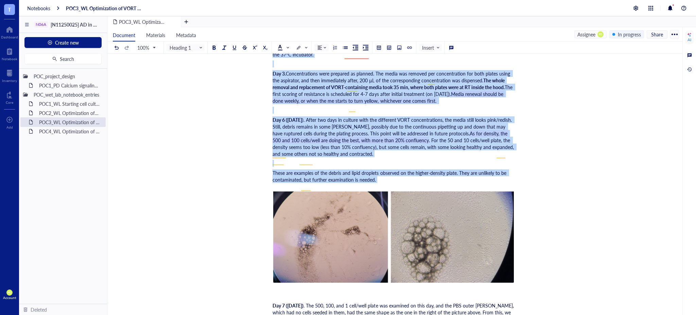
drag, startPoint x: 275, startPoint y: 194, endPoint x: 384, endPoint y: 161, distance: 114.4
copy div "Scoring and media renewal The first scoring should be done 4-7 days after initi…"
drag, startPoint x: 601, startPoint y: 183, endPoint x: 595, endPoint y: 186, distance: 6.9
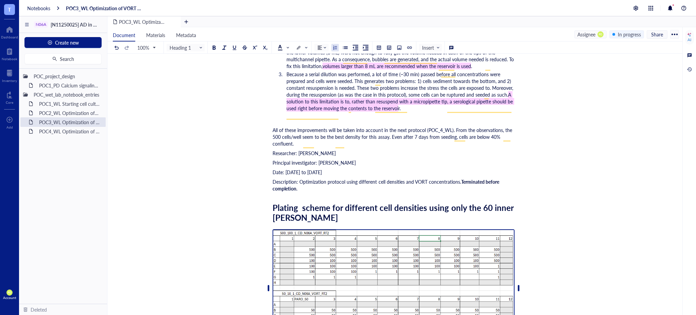
scroll to position [1812, 0]
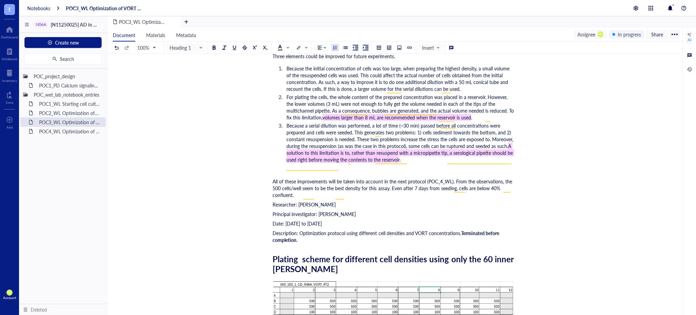
drag, startPoint x: 273, startPoint y: 179, endPoint x: 424, endPoint y: 167, distance: 152.0
click at [425, 166] on div "Researcher: Paola Onate Colobon Principal investigator: Professor Sohyon Lee Da…" at bounding box center [394, 260] width 242 height 3929
copy div "These are examples of the debris and lipid droplets observed on the higher-dens…"
click at [618, 166] on div "POC3_WL Optimization of VORT resistance assay on U87MG cell line POC3_WL Optimi…" at bounding box center [393, 242] width 572 height 3968
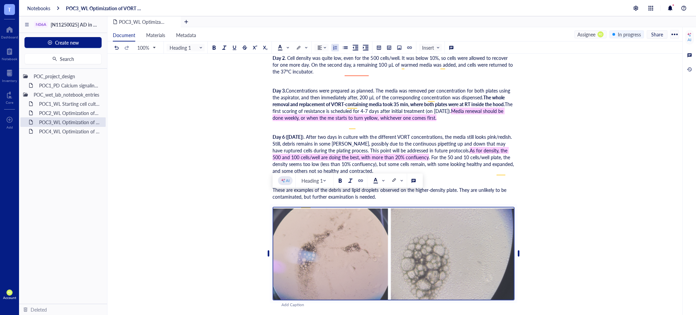
scroll to position [1510, 0]
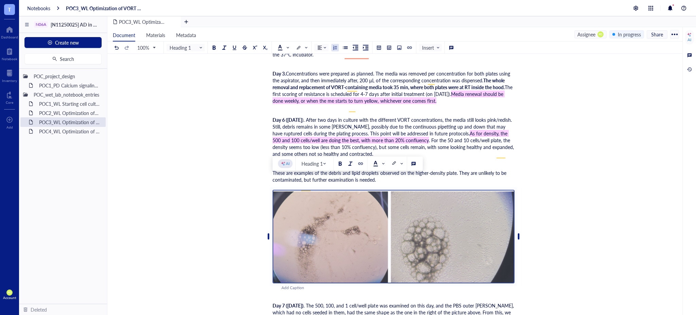
click at [474, 235] on img "To enrich screen reader interactions, please activate Accessibility in Grammarl…" at bounding box center [394, 236] width 242 height 93
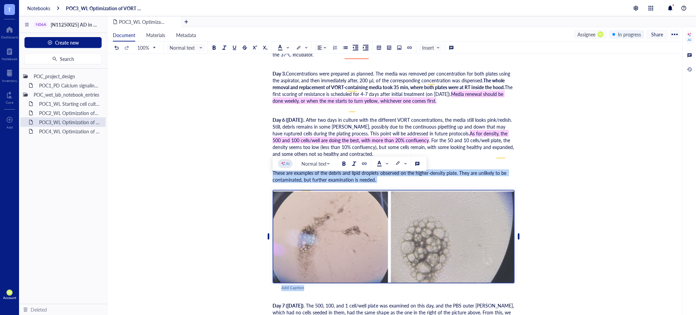
drag, startPoint x: 273, startPoint y: 178, endPoint x: 337, endPoint y: 296, distance: 134.5
copy div "These are examples of the debris and lipid droplets observed on the higher-dens…"
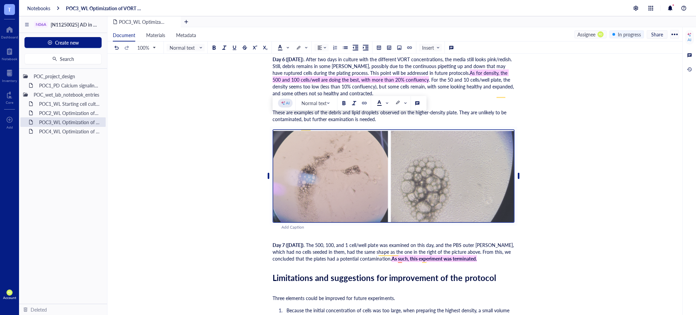
scroll to position [1586, 0]
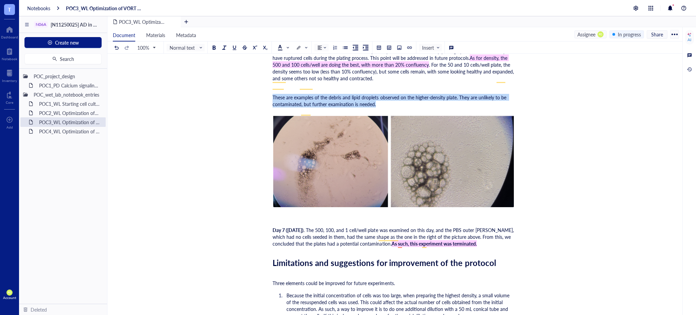
copy span "These are examples of the debris and lipid droplets observed on the higher-dens…"
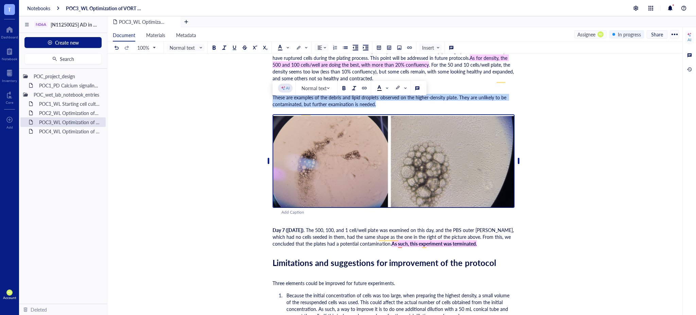
click at [334, 149] on img "To enrich screen reader interactions, please activate Accessibility in Grammarl…" at bounding box center [394, 160] width 242 height 93
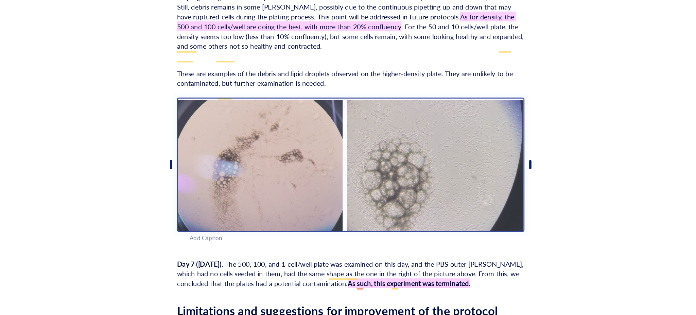
scroll to position [1582, 0]
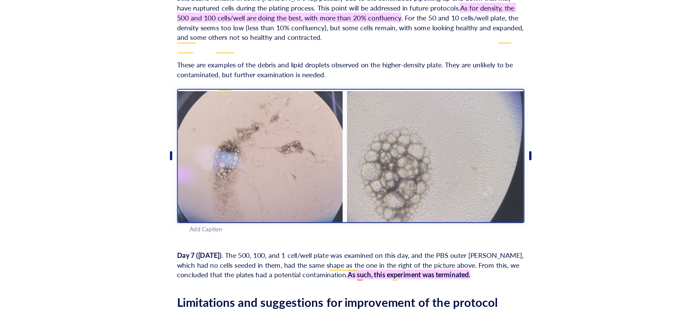
click at [401, 187] on img "To enrich screen reader interactions, please activate Accessibility in Grammarl…" at bounding box center [394, 164] width 242 height 93
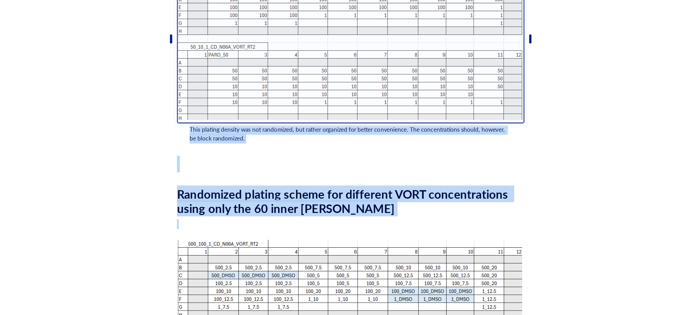
scroll to position [2108, 0]
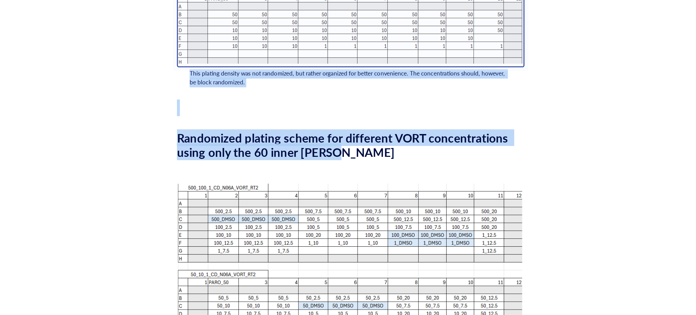
drag, startPoint x: 275, startPoint y: 138, endPoint x: 386, endPoint y: 167, distance: 114.5
copy div "Day 7 (2025-09-07) . The 500, 100, and 1 cell/well plate was examined on this d…"
drag, startPoint x: 598, startPoint y: 152, endPoint x: 593, endPoint y: 153, distance: 5.1
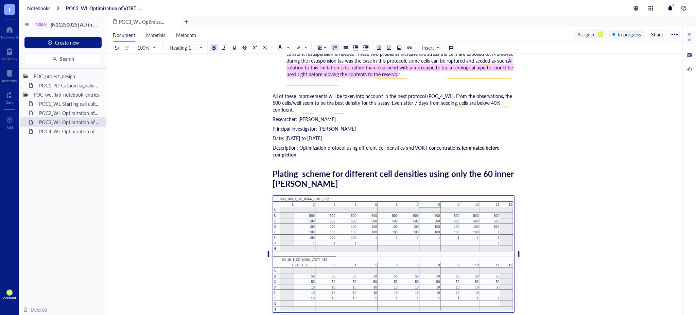
scroll to position [1747, 0]
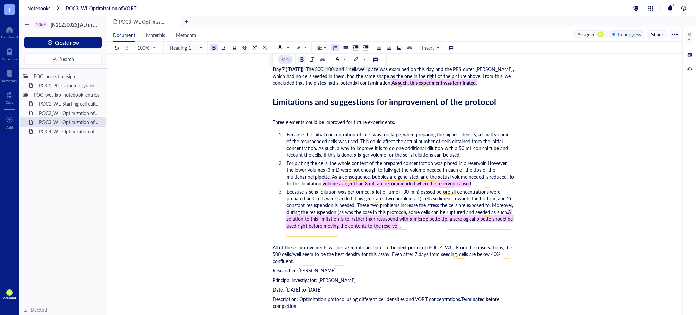
drag, startPoint x: 271, startPoint y: 254, endPoint x: 277, endPoint y: 255, distance: 6.2
click at [277, 255] on div "POC3_WL Optimization of VORT resistance assay on U87MG cell line POC3_WL Optimi…" at bounding box center [393, 307] width 572 height 3968
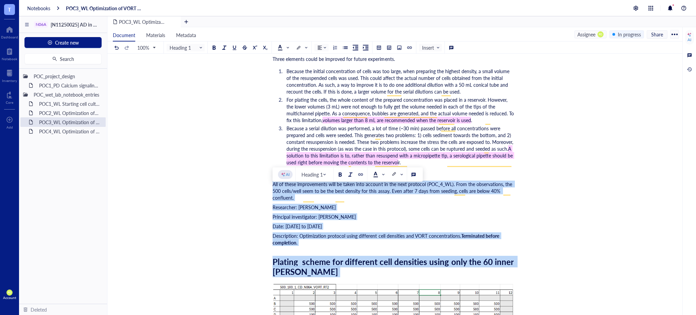
scroll to position [1822, 0]
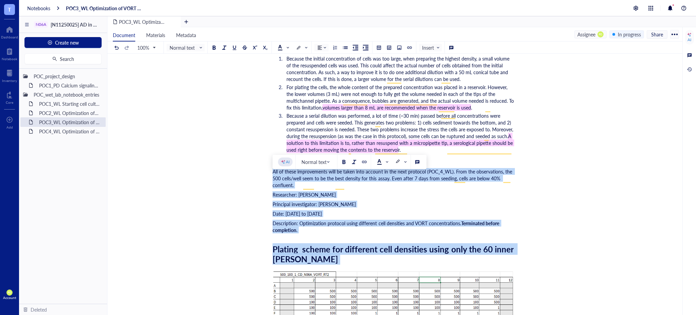
drag, startPoint x: 273, startPoint y: 255, endPoint x: 363, endPoint y: 209, distance: 100.3
click at [382, 210] on div "Researcher: Paola Onate Colobon Principal investigator: Professor Sohyon Lee Da…" at bounding box center [394, 250] width 242 height 3929
click at [362, 188] on div "All of these improvements will be taken into account in the next protocol (POC_…" at bounding box center [394, 178] width 242 height 20
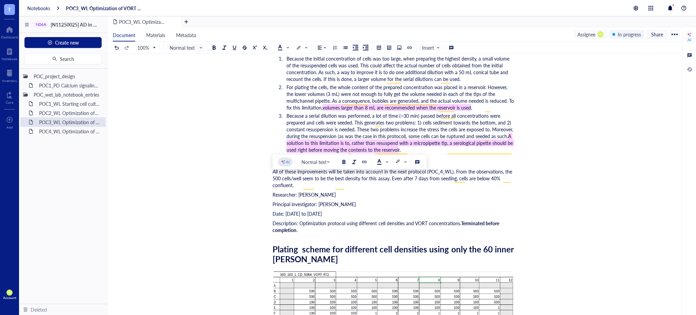
drag, startPoint x: 297, startPoint y: 193, endPoint x: 272, endPoint y: 179, distance: 28.6
click at [272, 179] on div "POC3_WL Optimization of VORT resistance assay on U87MG cell line POC3_WL Optimi…" at bounding box center [393, 232] width 572 height 3968
click at [672, 174] on div "POC3_WL Optimization of VORT resistance assay on U87MG cell line POC3_WL Optimi…" at bounding box center [393, 232] width 572 height 3968
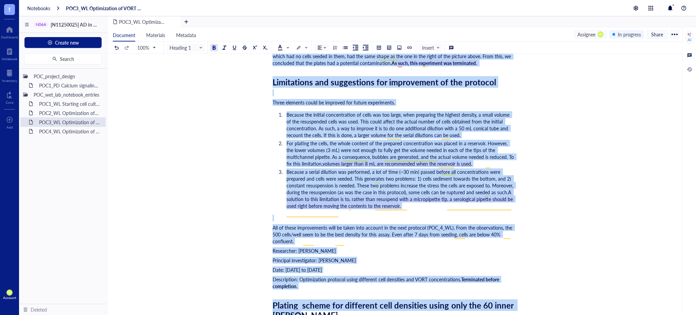
scroll to position [1898, 0]
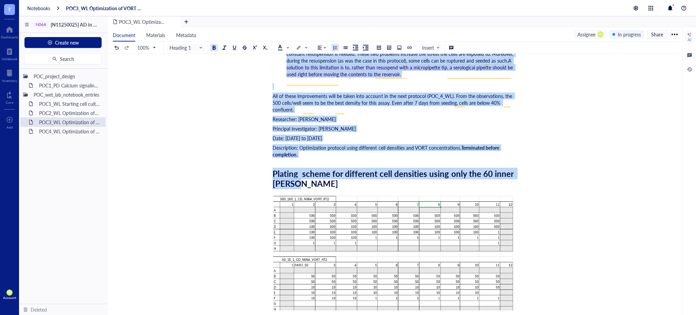
drag, startPoint x: 274, startPoint y: 151, endPoint x: 321, endPoint y: 120, distance: 56.4
click at [321, 120] on div "Researcher: Paola Onate Colobon Principal investigator: Professor Sohyon Lee Da…" at bounding box center [394, 175] width 242 height 3929
click at [586, 161] on div "POC3_WL Optimization of VORT resistance assay on U87MG cell line POC3_WL Optimi…" at bounding box center [393, 156] width 572 height 3968
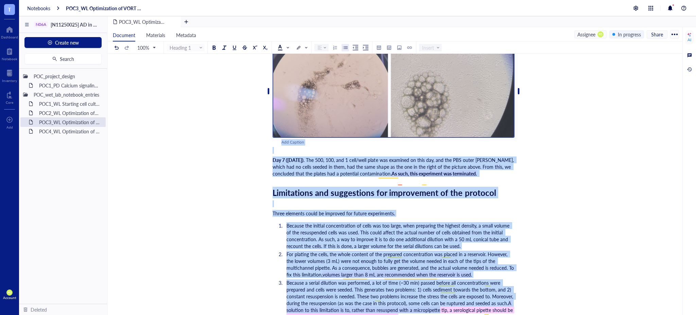
scroll to position [3725, 0]
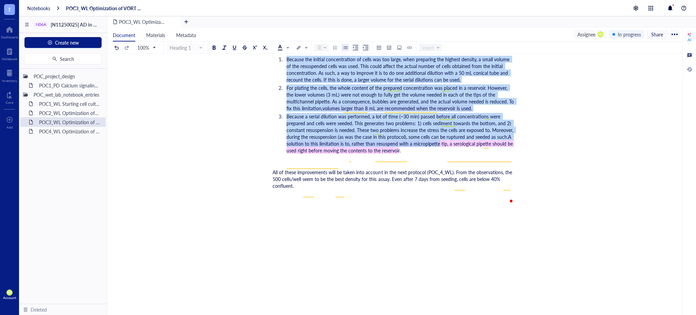
drag, startPoint x: 273, startPoint y: 126, endPoint x: 409, endPoint y: 222, distance: 166.3
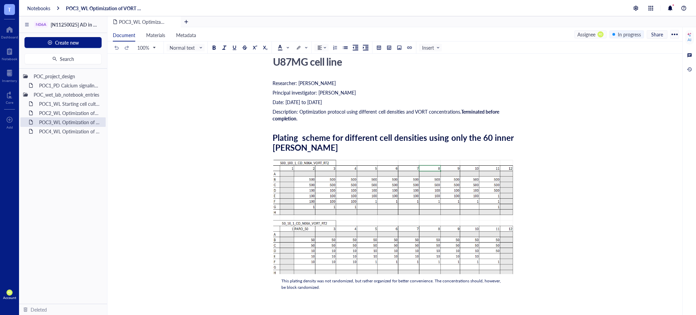
scroll to position [0, 0]
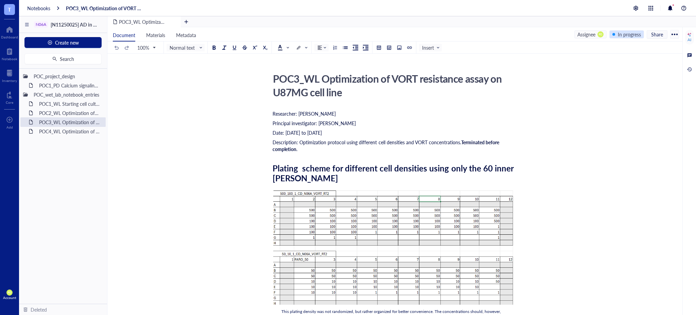
click at [622, 35] on div "In progress" at bounding box center [629, 34] width 23 height 7
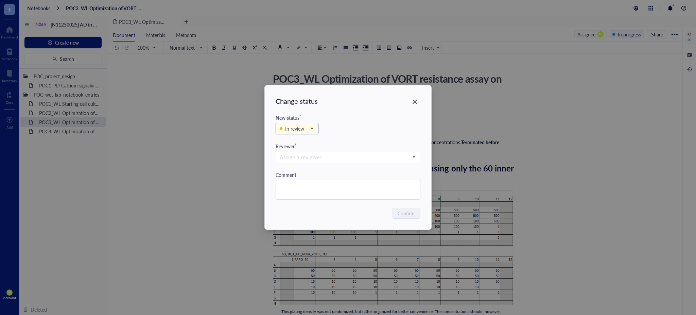
click at [291, 130] on div "In review" at bounding box center [294, 128] width 19 height 7
click at [309, 173] on div "Complete" at bounding box center [297, 173] width 34 height 7
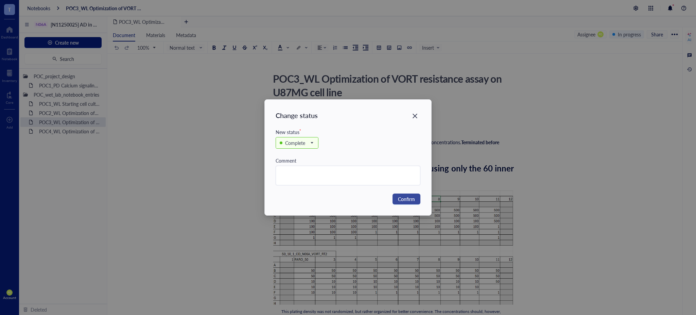
click at [402, 204] on button "Confirm" at bounding box center [407, 198] width 28 height 11
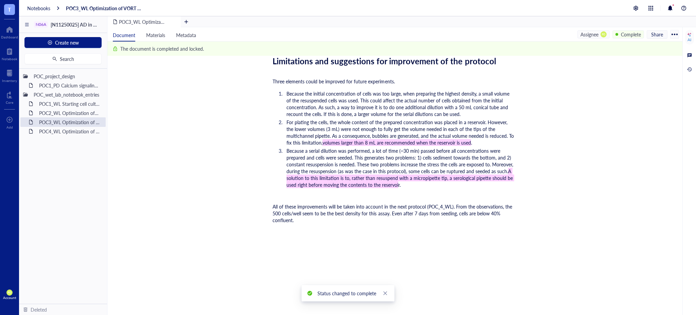
scroll to position [1824, 0]
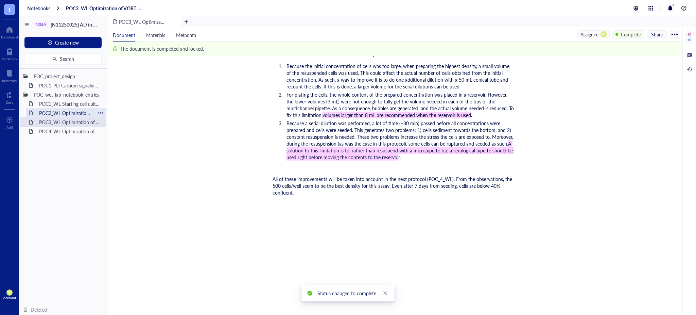
click at [59, 110] on div "POC2_WL Optimization of N06A library resistance assay on U87MG cell line" at bounding box center [65, 113] width 59 height 10
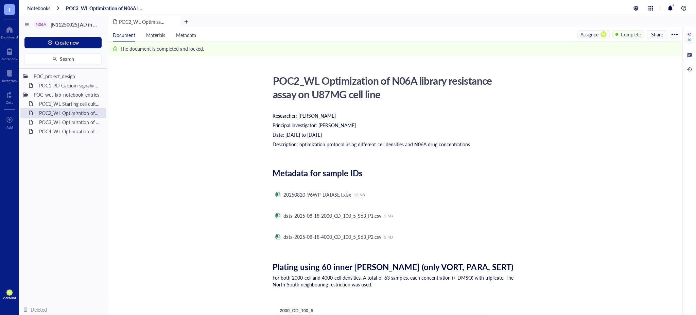
click at [679, 36] on div at bounding box center [674, 34] width 11 height 11
click at [637, 32] on div "Complete" at bounding box center [631, 34] width 20 height 7
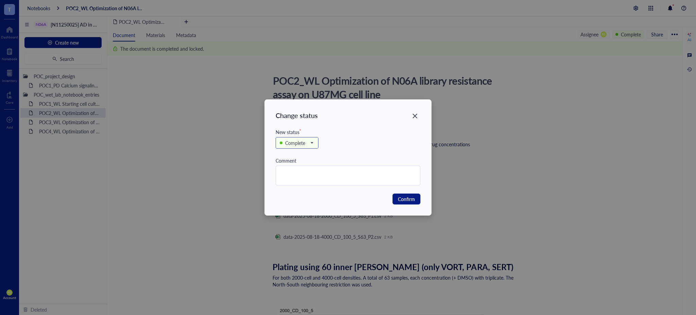
click at [305, 142] on div "Complete" at bounding box center [295, 142] width 20 height 7
click at [303, 168] on div "In progress" at bounding box center [296, 165] width 23 height 7
click at [414, 195] on span "Confirm" at bounding box center [406, 198] width 17 height 7
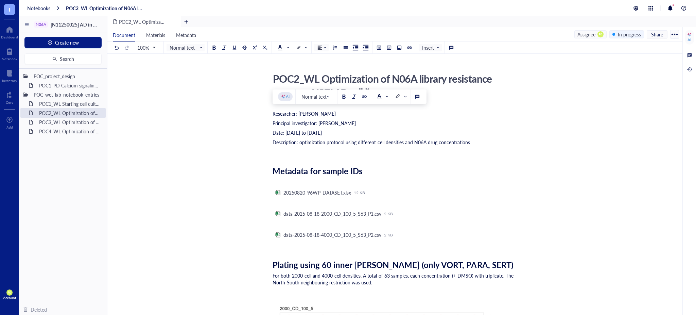
drag, startPoint x: 273, startPoint y: 113, endPoint x: 474, endPoint y: 143, distance: 203.1
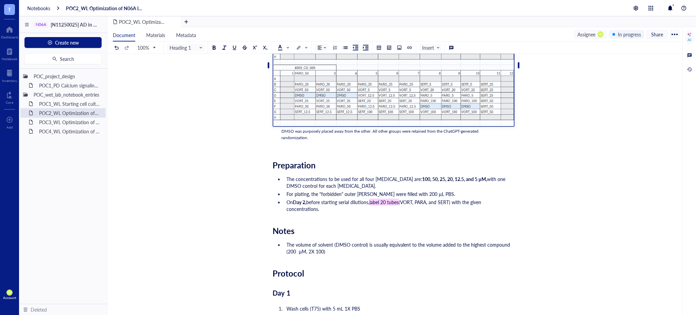
scroll to position [755, 0]
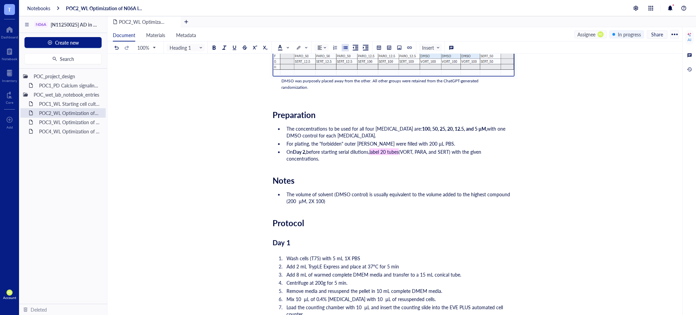
drag, startPoint x: 274, startPoint y: 112, endPoint x: 350, endPoint y: 199, distance: 115.6
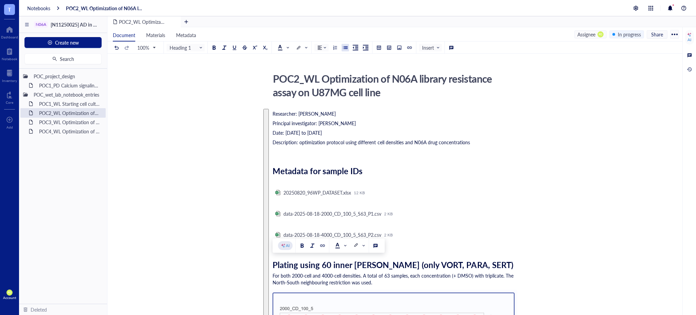
scroll to position [226, 0]
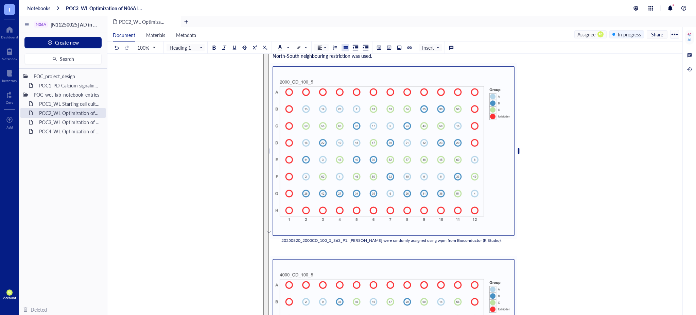
click at [380, 62] on div "20250820_2000CD_100_5_S63_P1. Wells were randomly assigned using wpm from Bioco…" at bounding box center [394, 151] width 242 height 183
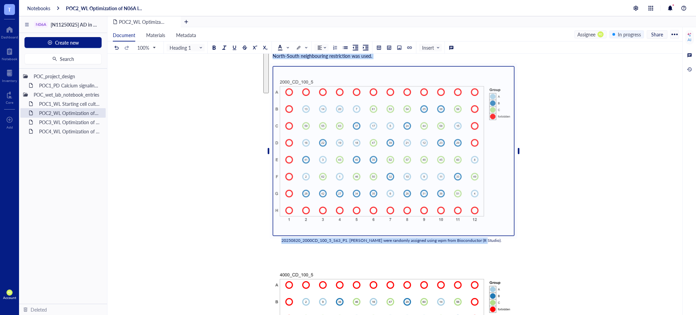
drag, startPoint x: 274, startPoint y: 188, endPoint x: 476, endPoint y: 242, distance: 209.3
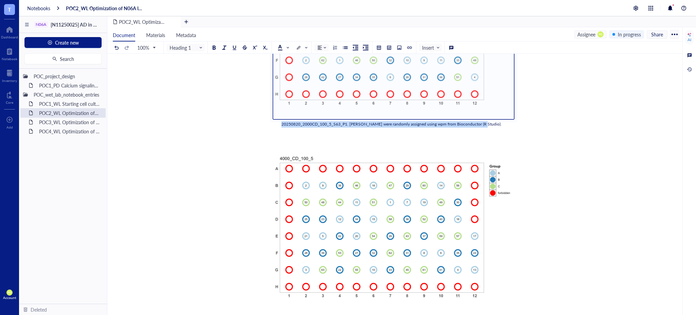
scroll to position [453, 0]
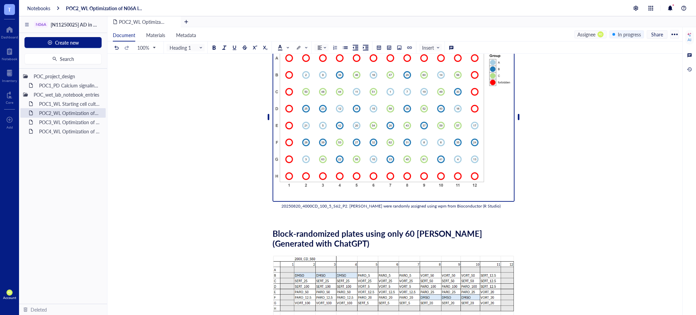
click at [334, 134] on img "To enrich screen reader interactions, please activate Accessibility in Grammarl…" at bounding box center [394, 117] width 242 height 170
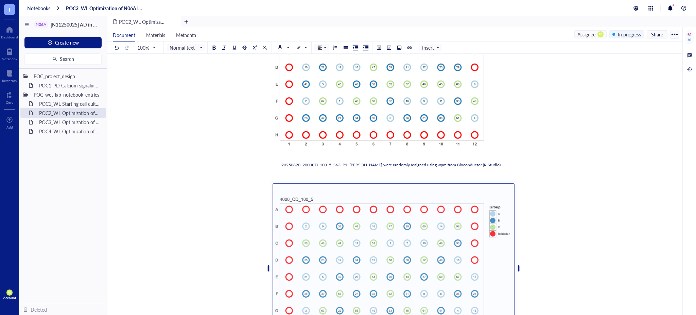
click at [283, 163] on div "20250820_2000CD_100_5_S63_P1. Wells were randomly assigned using wpm from Bioco…" at bounding box center [393, 165] width 224 height 6
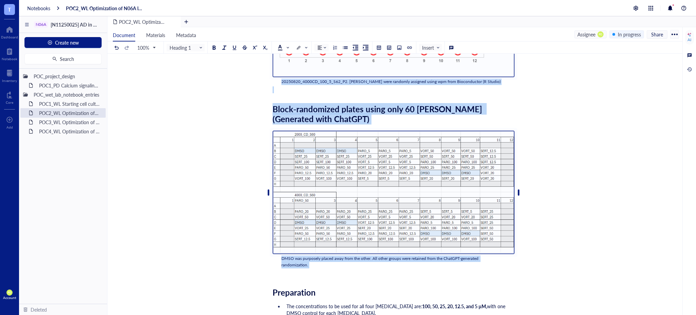
scroll to position [586, 0]
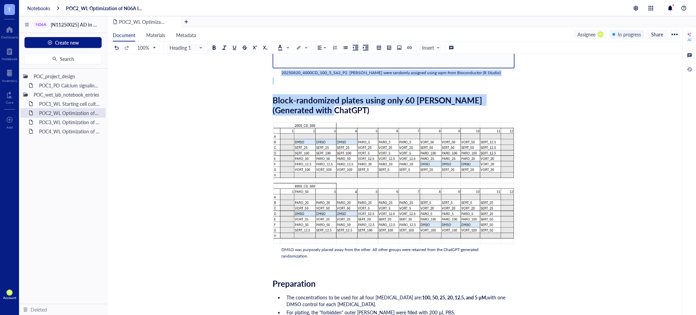
drag, startPoint x: 280, startPoint y: 170, endPoint x: 361, endPoint y: 109, distance: 101.4
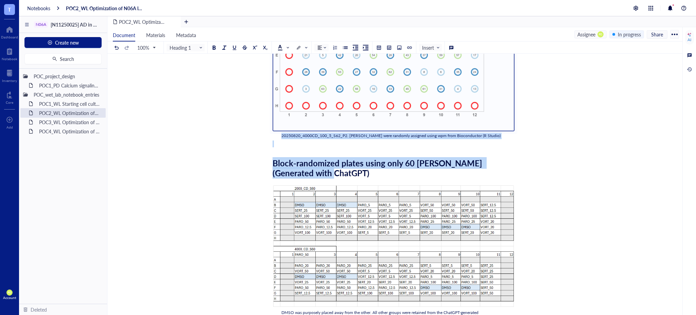
scroll to position [511, 0]
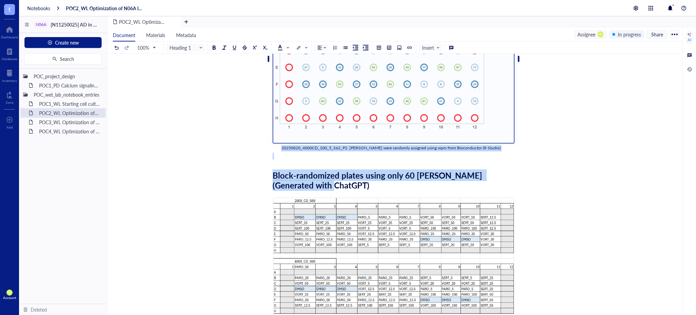
click at [333, 185] on div "Block-randomized plates using only 60 wells (Generated with ChatGPT)" at bounding box center [394, 180] width 242 height 20
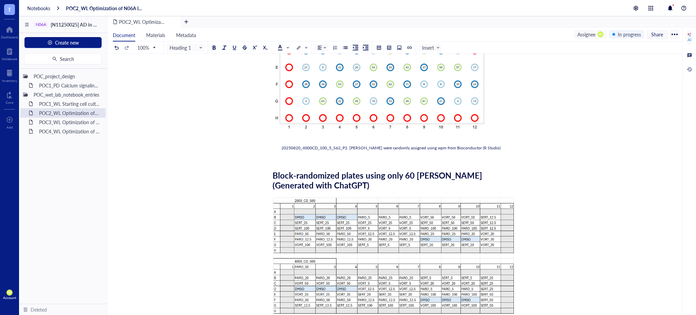
drag, startPoint x: 271, startPoint y: 172, endPoint x: 299, endPoint y: 185, distance: 31.2
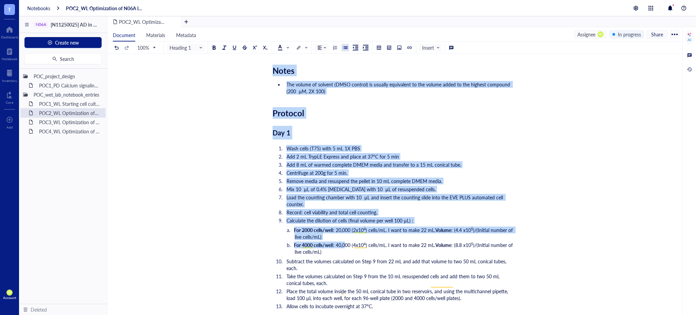
scroll to position [889, 0]
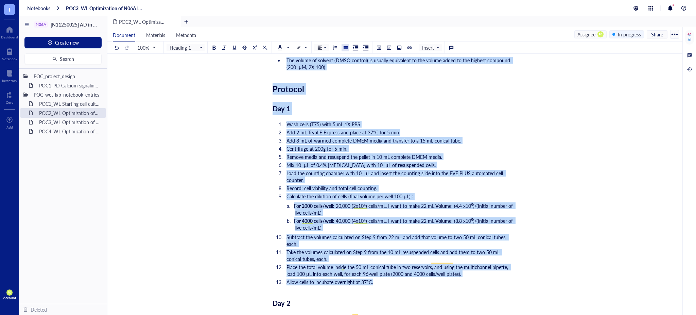
drag, startPoint x: 274, startPoint y: 174, endPoint x: 394, endPoint y: 279, distance: 159.6
click at [394, 279] on div "Researcher: Paola Onate Colobon Principal investigator: Professor Sohyon Lee Da…" at bounding box center [394, 304] width 242 height 2169
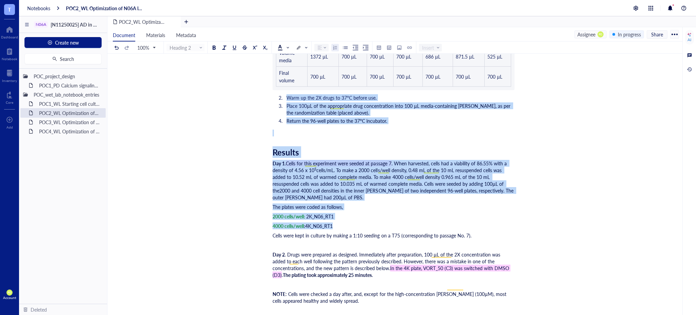
scroll to position [1266, 0]
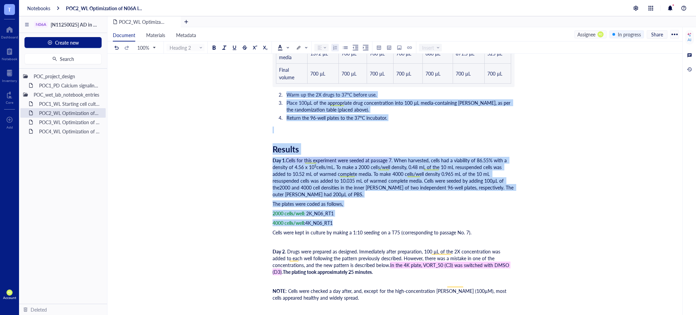
drag, startPoint x: 274, startPoint y: 70, endPoint x: 367, endPoint y: 265, distance: 216.0
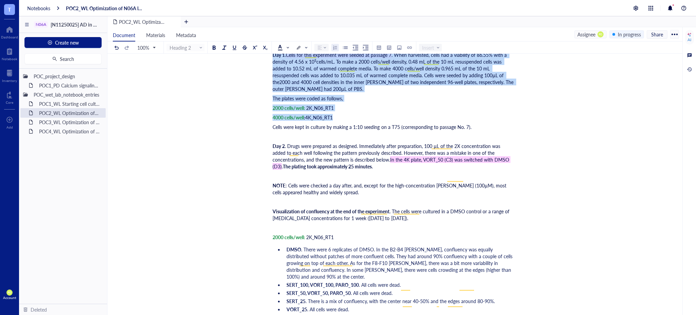
scroll to position [1342, 0]
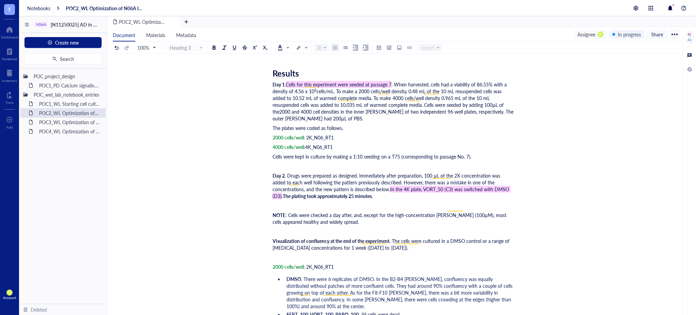
click at [274, 211] on span "NOTE" at bounding box center [279, 214] width 13 height 7
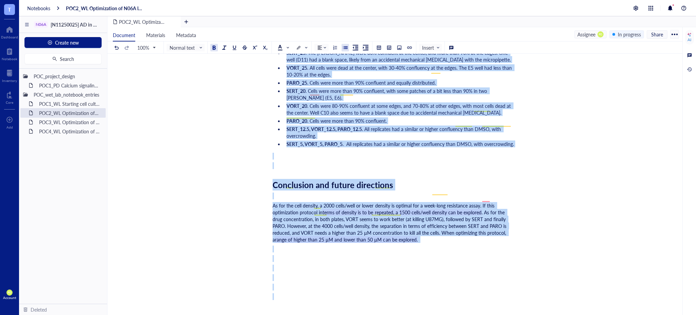
scroll to position [1795, 0]
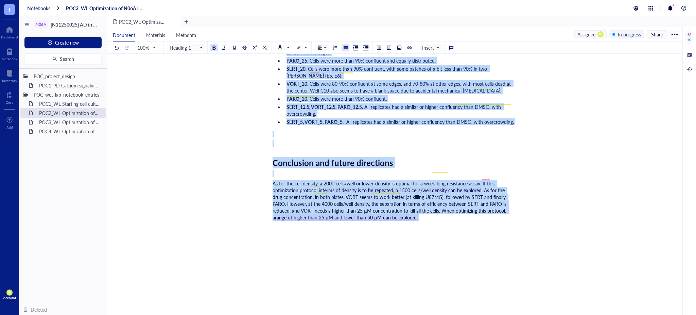
drag, startPoint x: 274, startPoint y: 206, endPoint x: 423, endPoint y: 196, distance: 149.8
click at [431, 187] on span ". As for the drug concentration, in both plates, VORT seems to work better (at …" at bounding box center [390, 204] width 235 height 34
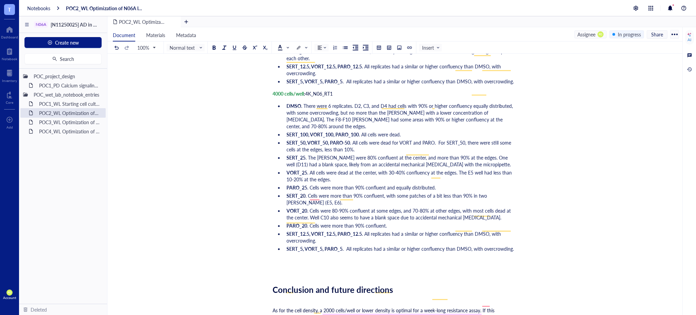
scroll to position [1661, 0]
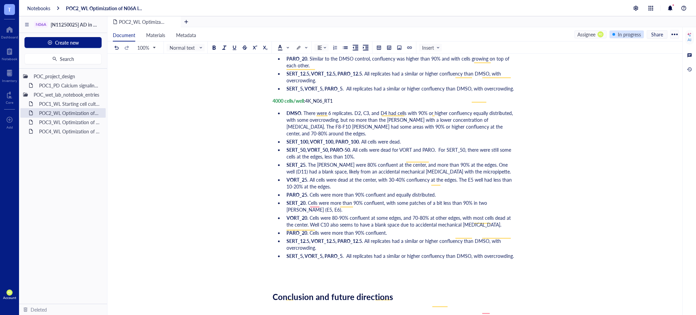
click at [635, 31] on div "In progress" at bounding box center [629, 34] width 23 height 7
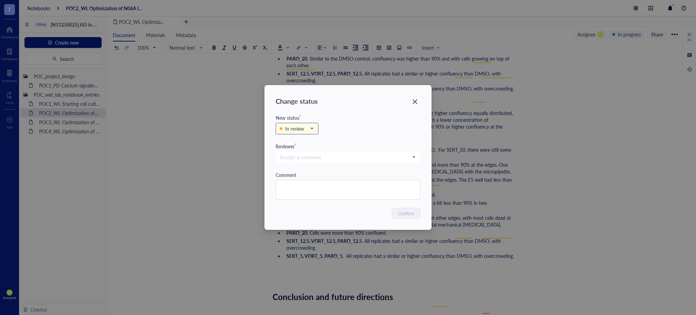
click at [318, 128] on div "In review" at bounding box center [297, 129] width 43 height 12
click at [317, 126] on div "In review" at bounding box center [297, 128] width 42 height 11
click at [303, 173] on div "Complete" at bounding box center [295, 173] width 20 height 7
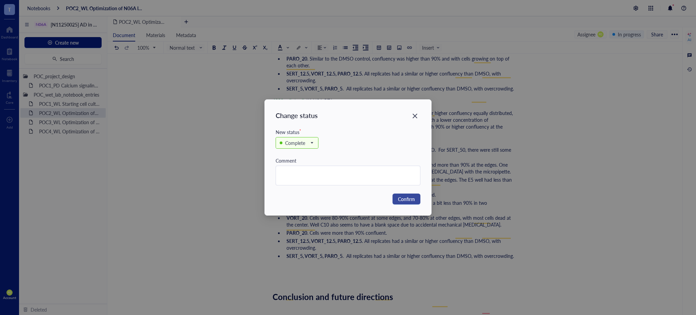
click at [405, 199] on span "Confirm" at bounding box center [406, 198] width 17 height 7
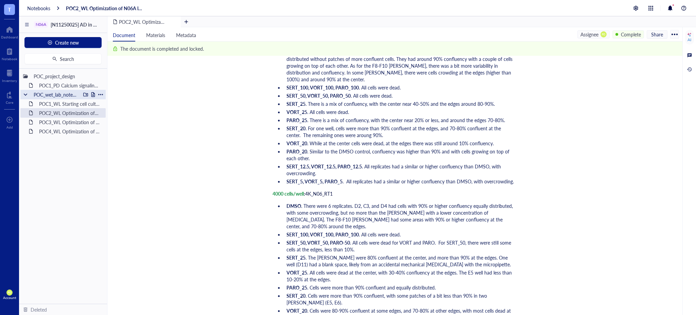
scroll to position [1401, 0]
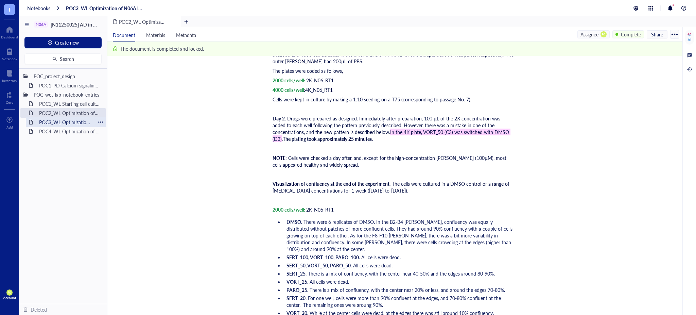
click at [59, 123] on div "POC3_WL Optimization of VORT resistance assay on U87MG cell line" at bounding box center [65, 122] width 59 height 10
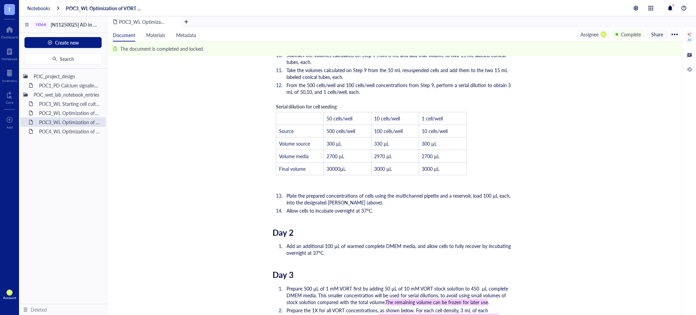
scroll to position [616, 0]
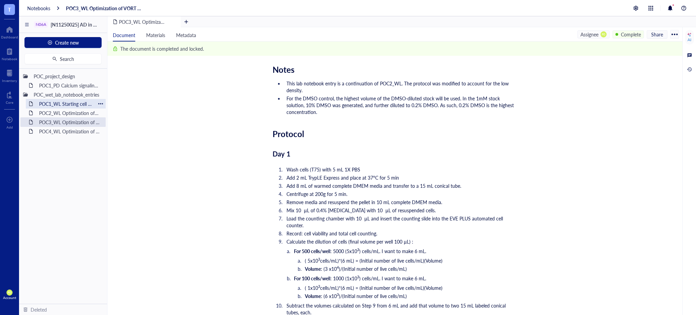
click at [65, 105] on div "POC1_WL Starting cell culture protocol" at bounding box center [65, 104] width 59 height 10
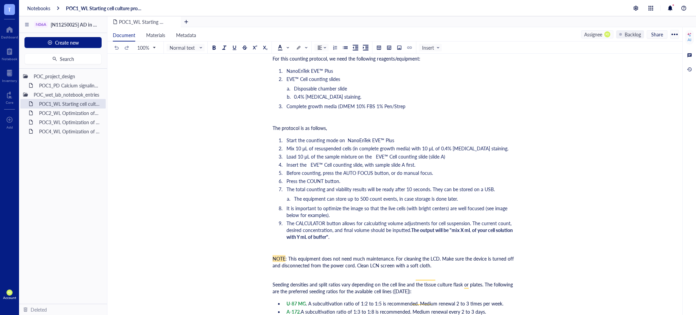
scroll to position [1385, 0]
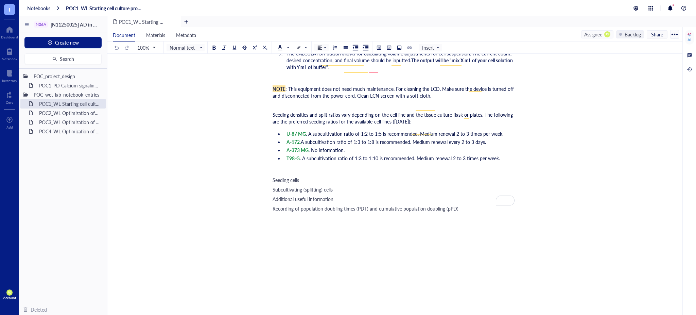
click at [459, 205] on div "Recording of population doubling times (PDT) and cumulative population doubling…" at bounding box center [394, 208] width 242 height 7
click at [65, 86] on div "POC1_PD Calcium signaling screen of N06A library" at bounding box center [65, 86] width 59 height 10
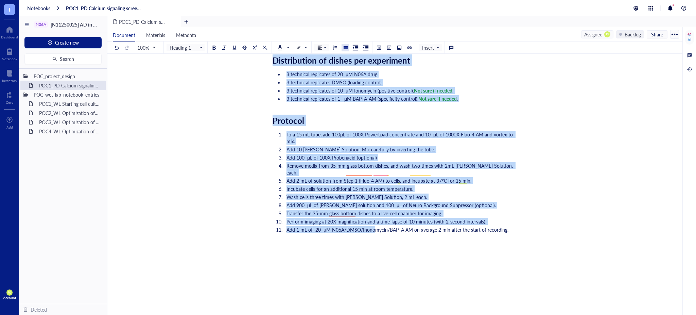
scroll to position [1284, 0]
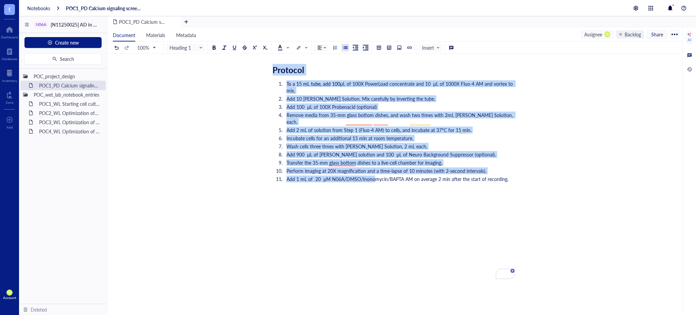
drag, startPoint x: 273, startPoint y: 131, endPoint x: 508, endPoint y: 179, distance: 240.2
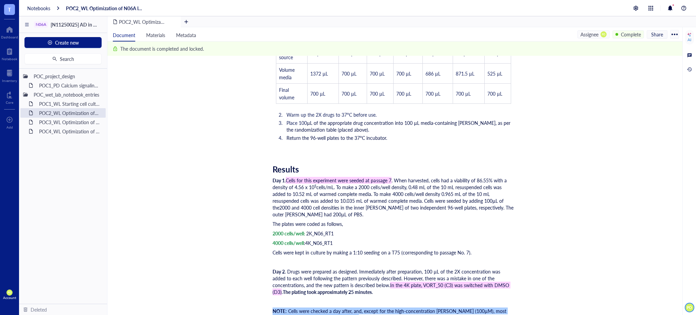
scroll to position [1175, 0]
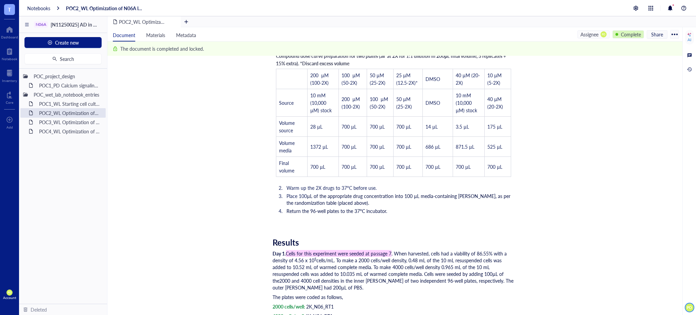
click at [628, 35] on div "Complete" at bounding box center [631, 34] width 20 height 7
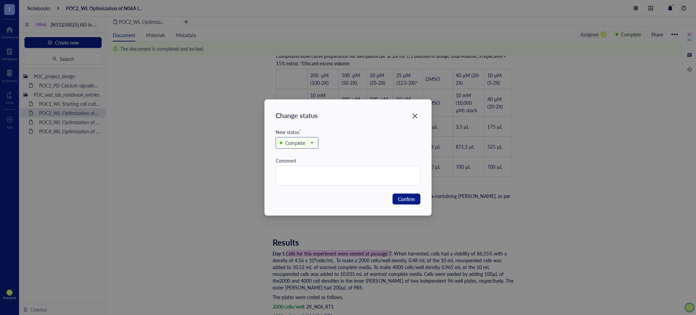
click at [301, 145] on div "Complete" at bounding box center [295, 142] width 20 height 7
click at [301, 166] on div "In progress" at bounding box center [296, 165] width 23 height 7
click at [410, 201] on span "Confirm" at bounding box center [406, 198] width 17 height 7
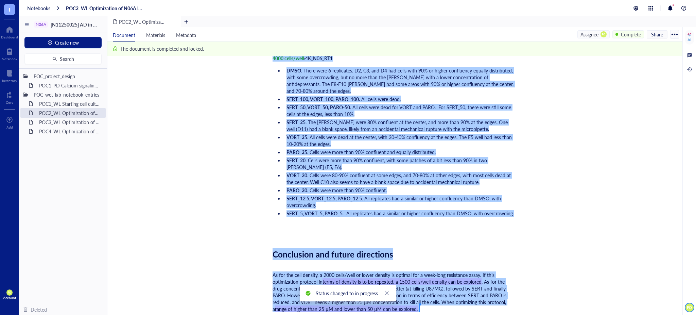
scroll to position [1779, 0]
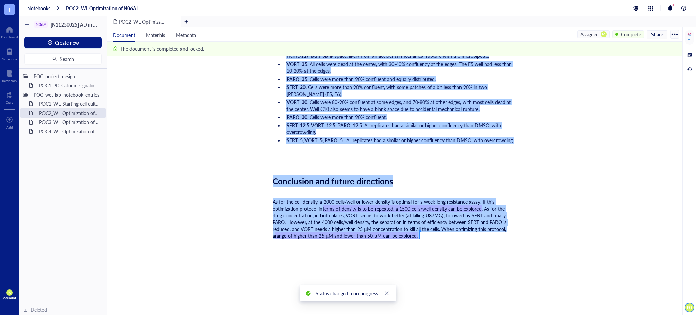
click at [412, 232] on span "range of higher than 25 µM and lower than 50 µM can be explored." at bounding box center [346, 235] width 143 height 7
click at [416, 216] on div "As for the cell density, a 2000 cells/well or lower density is optimal for a we…" at bounding box center [394, 218] width 242 height 41
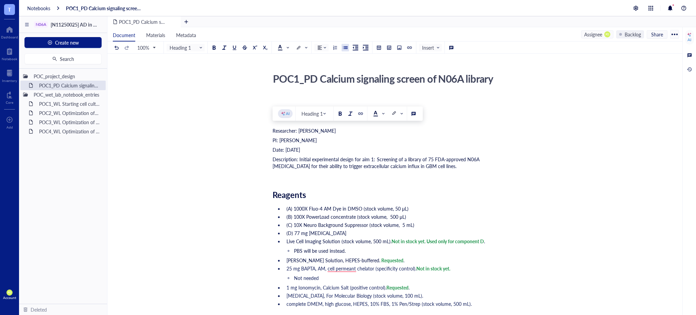
scroll to position [1284, 0]
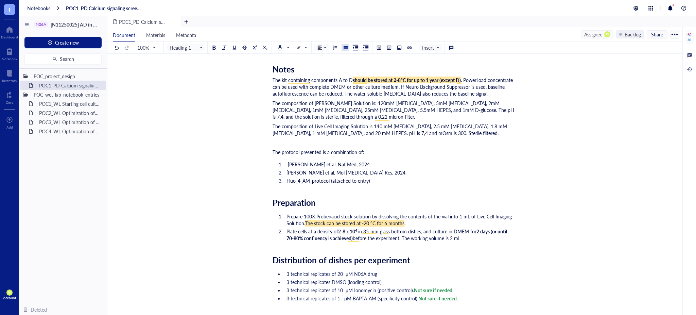
click at [379, 162] on li "[PERSON_NAME] et al, Nat Med, 2024." at bounding box center [399, 164] width 231 height 7
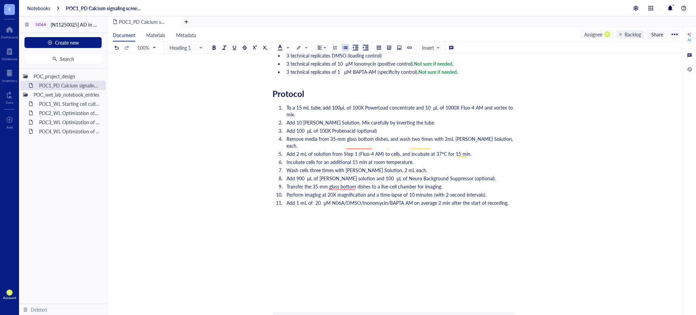
click at [339, 160] on span "Incubate cells for an additional 15 min at room temperature." at bounding box center [350, 161] width 127 height 7
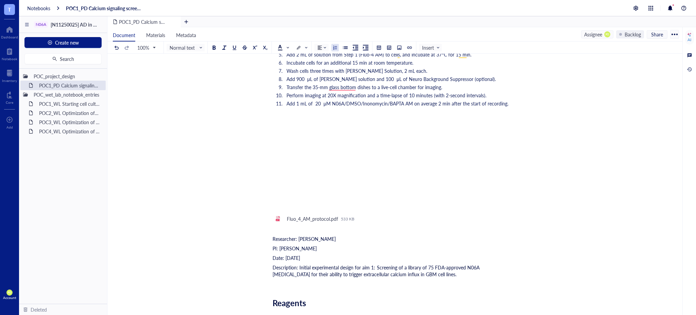
scroll to position [602, 0]
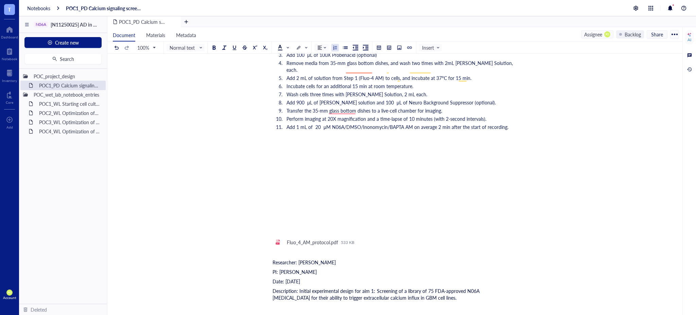
click at [306, 177] on div "To enrich screen reader interactions, please activate Accessibility in Grammarl…" at bounding box center [394, 188] width 242 height 54
click at [302, 207] on div "To enrich screen reader interactions, please activate Accessibility in Grammarl…" at bounding box center [394, 188] width 242 height 54
click at [289, 222] on div "﻿" at bounding box center [394, 222] width 242 height 7
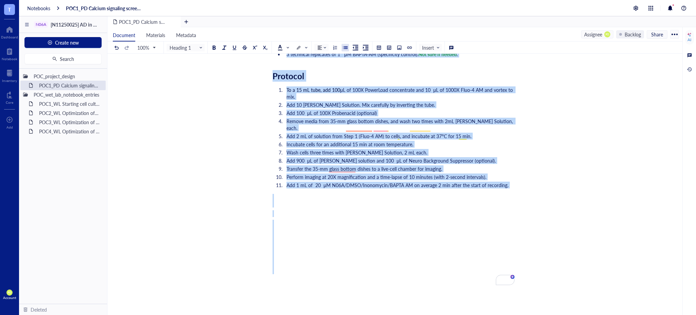
scroll to position [1284, 0]
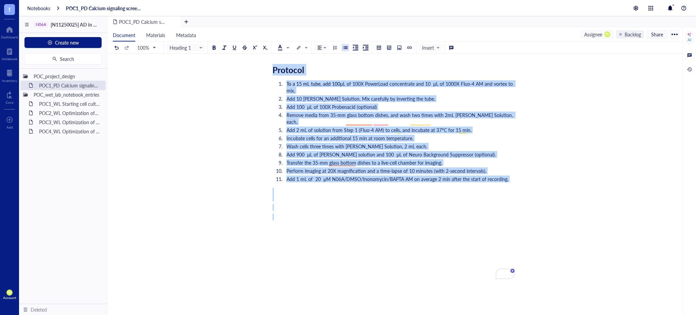
drag, startPoint x: 274, startPoint y: 69, endPoint x: 379, endPoint y: 227, distance: 188.8
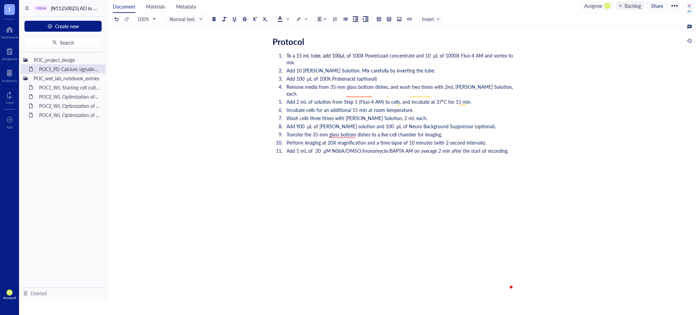
scroll to position [589, 0]
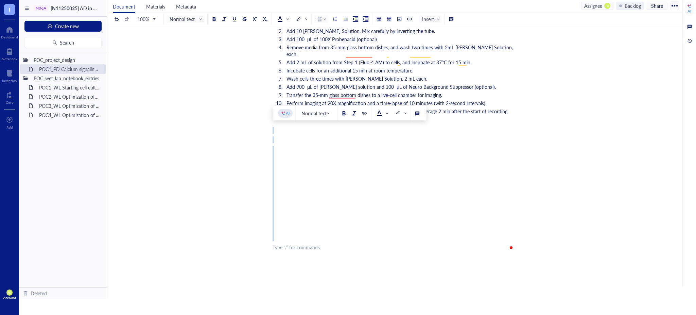
drag, startPoint x: 298, startPoint y: 263, endPoint x: 282, endPoint y: 135, distance: 129.1
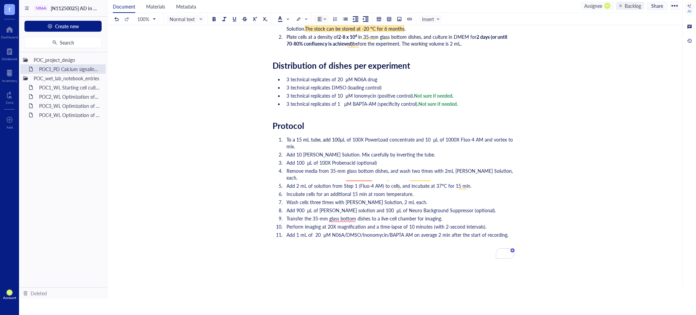
scroll to position [472, 0]
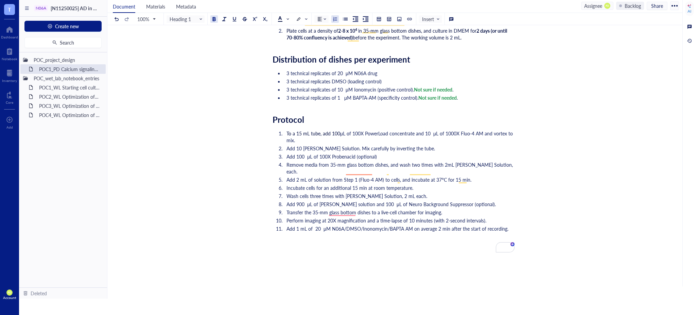
drag, startPoint x: 510, startPoint y: 228, endPoint x: 259, endPoint y: 131, distance: 269.2
click at [283, 17] on span at bounding box center [283, 18] width 11 height 5
click at [281, 32] on div at bounding box center [280, 29] width 11 height 11
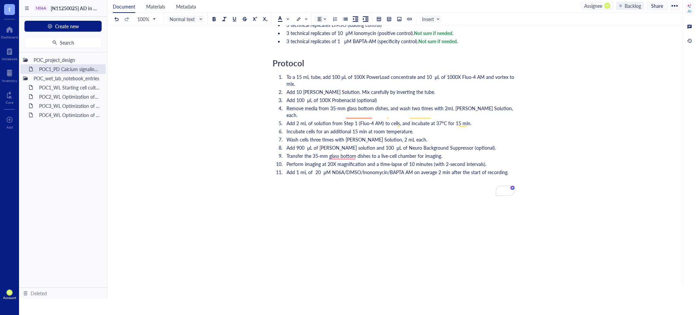
scroll to position [548, 0]
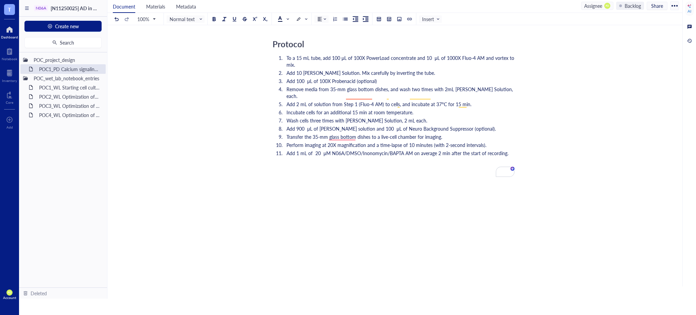
drag, startPoint x: 7, startPoint y: 28, endPoint x: 12, endPoint y: 37, distance: 9.7
click at [7, 28] on div at bounding box center [9, 29] width 17 height 11
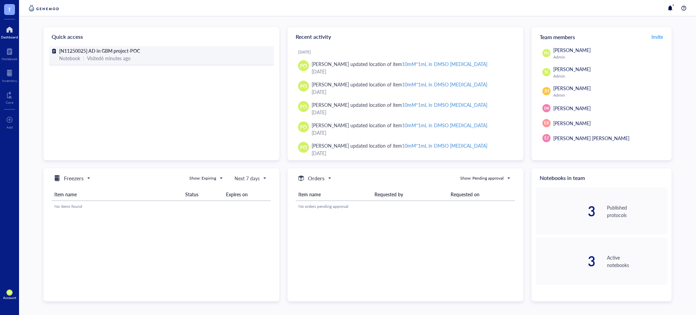
click at [177, 57] on div "Notebook | Visited 6 minutes ago" at bounding box center [161, 57] width 205 height 7
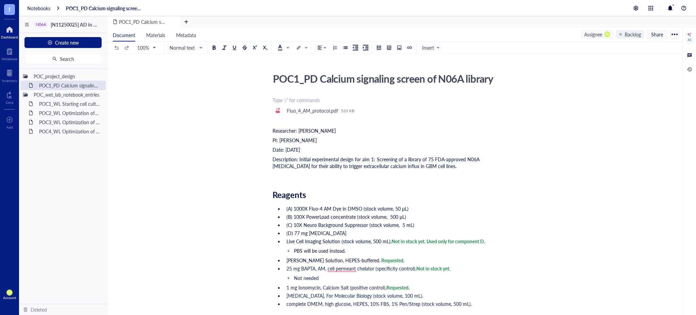
click at [8, 37] on div "Dashboard" at bounding box center [9, 37] width 17 height 4
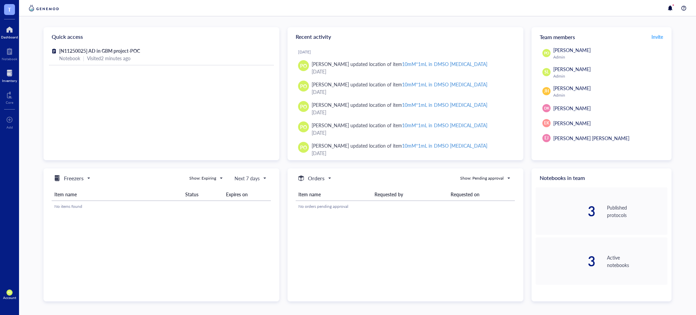
click at [10, 73] on div at bounding box center [9, 73] width 15 height 11
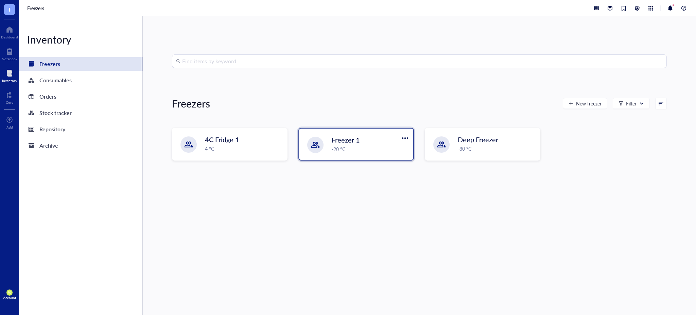
click at [378, 153] on div "Freezer 1 -20 °C" at bounding box center [356, 143] width 114 height 31
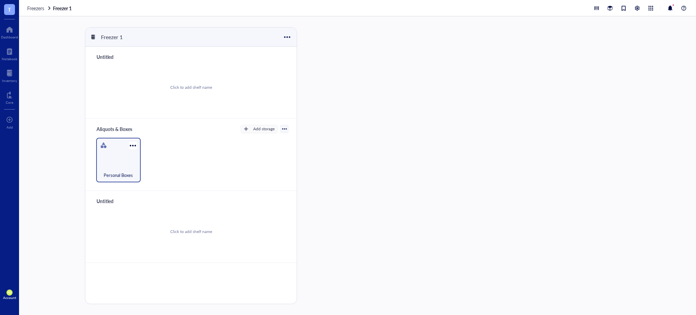
click at [127, 166] on div "Personal Boxes" at bounding box center [119, 171] width 38 height 15
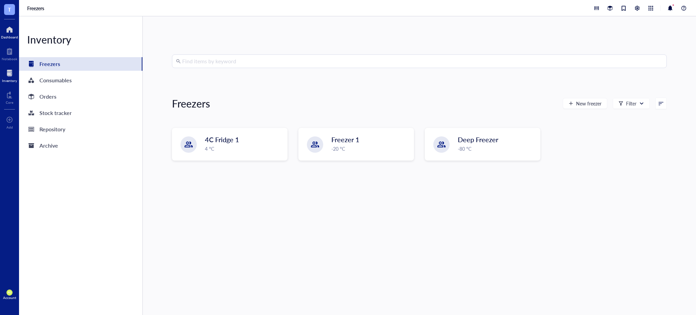
click at [9, 32] on div at bounding box center [9, 29] width 17 height 11
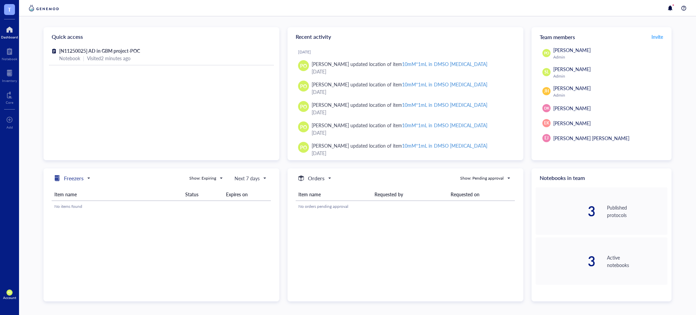
click at [83, 180] on h5 "Freezers" at bounding box center [74, 178] width 20 height 8
click at [84, 186] on div "Freezers" at bounding box center [72, 189] width 39 height 8
click at [203, 183] on input "search" at bounding box center [203, 178] width 28 height 10
click at [220, 190] on div "Show: Recently added" at bounding box center [210, 188] width 40 height 6
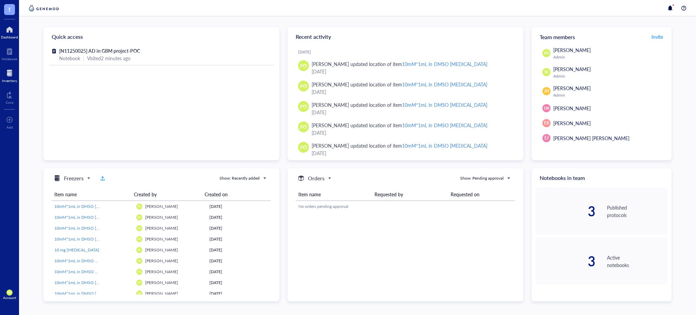
click at [10, 73] on div at bounding box center [9, 73] width 15 height 11
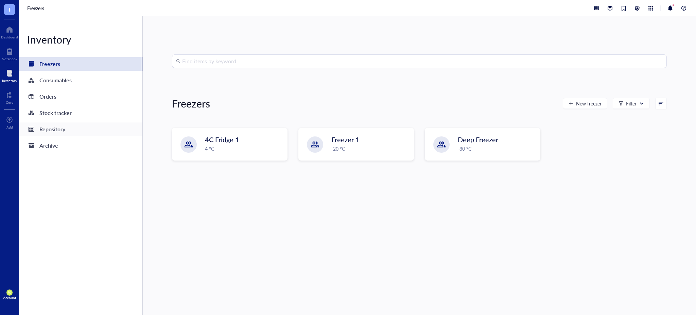
click at [62, 130] on div "Repository" at bounding box center [52, 129] width 26 height 10
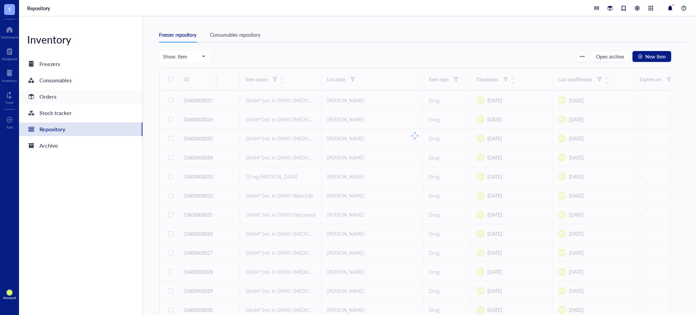
click at [56, 94] on div "Orders" at bounding box center [47, 97] width 17 height 10
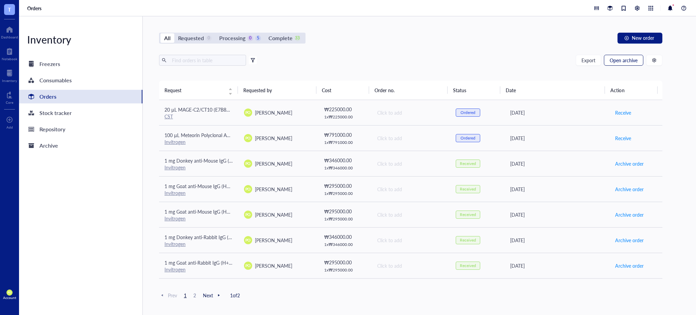
click at [628, 59] on span "Open archive" at bounding box center [624, 59] width 28 height 5
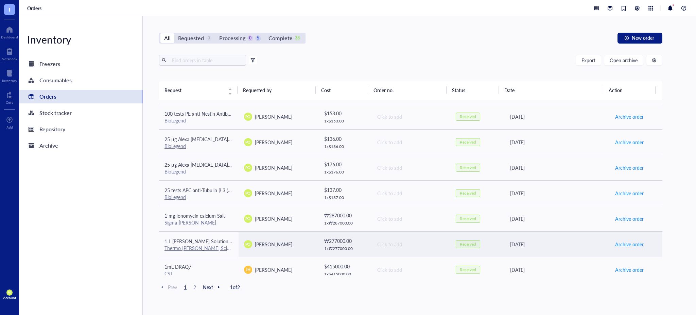
scroll to position [463, 0]
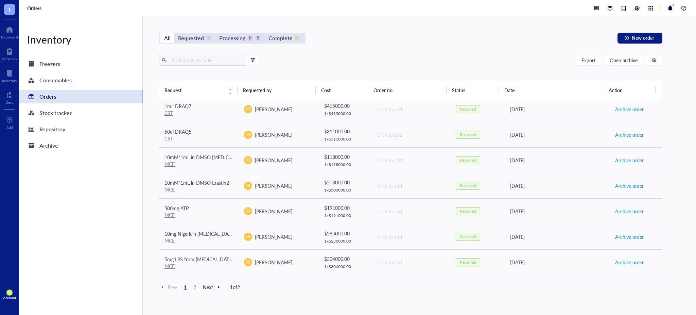
click at [192, 284] on span "2" at bounding box center [195, 287] width 8 height 6
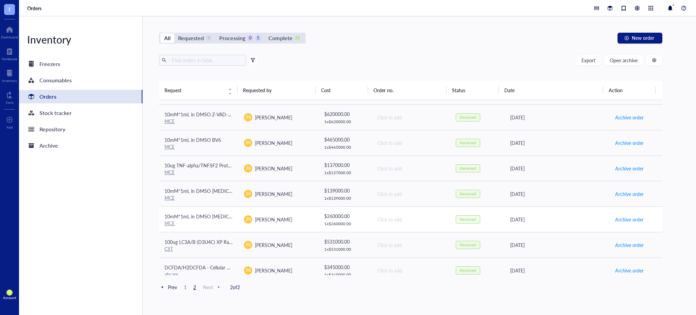
scroll to position [0, 0]
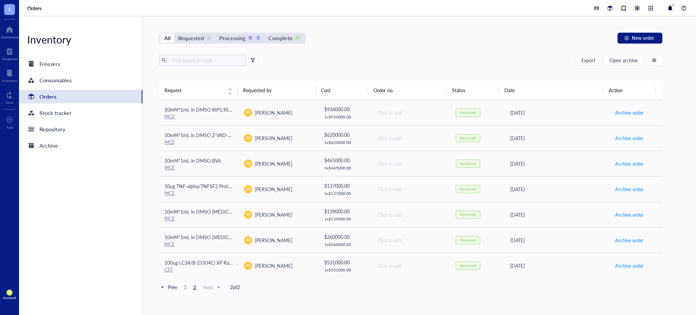
click at [183, 288] on span "1" at bounding box center [185, 287] width 8 height 6
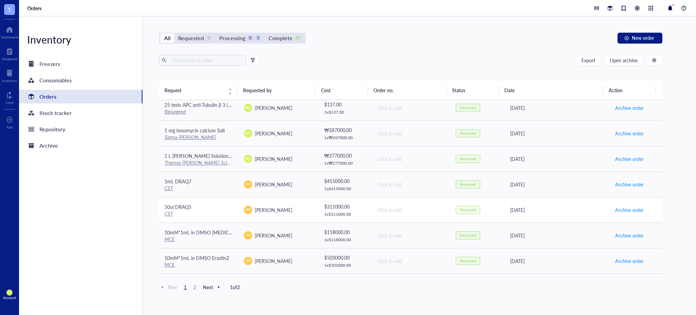
scroll to position [463, 0]
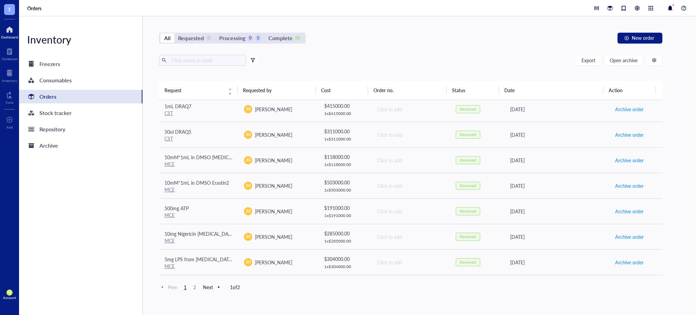
click at [13, 32] on div at bounding box center [9, 29] width 17 height 11
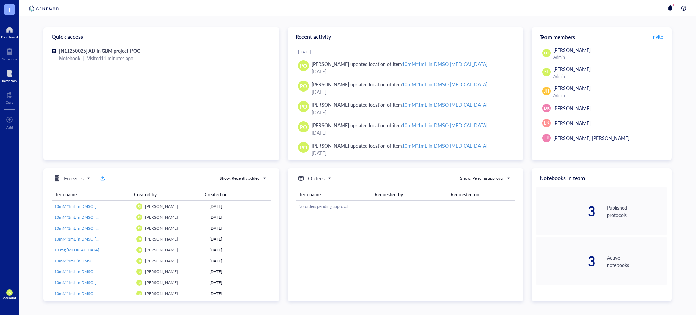
click at [14, 73] on div at bounding box center [9, 73] width 15 height 11
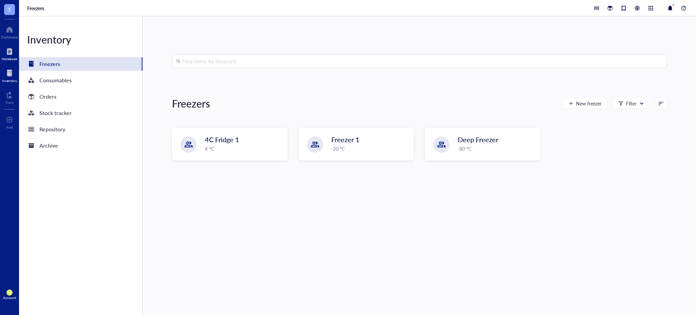
click at [11, 48] on div at bounding box center [10, 51] width 16 height 11
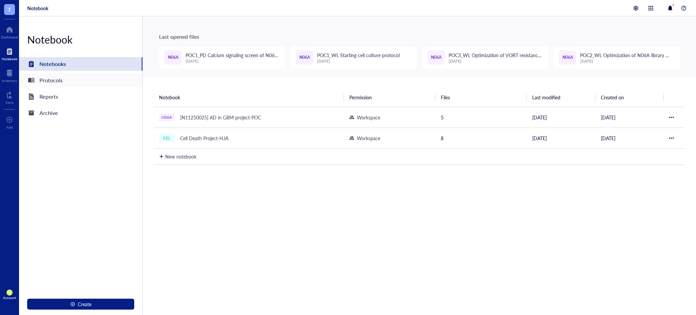
click at [64, 80] on div "Protocols" at bounding box center [80, 80] width 123 height 14
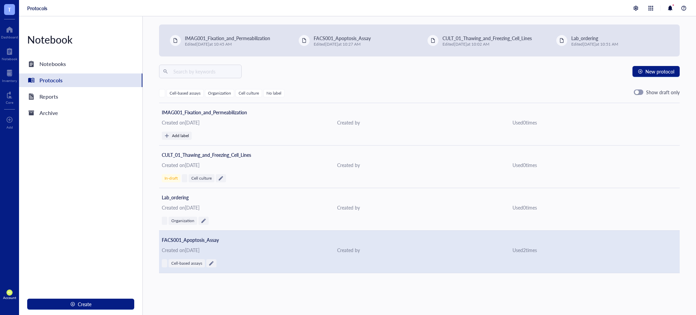
click at [194, 238] on span "FACS001_Apoptosis_Assay" at bounding box center [190, 239] width 57 height 7
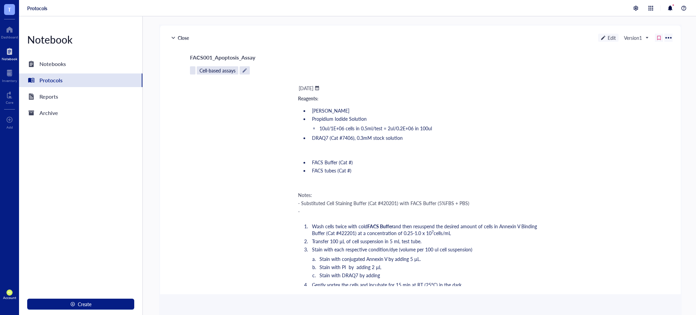
click at [7, 52] on div at bounding box center [10, 51] width 16 height 11
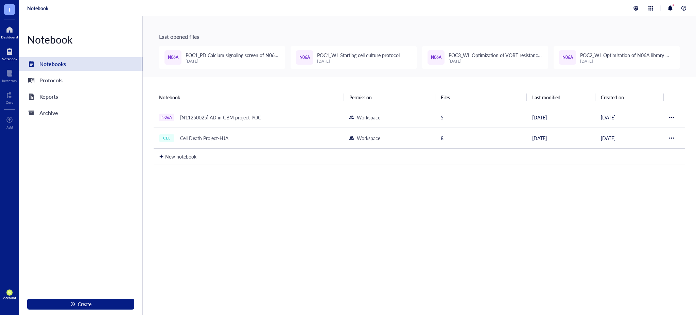
click at [12, 28] on div at bounding box center [9, 29] width 17 height 11
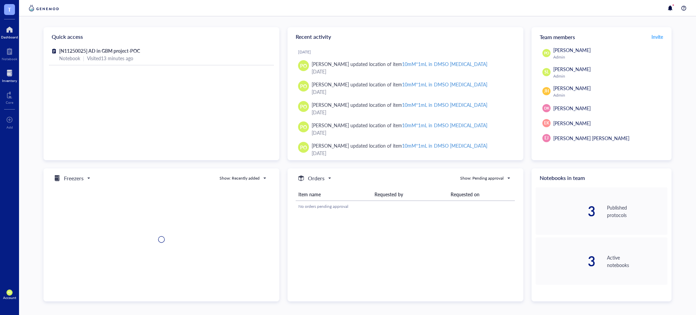
click at [9, 70] on div at bounding box center [9, 73] width 15 height 11
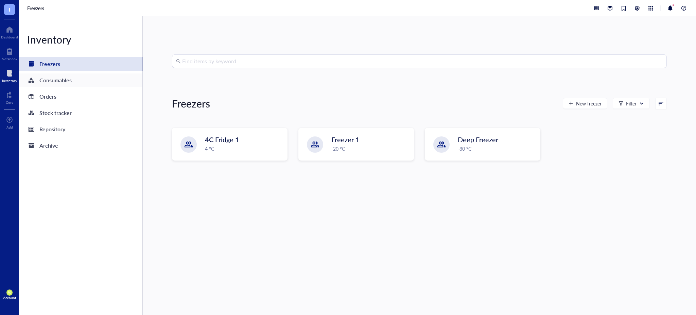
click at [85, 76] on div "Consumables" at bounding box center [80, 80] width 123 height 14
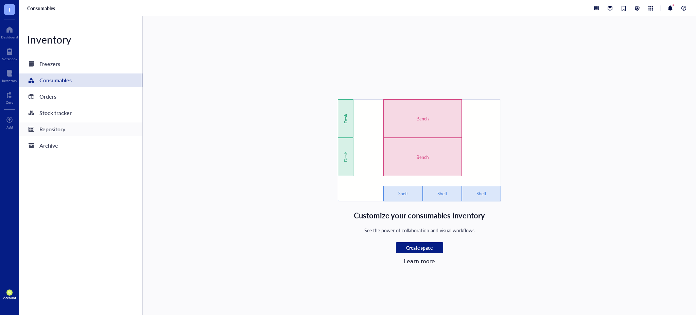
click at [67, 131] on div "Repository" at bounding box center [80, 129] width 123 height 14
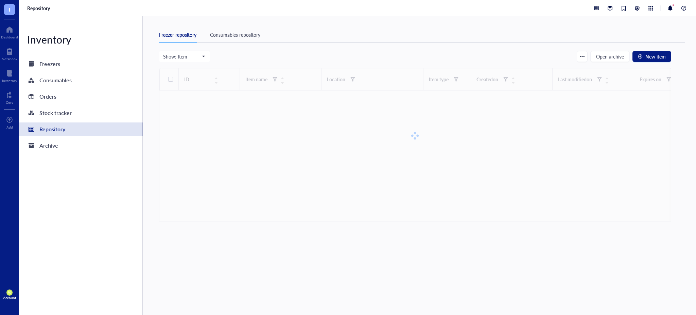
click at [249, 31] on div "Consumables repository" at bounding box center [235, 34] width 50 height 7
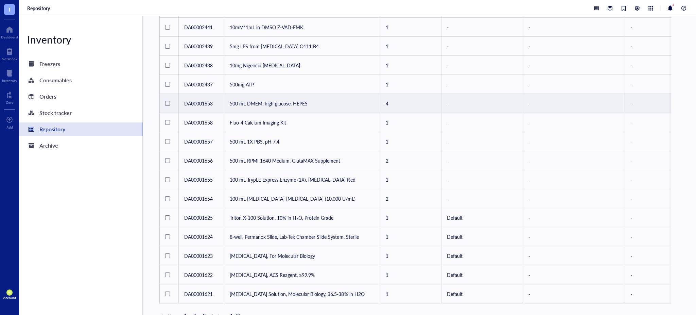
scroll to position [298, 0]
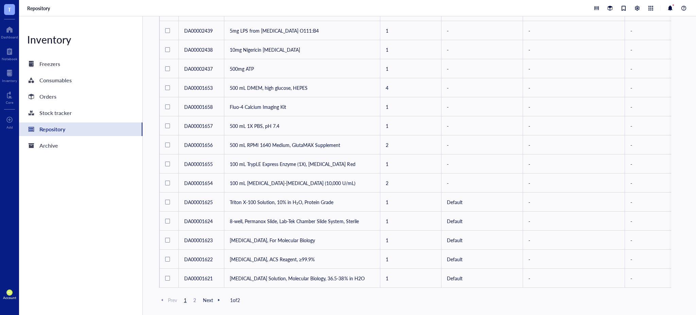
click at [194, 301] on span "2" at bounding box center [195, 300] width 8 height 6
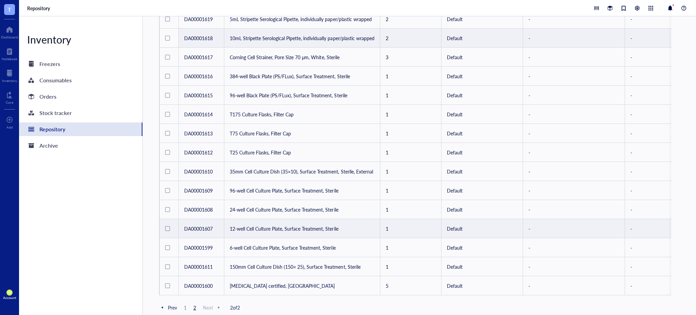
scroll to position [127, 0]
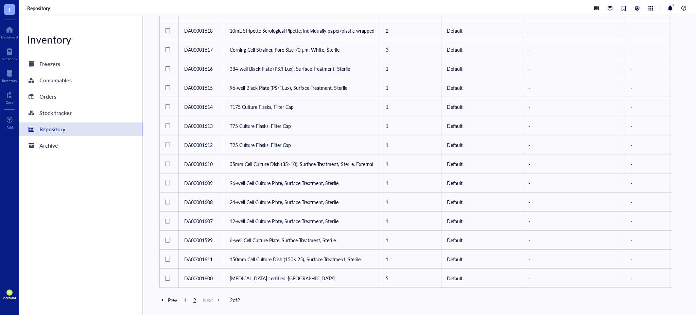
click at [188, 298] on span "1" at bounding box center [185, 300] width 8 height 6
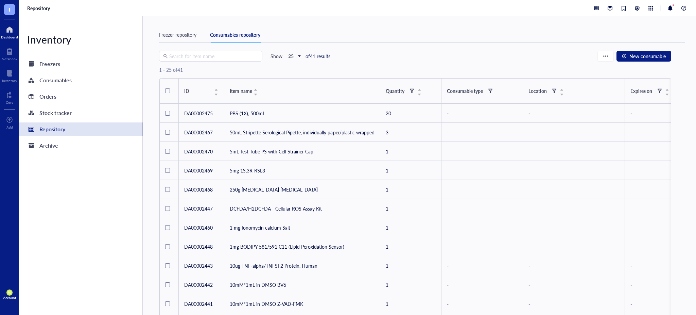
click at [8, 33] on div at bounding box center [9, 29] width 17 height 11
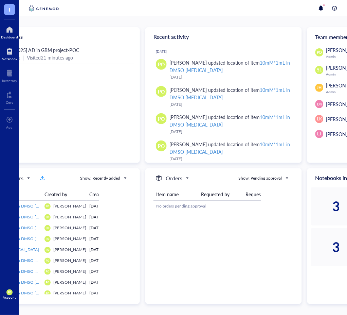
scroll to position [2, 0]
click at [10, 71] on div at bounding box center [9, 73] width 15 height 11
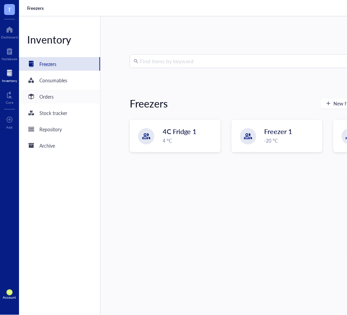
click at [61, 93] on div "Orders" at bounding box center [59, 97] width 81 height 14
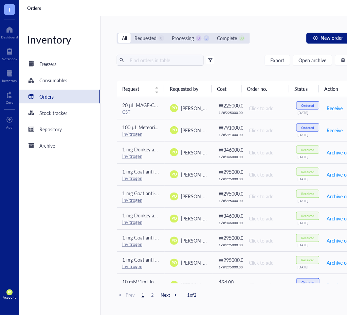
click at [155, 294] on span "2" at bounding box center [153, 295] width 8 height 6
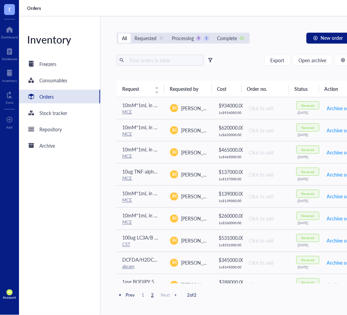
click at [144, 294] on span "1" at bounding box center [143, 295] width 8 height 6
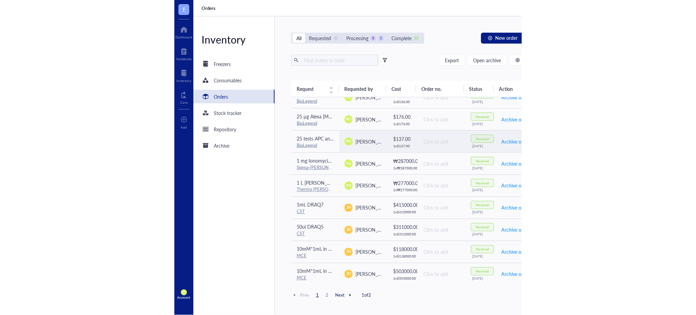
scroll to position [222, 0]
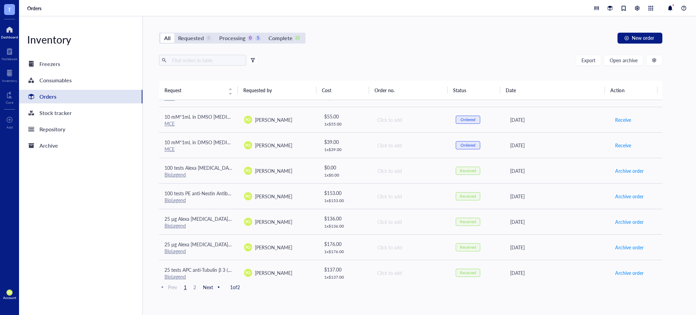
click at [3, 32] on div at bounding box center [9, 29] width 17 height 11
